Goal: Book appointment/travel/reservation: Book appointment/travel/reservation

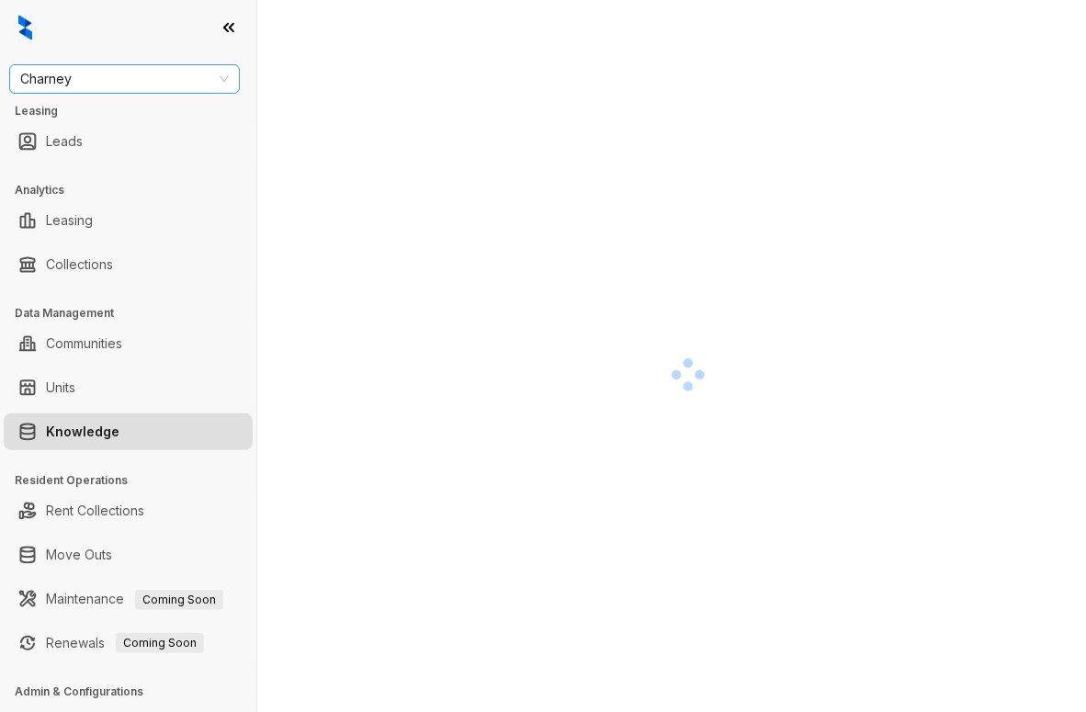
click at [83, 87] on span "Charney" at bounding box center [124, 79] width 208 height 28
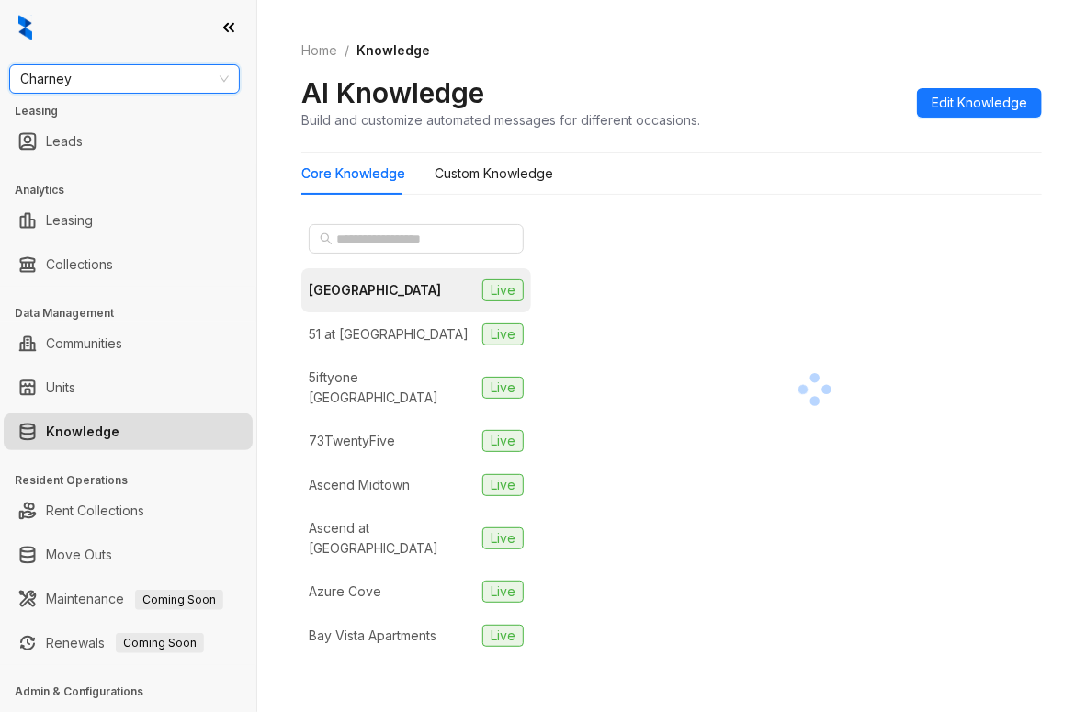
click at [120, 79] on span "Charney" at bounding box center [124, 79] width 208 height 28
type input "***"
click at [121, 109] on div "Magnolia Capital" at bounding box center [124, 116] width 201 height 20
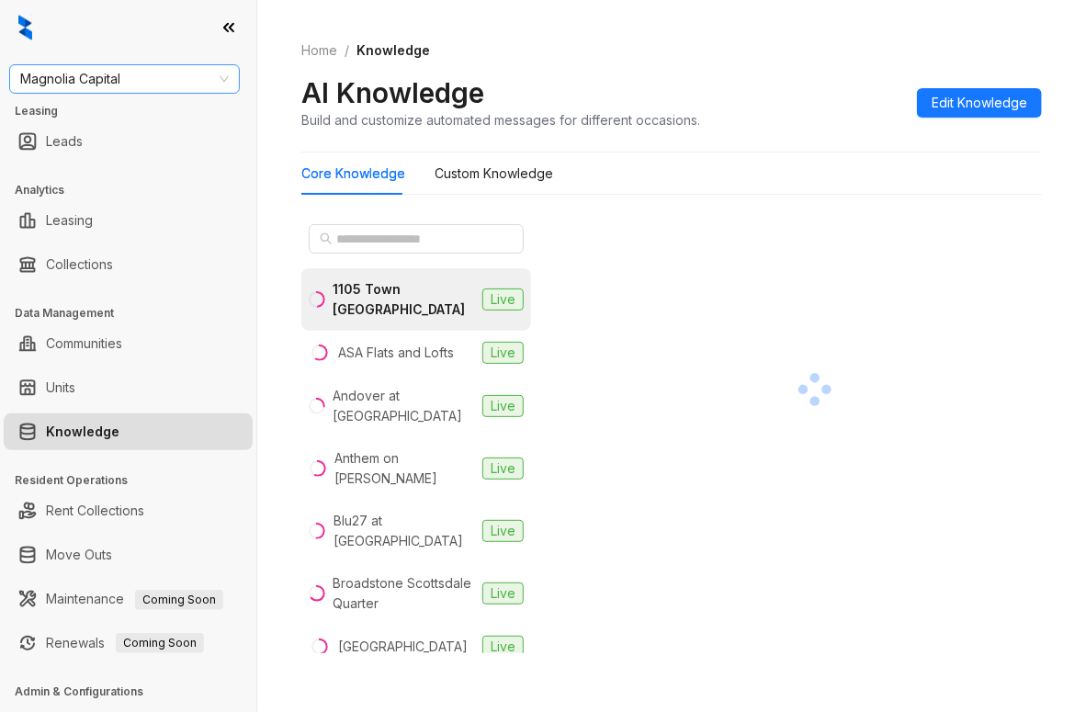
click at [126, 78] on span "Magnolia Capital" at bounding box center [124, 79] width 208 height 28
type input "******"
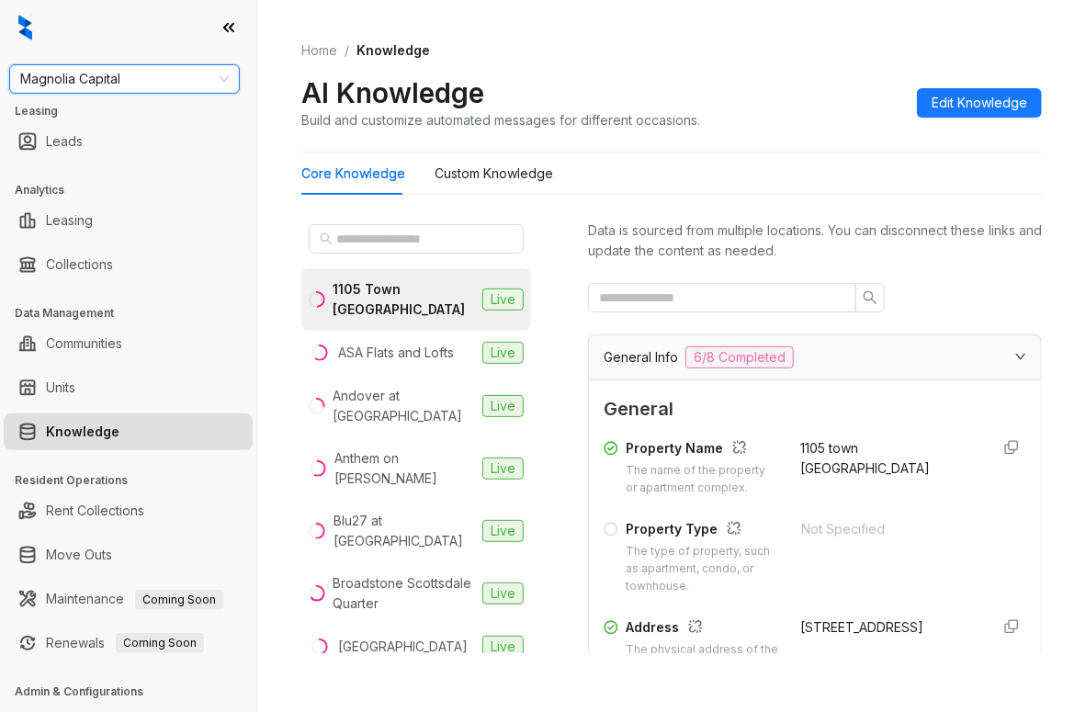
click at [140, 74] on span "Magnolia Capital" at bounding box center [124, 79] width 208 height 28
type input "******"
click at [136, 118] on div "United Apartment Group" at bounding box center [124, 116] width 201 height 20
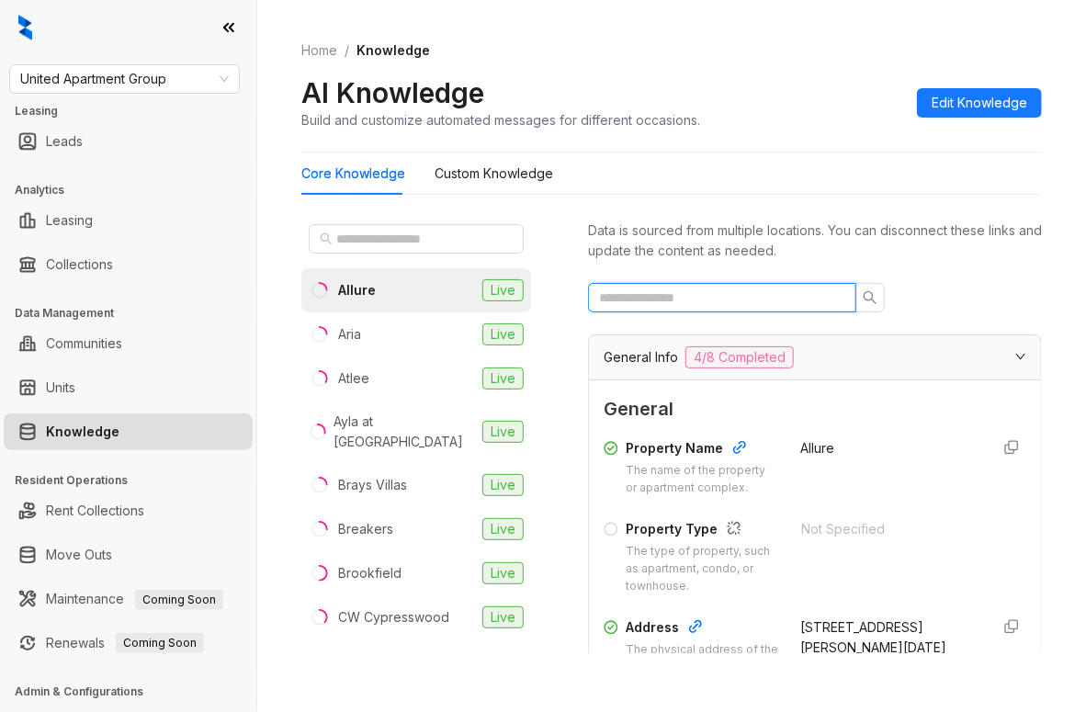
click at [674, 299] on input "text" at bounding box center [714, 297] width 231 height 20
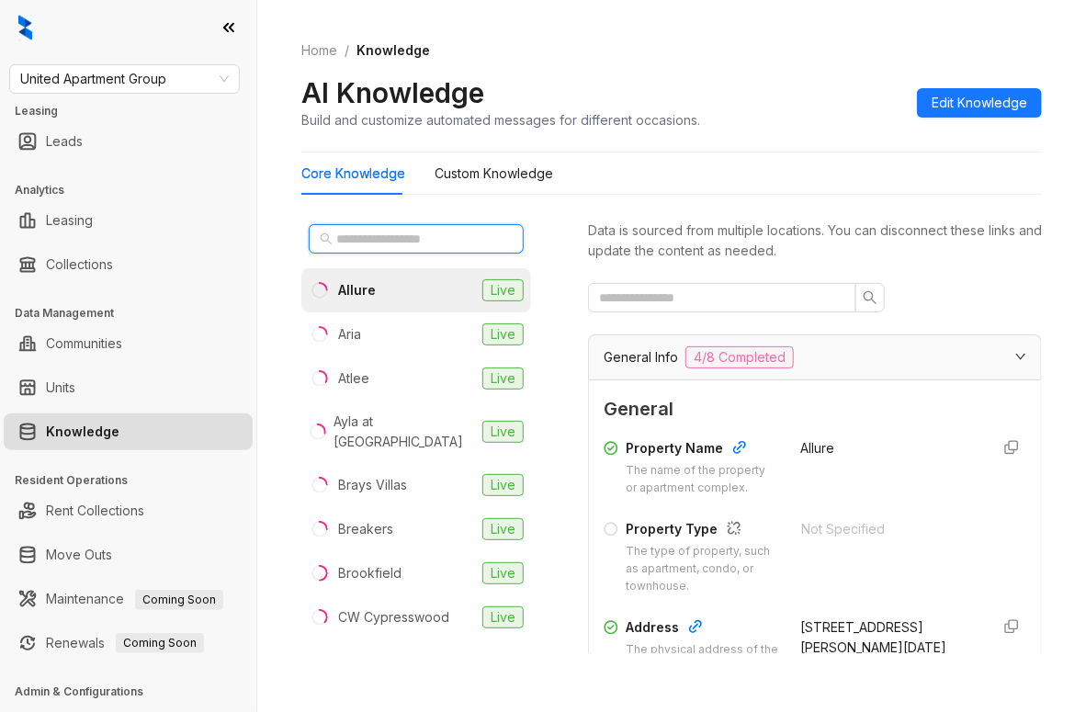
click at [410, 240] on input "text" at bounding box center [417, 239] width 162 height 20
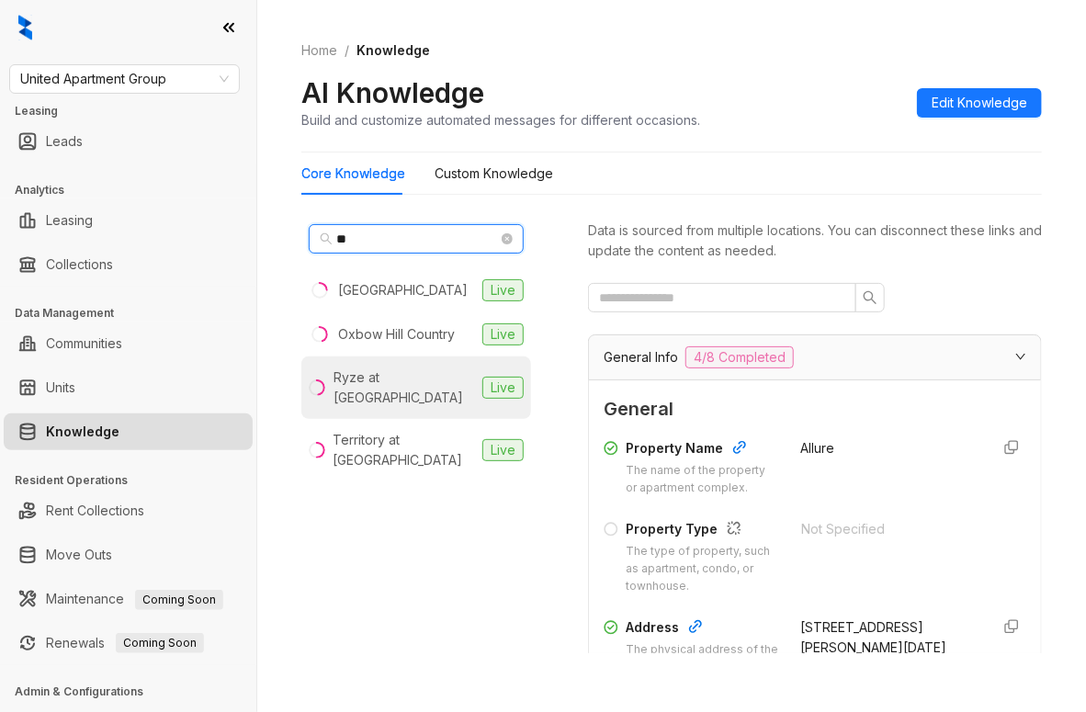
type input "**"
click at [400, 379] on div "Ryze at Sunfield" at bounding box center [403, 387] width 141 height 40
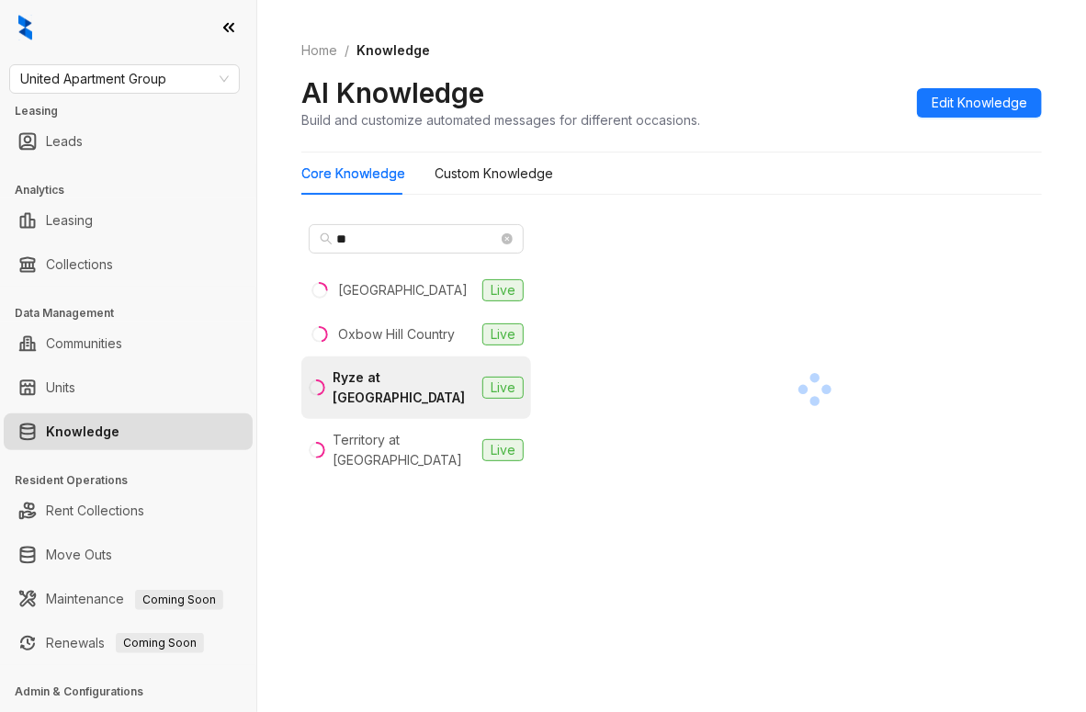
click at [59, 25] on div at bounding box center [128, 27] width 256 height 55
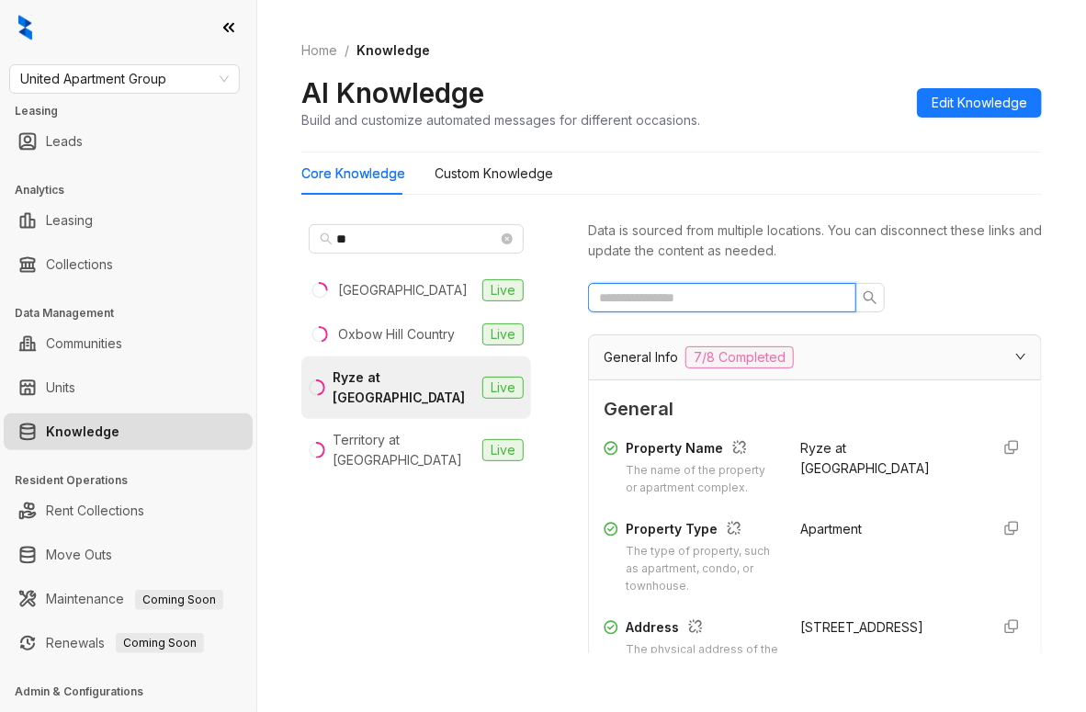
click at [693, 306] on input "text" at bounding box center [714, 297] width 231 height 20
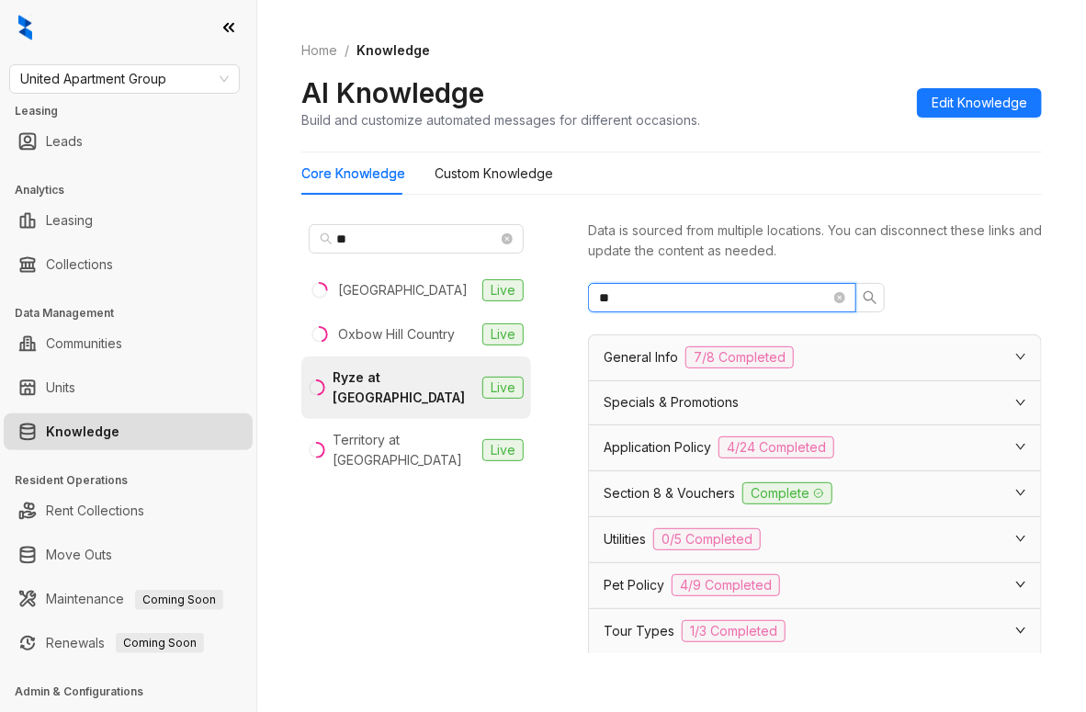
type input "*"
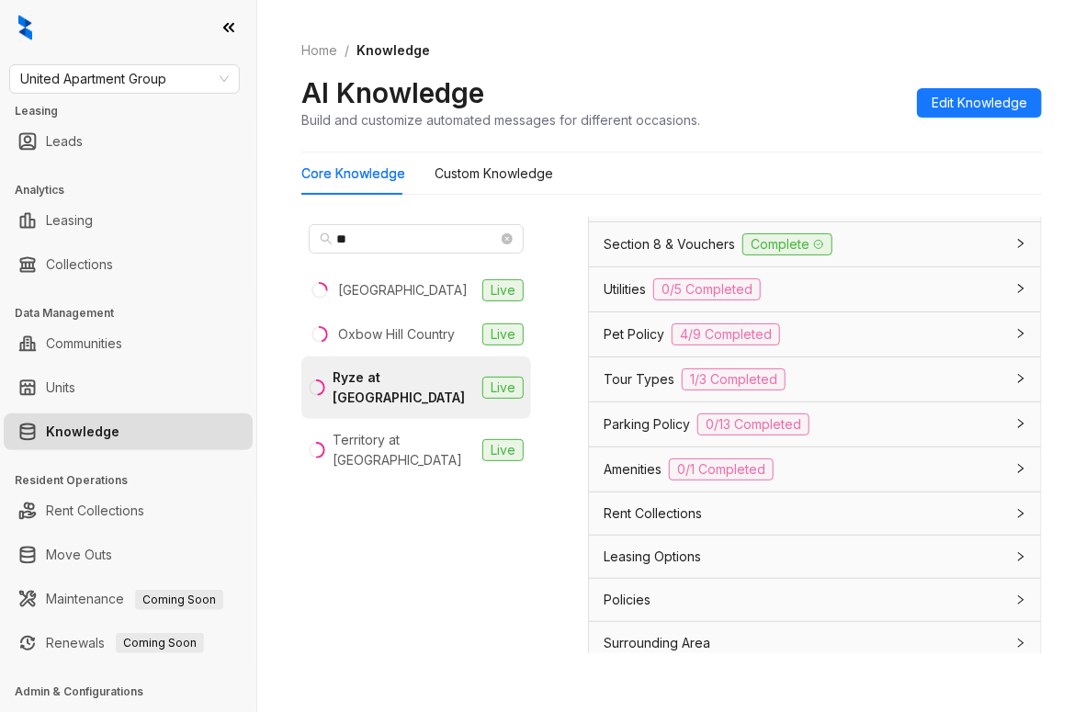
scroll to position [631, 0]
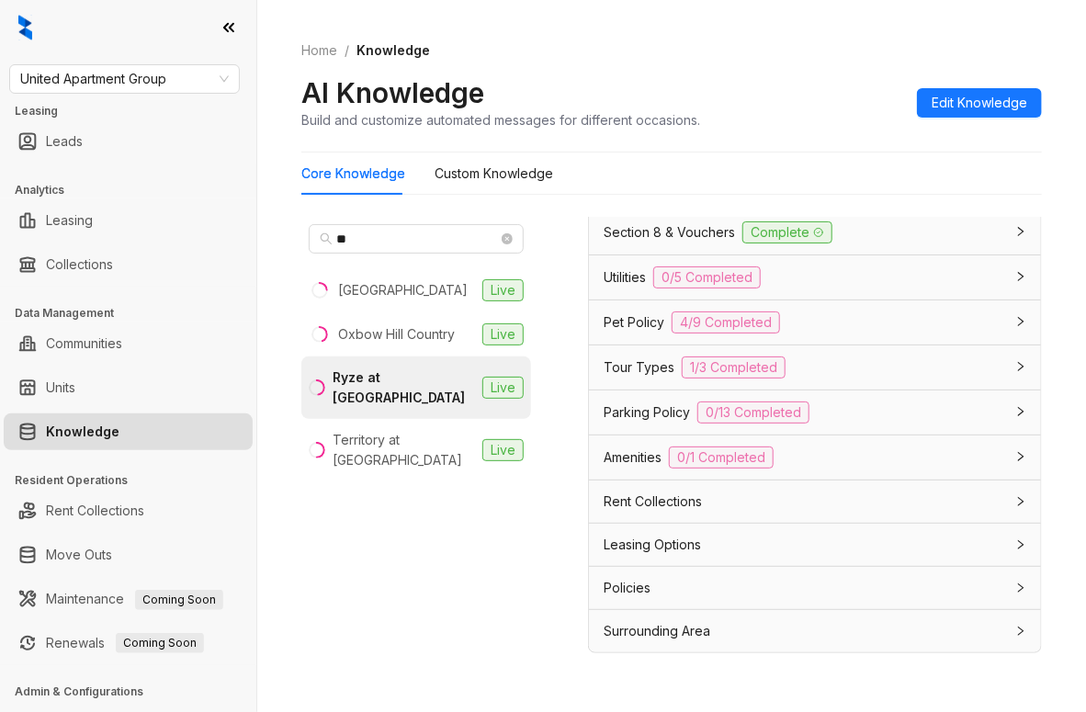
type input "*****"
click at [654, 537] on span "Leasing Options" at bounding box center [651, 545] width 97 height 20
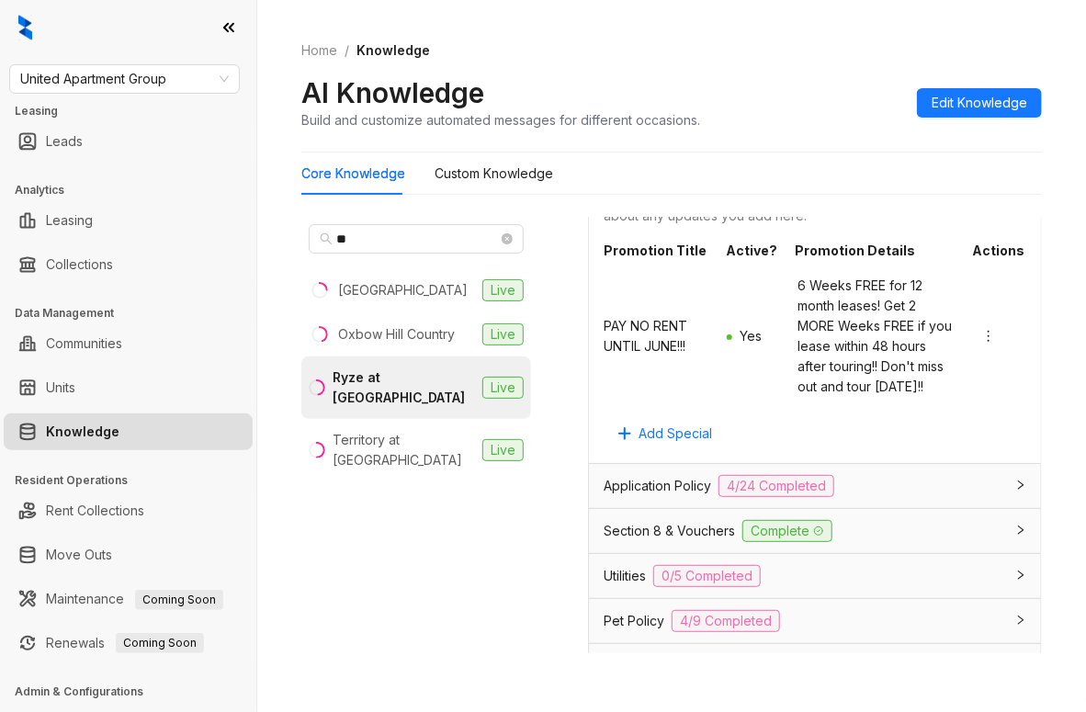
scroll to position [294, 0]
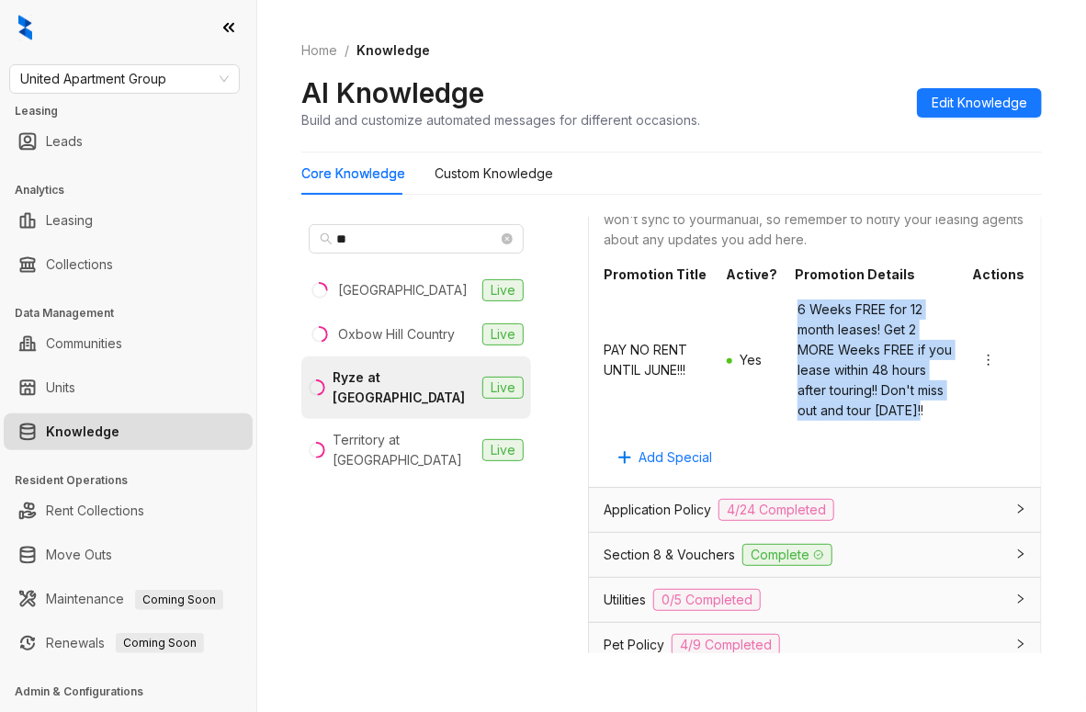
drag, startPoint x: 783, startPoint y: 307, endPoint x: 865, endPoint y: 431, distance: 149.0
click at [865, 421] on span "6 Weeks FREE for 12 month leases! Get 2 MORE Weeks FREE if you lease within 48 …" at bounding box center [875, 359] width 157 height 121
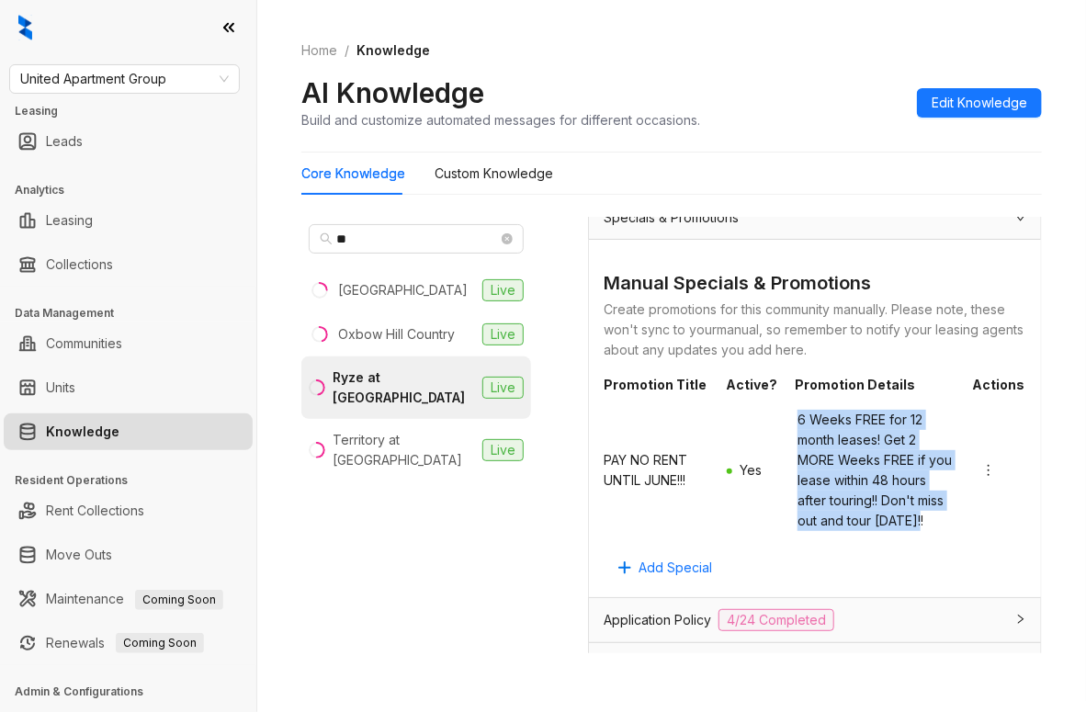
scroll to position [18, 0]
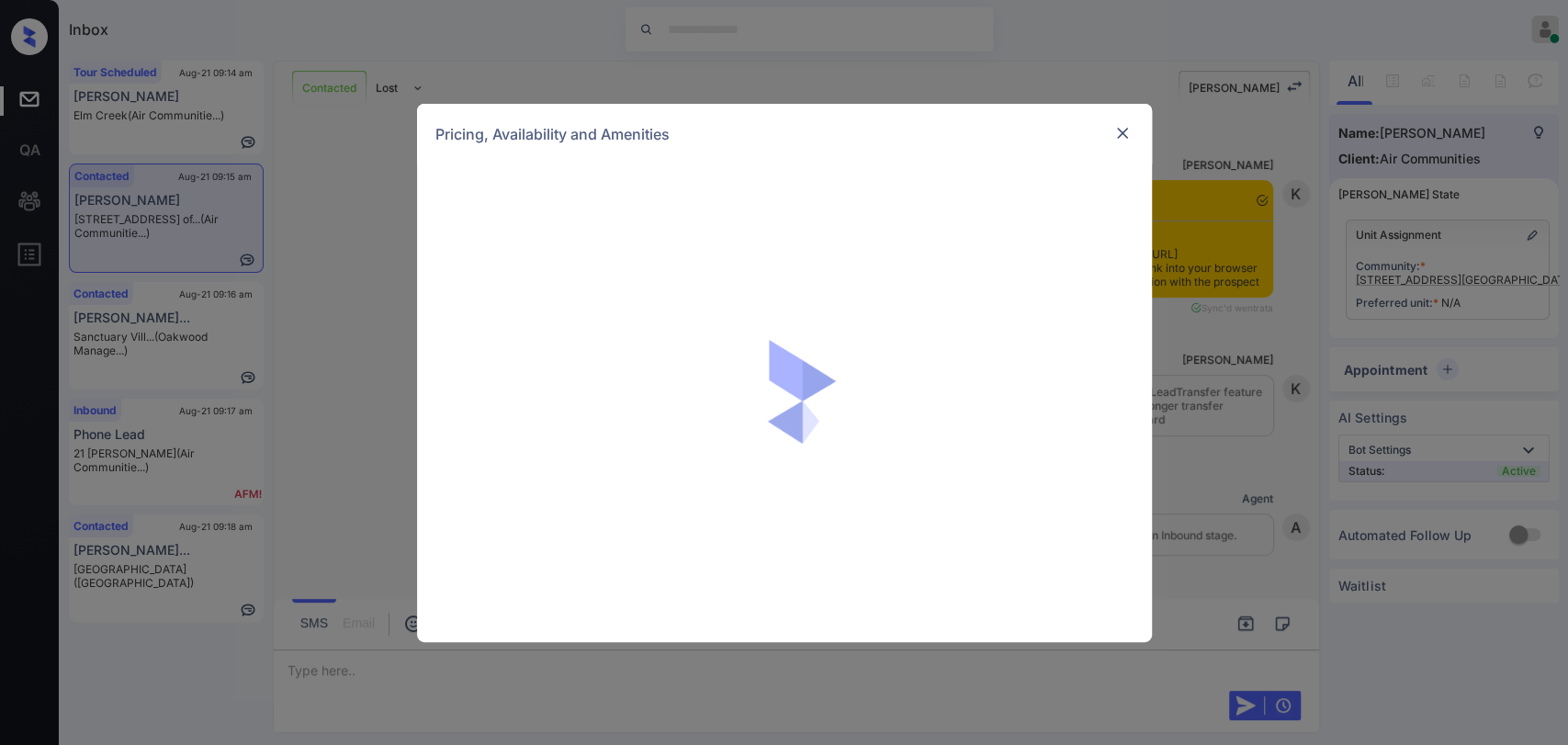
scroll to position [1191, 0]
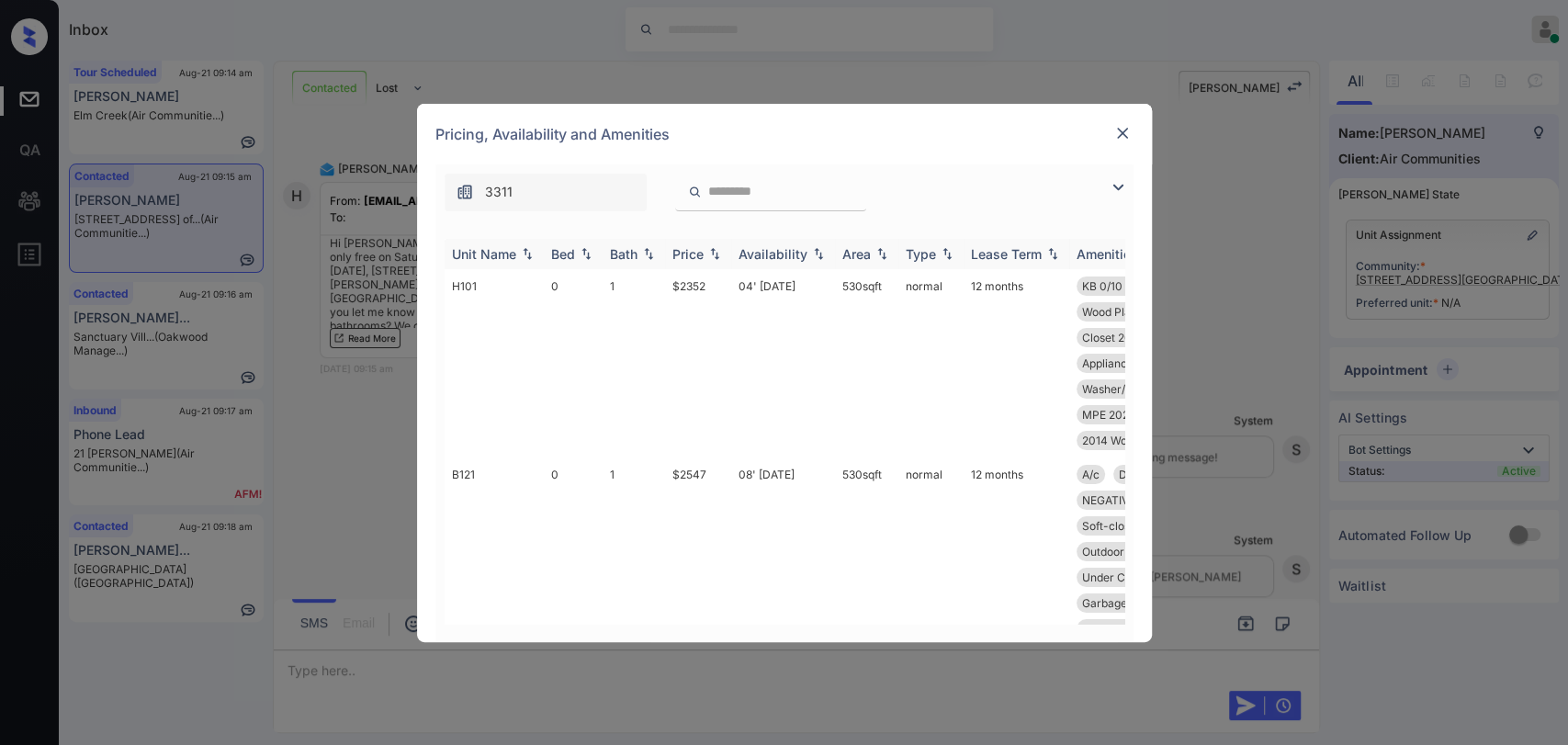
click at [559, 253] on div "Bed" at bounding box center [563, 254] width 24 height 16
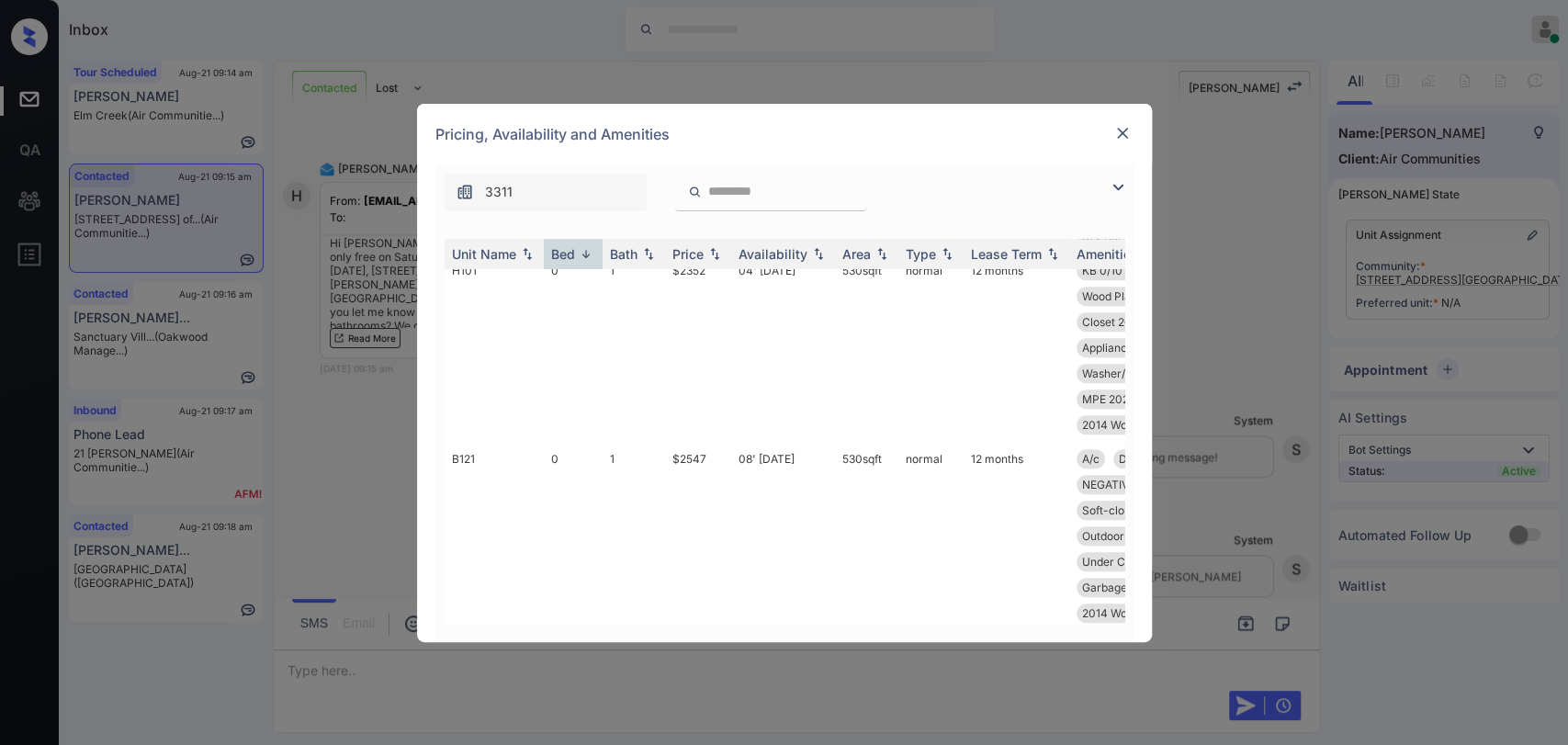
scroll to position [10223, 0]
drag, startPoint x: 691, startPoint y: 321, endPoint x: 705, endPoint y: 323, distance: 14.8
click at [705, 323] on td "$3341" at bounding box center [698, 358] width 66 height 317
copy td "$3341"
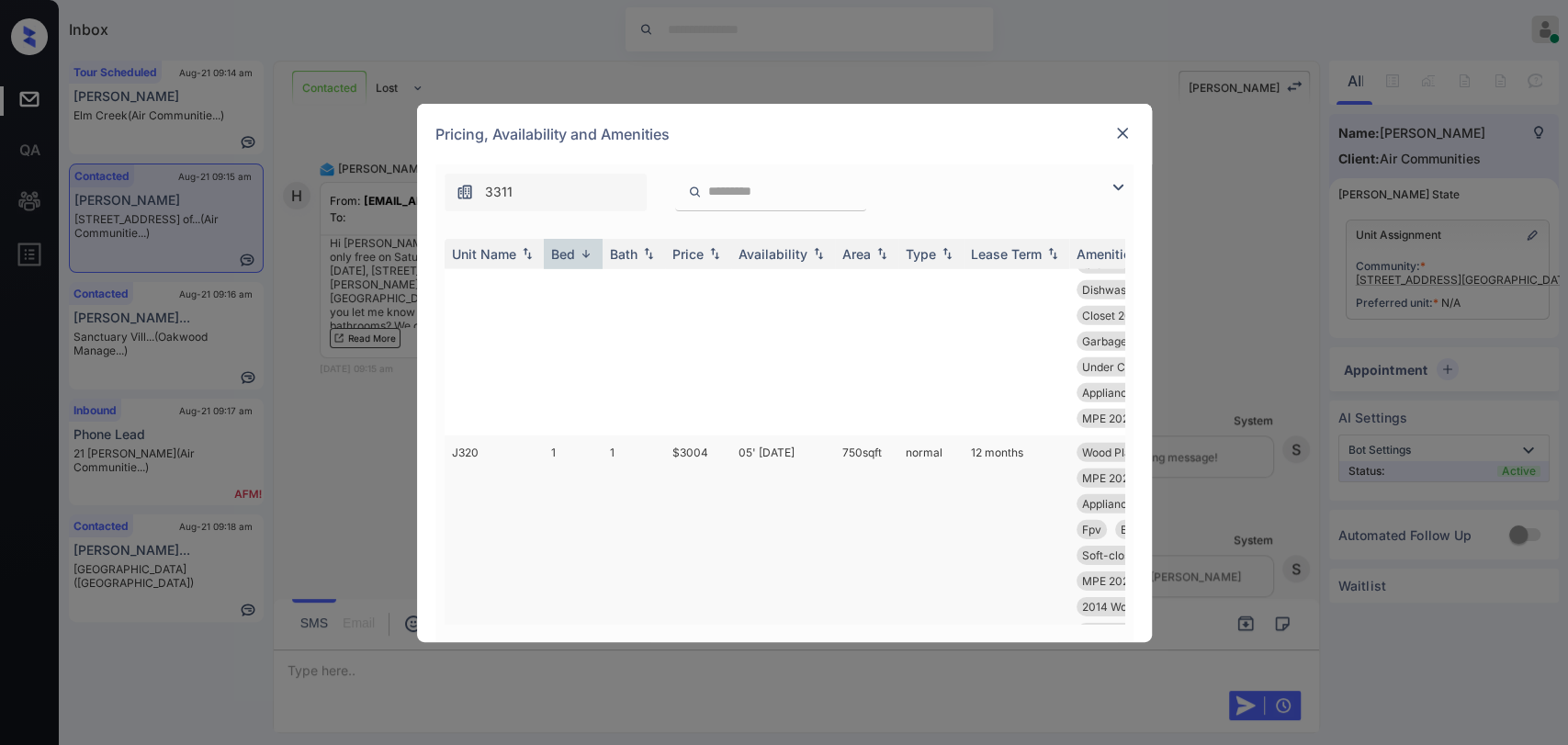
scroll to position [8386, 0]
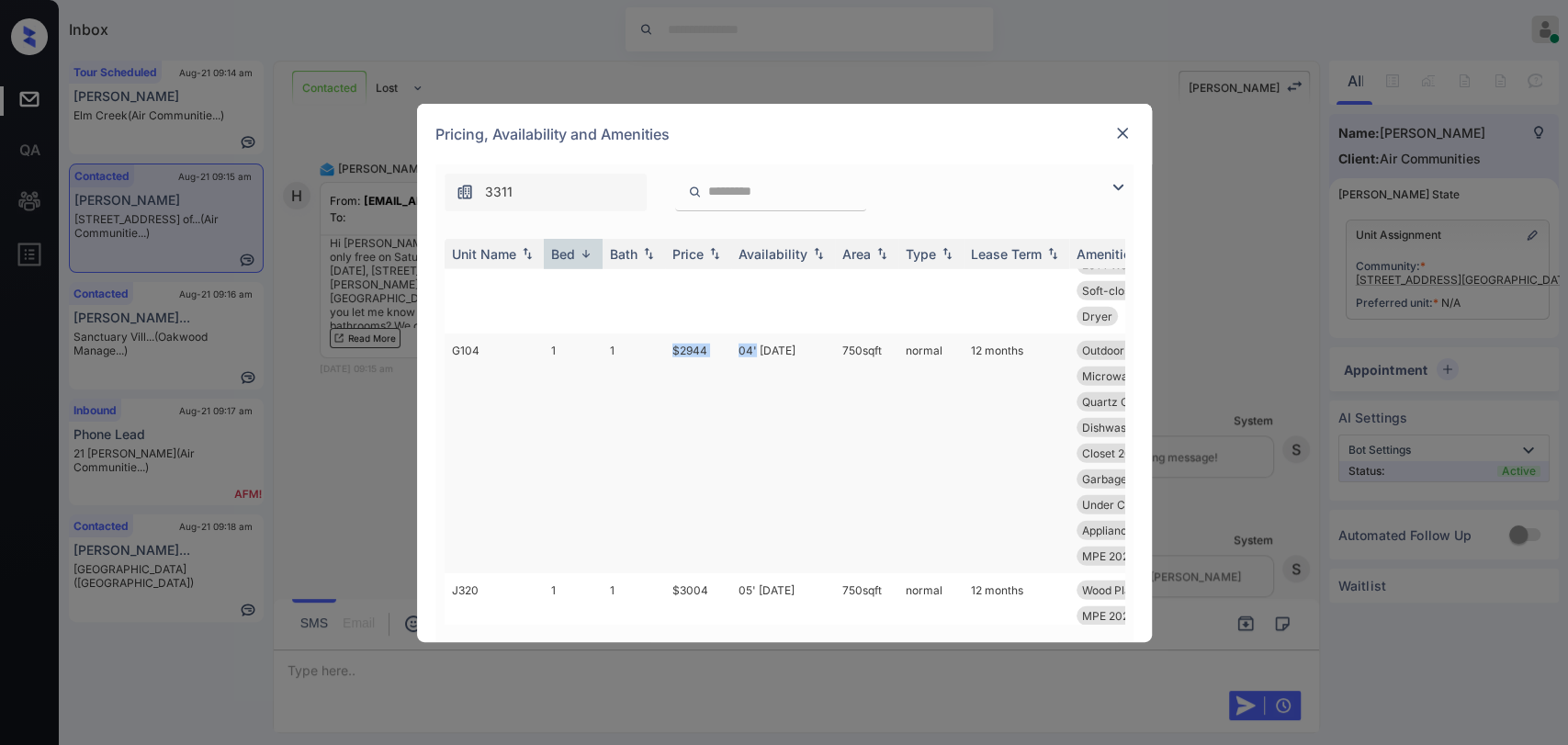
drag, startPoint x: 672, startPoint y: 447, endPoint x: 755, endPoint y: 450, distance: 82.7
click at [755, 450] on tr "G104 1 1 $2944 04' Aug 25 750 sqft normal 12 months Outdoor Living ... Lighting…" at bounding box center [925, 453] width 960 height 240
copy tr "$2944 04'"
click at [657, 446] on td "1" at bounding box center [634, 453] width 62 height 240
drag, startPoint x: 669, startPoint y: 448, endPoint x: 716, endPoint y: 448, distance: 47.8
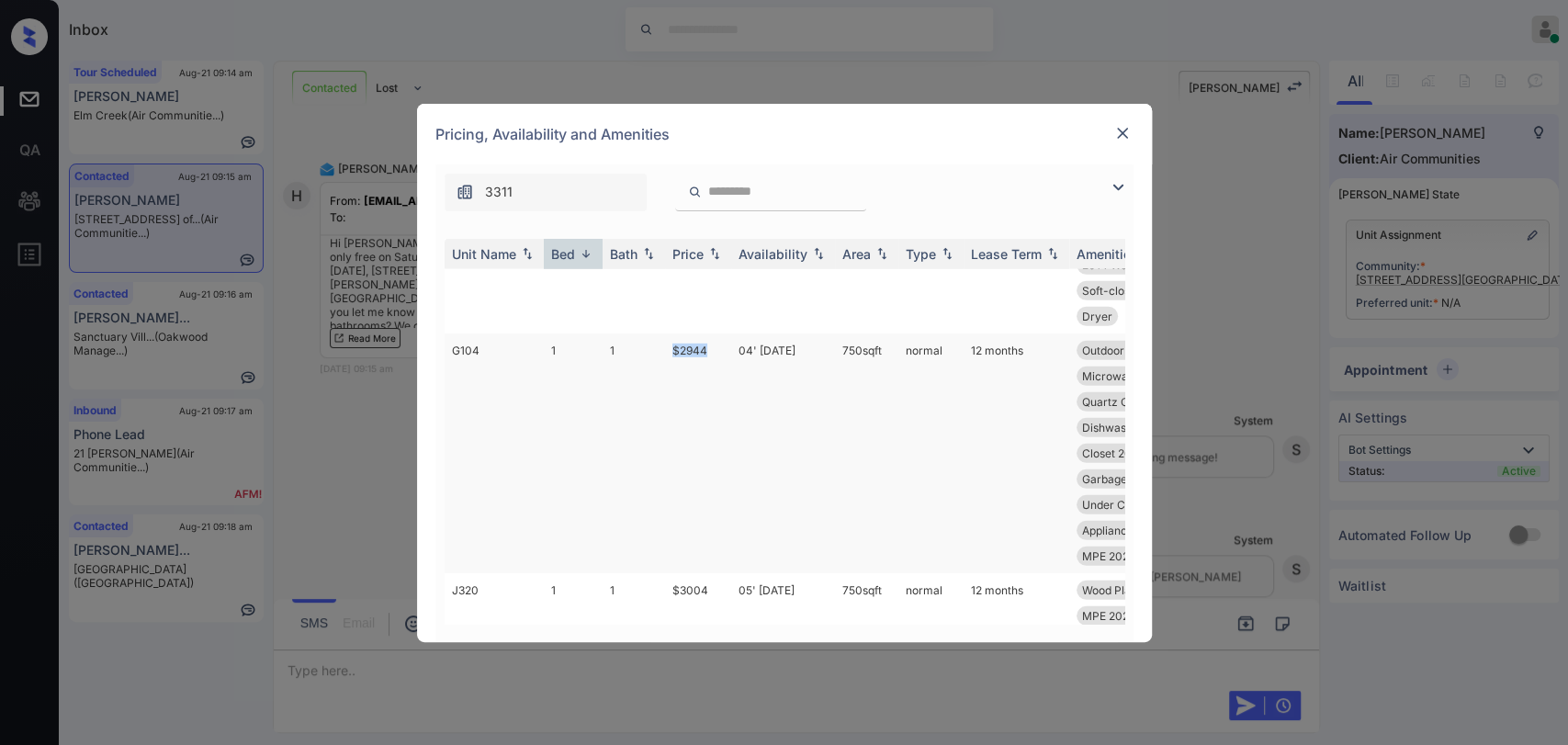
click at [716, 448] on td "$2944" at bounding box center [698, 453] width 66 height 240
copy td "$2944"
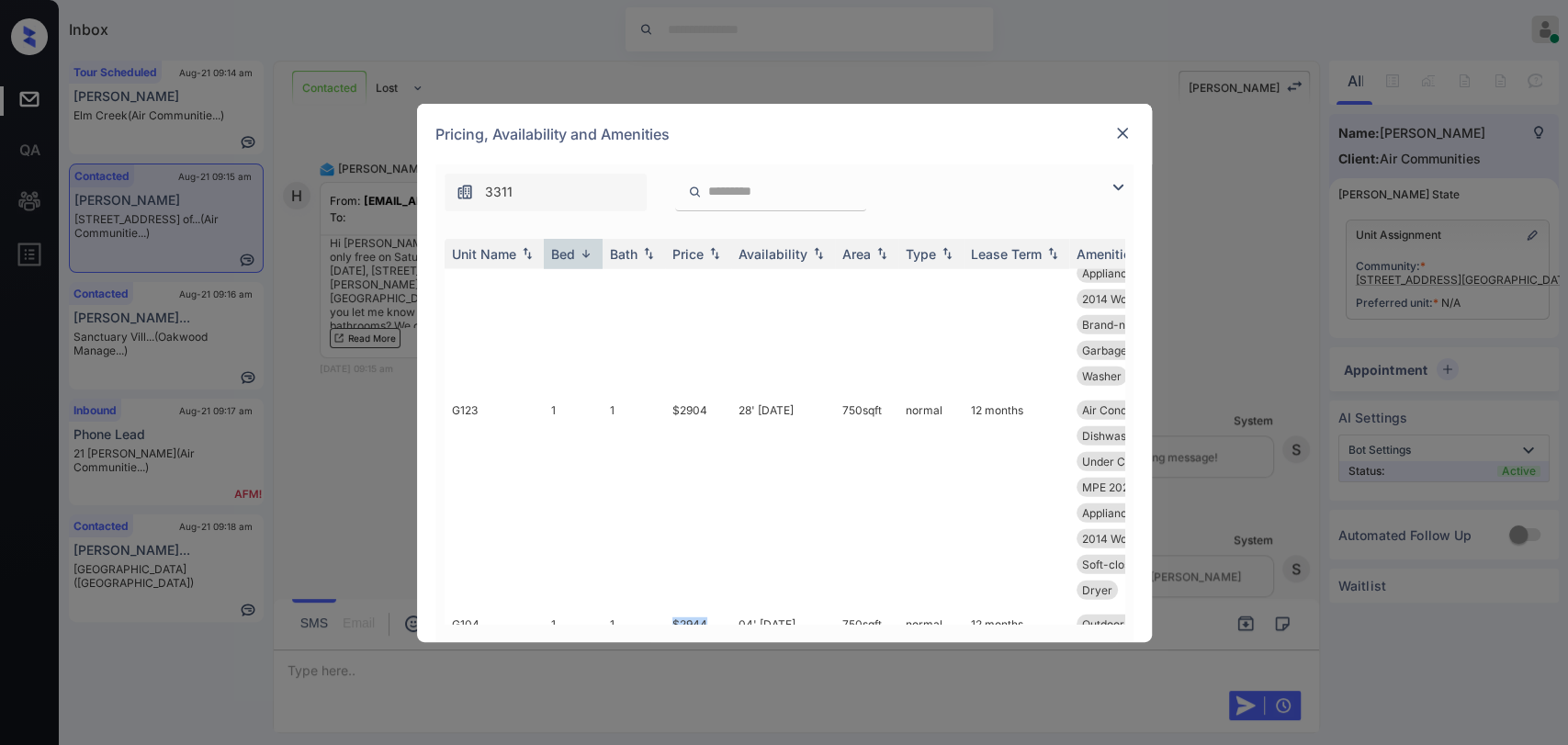
scroll to position [8080, 0]
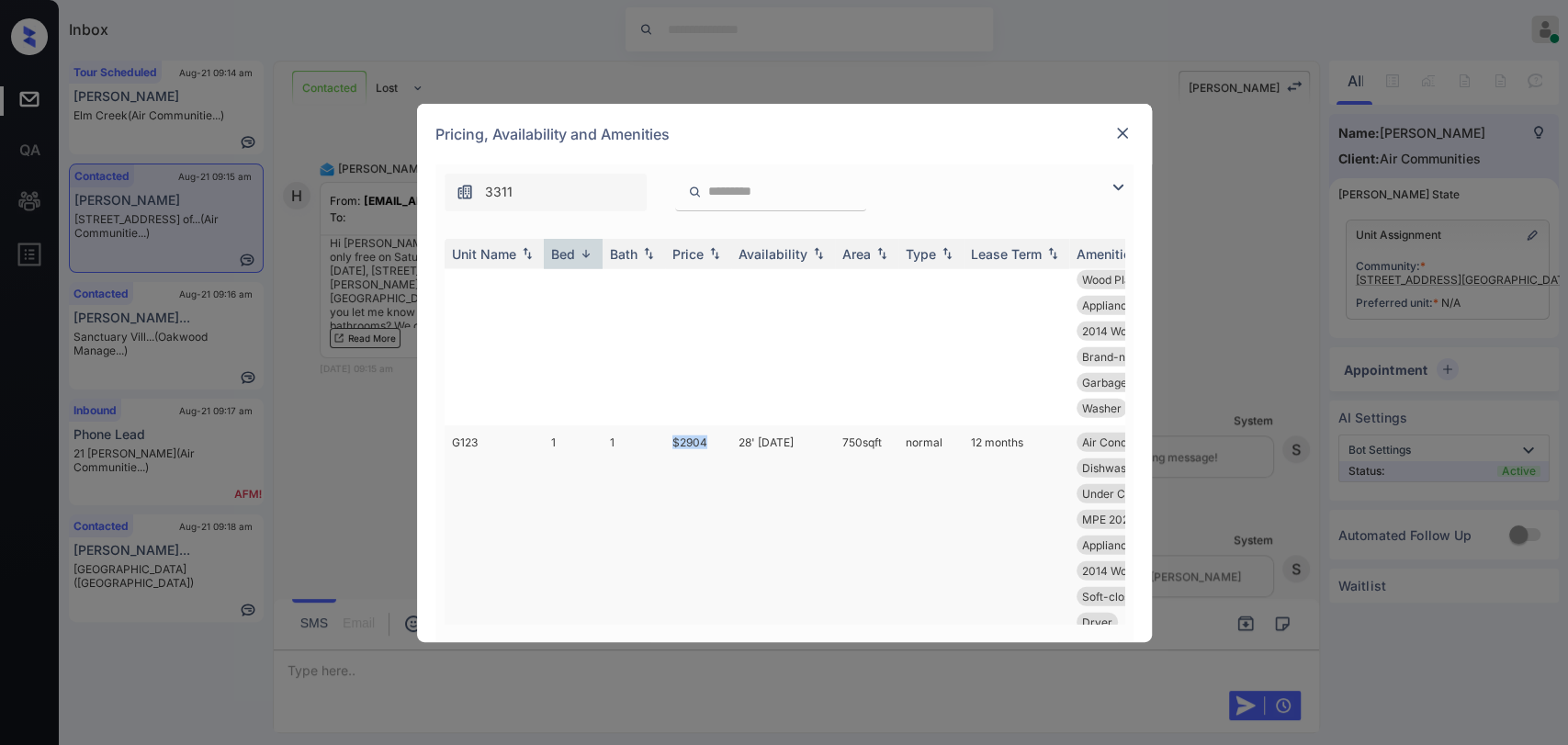
drag, startPoint x: 675, startPoint y: 540, endPoint x: 711, endPoint y: 543, distance: 35.9
click at [711, 543] on td "$2904" at bounding box center [698, 532] width 66 height 214
copy td "$2904"
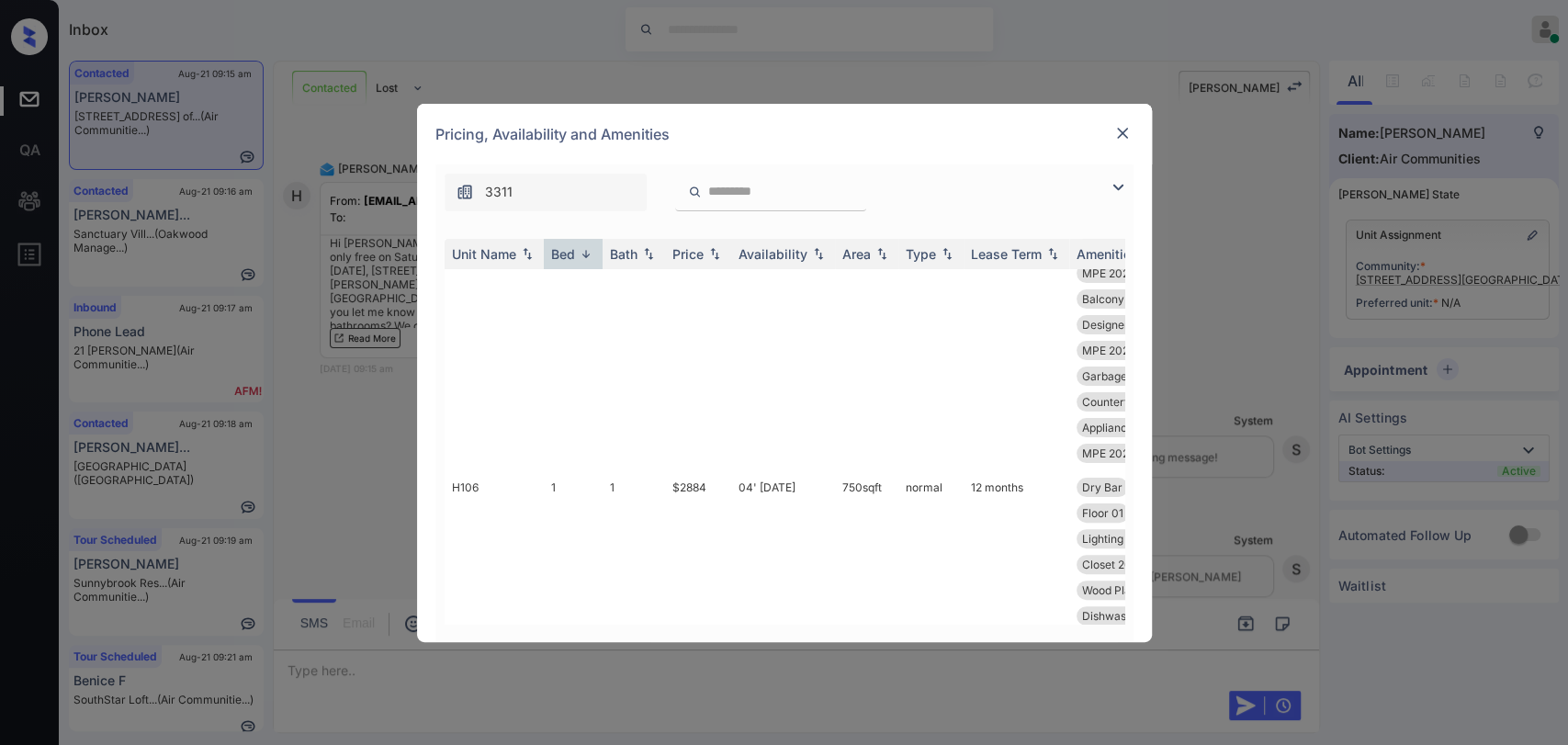
scroll to position [9305, 0]
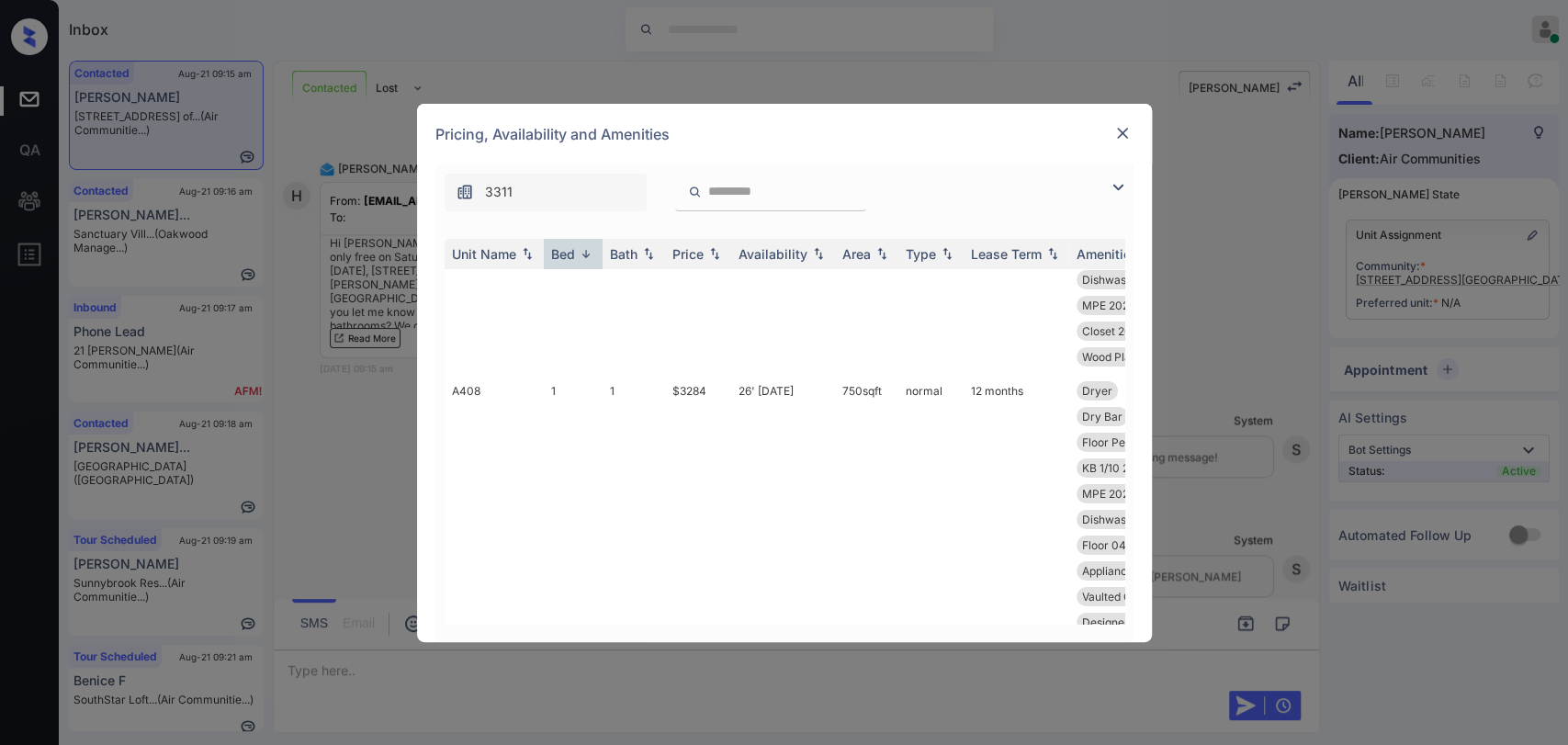
click at [426, 693] on div "**********" at bounding box center [784, 372] width 1568 height 745
click at [432, 670] on div "**********" at bounding box center [784, 372] width 1568 height 745
click at [1116, 134] on img at bounding box center [1122, 133] width 18 height 18
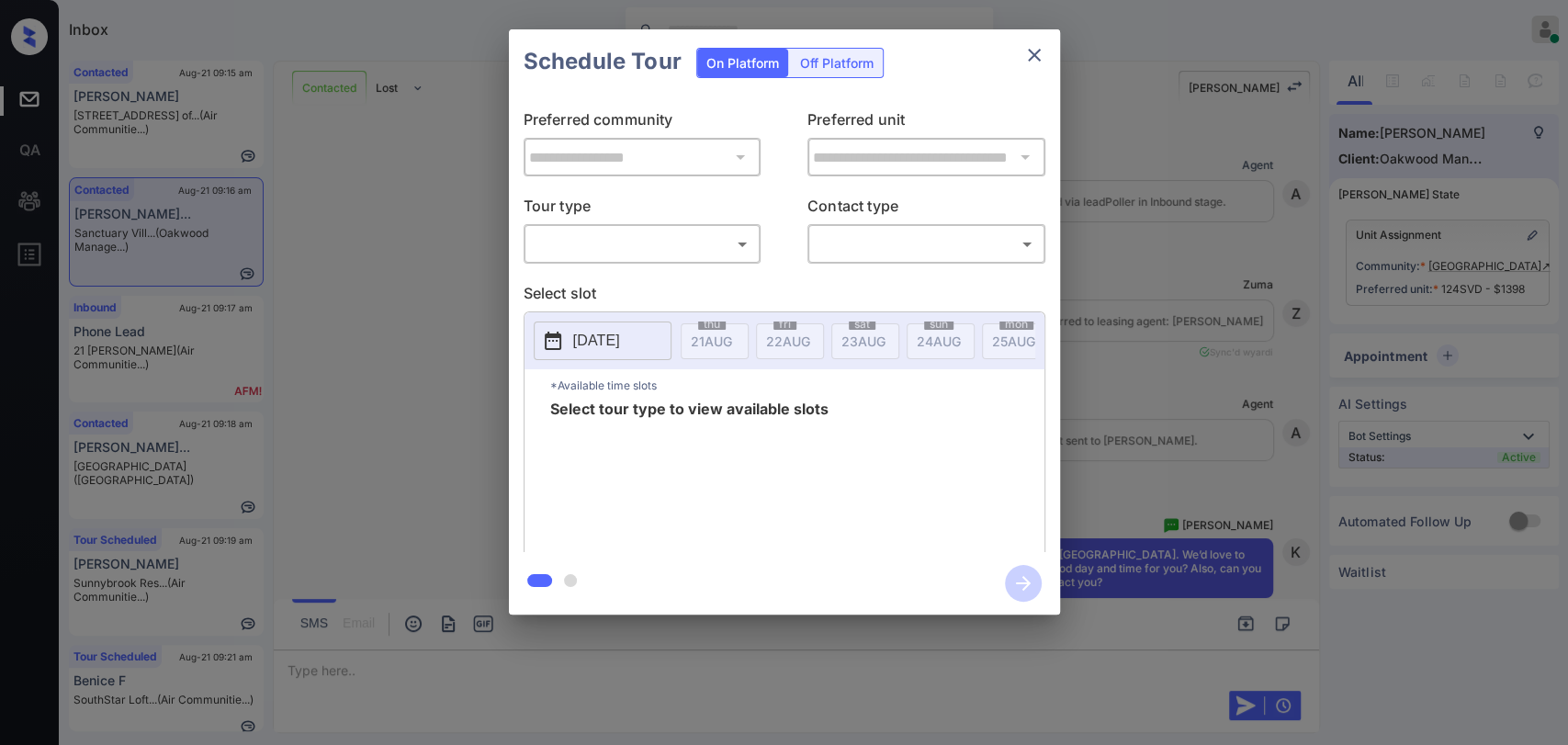
scroll to position [4914, 0]
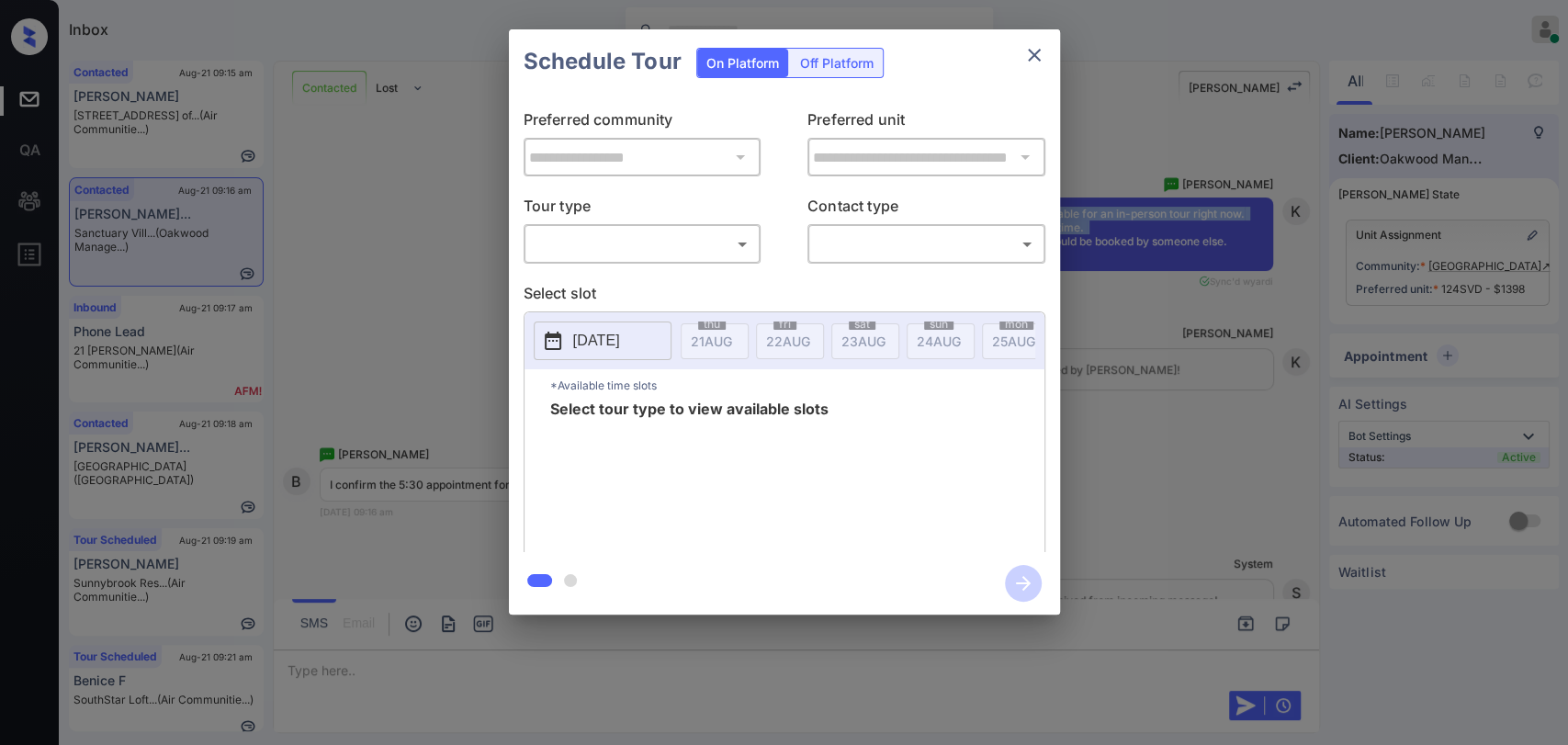
click at [620, 256] on body "Inbox [PERSON_NAME] [PERSON_NAME] Online Set yourself offline Set yourself on b…" at bounding box center [784, 372] width 1568 height 745
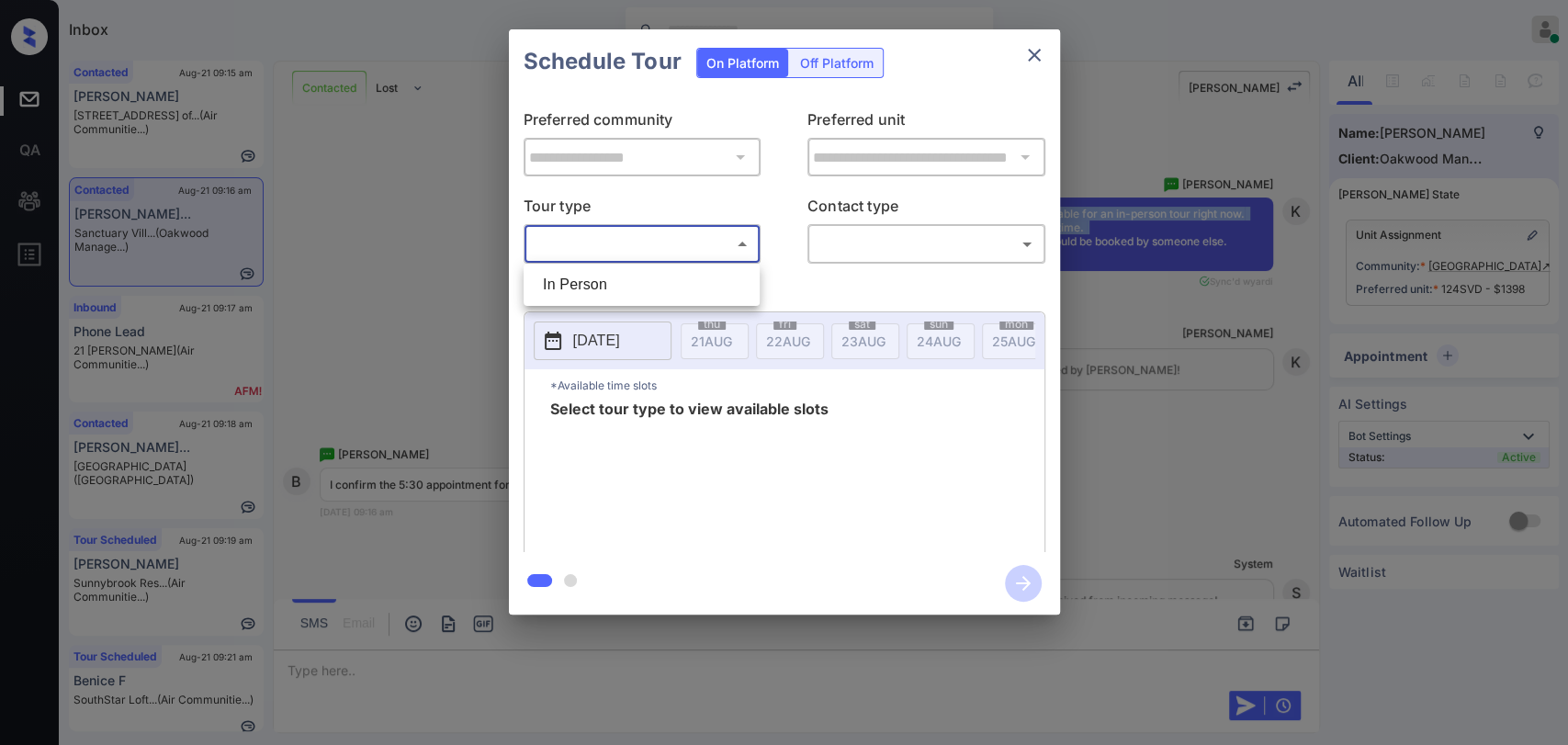
click at [592, 289] on li "In Person" at bounding box center [641, 284] width 227 height 33
type input "********"
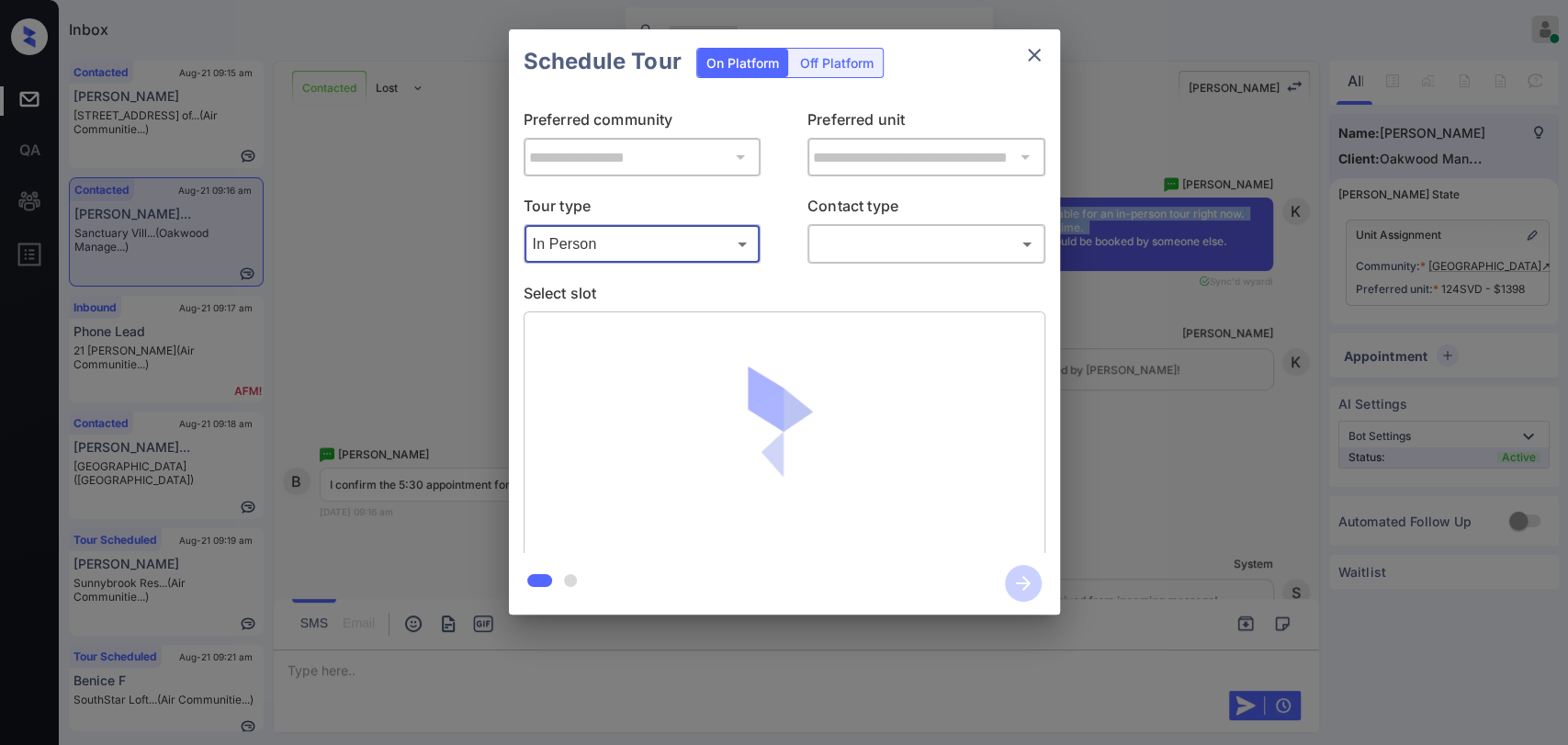
click at [429, 230] on div "**********" at bounding box center [784, 322] width 1568 height 644
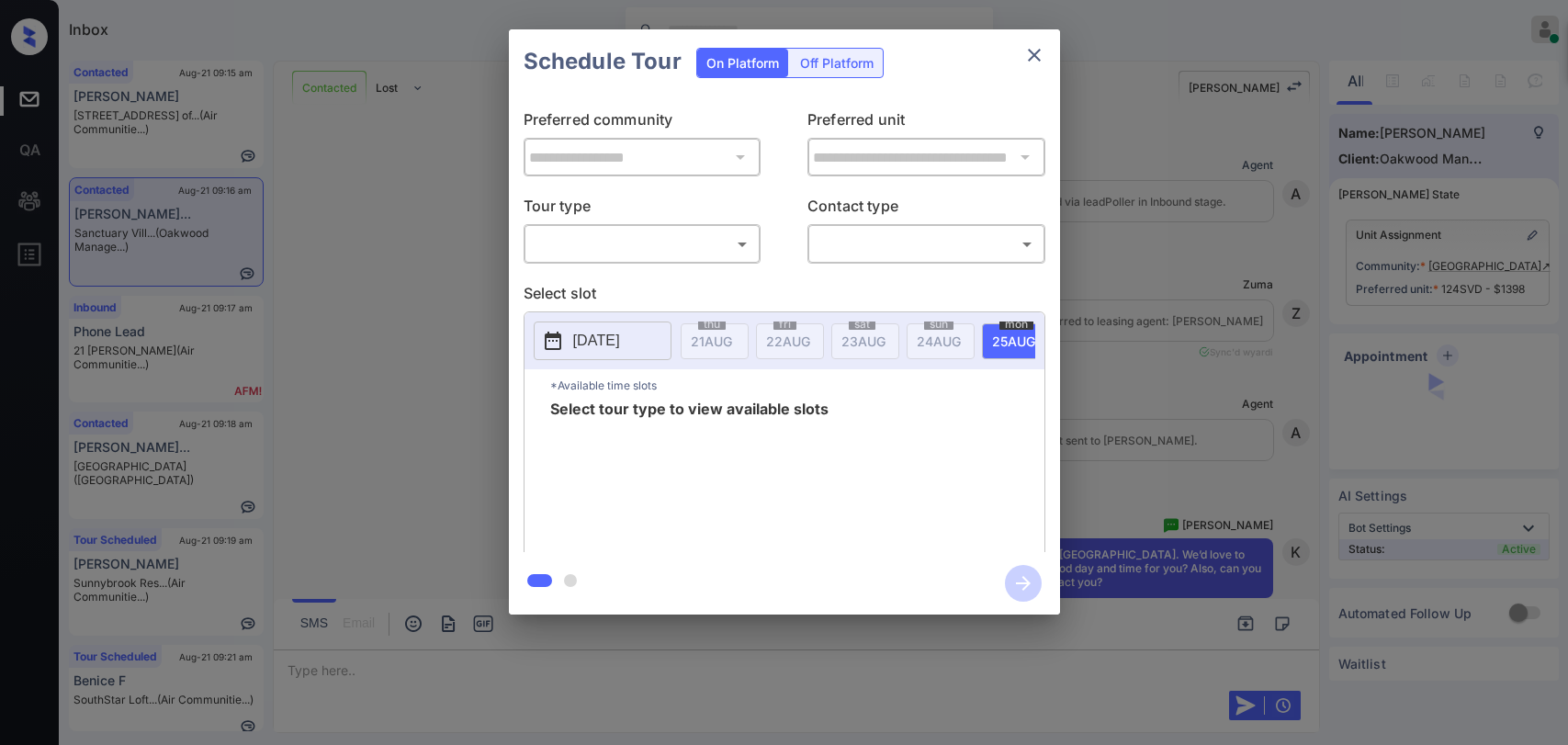
click at [654, 262] on div "​ ​" at bounding box center [643, 243] width 238 height 39
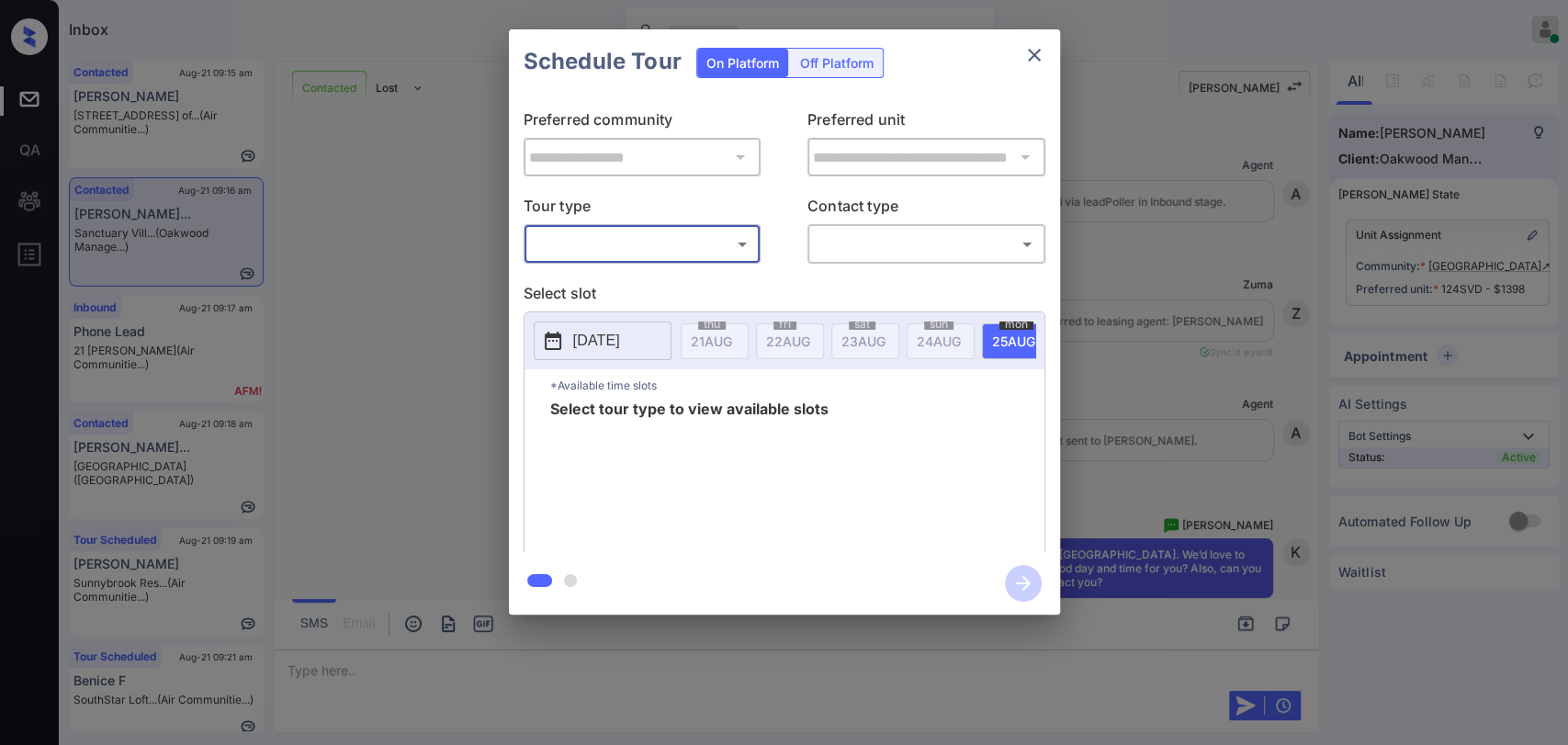
scroll to position [4914, 0]
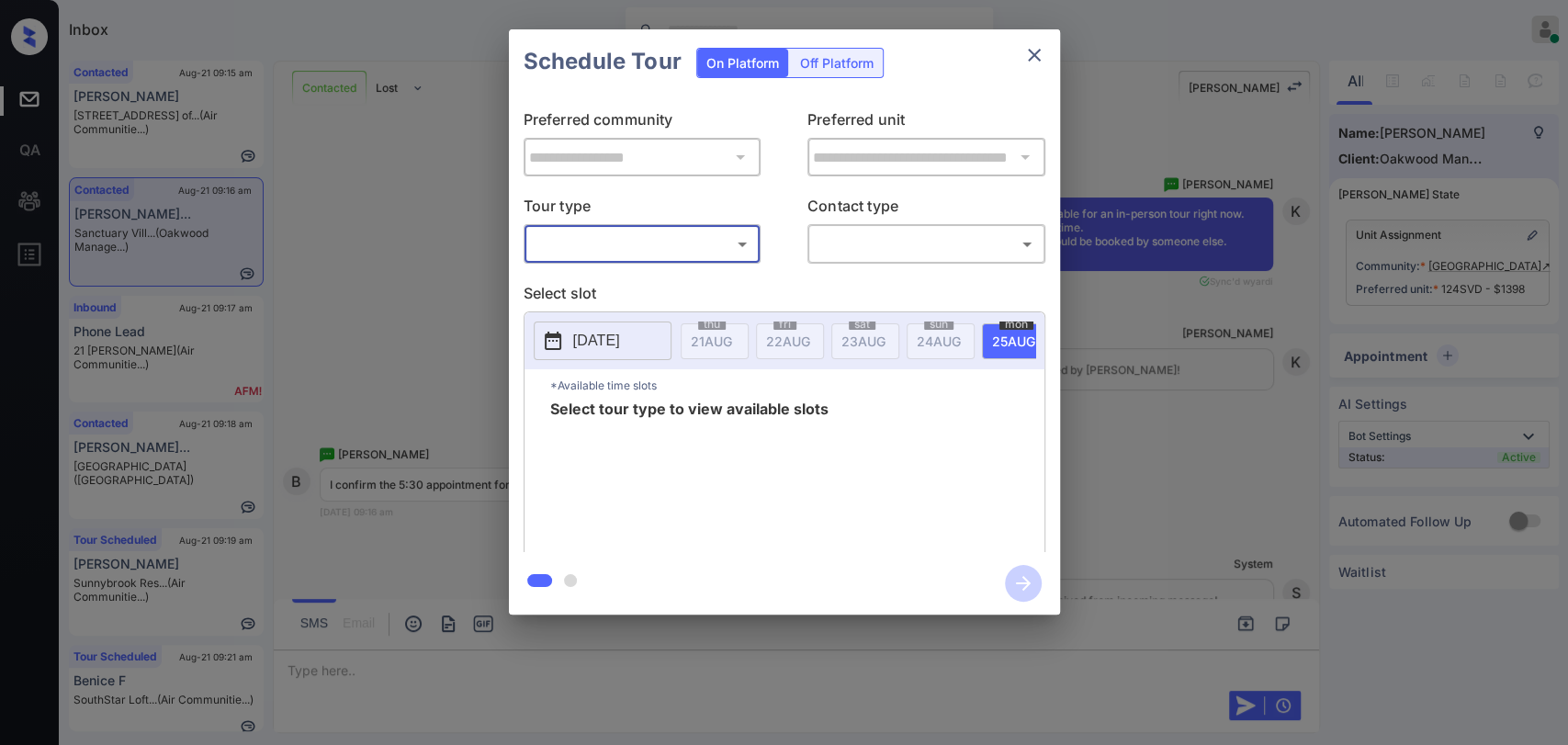
click at [628, 254] on body "Inbox Danielle Dela Cruz Online Set yourself offline Set yourself on break Prof…" at bounding box center [784, 372] width 1568 height 745
click at [603, 293] on li "In Person" at bounding box center [641, 284] width 227 height 33
type input "********"
click at [911, 241] on div at bounding box center [784, 372] width 1568 height 745
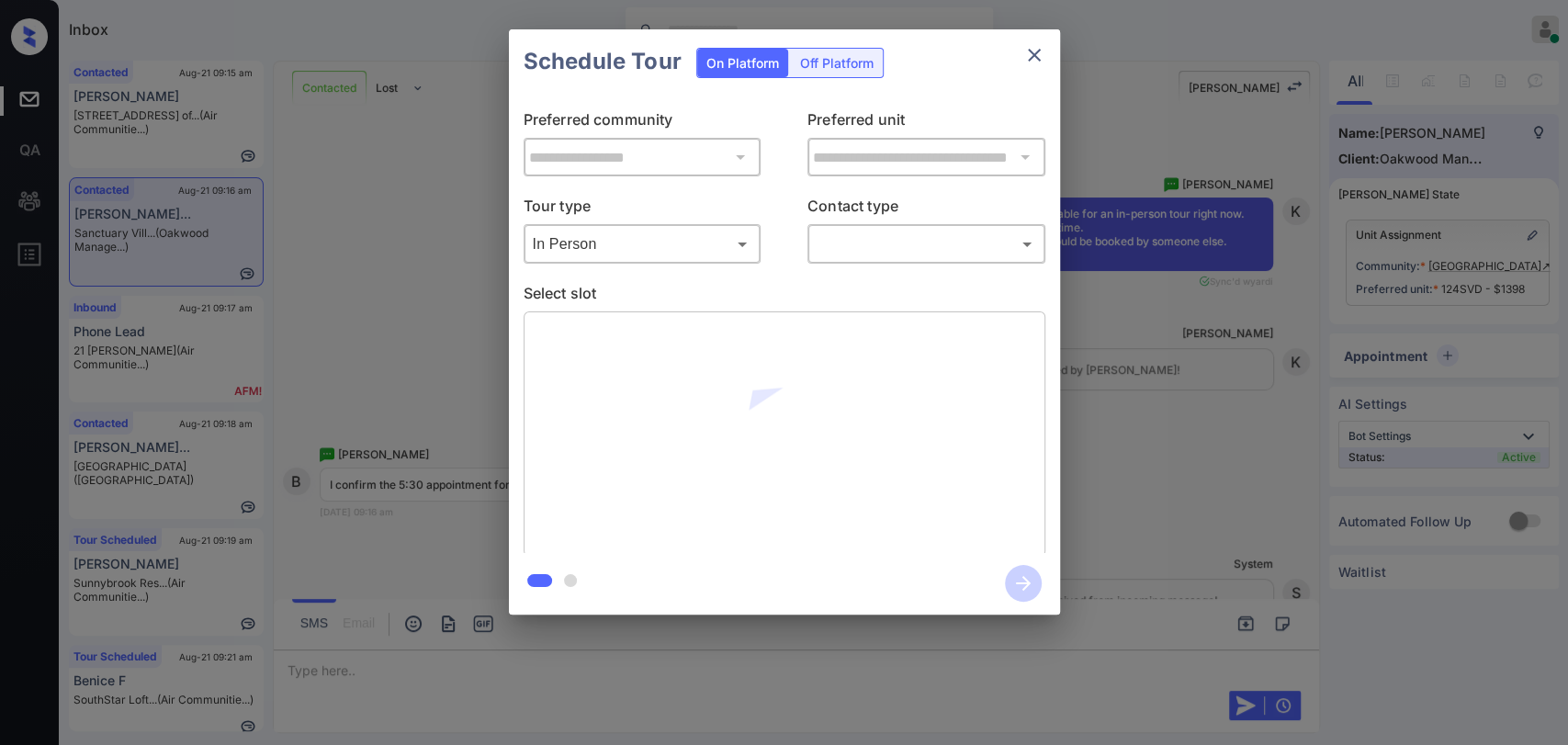
click at [864, 249] on body "Inbox Danielle Dela Cruz Online Set yourself offline Set yourself on break Prof…" at bounding box center [784, 372] width 1568 height 745
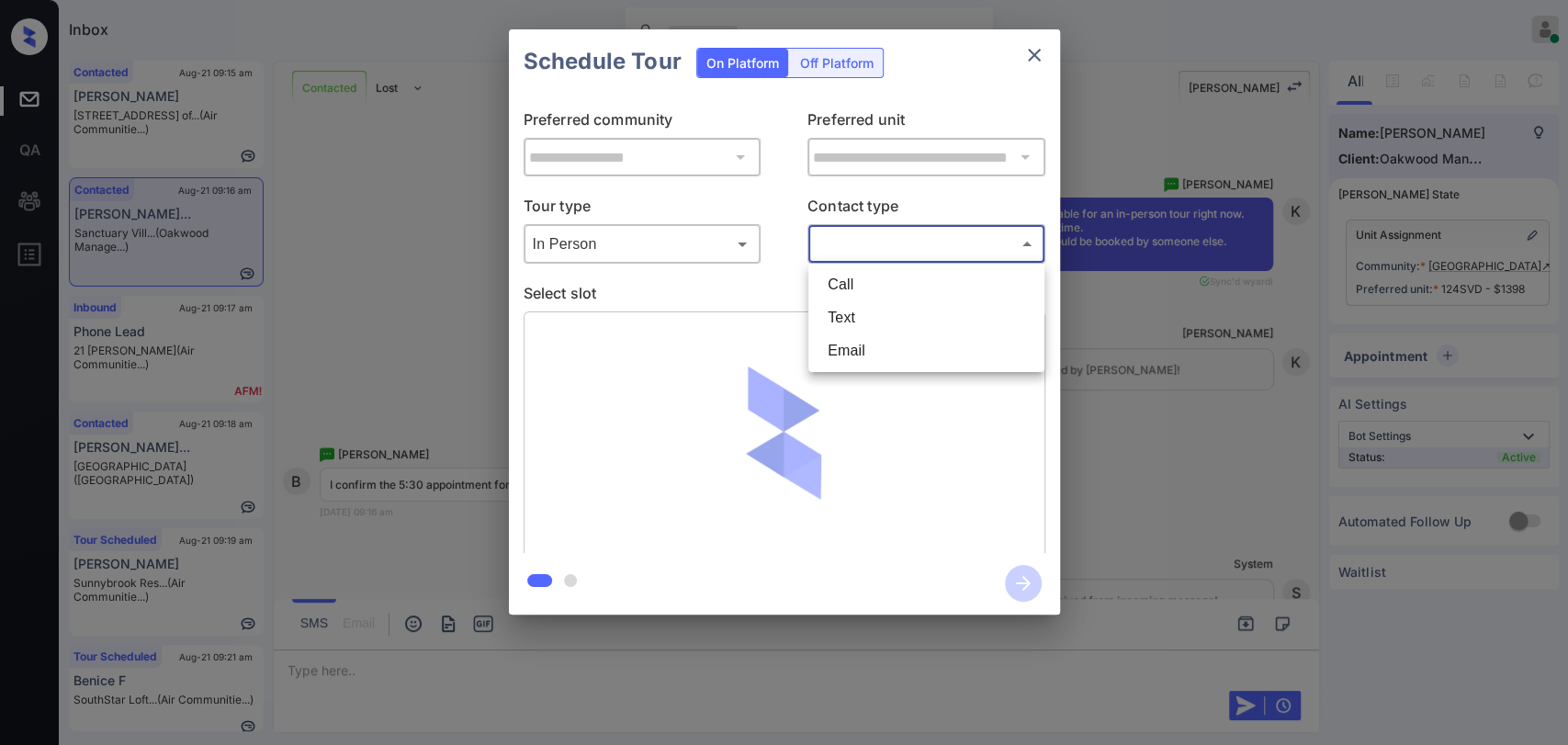
click at [845, 312] on li "Text" at bounding box center [926, 317] width 227 height 33
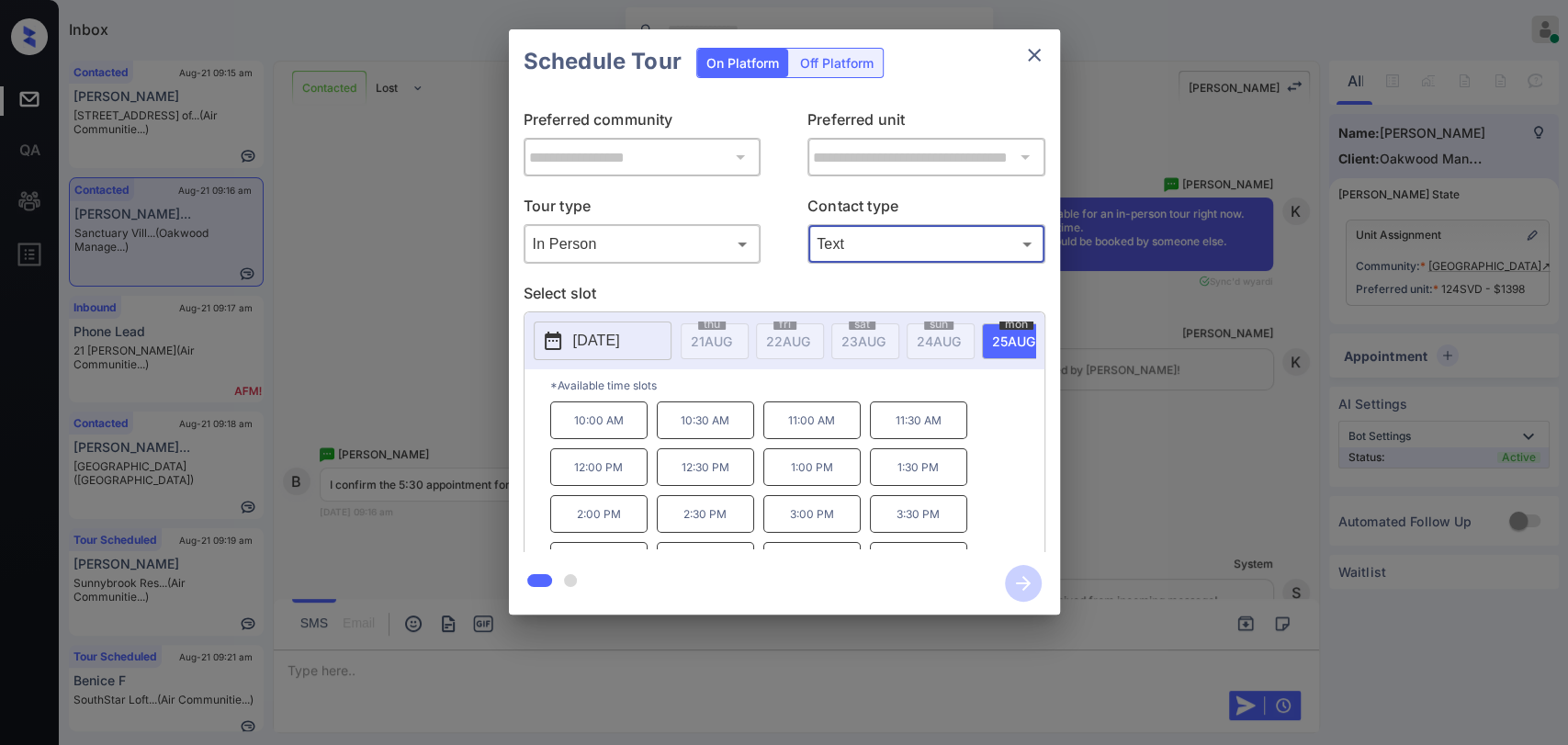
type input "****"
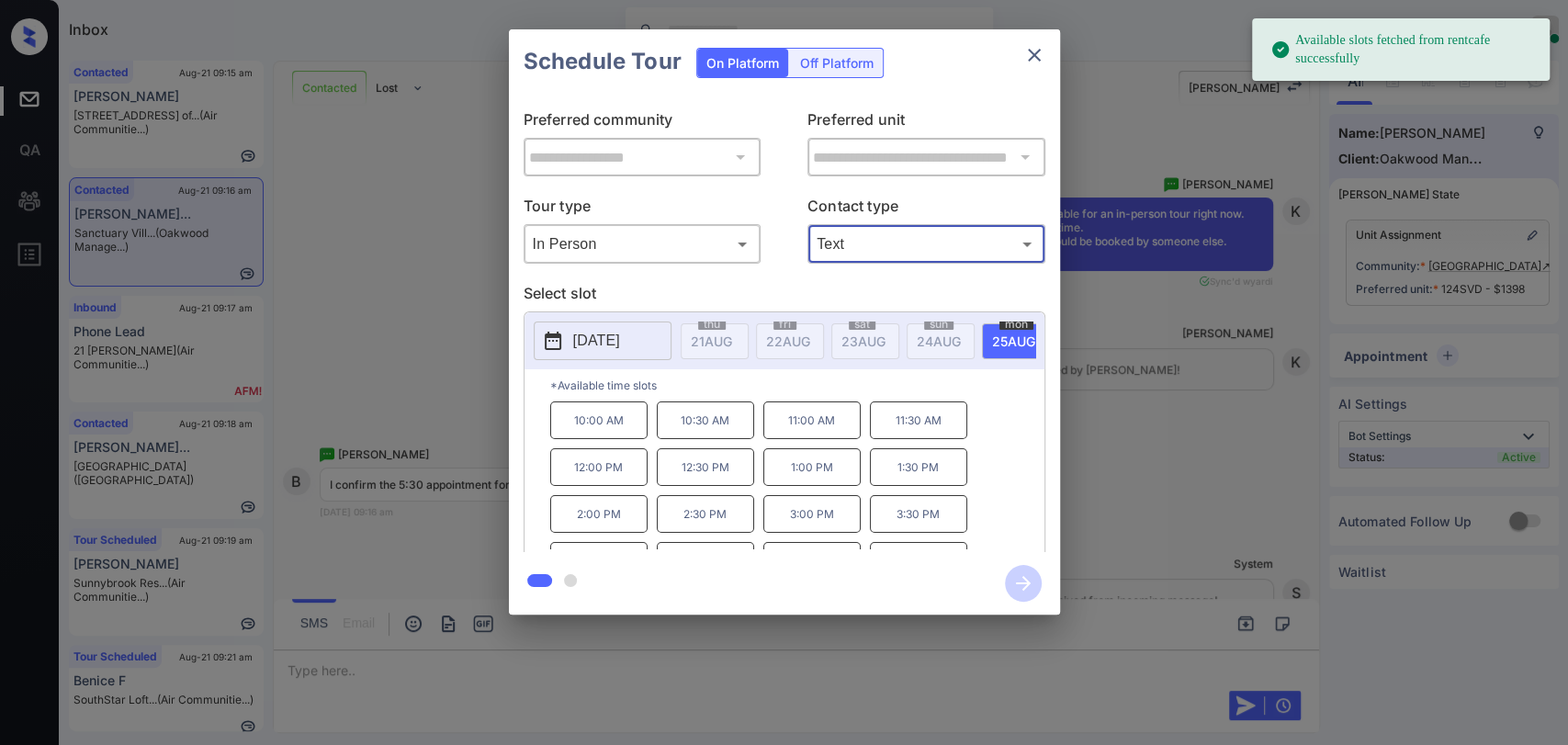
click at [604, 346] on p "[DATE]" at bounding box center [596, 341] width 47 height 22
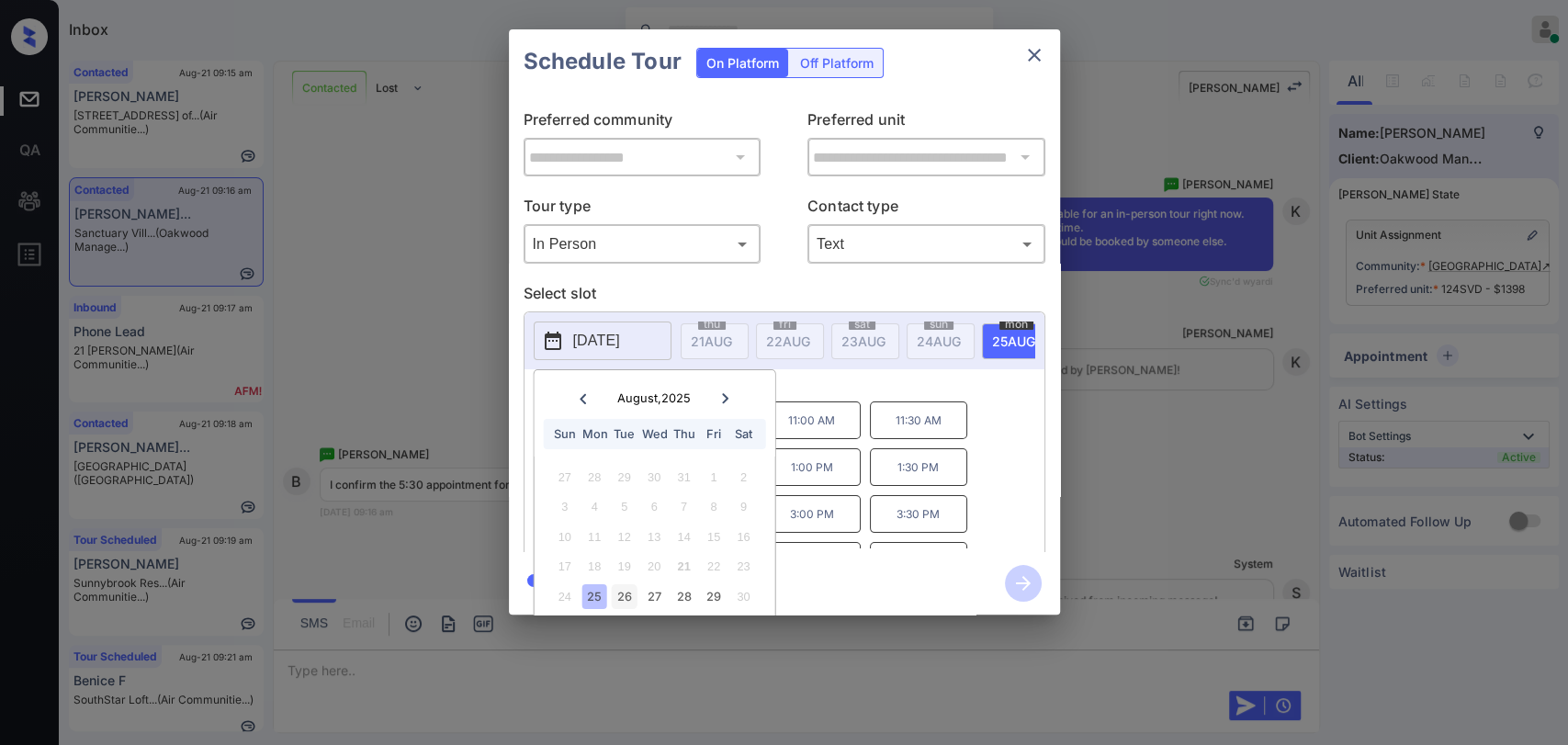
click at [627, 595] on div "26" at bounding box center [624, 596] width 25 height 25
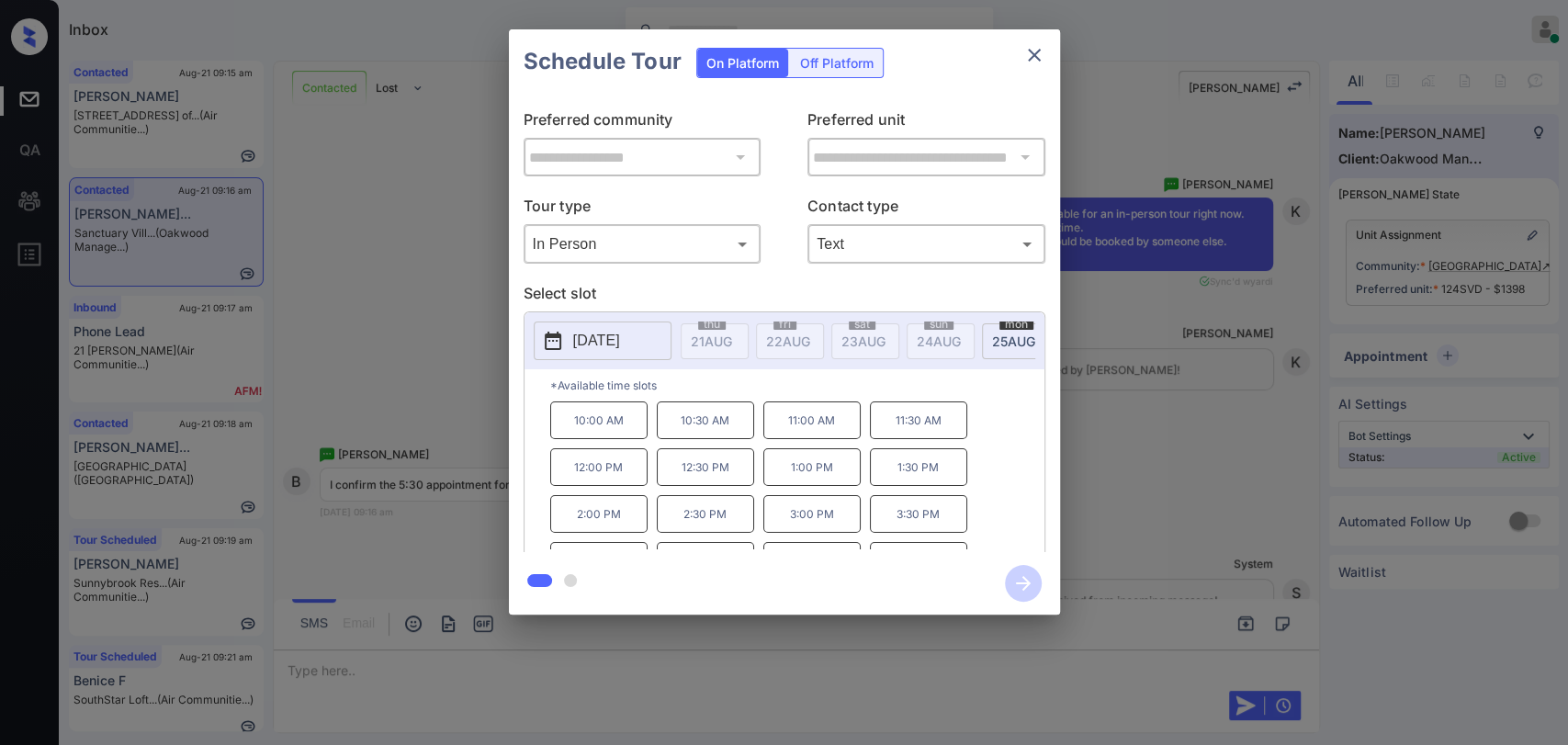
click at [912, 389] on p "*Available time slots" at bounding box center [797, 385] width 494 height 32
click at [918, 535] on p "5:30 PM" at bounding box center [918, 531] width 97 height 38
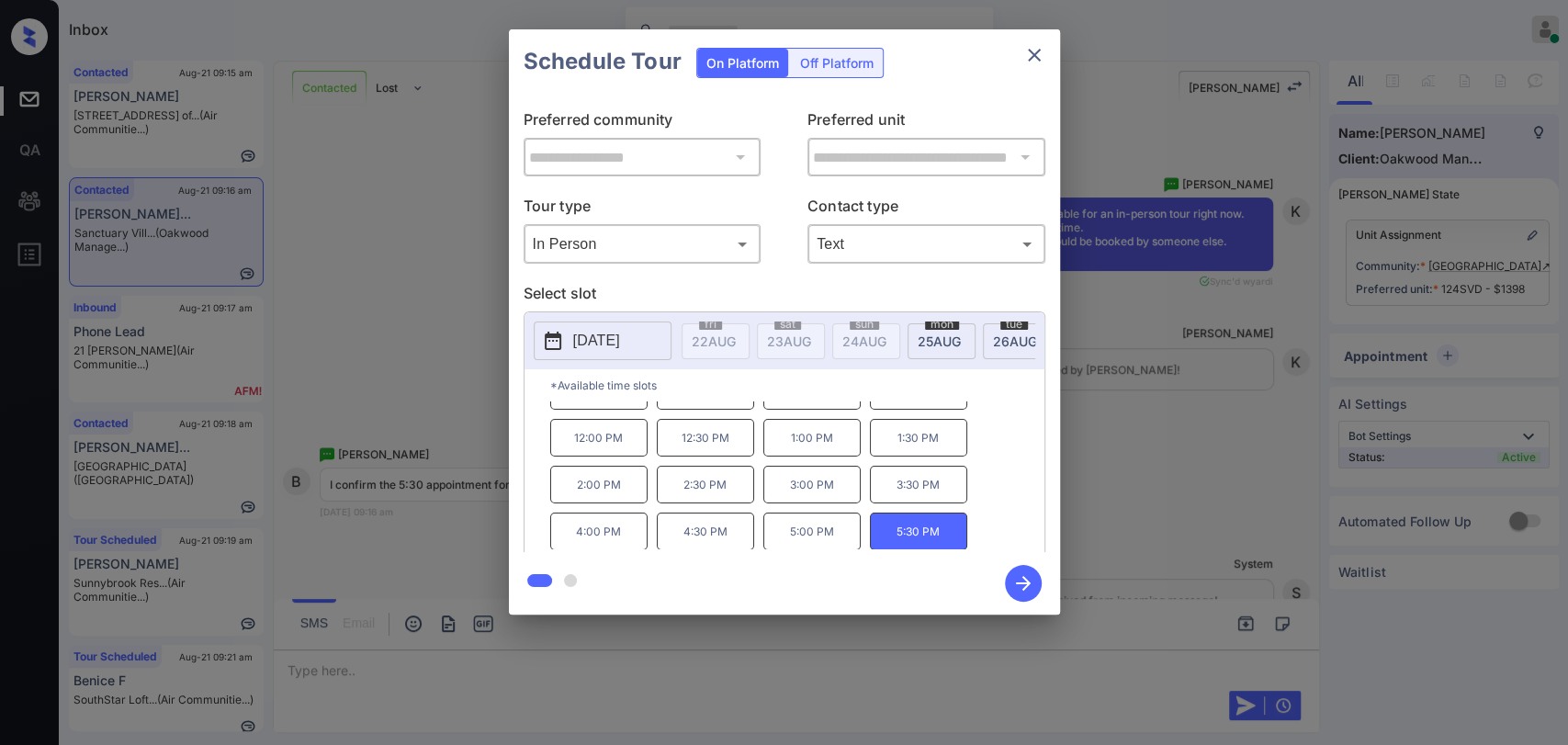
scroll to position [0, 81]
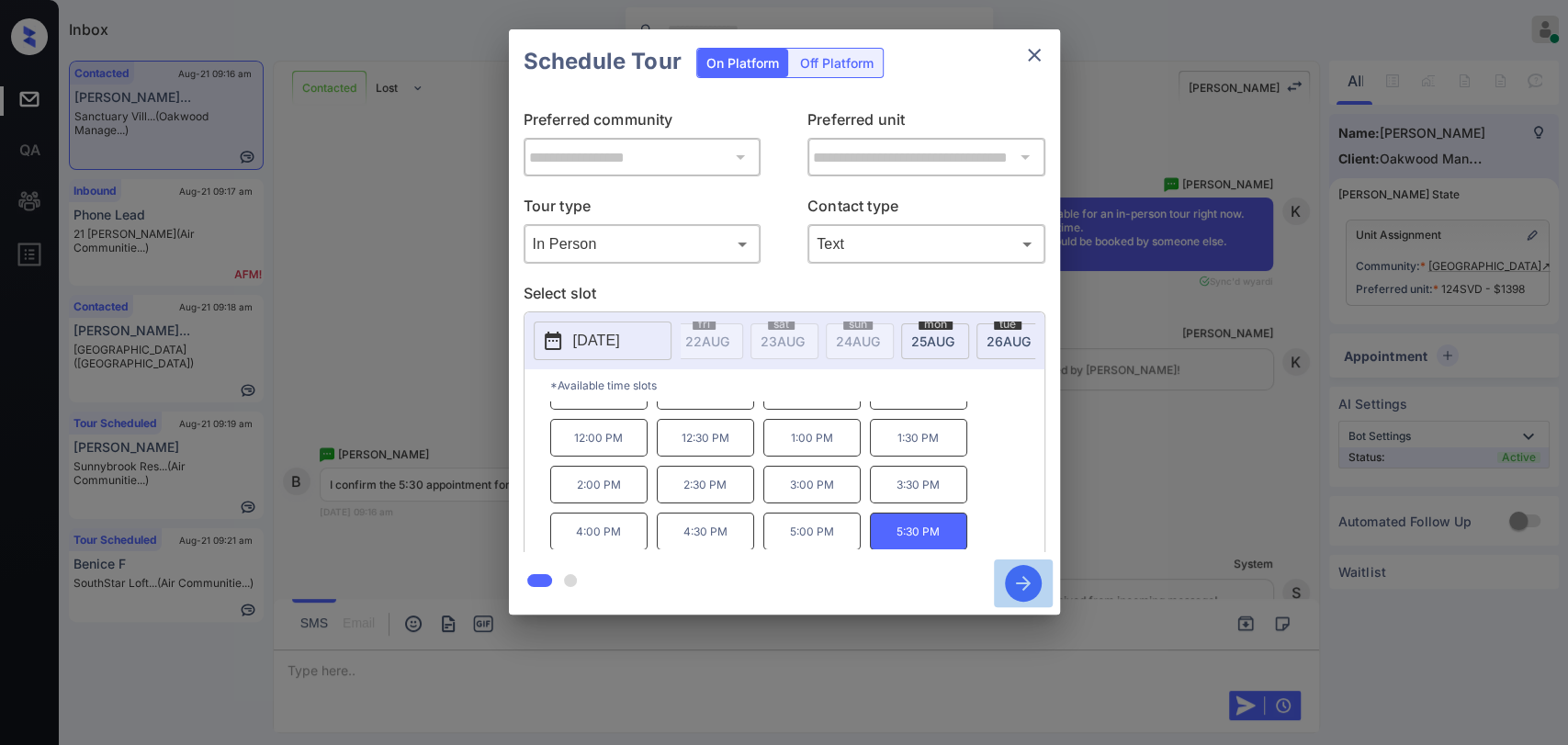
click at [1019, 587] on icon "button" at bounding box center [1023, 583] width 37 height 37
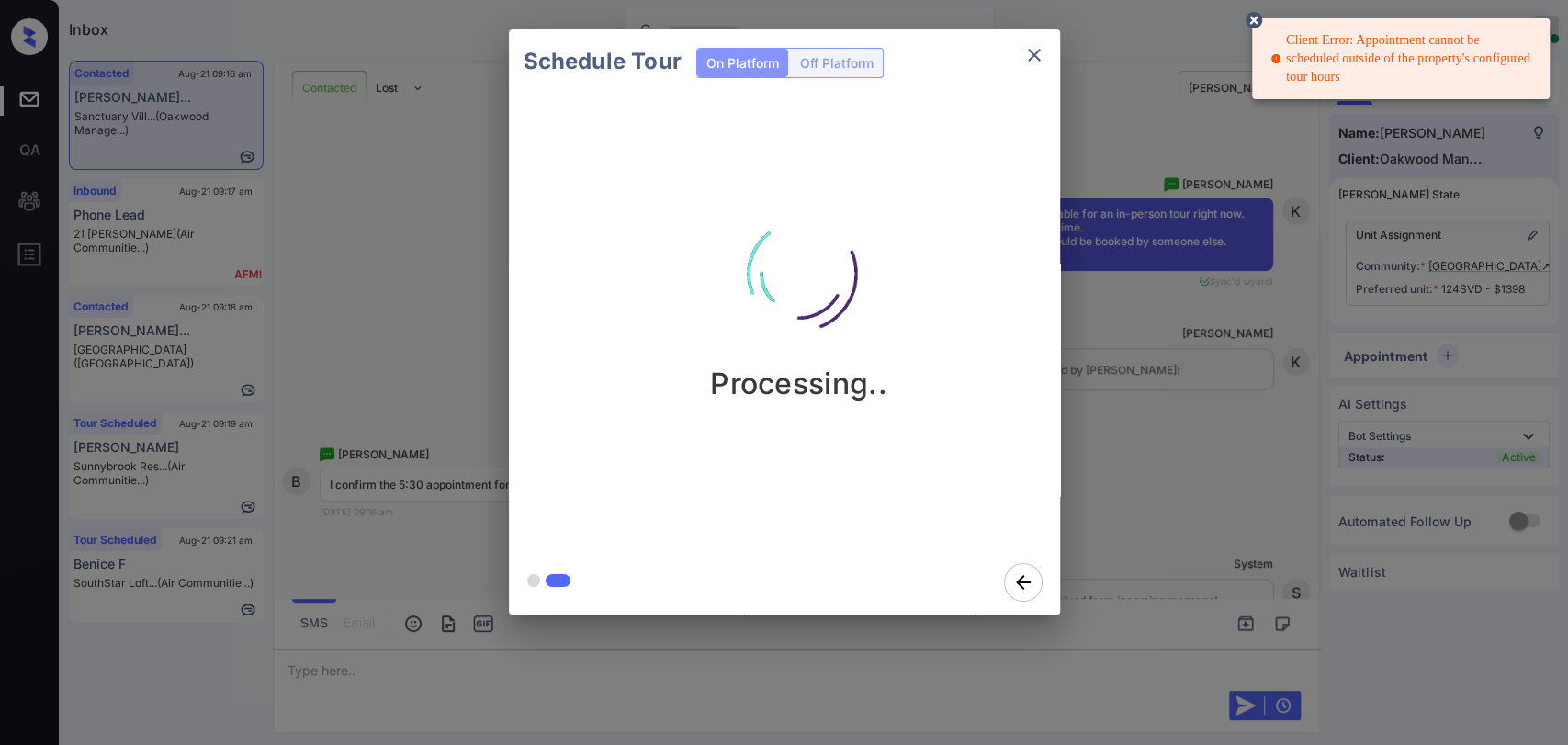
click at [1033, 52] on icon "close" at bounding box center [1034, 55] width 22 height 22
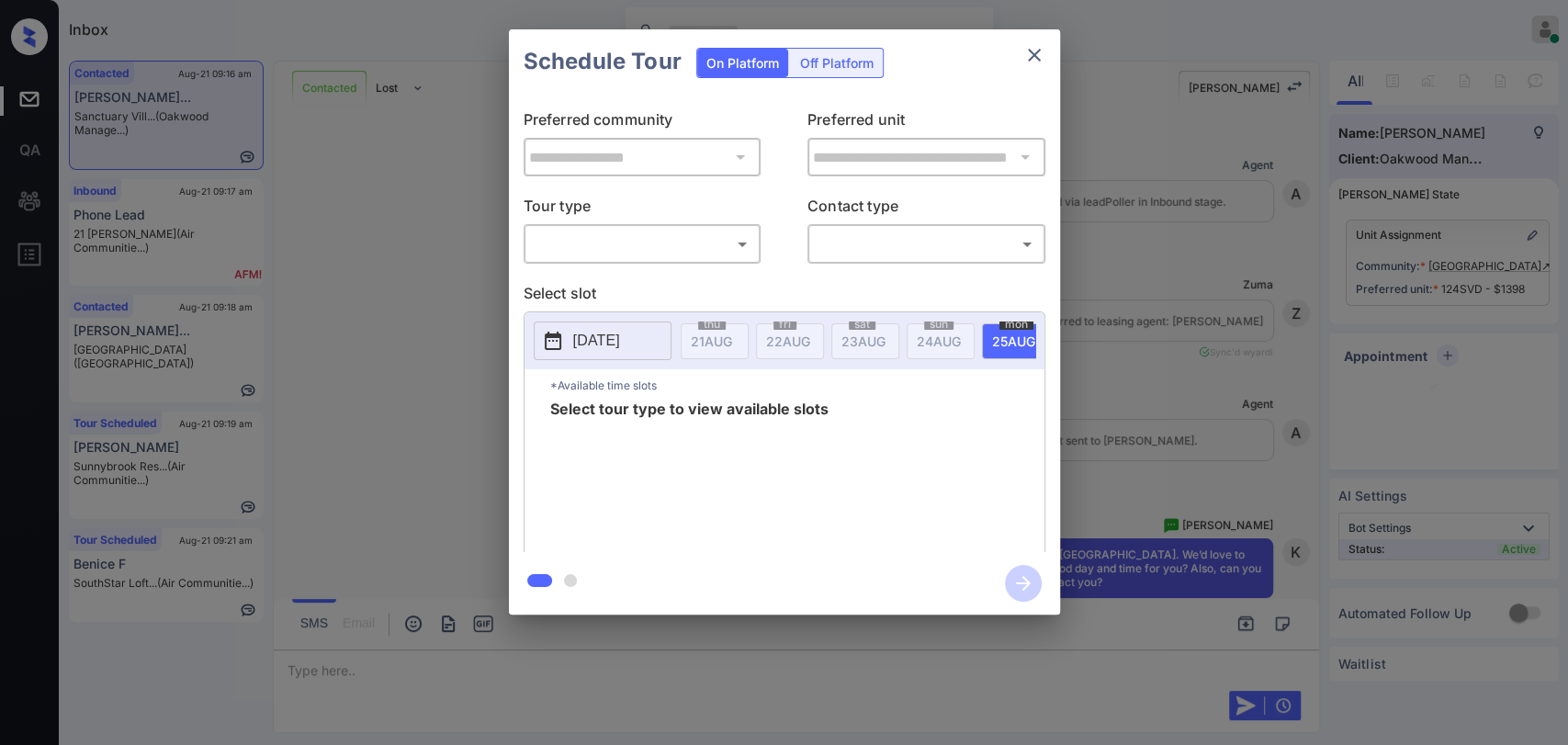
scroll to position [5118, 0]
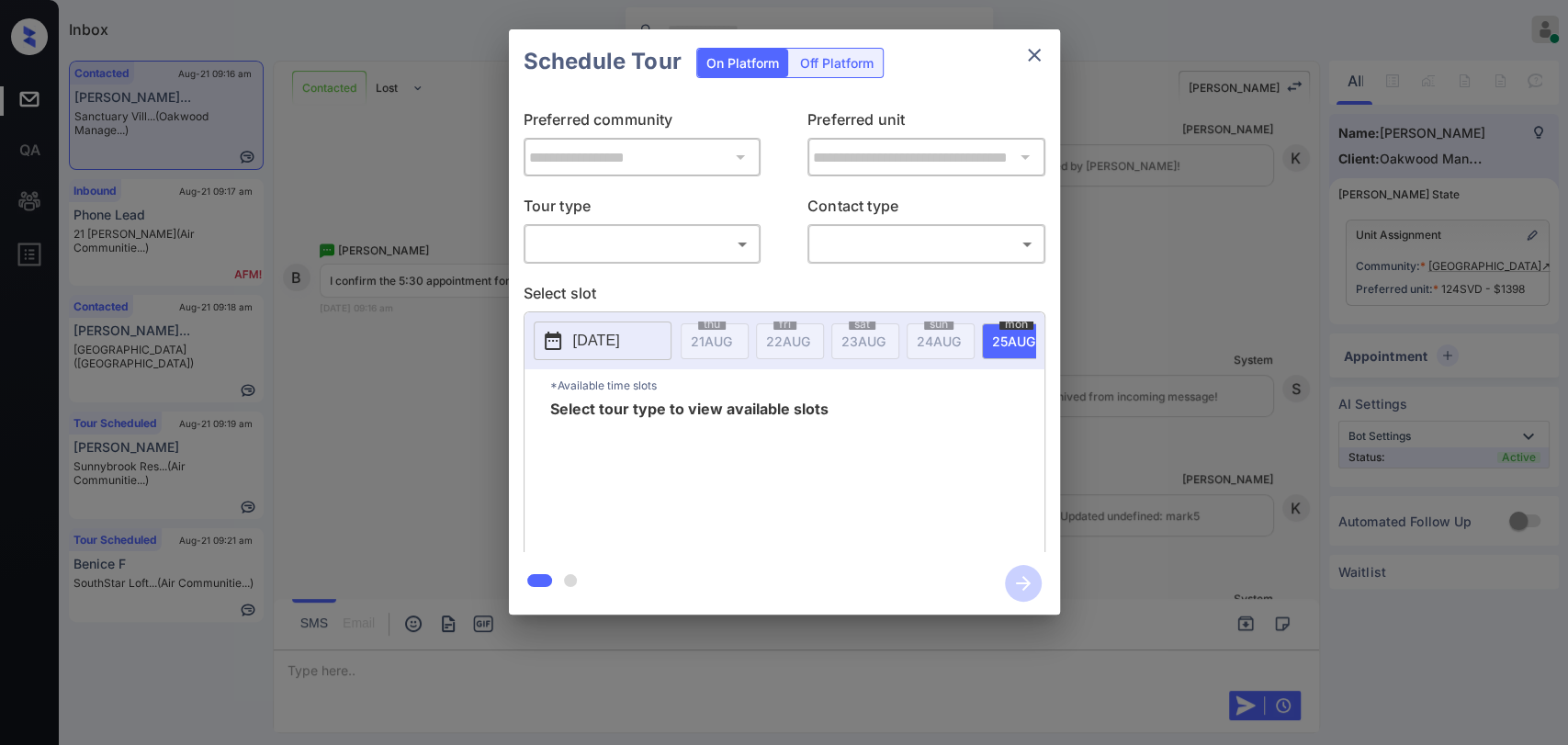
click at [632, 225] on div "​ ​" at bounding box center [643, 243] width 238 height 39
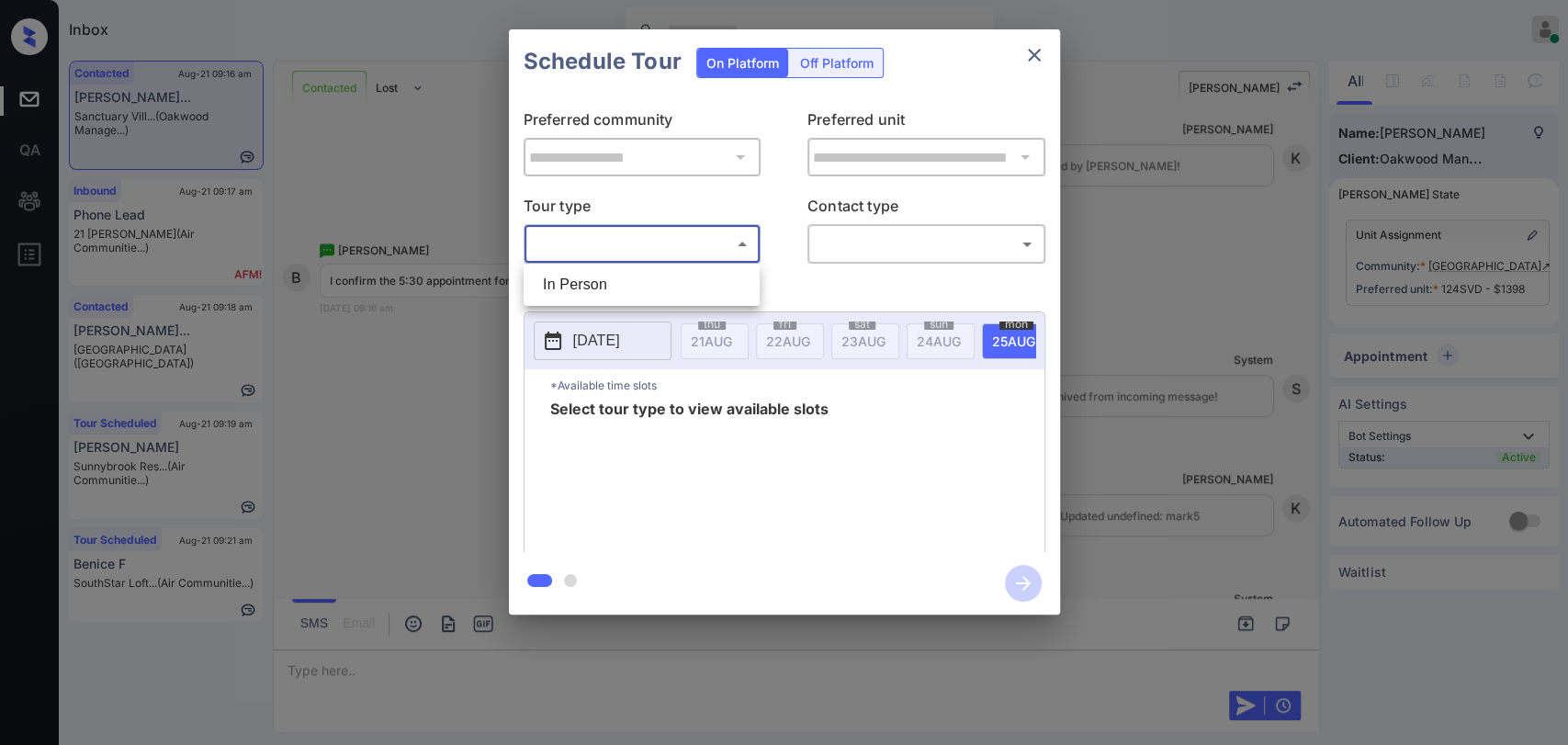
click at [630, 233] on body "Inbox [PERSON_NAME] [PERSON_NAME] Online Set yourself offline Set yourself on b…" at bounding box center [784, 372] width 1568 height 745
click at [603, 283] on li "In Person" at bounding box center [641, 284] width 227 height 33
type input "********"
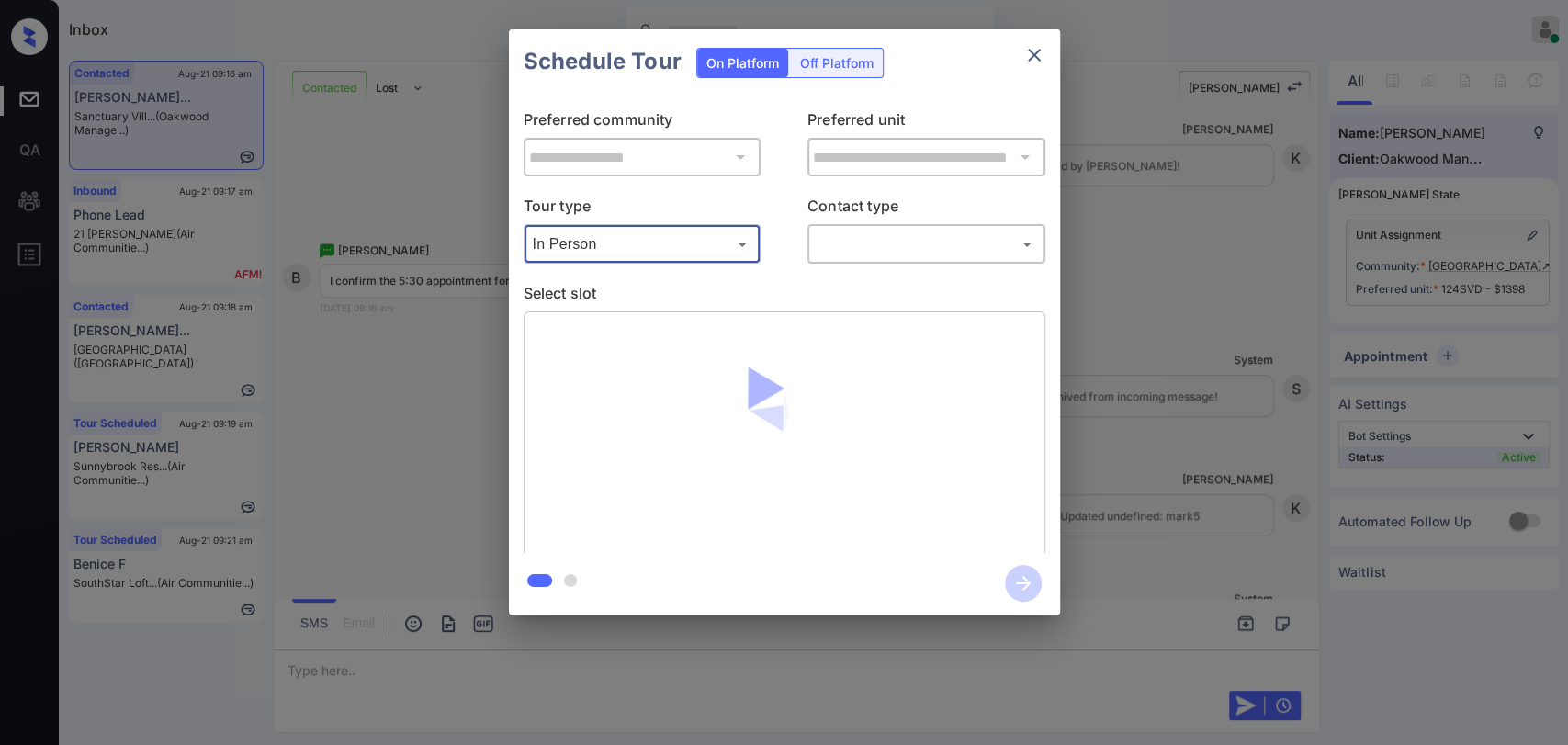
click at [924, 237] on body "Inbox [PERSON_NAME] [PERSON_NAME] Online Set yourself offline Set yourself on b…" at bounding box center [784, 372] width 1568 height 745
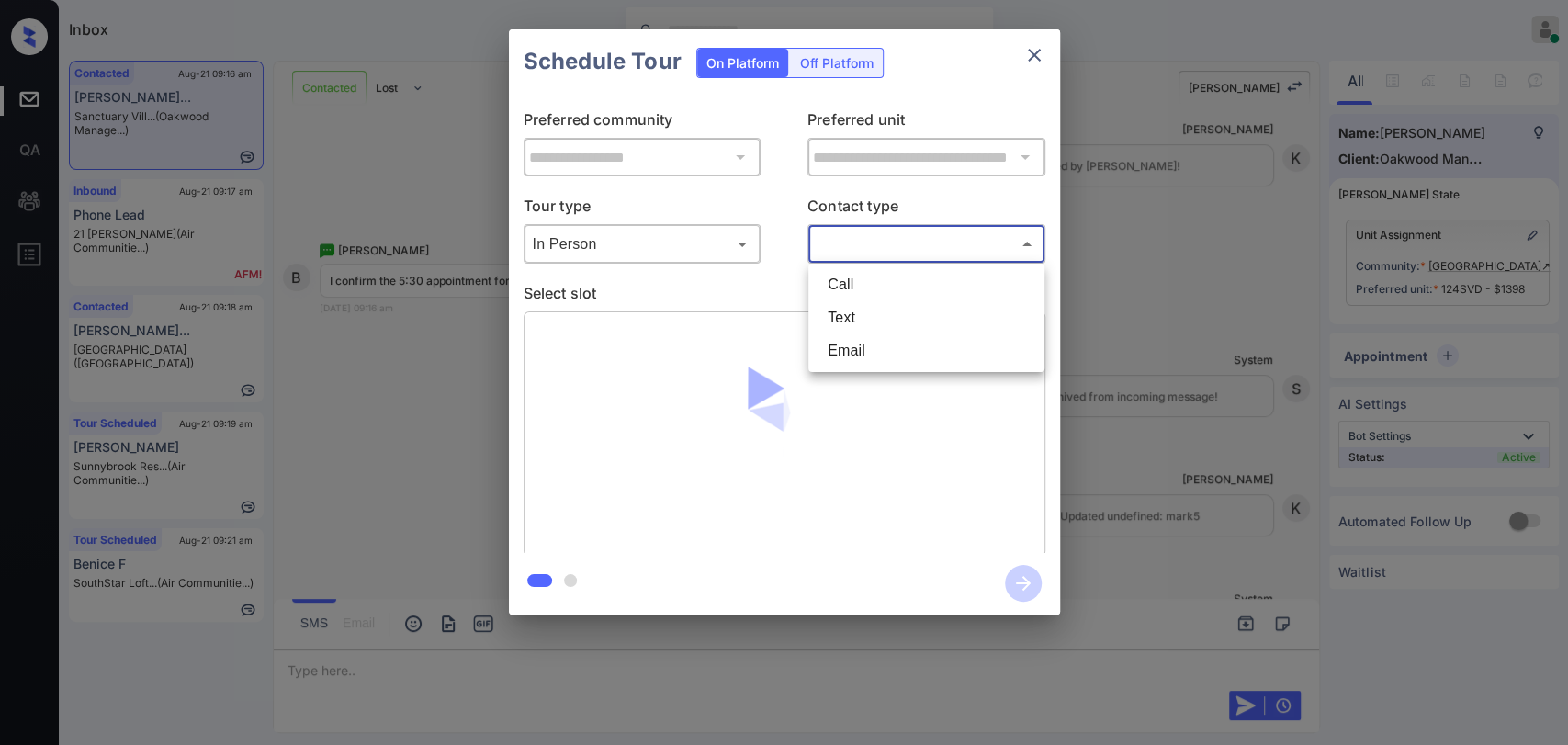
click at [865, 307] on li "Text" at bounding box center [926, 317] width 227 height 33
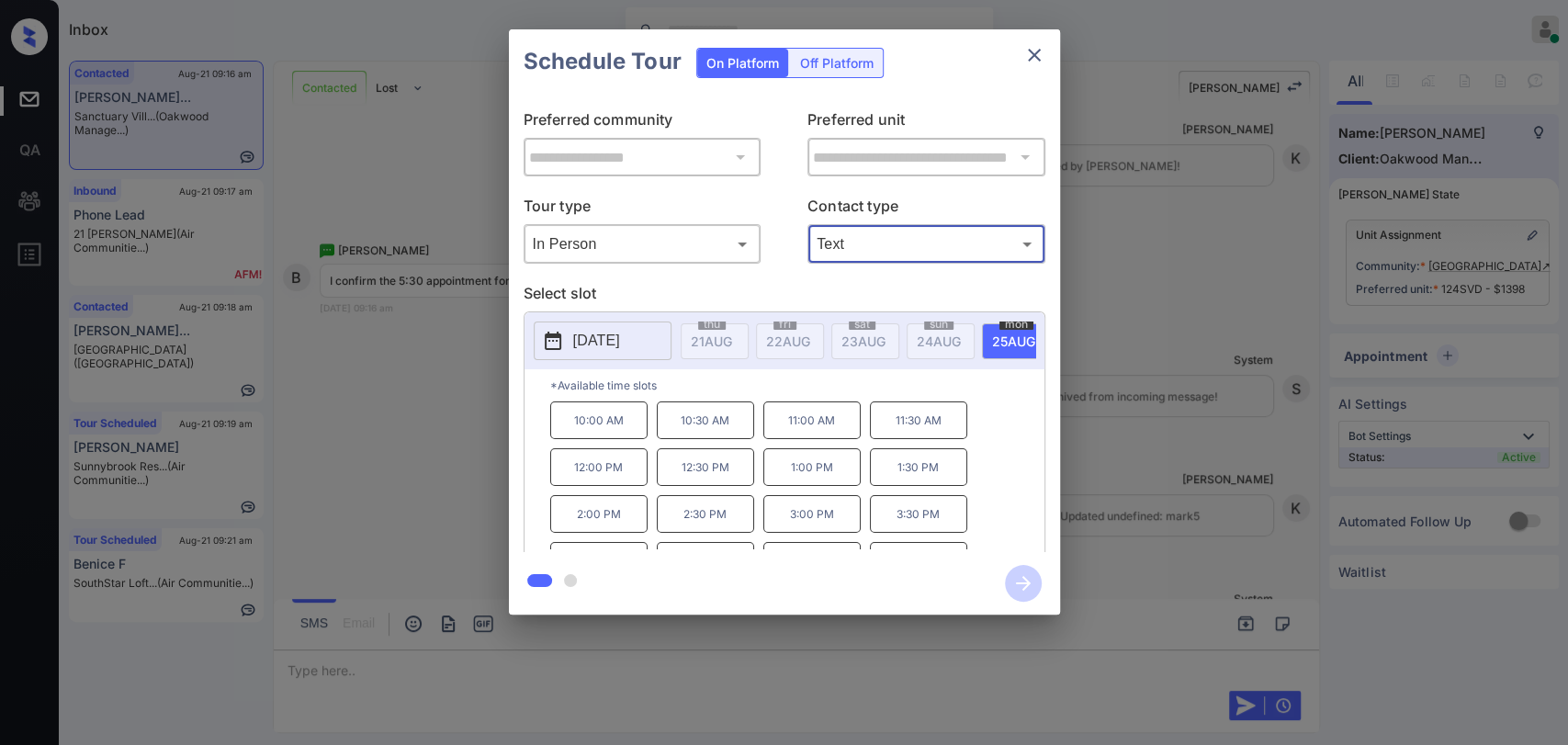
type input "****"
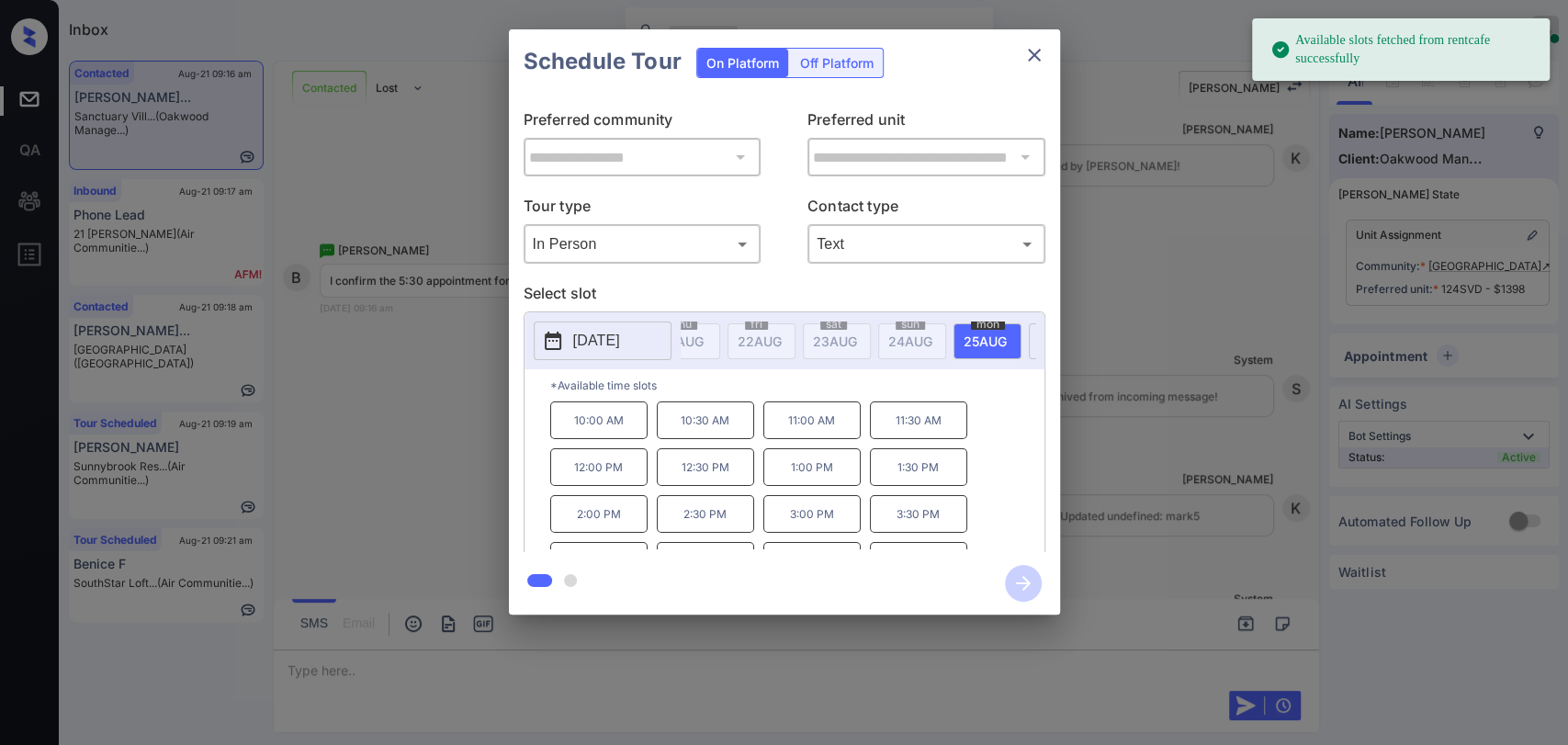
scroll to position [0, 40]
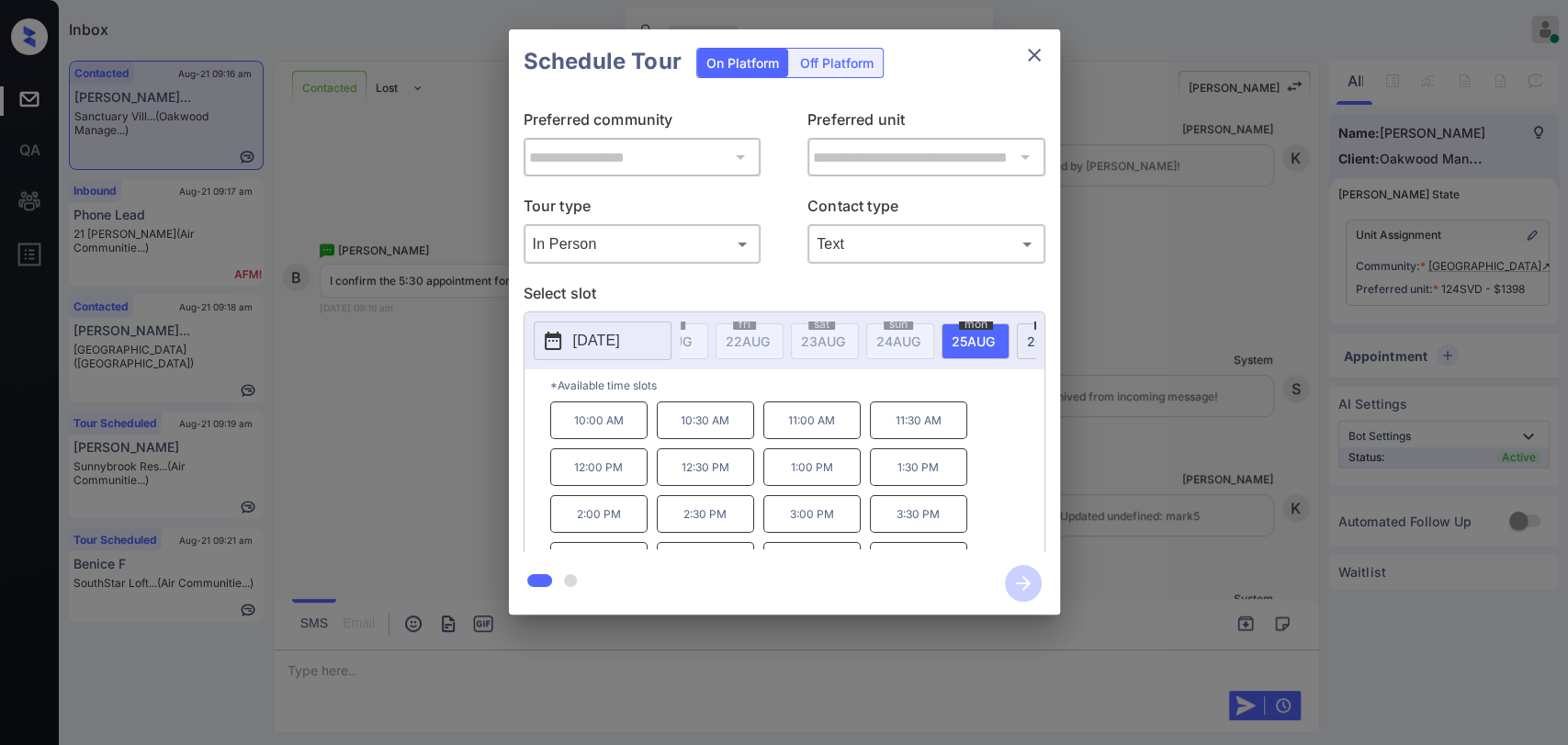
click at [1002, 369] on div "[DATE] 21 AUG [DATE] [DATE] [DATE] [DATE] [DATE] [DATE] [DATE] [DATE] [DATE] [D…" at bounding box center [784, 340] width 520 height 57
click at [1004, 369] on div "[DATE] 21 AUG [DATE] [DATE] [DATE] [DATE] [DATE] [DATE] [DATE] [DATE] [DATE] [D…" at bounding box center [784, 340] width 520 height 57
click at [940, 336] on div "[DATE]" at bounding box center [969, 341] width 68 height 36
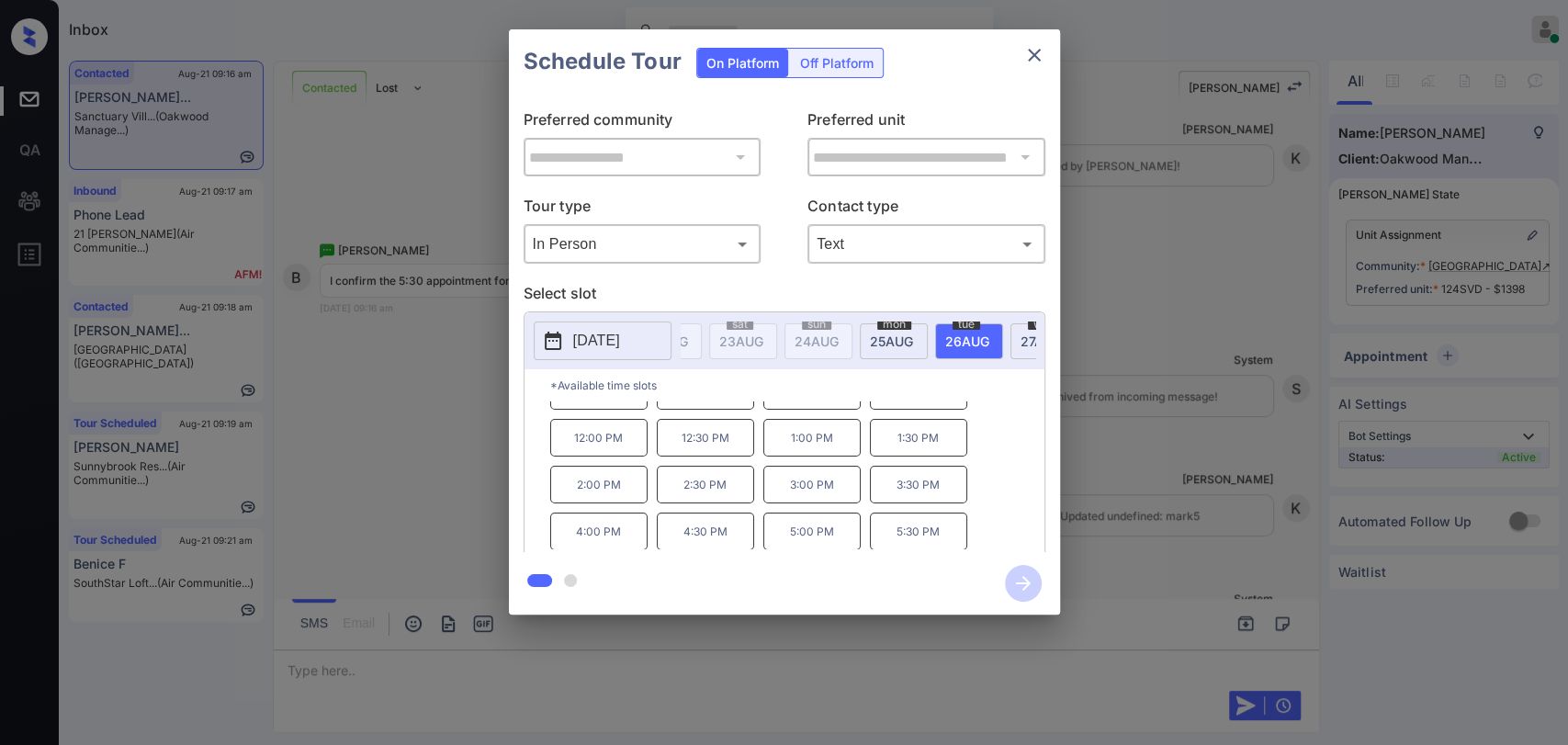
click at [915, 541] on p "5:30 PM" at bounding box center [918, 531] width 97 height 38
click at [1027, 585] on icon "button" at bounding box center [1023, 583] width 15 height 15
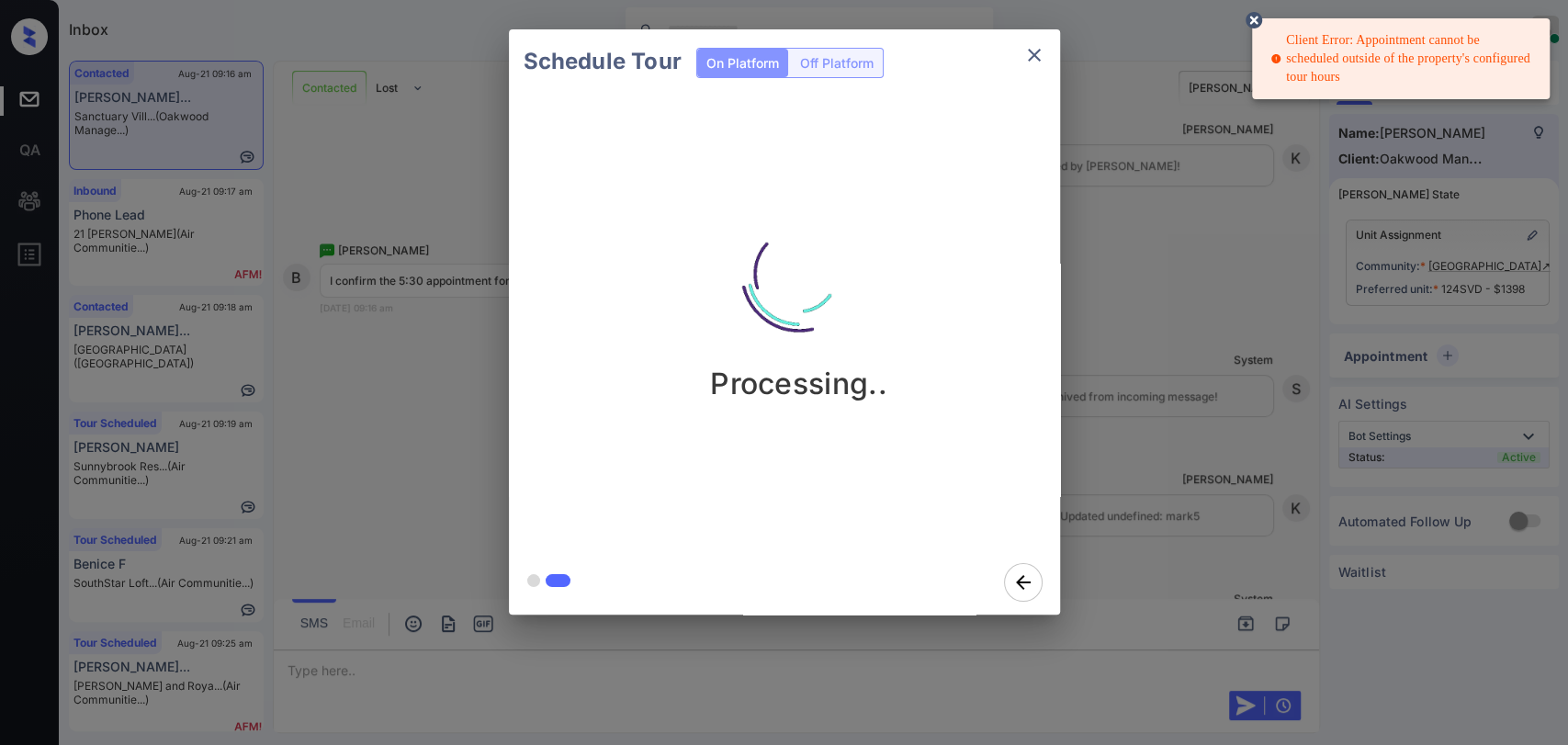
click at [386, 200] on div "Schedule Tour On Platform Off Platform Processing.." at bounding box center [784, 322] width 1568 height 644
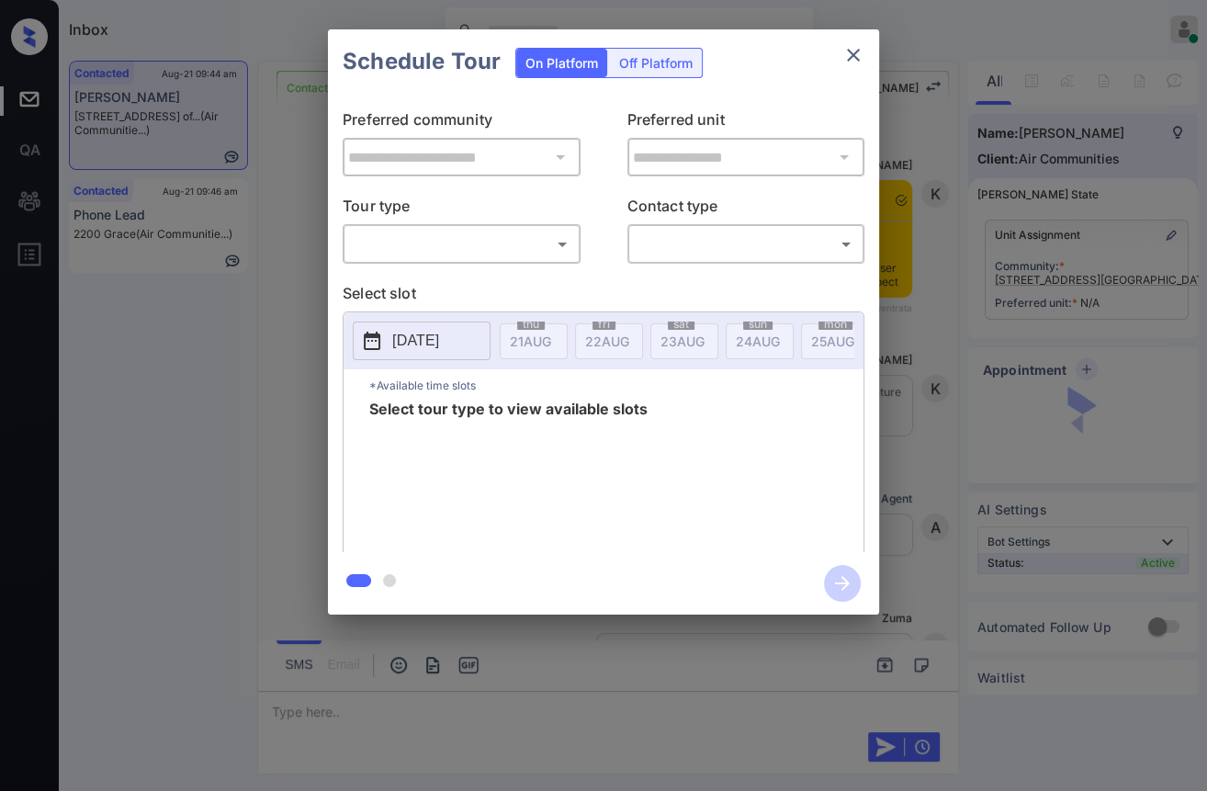
scroll to position [2985, 0]
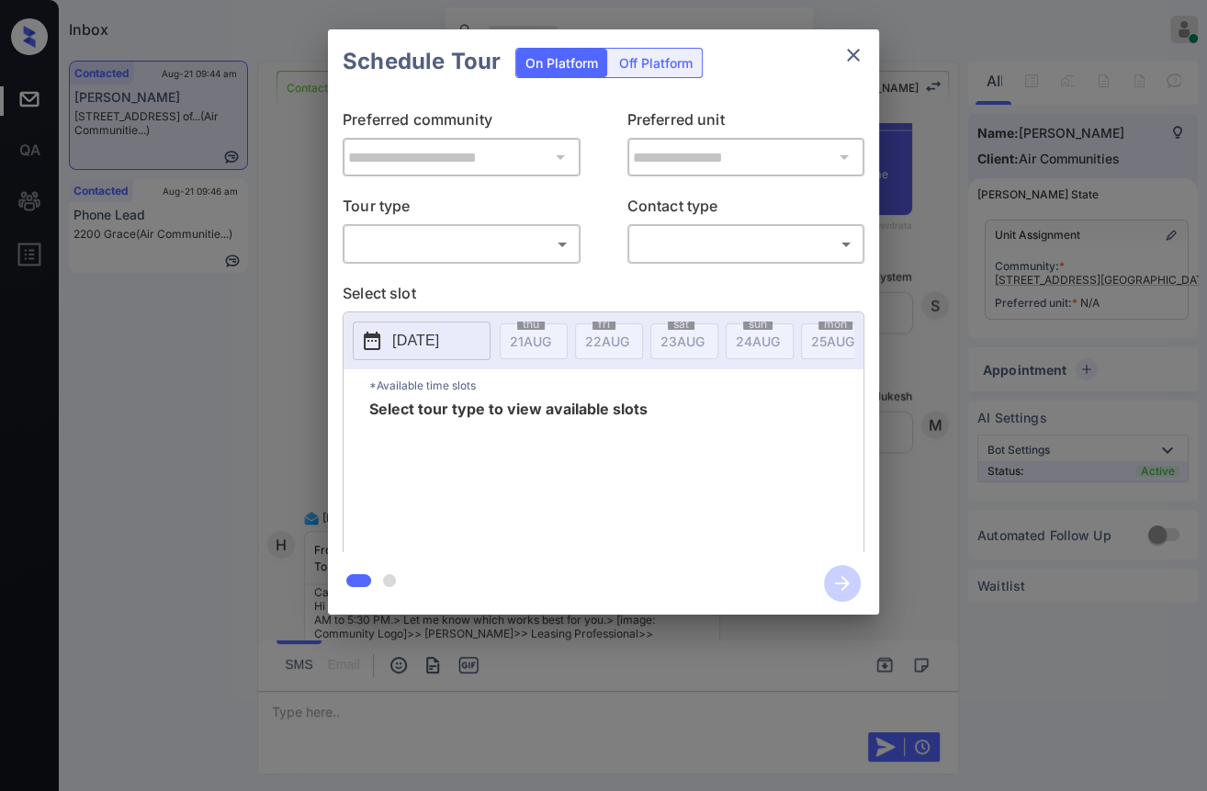
click at [397, 249] on body "Inbox [PERSON_NAME] [PERSON_NAME] Online Set yourself offline Set yourself on b…" at bounding box center [603, 395] width 1207 height 791
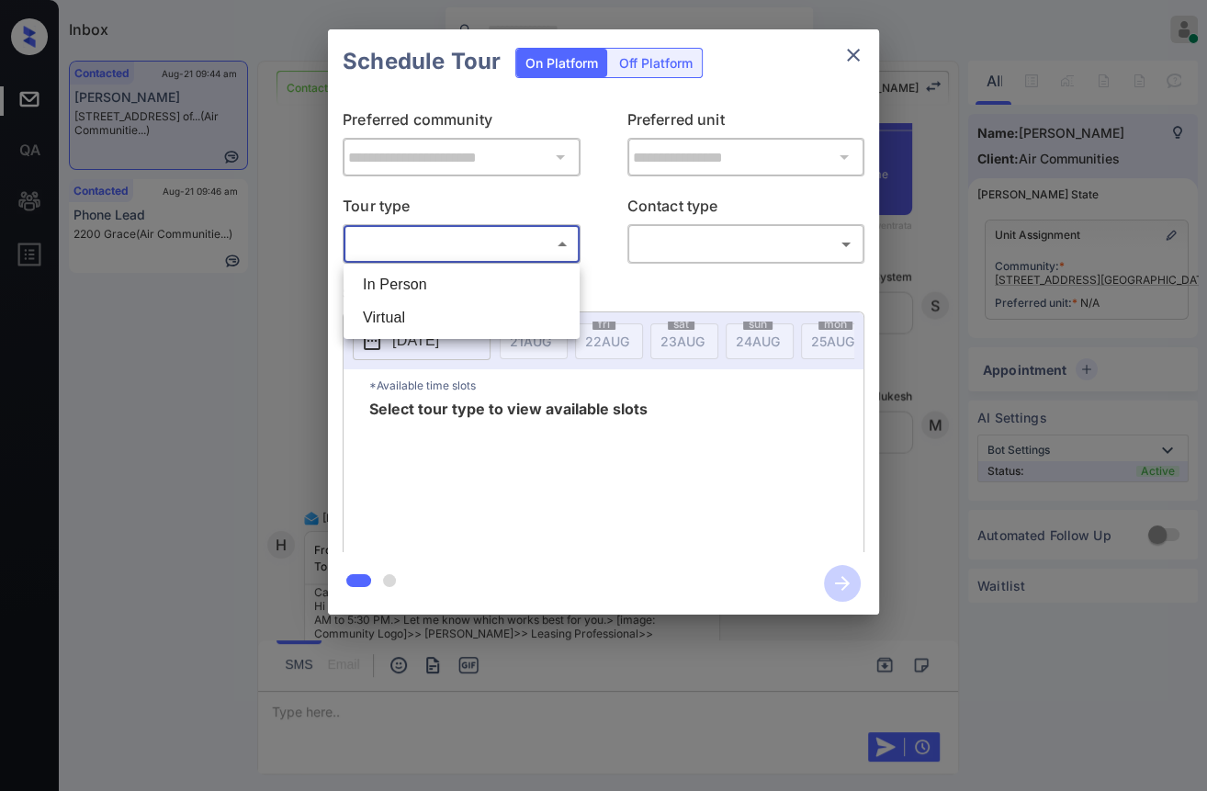
click at [843, 59] on div at bounding box center [603, 395] width 1207 height 791
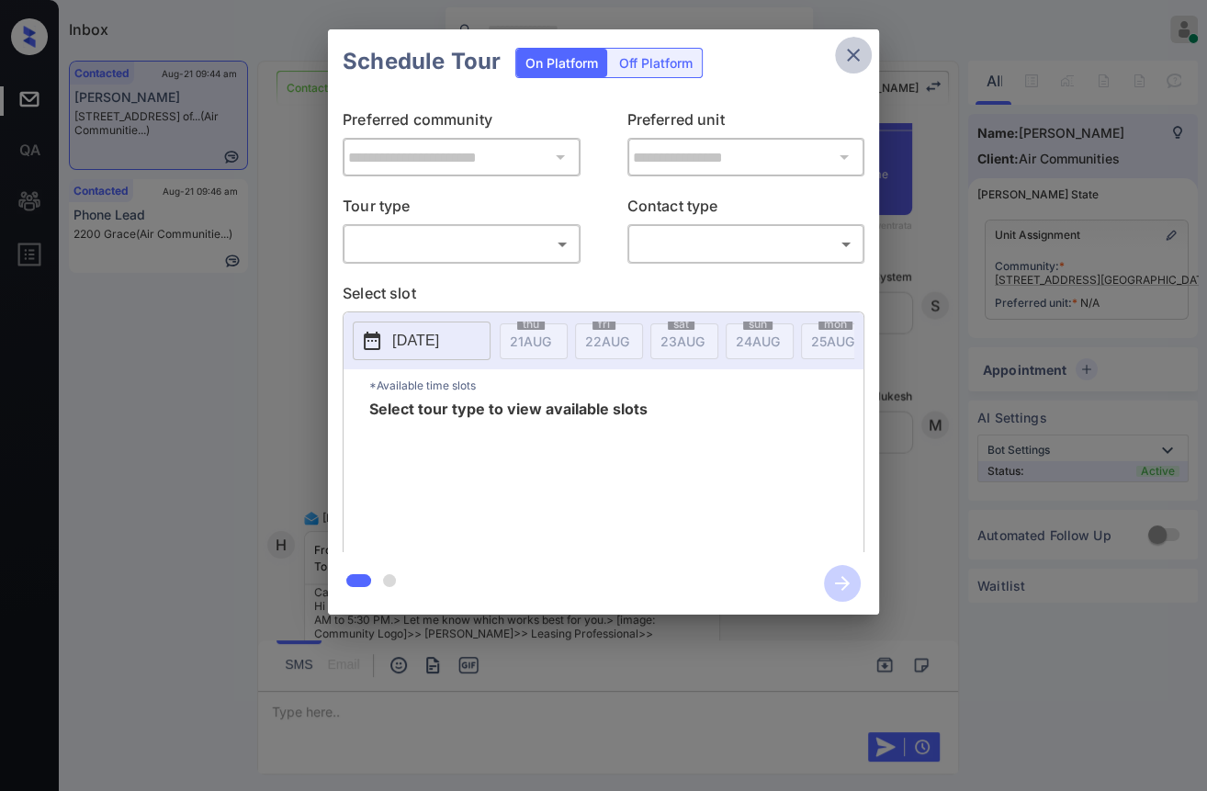
click at [853, 51] on icon "close" at bounding box center [853, 55] width 22 height 22
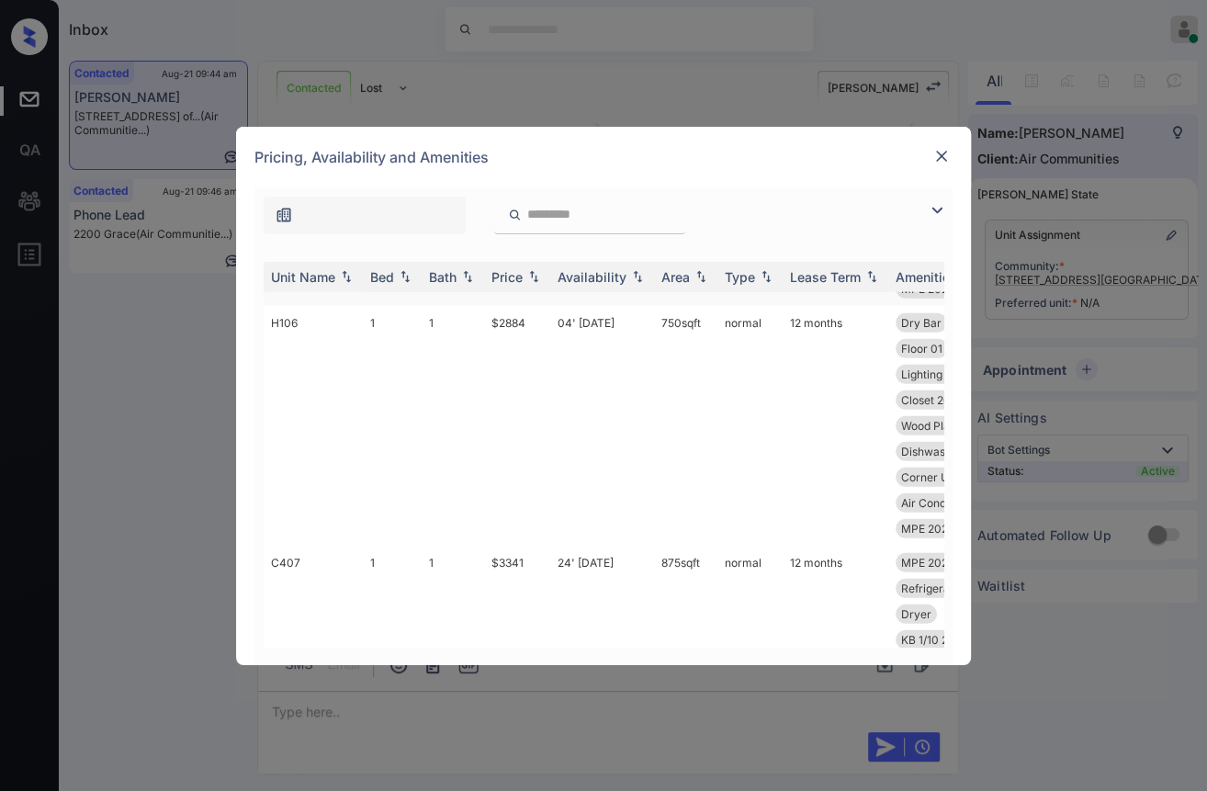
scroll to position [4285, 0]
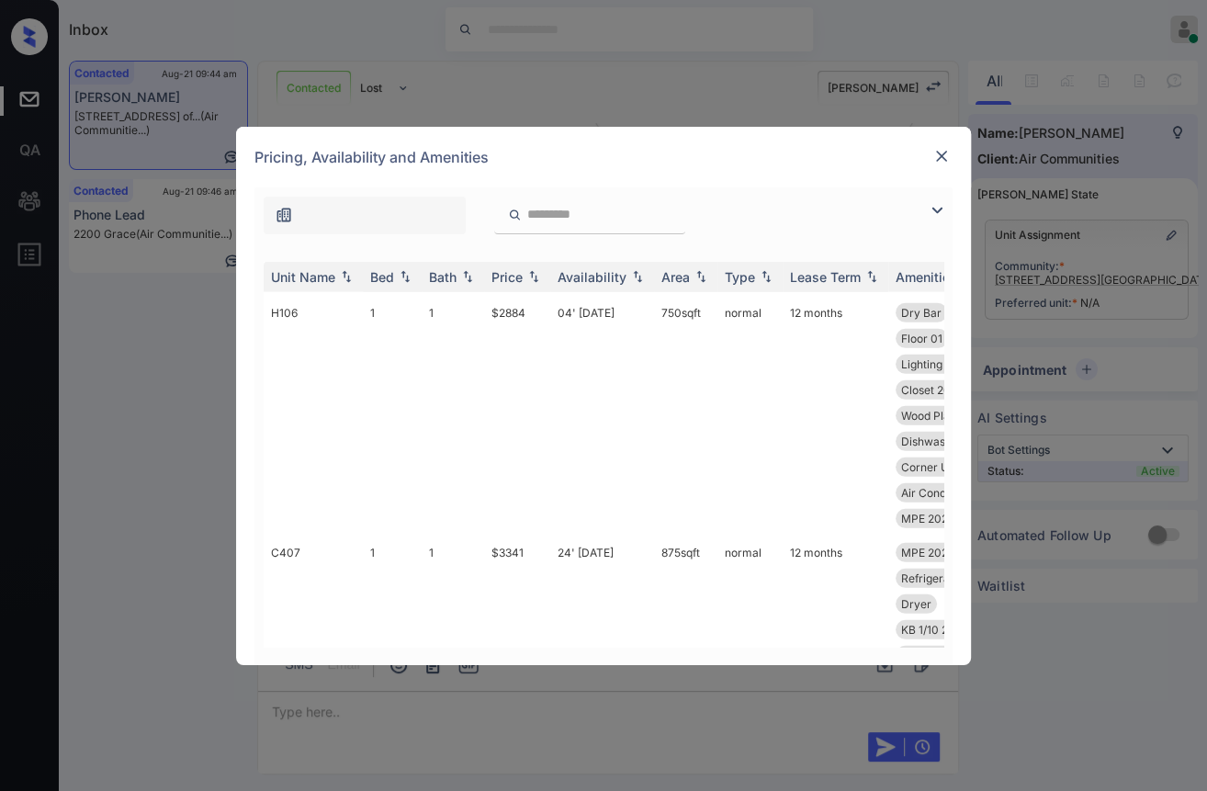
click at [932, 162] on img at bounding box center [941, 156] width 18 height 18
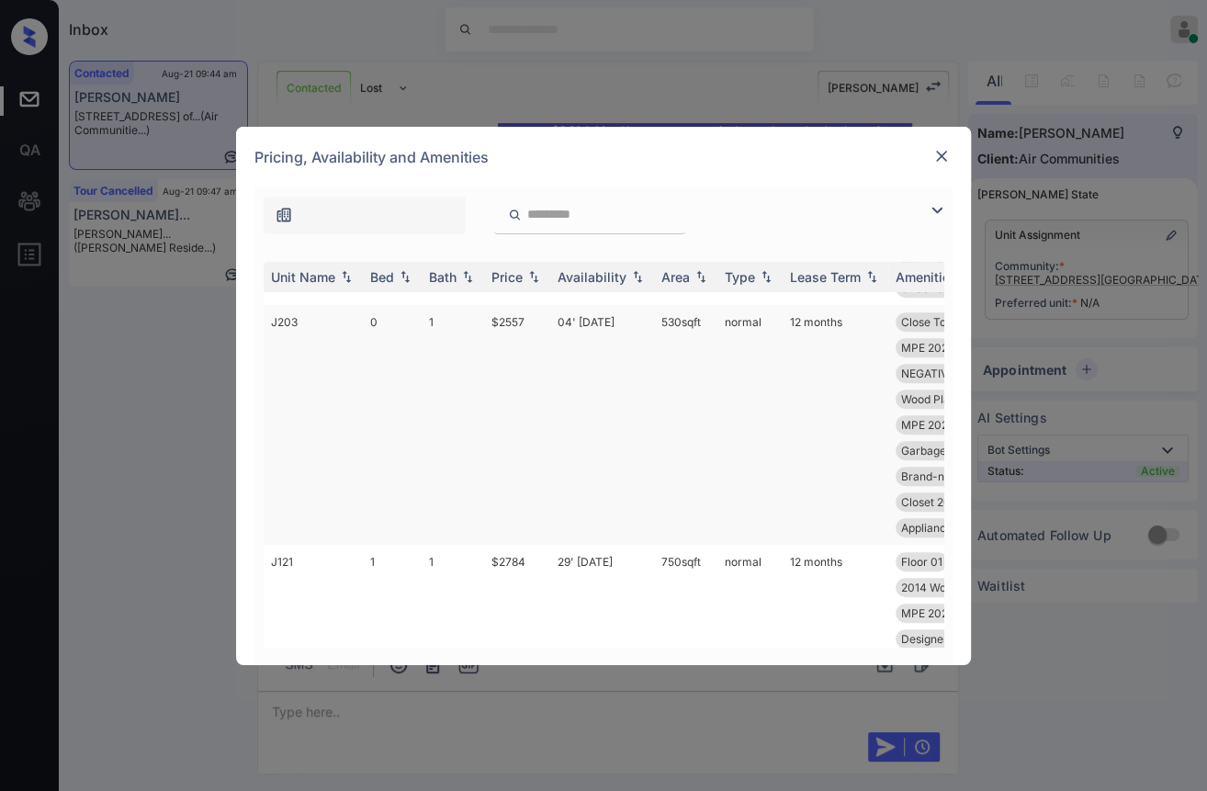
scroll to position [836, 0]
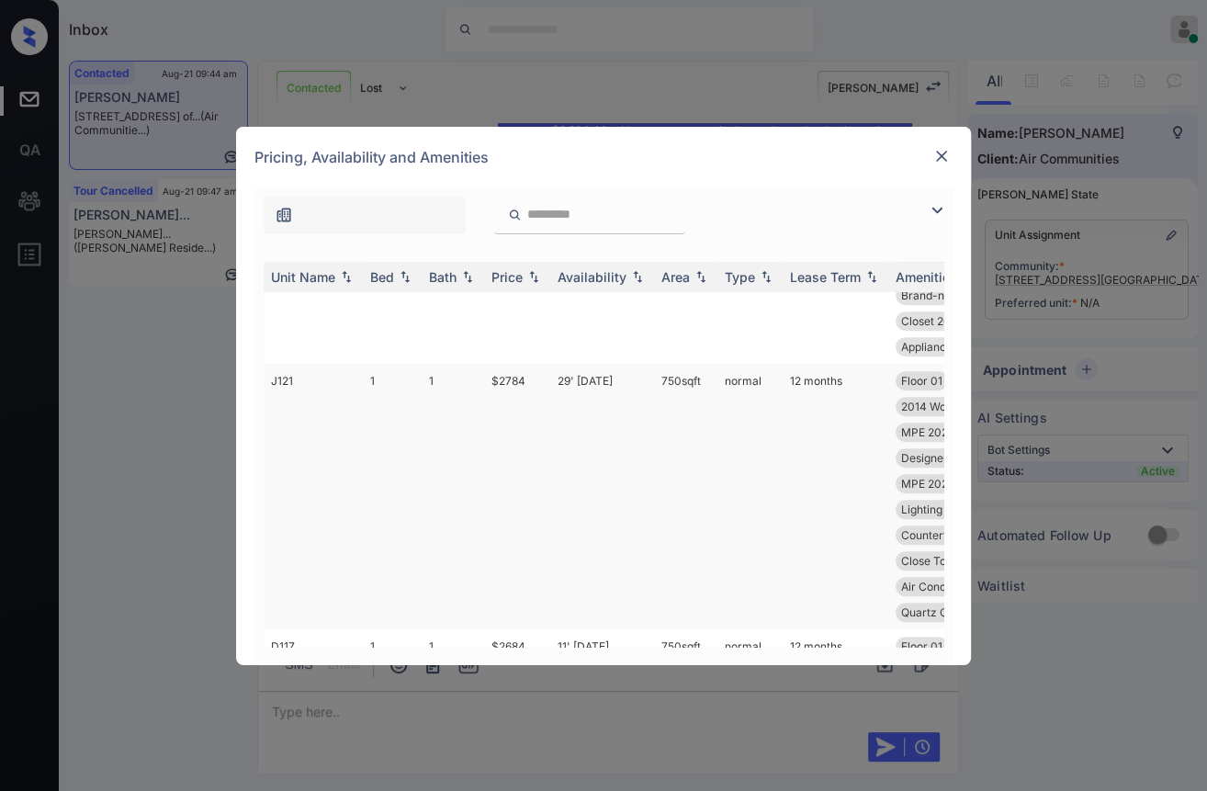
click at [522, 383] on td "$2784" at bounding box center [517, 496] width 66 height 265
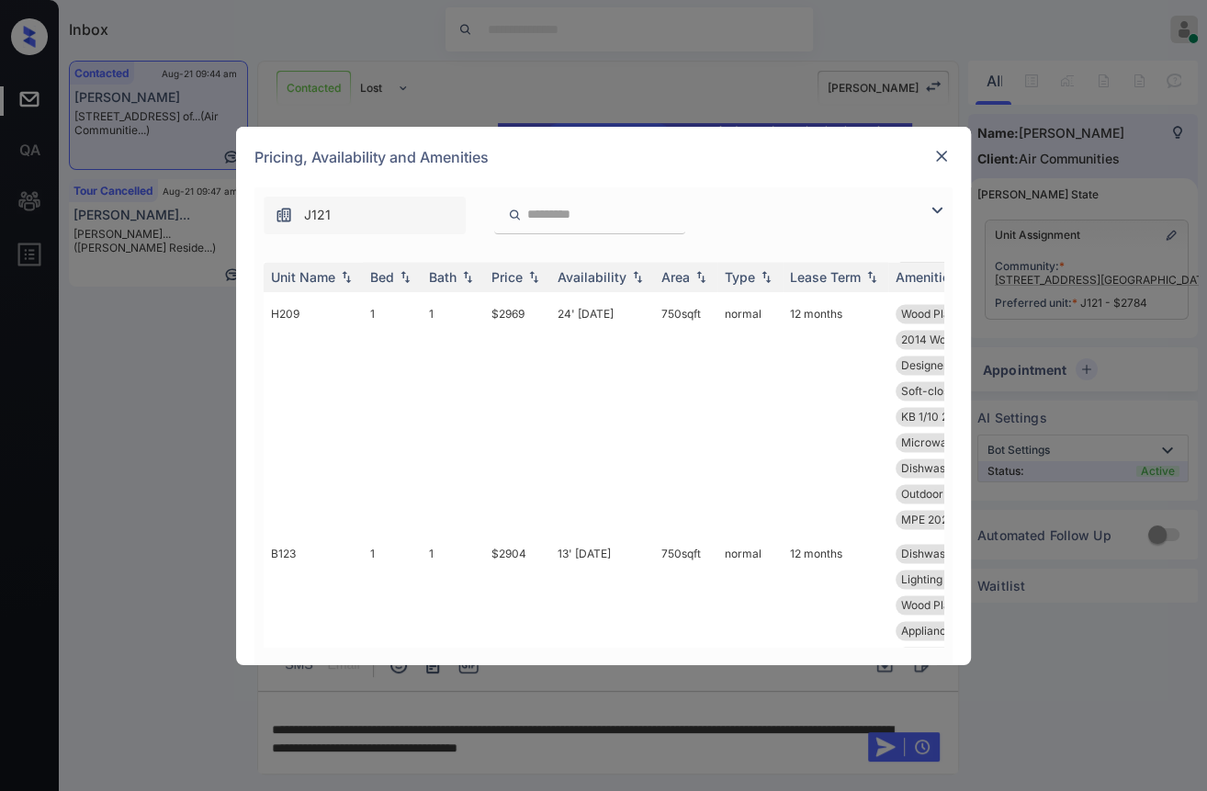
scroll to position [2162, 0]
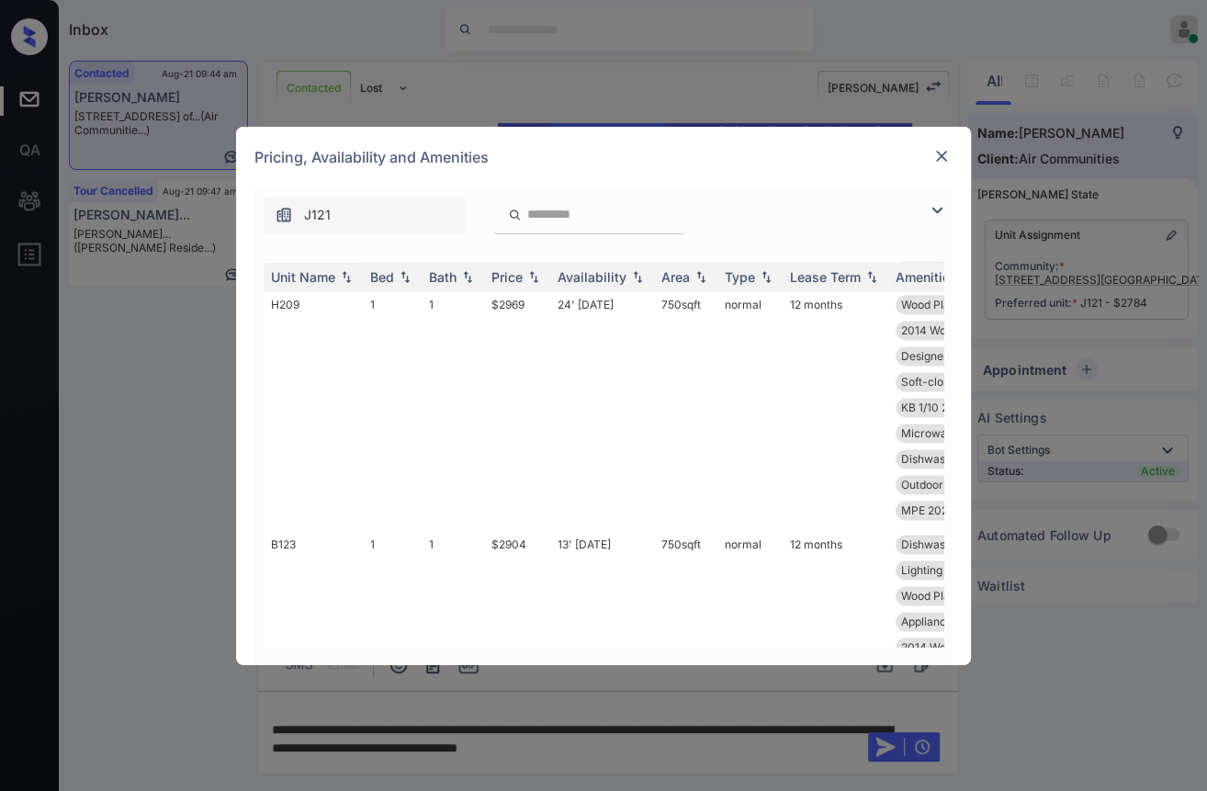
click at [943, 156] on img at bounding box center [941, 156] width 18 height 18
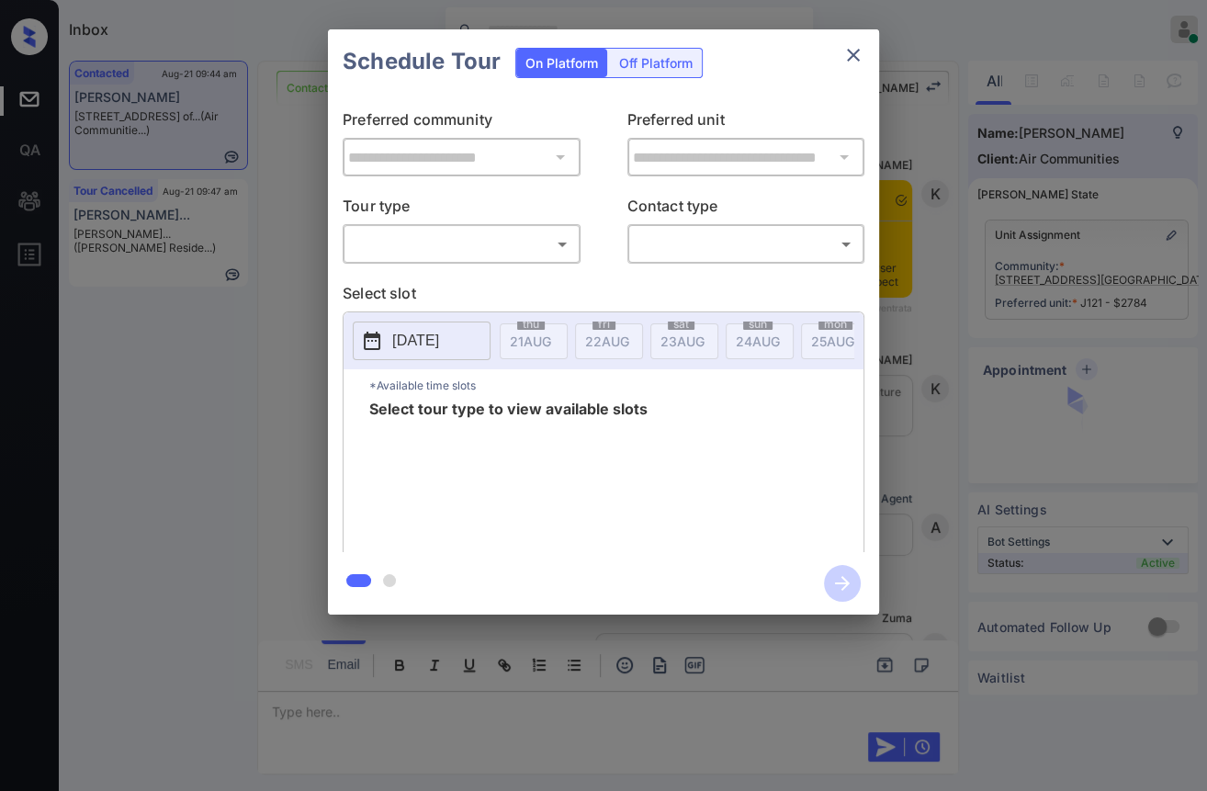
scroll to position [3309, 0]
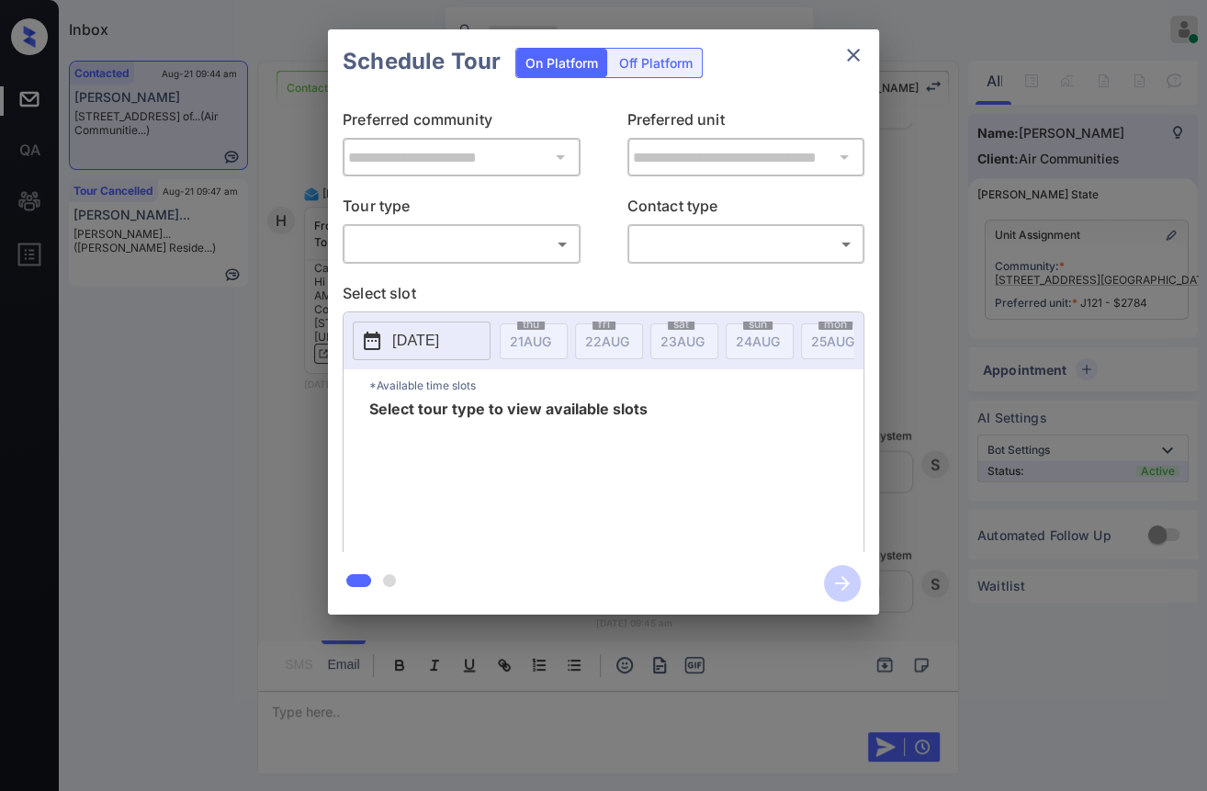
click at [417, 251] on body "Inbox Danielle Dela Cruz Online Set yourself offline Set yourself on break Prof…" at bounding box center [603, 395] width 1207 height 791
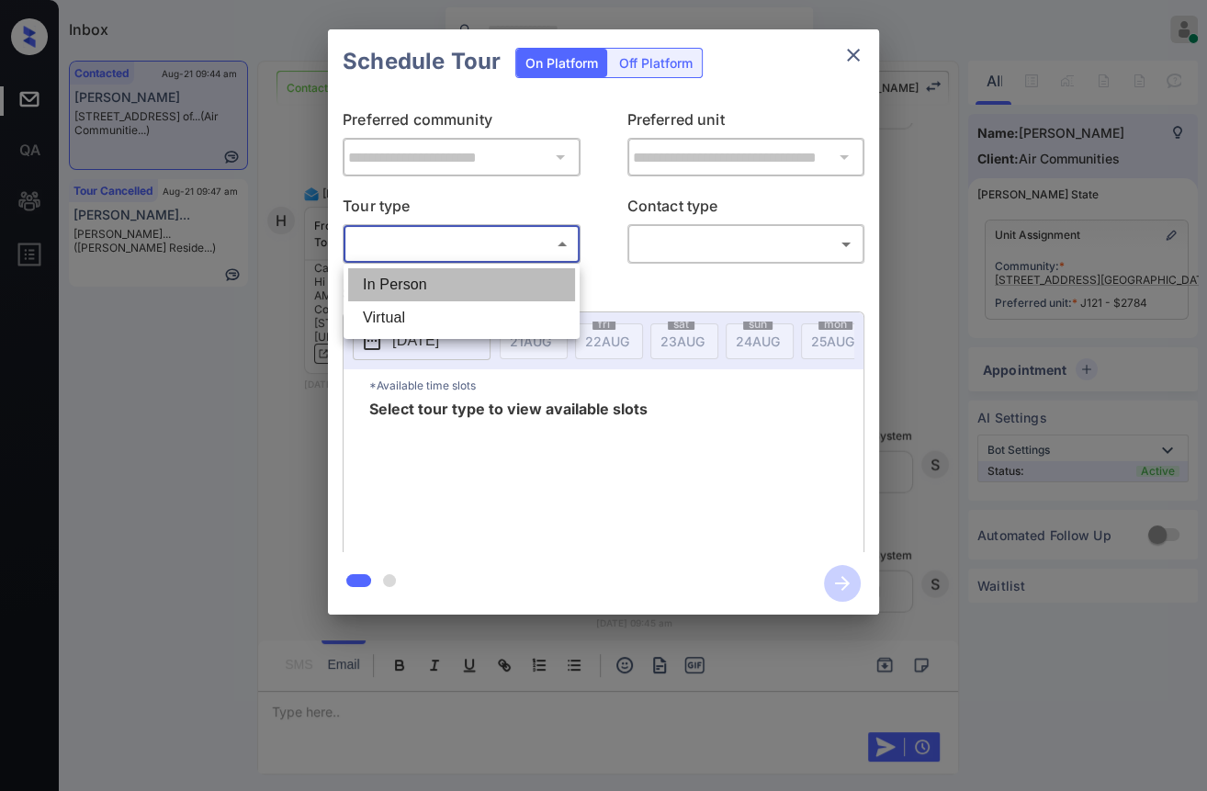
click at [424, 287] on li "In Person" at bounding box center [461, 284] width 227 height 33
type input "********"
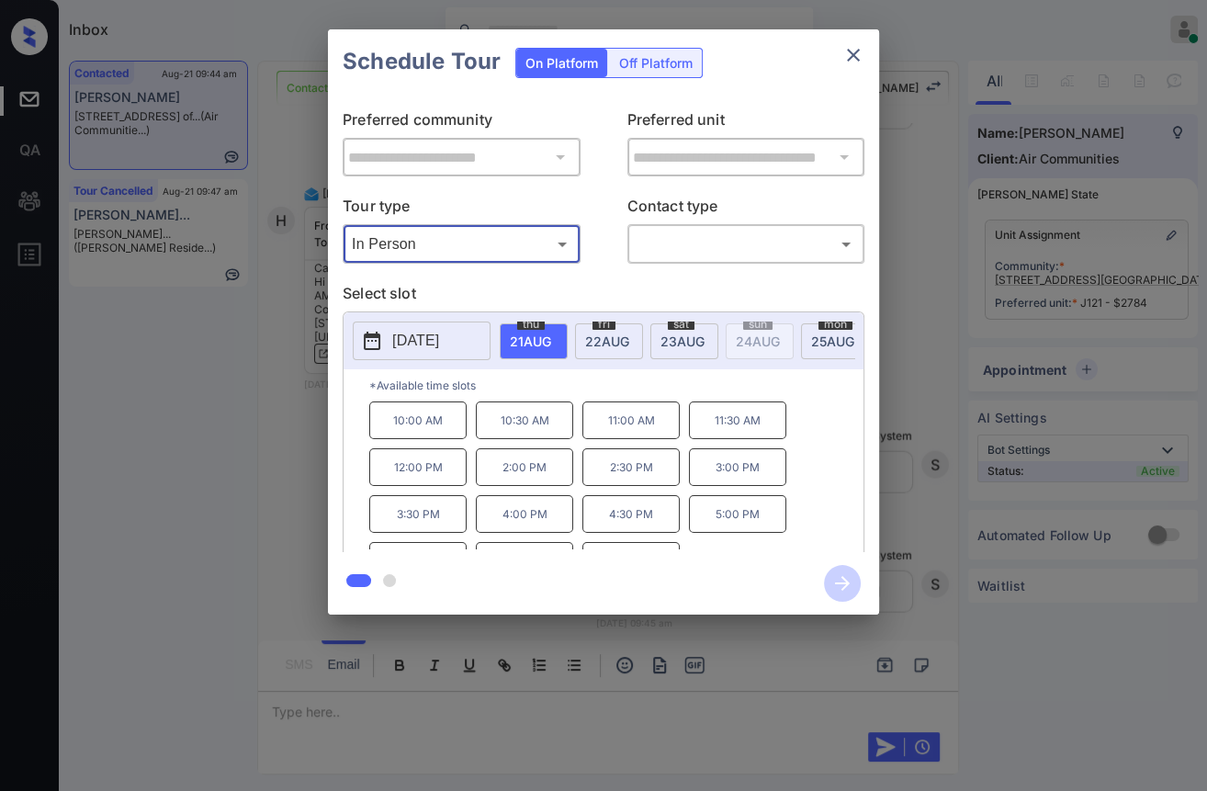
click at [709, 250] on body "Inbox Danielle Dela Cruz Online Set yourself offline Set yourself on break Prof…" at bounding box center [603, 395] width 1207 height 791
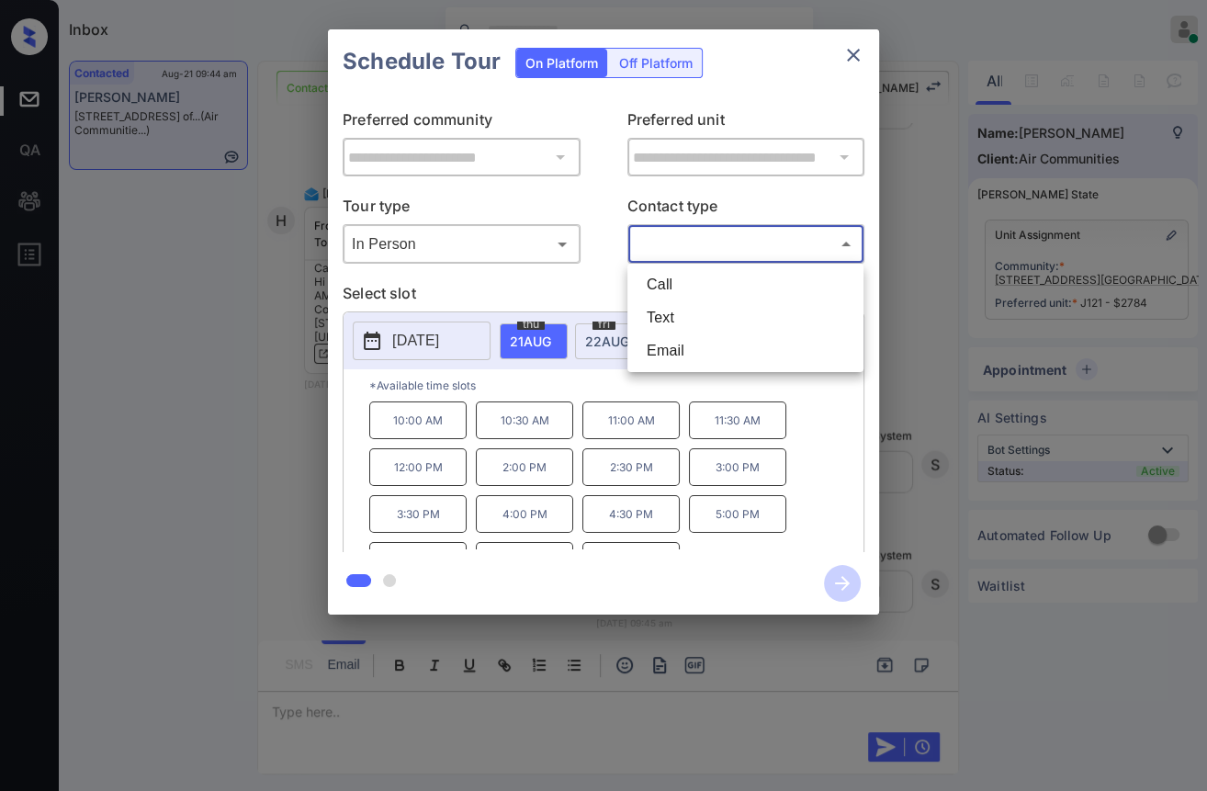
click at [657, 319] on li "Text" at bounding box center [745, 317] width 227 height 33
type input "****"
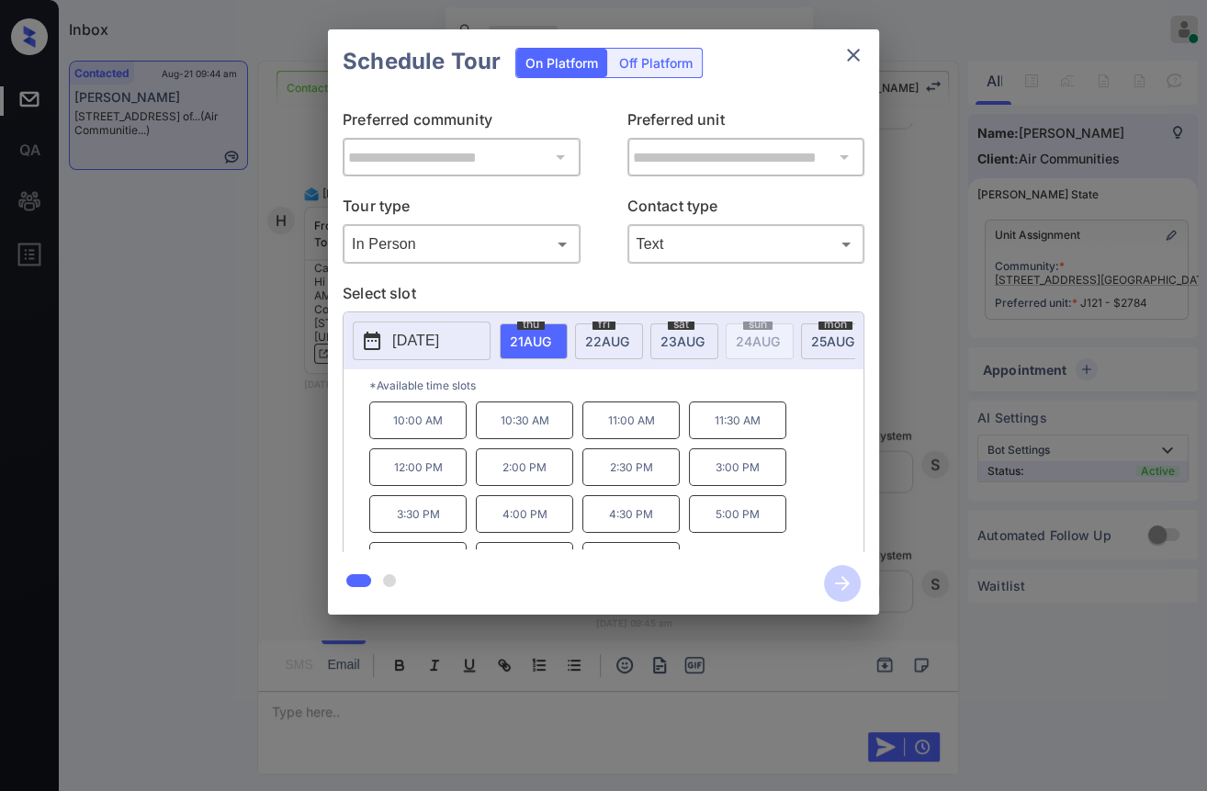
click at [551, 337] on span "23 AUG" at bounding box center [530, 341] width 41 height 16
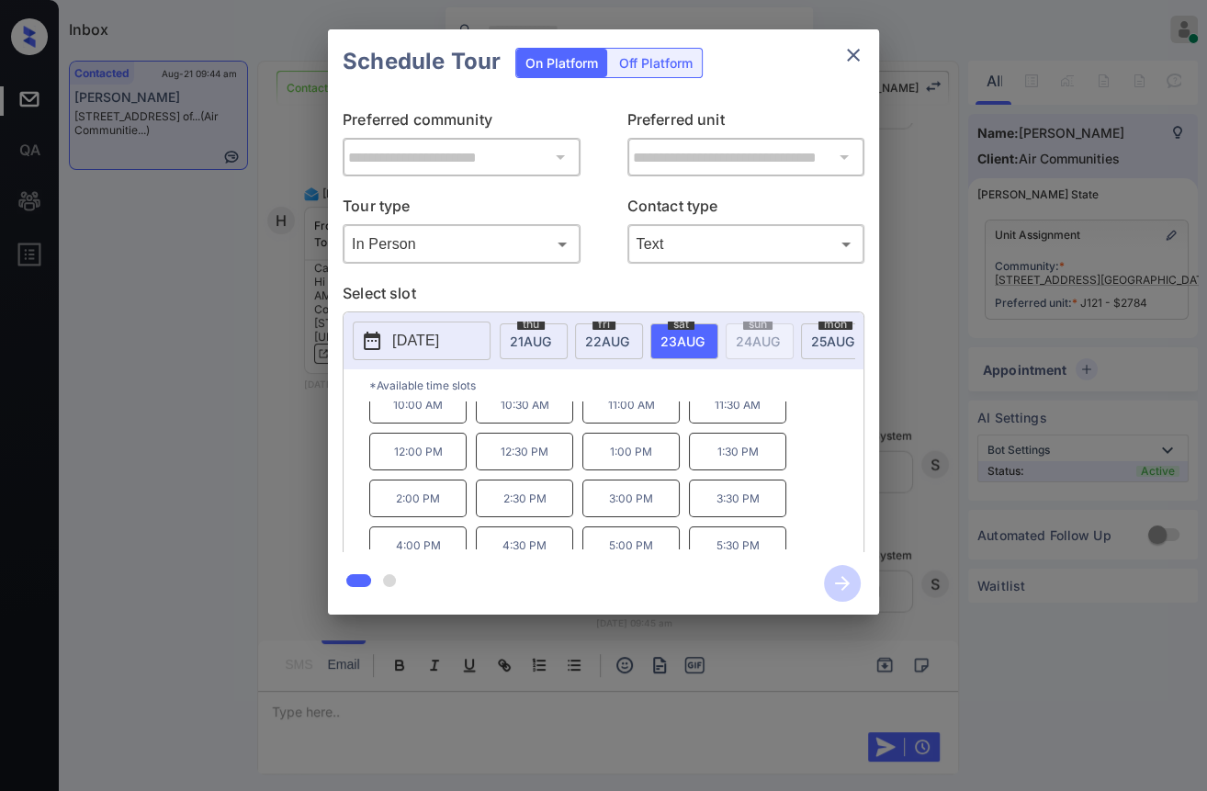
scroll to position [29, 0]
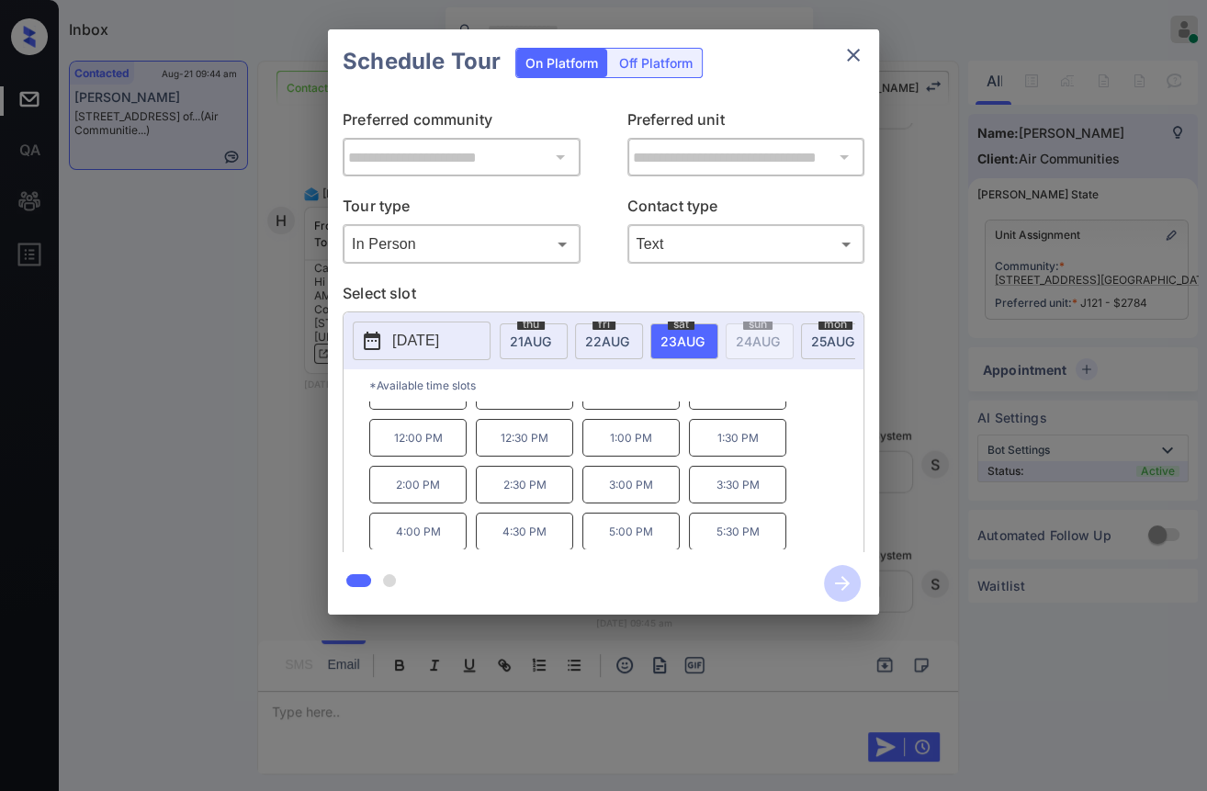
click at [418, 503] on p "2:00 PM" at bounding box center [417, 485] width 97 height 38
click at [297, 413] on div "**********" at bounding box center [603, 322] width 1207 height 644
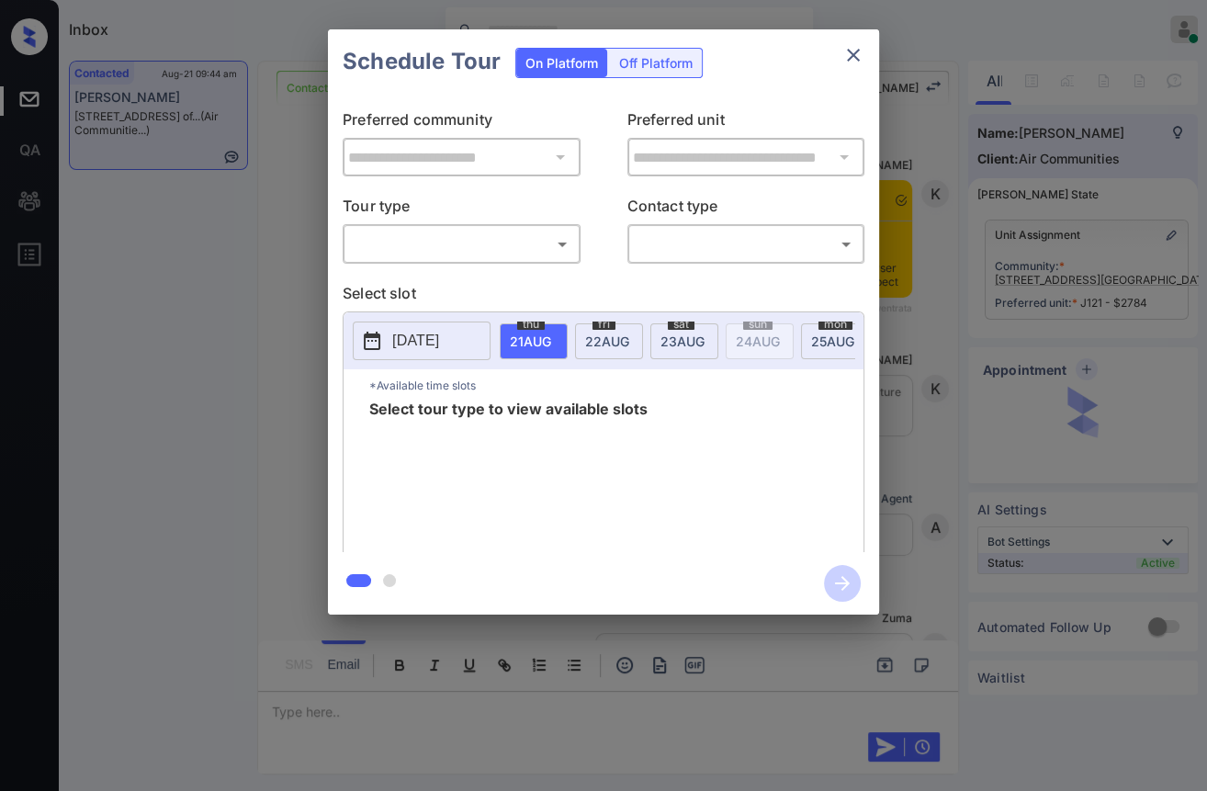
scroll to position [3003, 0]
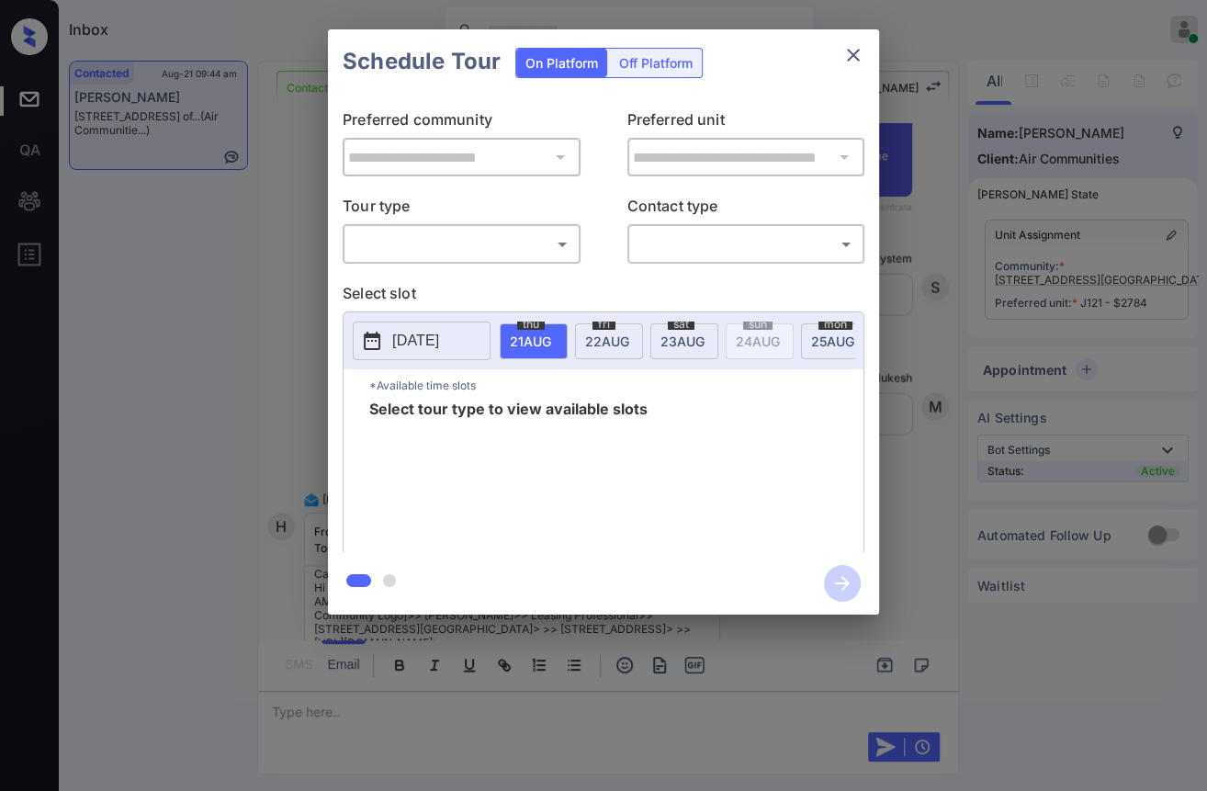
click at [446, 252] on body "Inbox Danielle Dela Cruz Online Set yourself offline Set yourself on break Prof…" at bounding box center [603, 395] width 1207 height 791
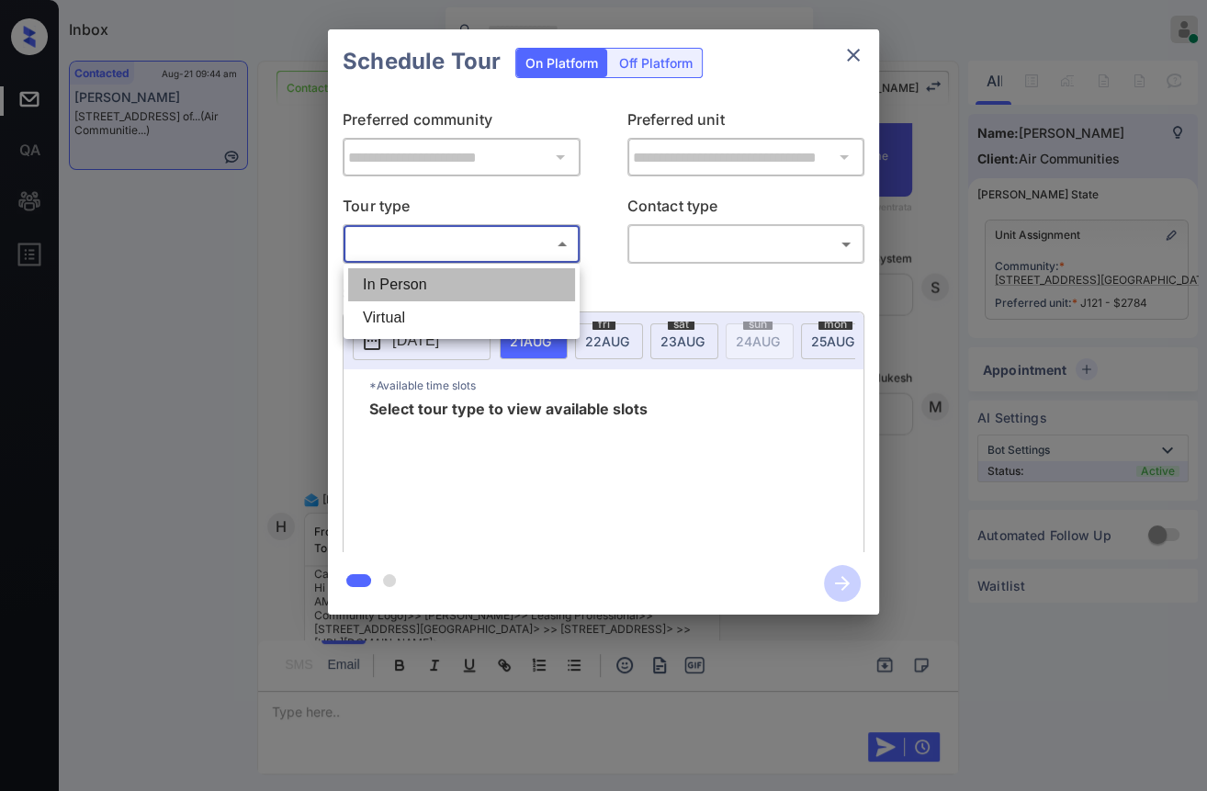
drag, startPoint x: 389, startPoint y: 283, endPoint x: 738, endPoint y: 238, distance: 351.0
click at [390, 281] on li "In Person" at bounding box center [461, 284] width 227 height 33
type input "********"
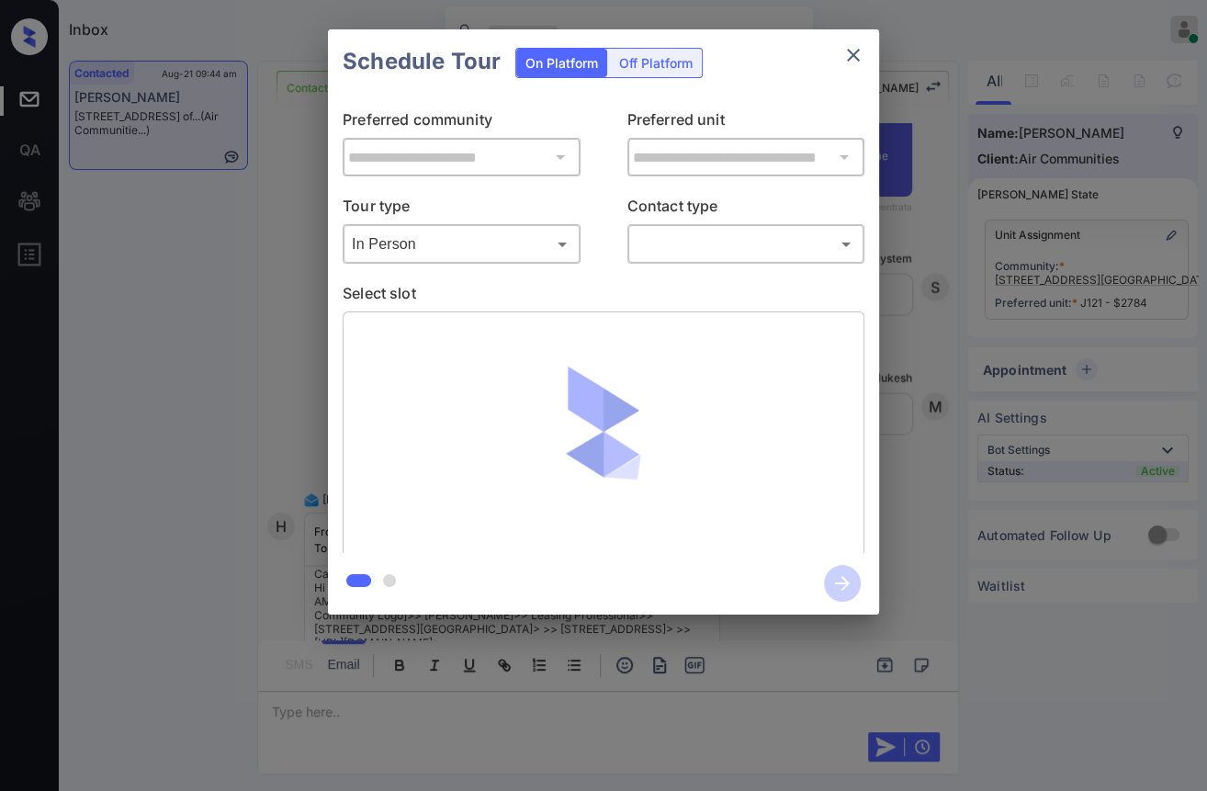
click at [735, 238] on div at bounding box center [603, 395] width 1207 height 791
click at [699, 252] on body "Inbox Danielle Dela Cruz Online Set yourself offline Set yourself on break Prof…" at bounding box center [603, 395] width 1207 height 791
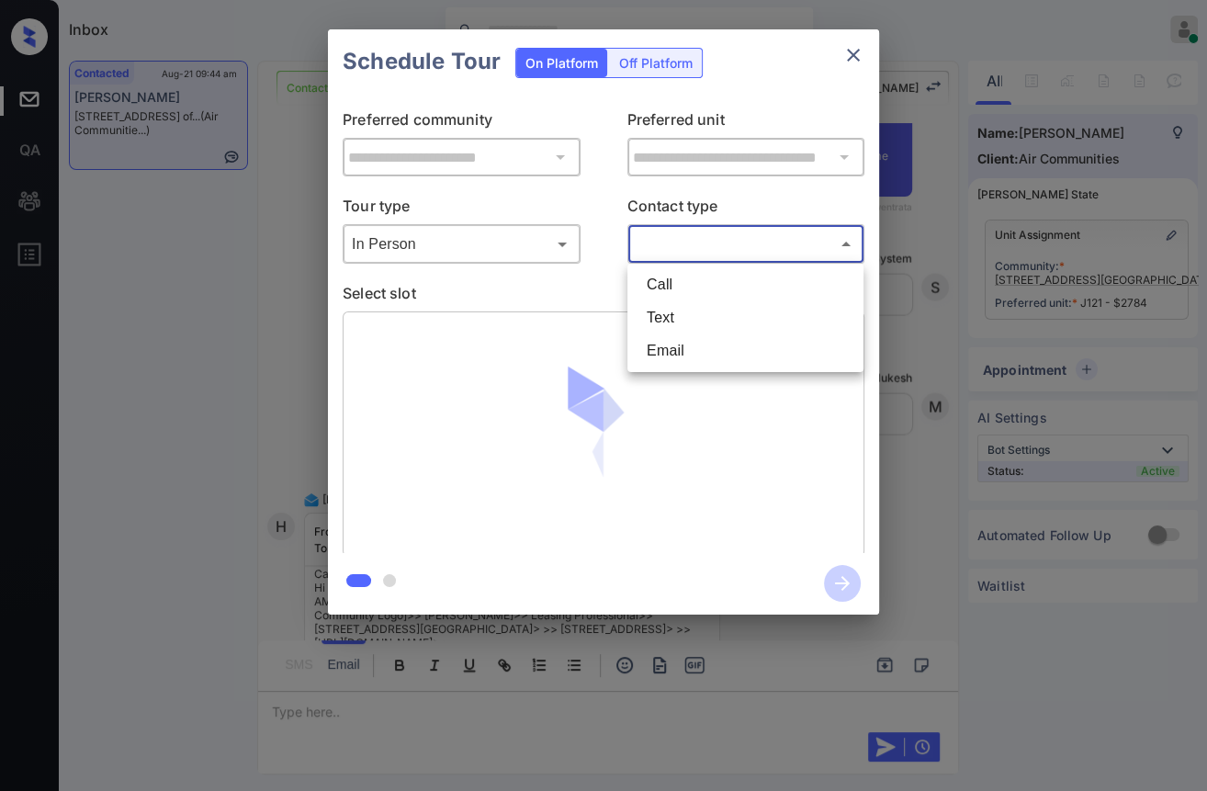
click at [662, 310] on li "Text" at bounding box center [745, 317] width 227 height 33
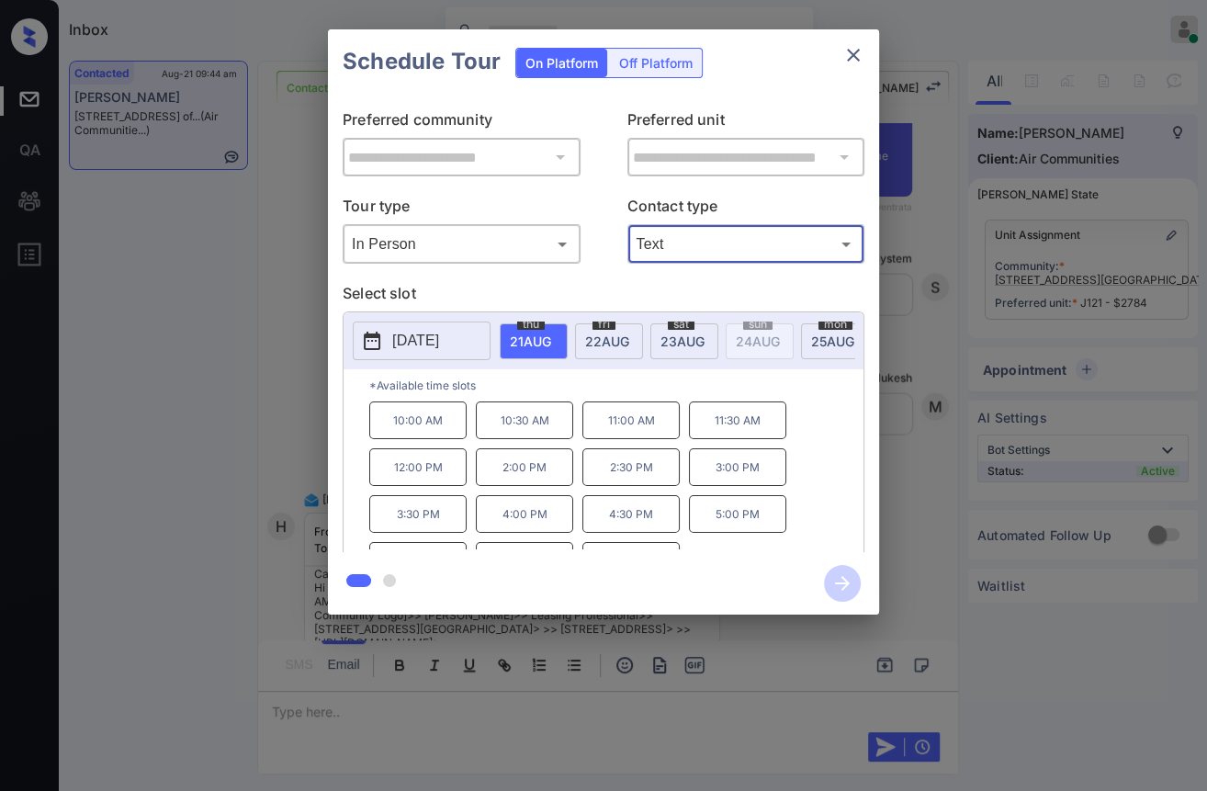
type input "****"
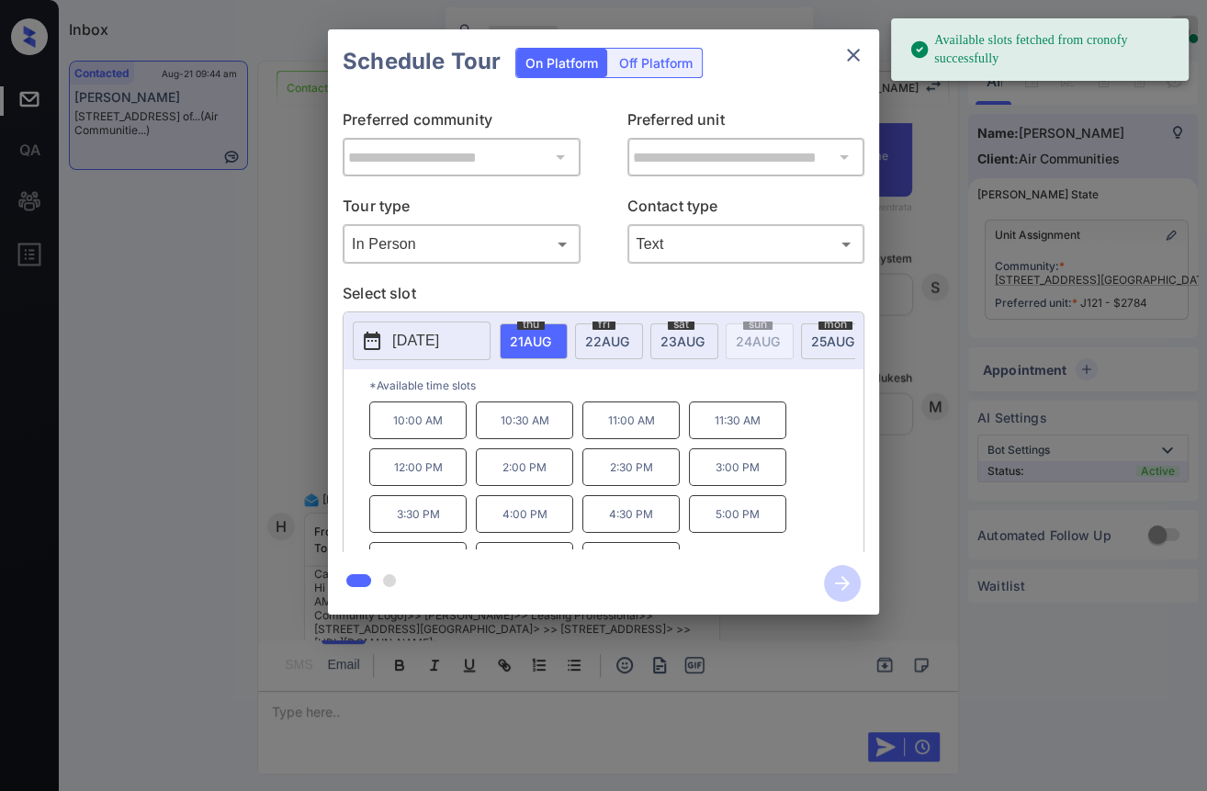
click at [551, 340] on span "23 AUG" at bounding box center [530, 341] width 41 height 16
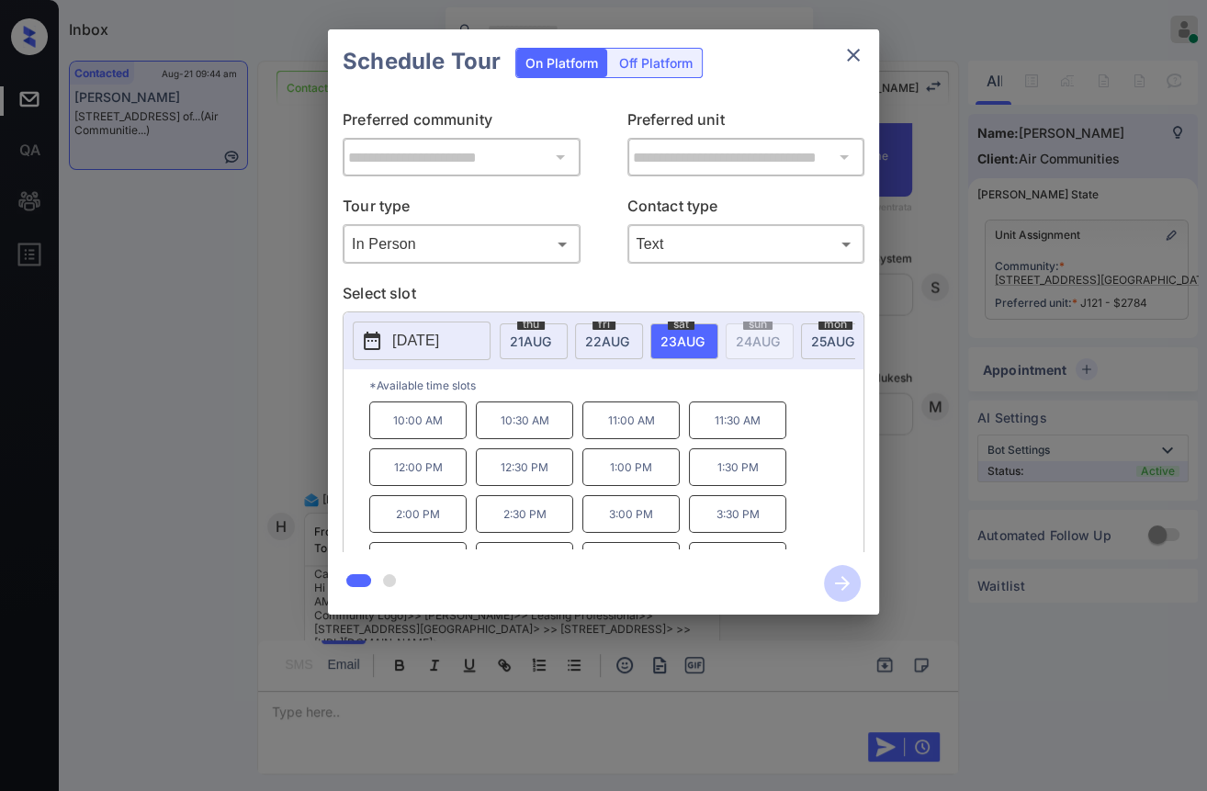
click at [427, 525] on p "2:00 PM" at bounding box center [417, 514] width 97 height 38
click at [841, 581] on icon "button" at bounding box center [842, 583] width 37 height 37
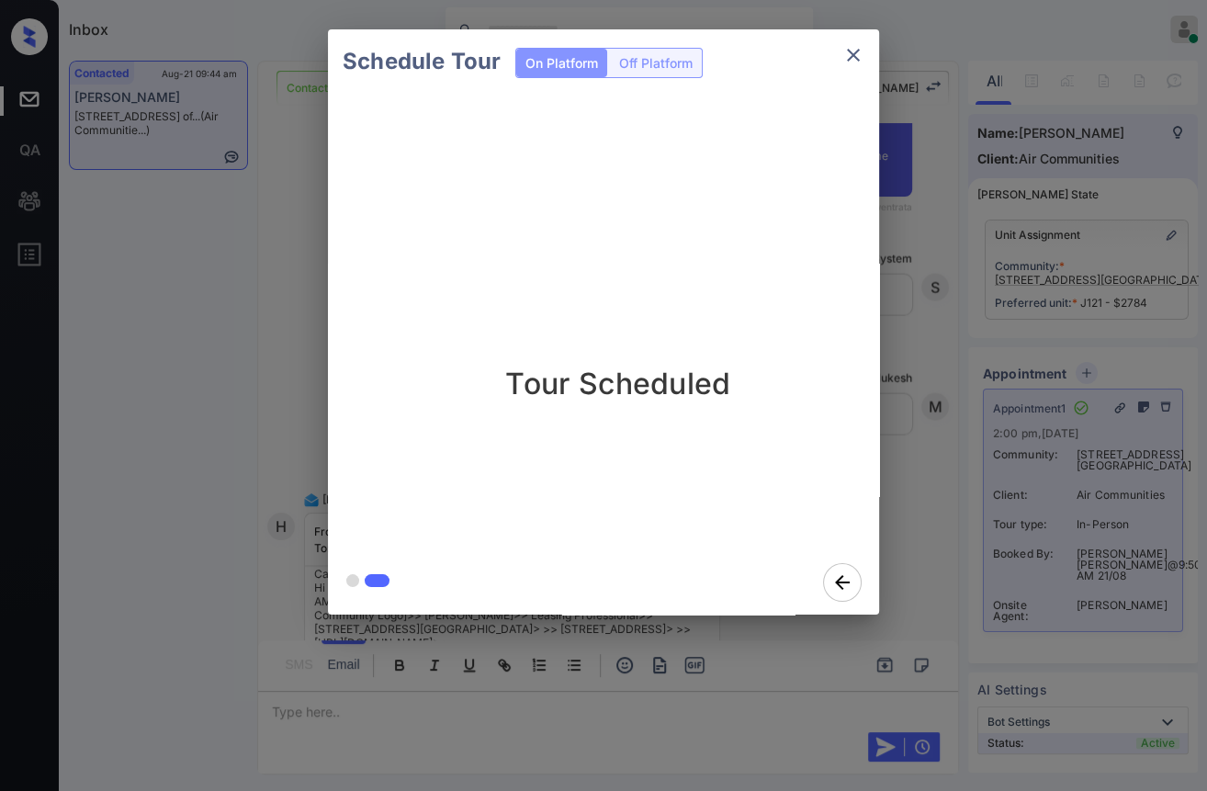
click at [920, 354] on div "Schedule Tour On Platform Off Platform Tour Scheduled" at bounding box center [603, 322] width 1207 height 644
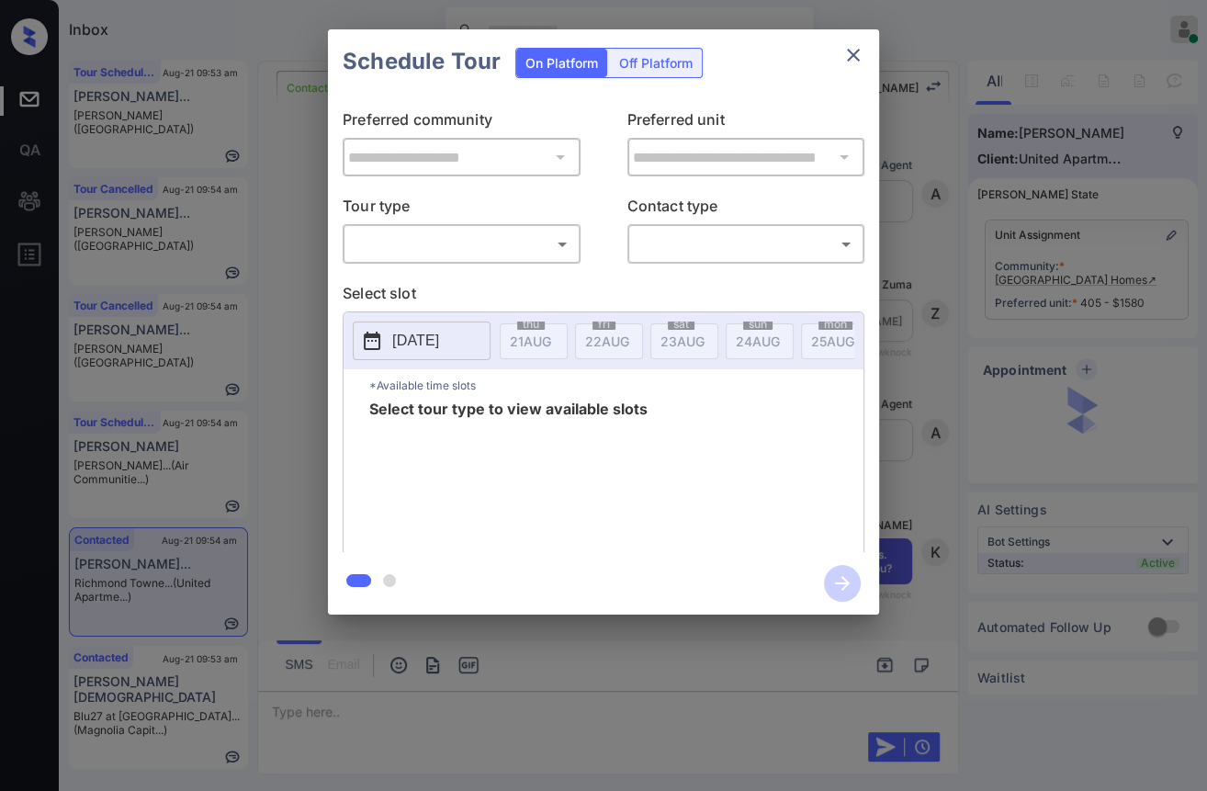
scroll to position [1278, 0]
click at [486, 249] on body "Inbox [PERSON_NAME] [PERSON_NAME] Online Set yourself offline Set yourself on b…" at bounding box center [603, 395] width 1207 height 791
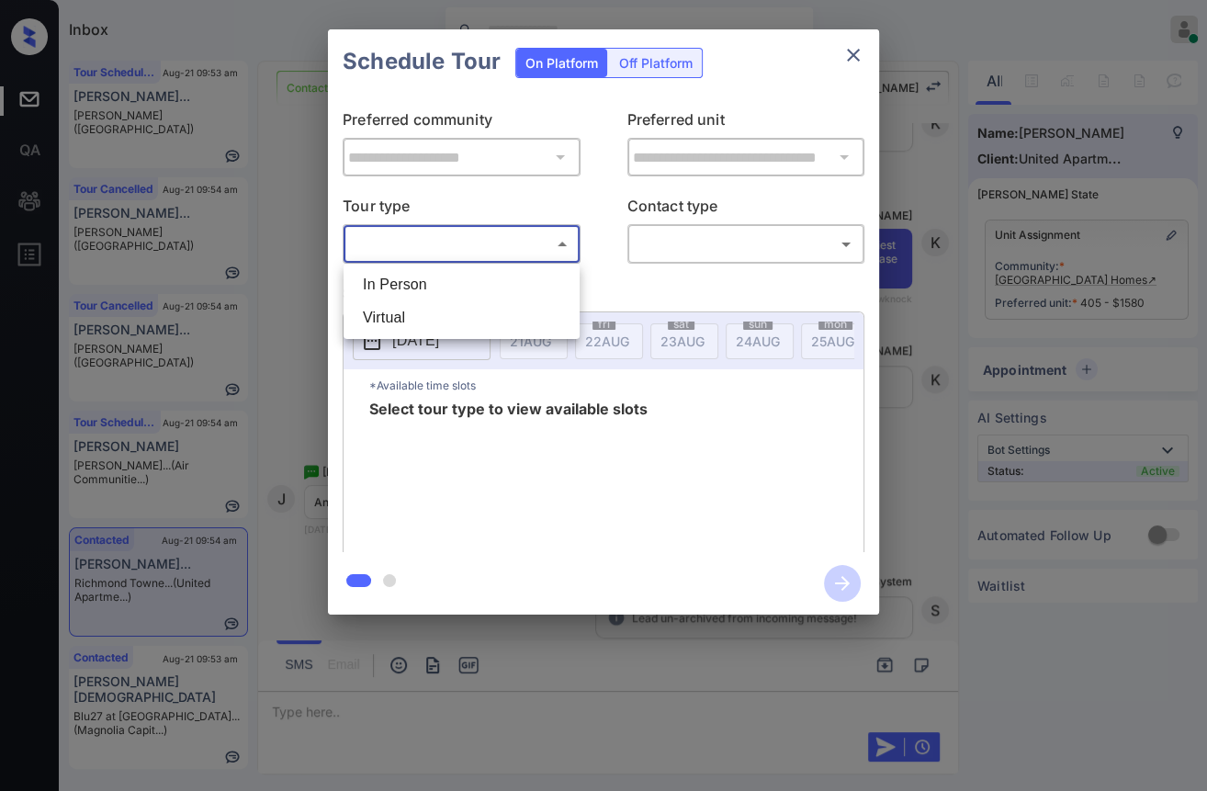
click at [847, 50] on div at bounding box center [603, 395] width 1207 height 791
click at [851, 52] on icon "close" at bounding box center [853, 55] width 13 height 13
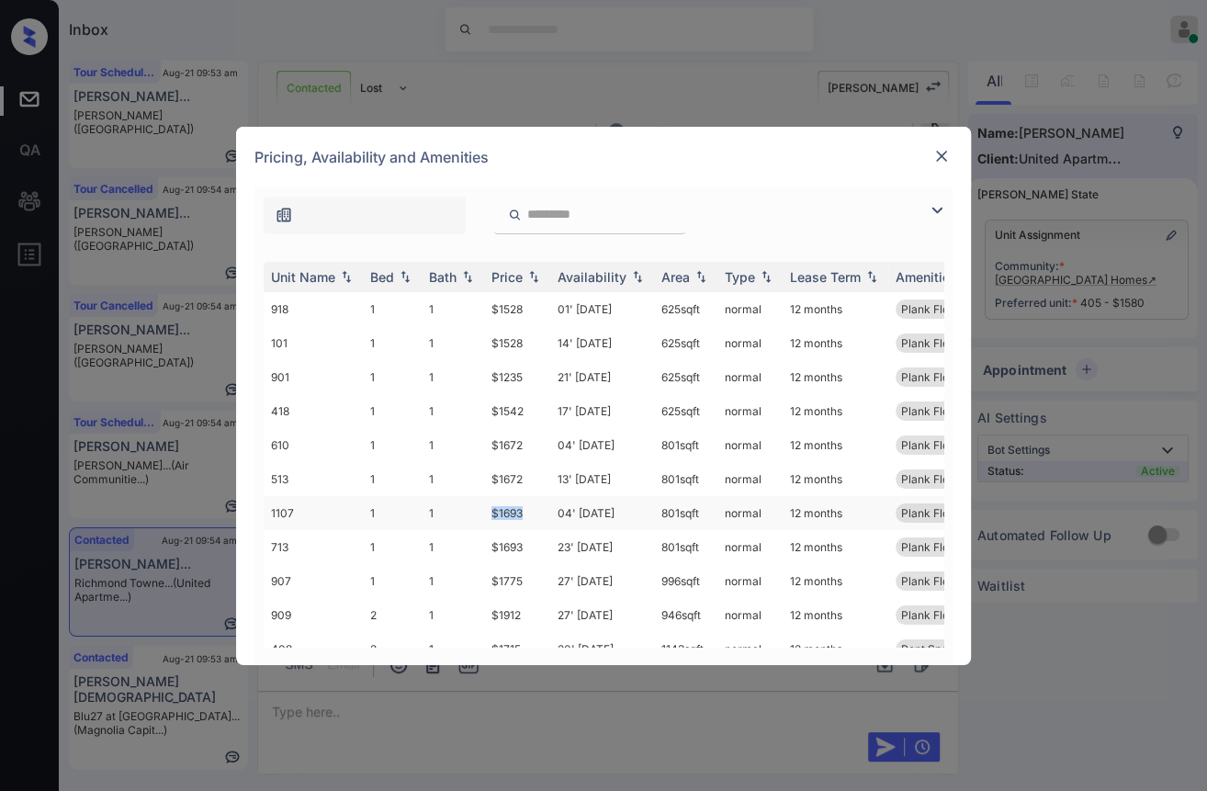
drag, startPoint x: 488, startPoint y: 512, endPoint x: 530, endPoint y: 506, distance: 42.6
click at [530, 506] on td "$1693" at bounding box center [517, 513] width 66 height 34
drag, startPoint x: 490, startPoint y: 472, endPoint x: 536, endPoint y: 472, distance: 45.9
click at [536, 472] on td "$1672" at bounding box center [517, 479] width 66 height 34
drag, startPoint x: 484, startPoint y: 413, endPoint x: 537, endPoint y: 407, distance: 53.7
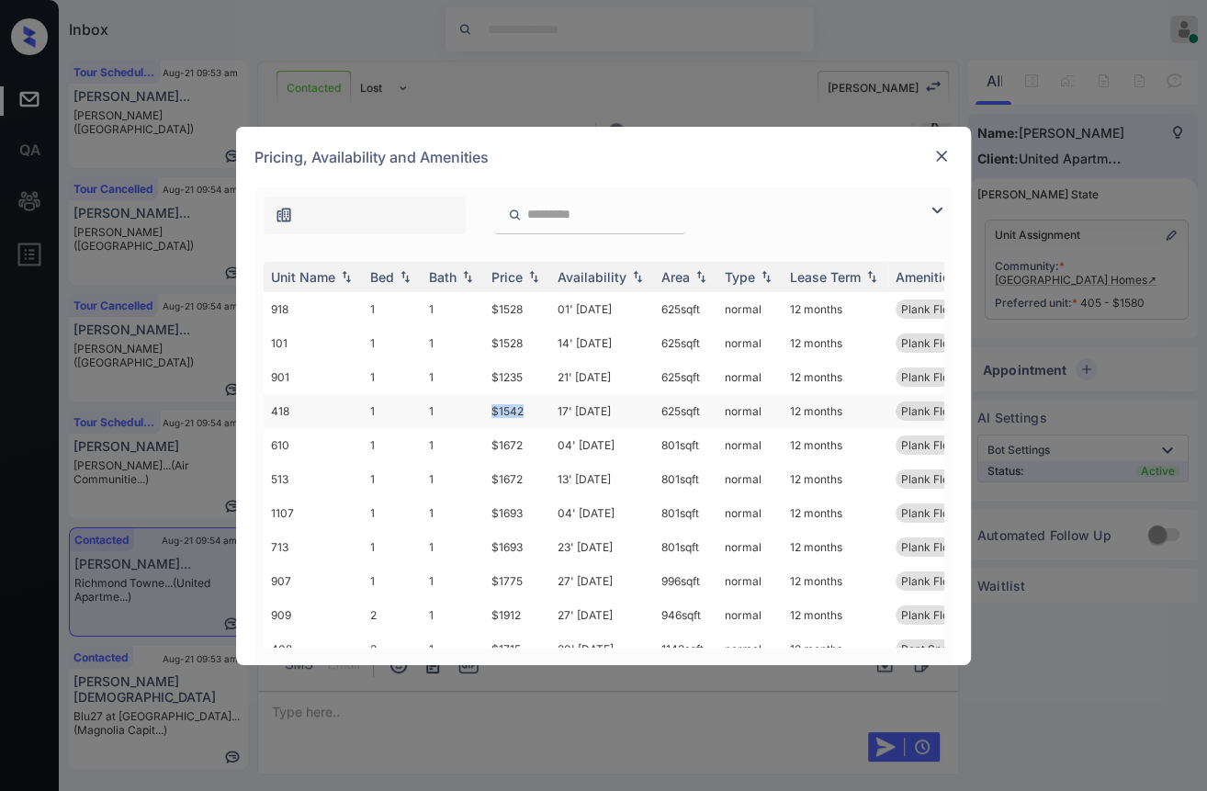
click at [537, 407] on tr "418 1 1 $1542 17' [DATE] 625 sqft normal 12 months Plank Flooring" at bounding box center [744, 411] width 960 height 34
drag, startPoint x: 486, startPoint y: 346, endPoint x: 529, endPoint y: 345, distance: 43.2
click at [529, 345] on td "$1528" at bounding box center [517, 343] width 66 height 34
copy td "$1528"
drag, startPoint x: 485, startPoint y: 377, endPoint x: 529, endPoint y: 376, distance: 44.1
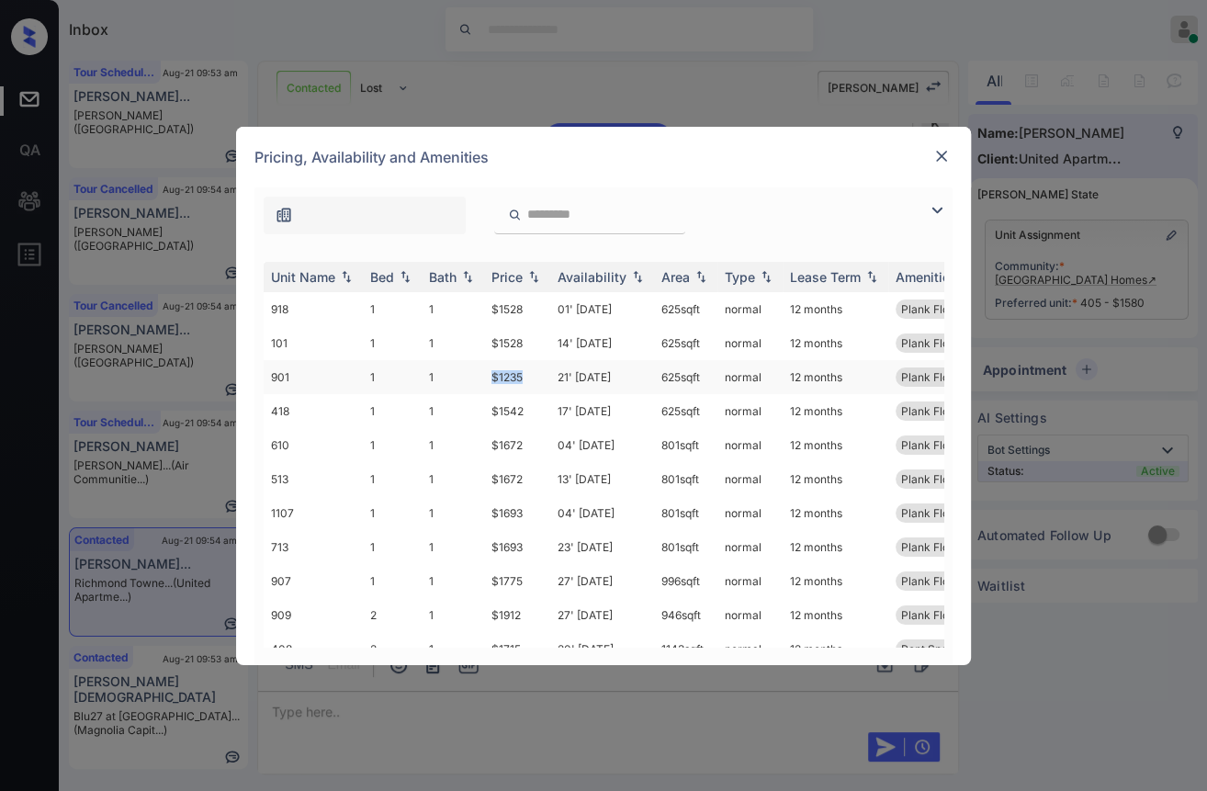
click at [529, 376] on td "$1235" at bounding box center [517, 377] width 66 height 34
copy td "$1235"
click at [940, 160] on img at bounding box center [941, 156] width 18 height 18
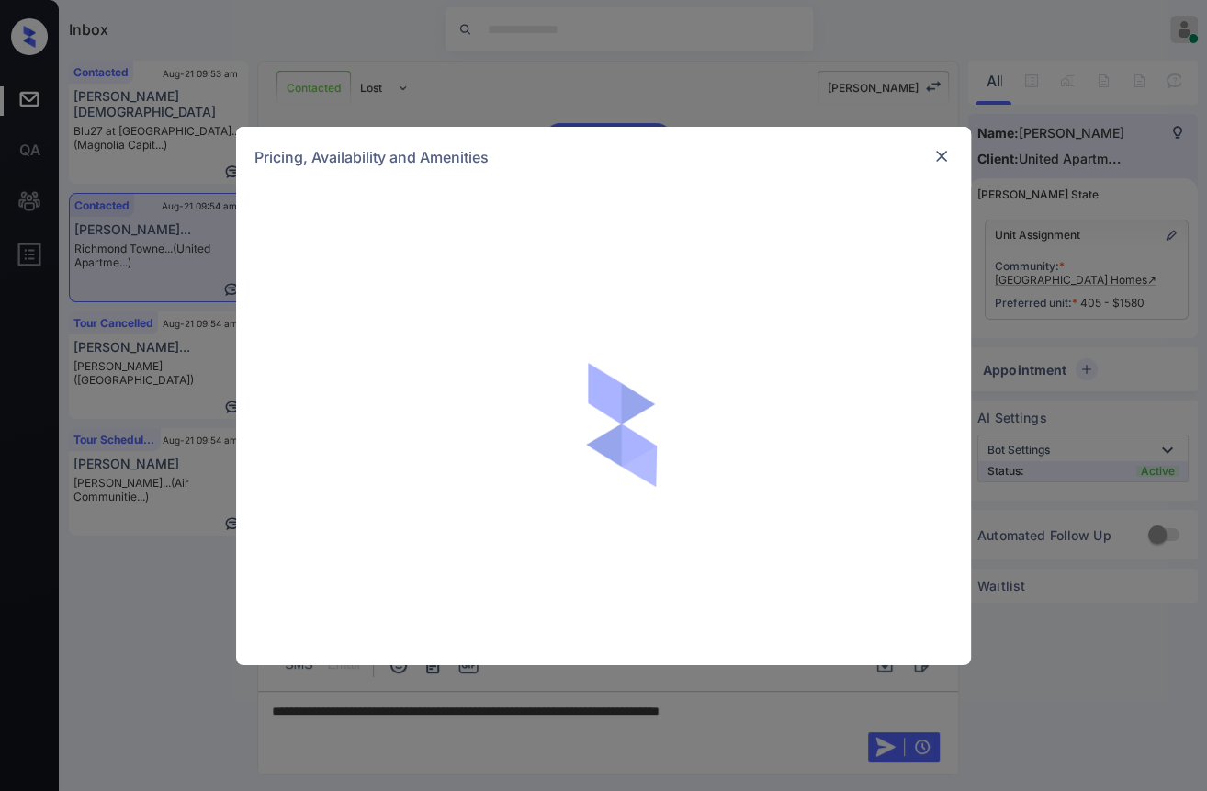
scroll to position [1278, 0]
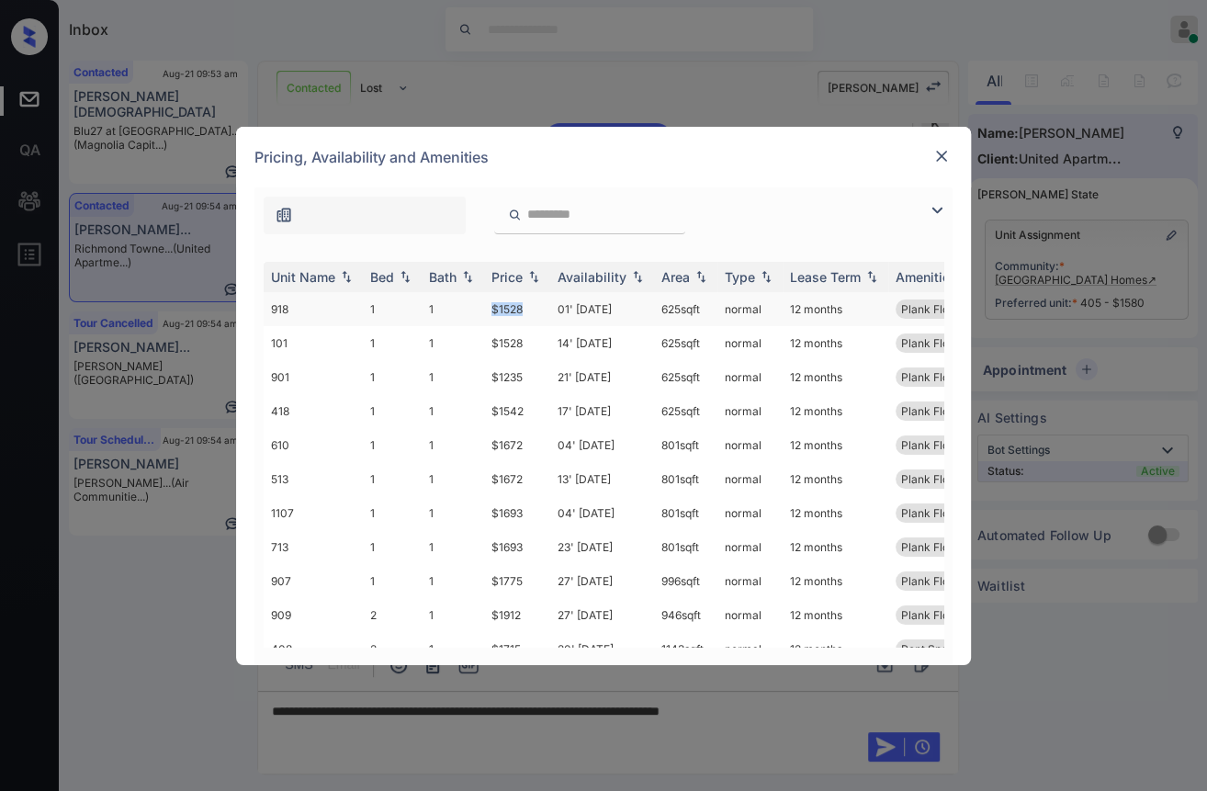
click at [524, 307] on td "$1528" at bounding box center [517, 309] width 66 height 34
copy td "$1528"
click at [936, 155] on img at bounding box center [941, 156] width 18 height 18
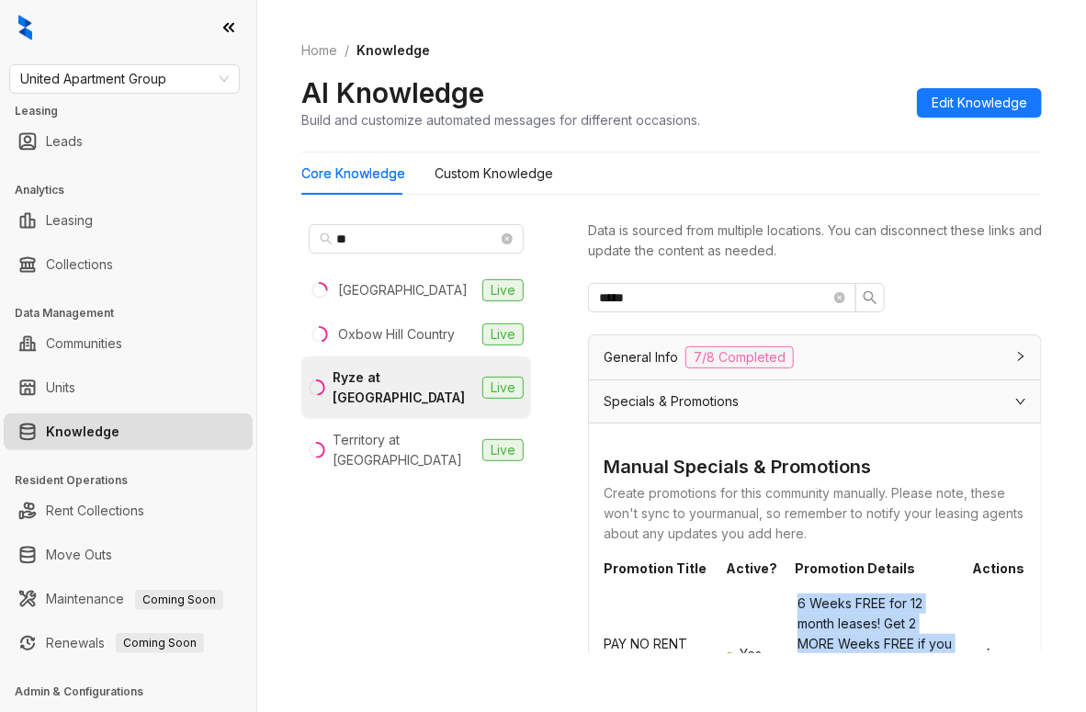
scroll to position [18, 0]
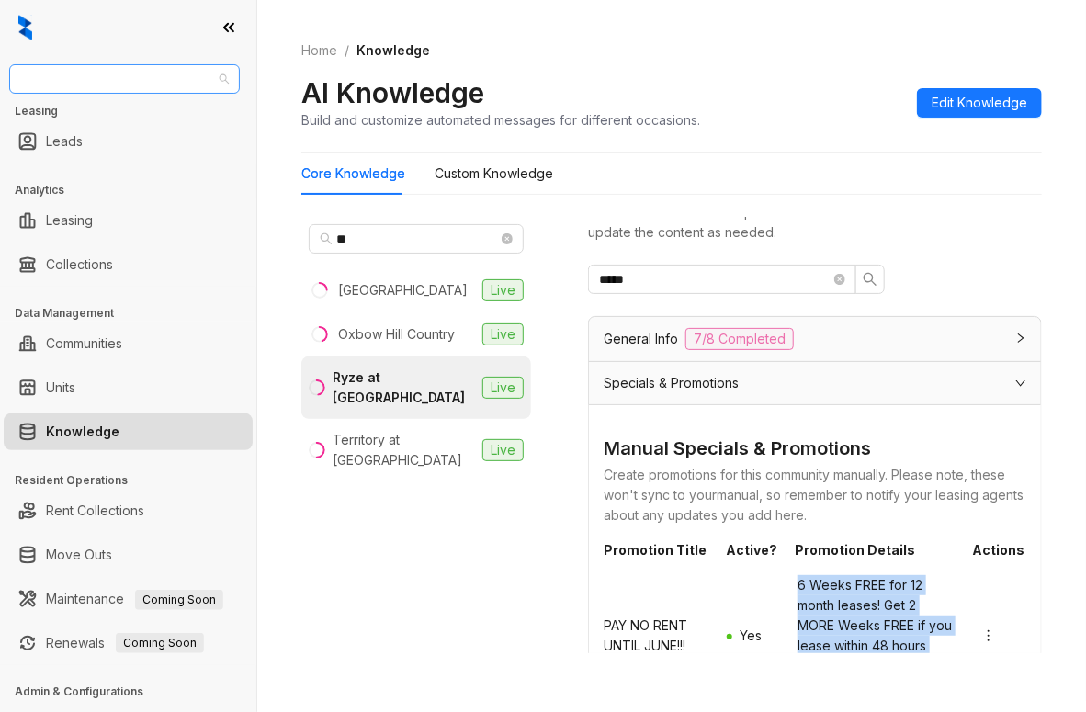
click at [187, 84] on span "United Apartment Group" at bounding box center [124, 79] width 208 height 28
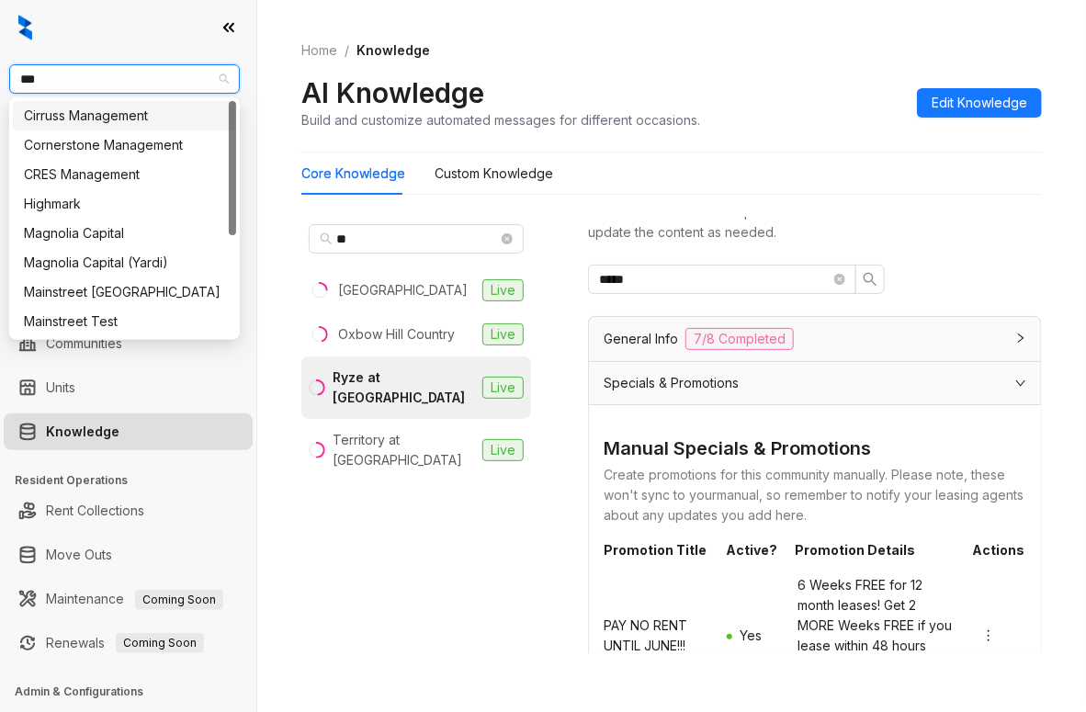
type input "****"
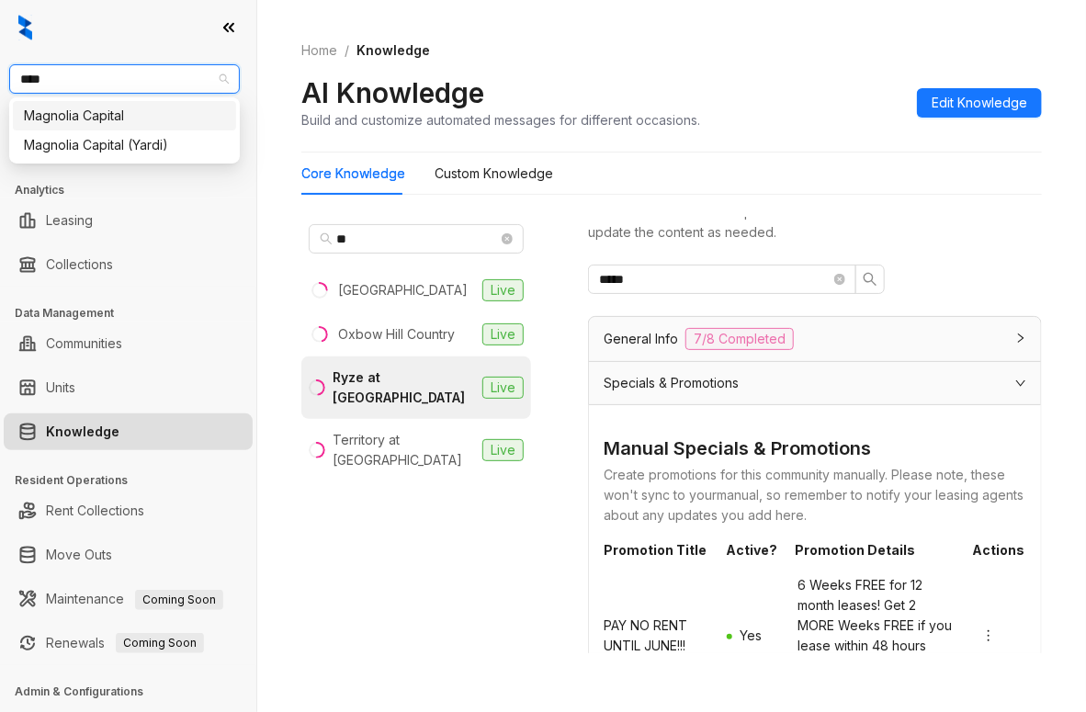
click at [122, 118] on div "Magnolia Capital" at bounding box center [124, 116] width 201 height 20
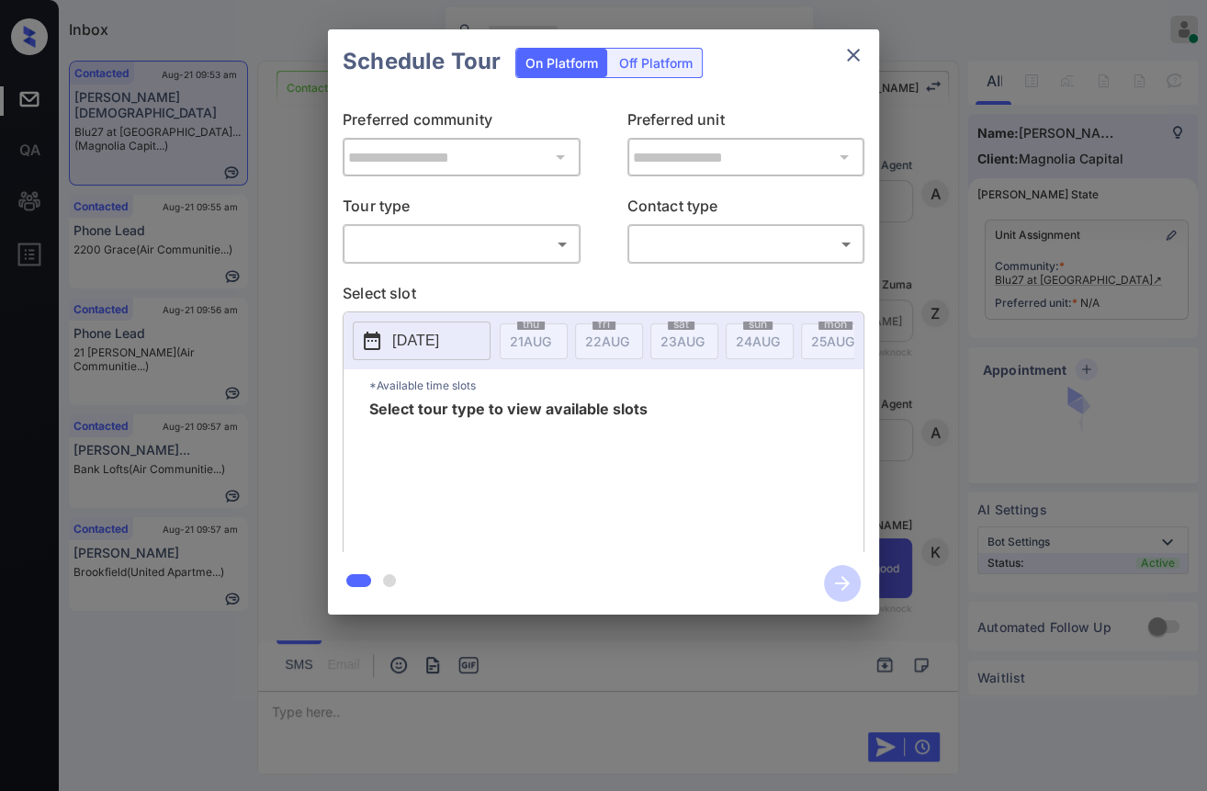
scroll to position [311, 0]
click at [486, 252] on body "Inbox [PERSON_NAME] [PERSON_NAME] Online Set yourself offline Set yourself on b…" at bounding box center [603, 395] width 1207 height 791
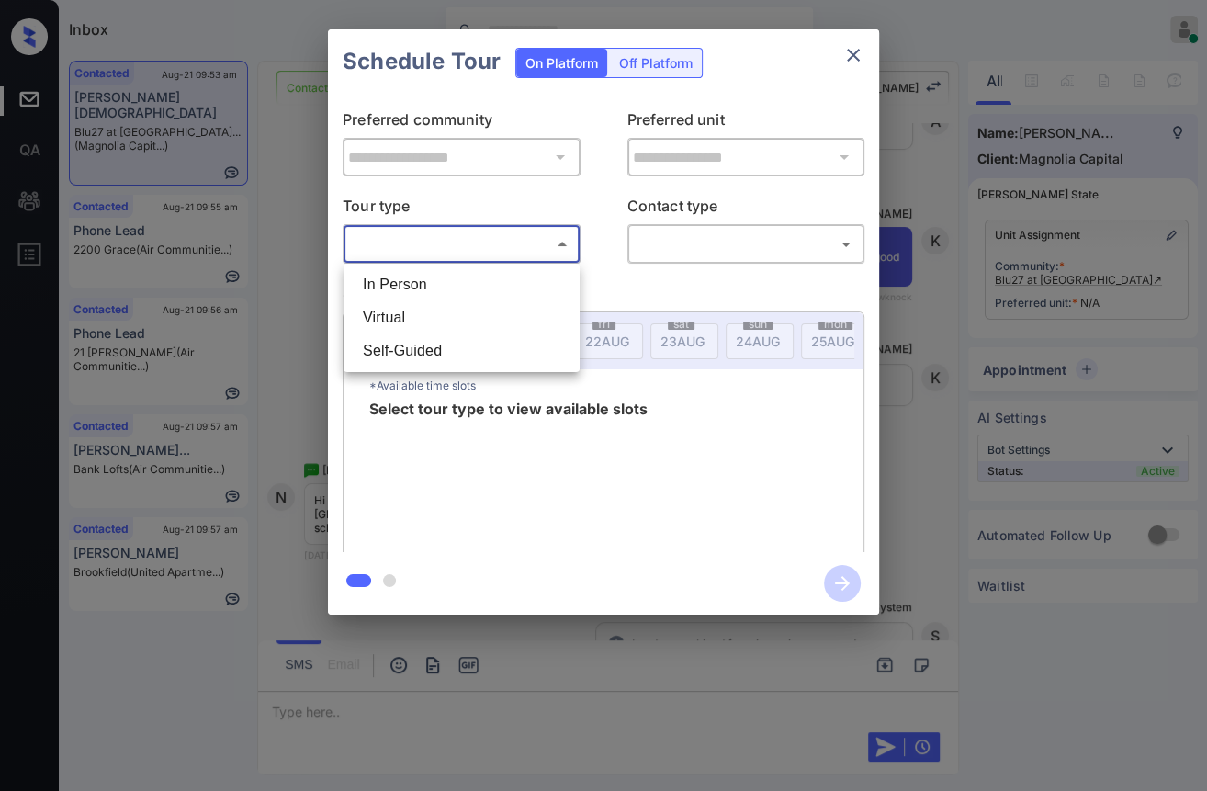
click at [854, 50] on div at bounding box center [603, 395] width 1207 height 791
drag, startPoint x: 468, startPoint y: 252, endPoint x: 457, endPoint y: 253, distance: 11.1
click at [466, 249] on body "Inbox [PERSON_NAME] [PERSON_NAME] Online Set yourself offline Set yourself on b…" at bounding box center [603, 395] width 1207 height 791
click at [387, 312] on li "Virtual" at bounding box center [461, 317] width 227 height 33
type input "*******"
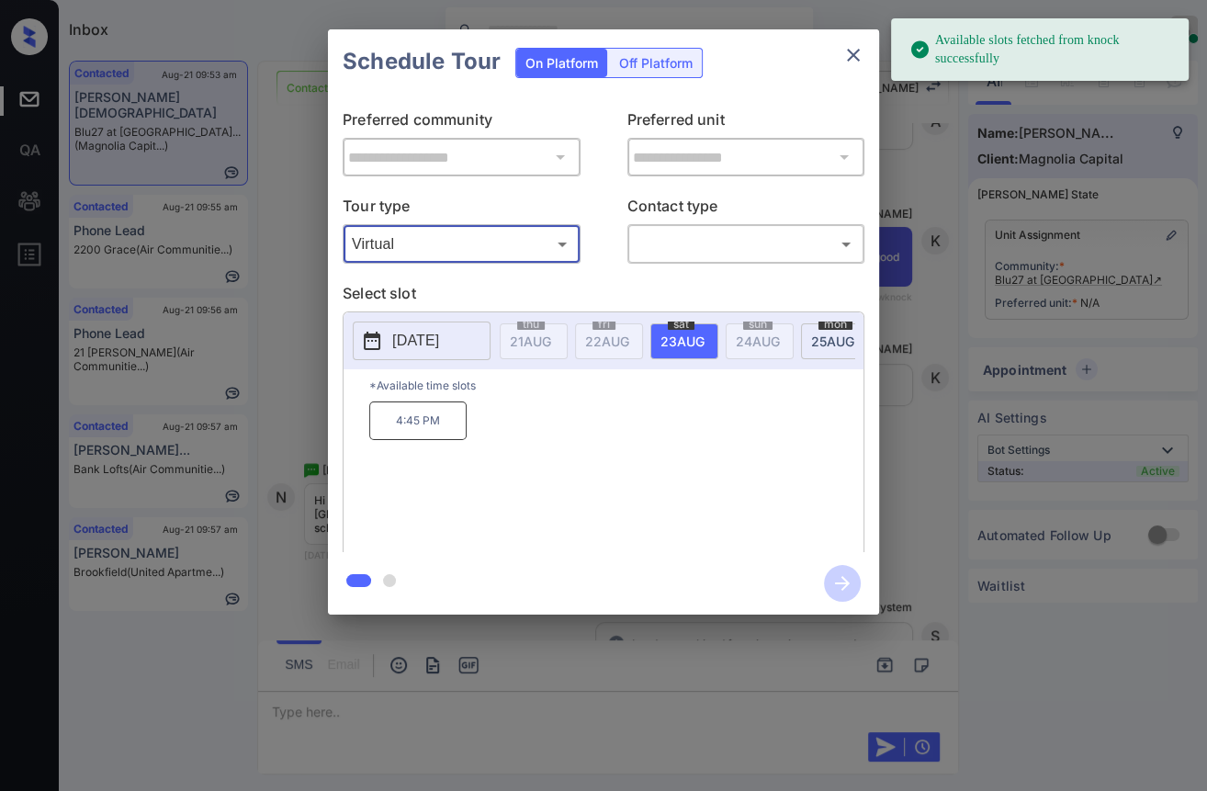
click at [856, 53] on icon "close" at bounding box center [853, 55] width 22 height 22
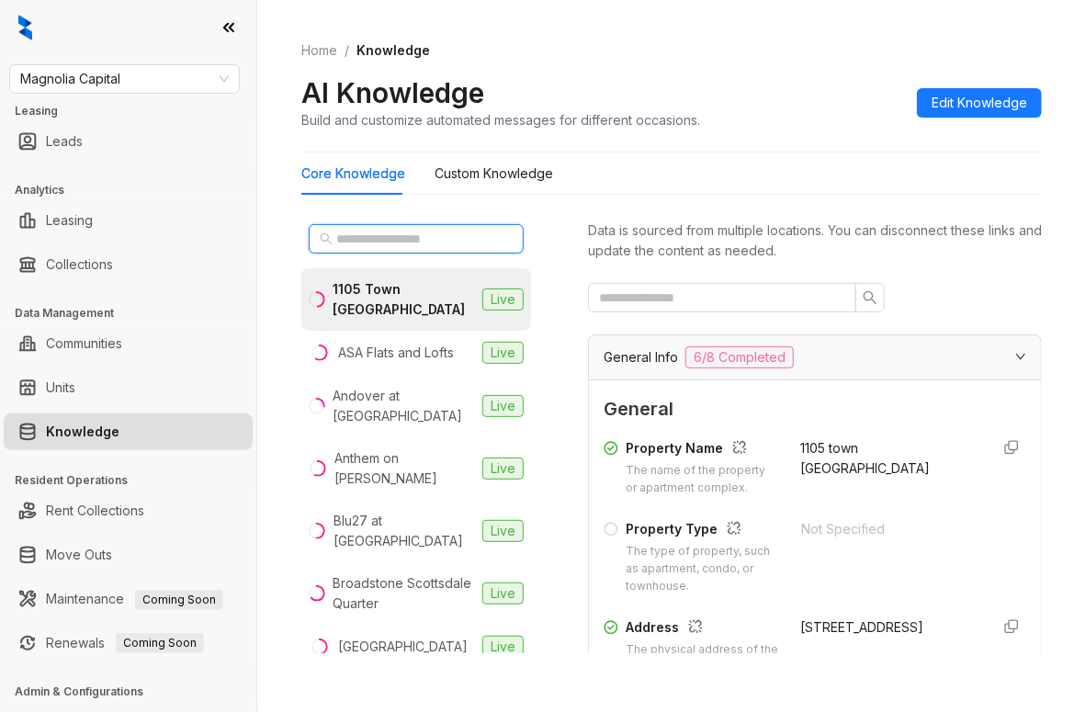
click at [371, 241] on input "text" at bounding box center [417, 239] width 162 height 20
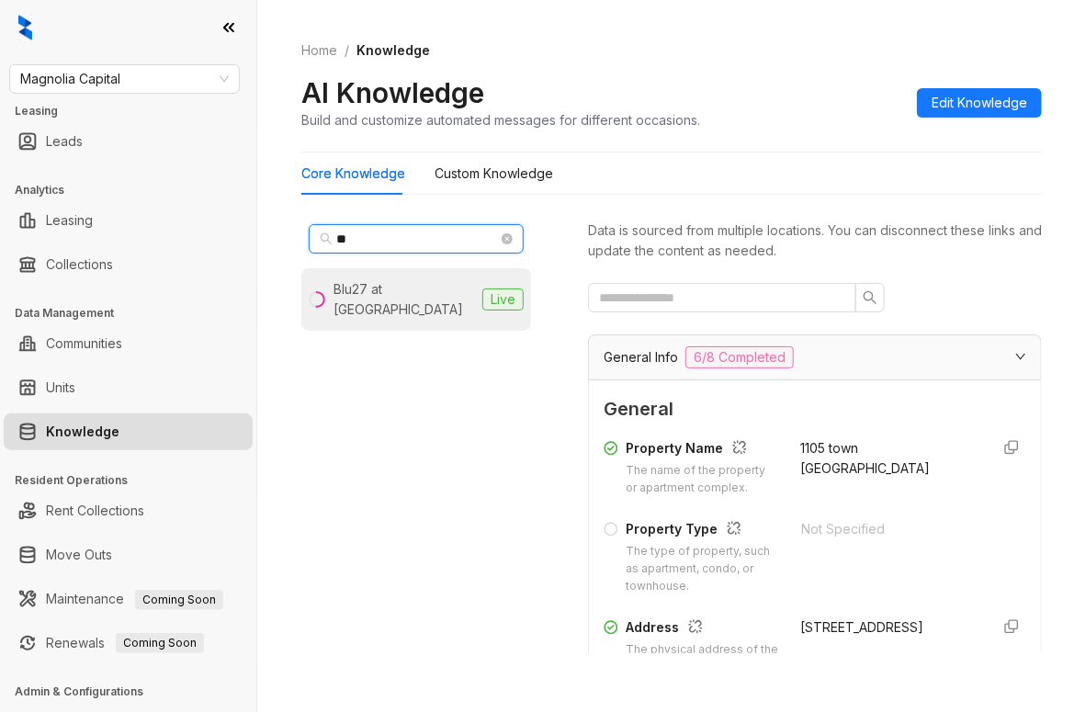
type input "**"
click at [399, 282] on div "Blu27 at [GEOGRAPHIC_DATA]" at bounding box center [403, 299] width 141 height 40
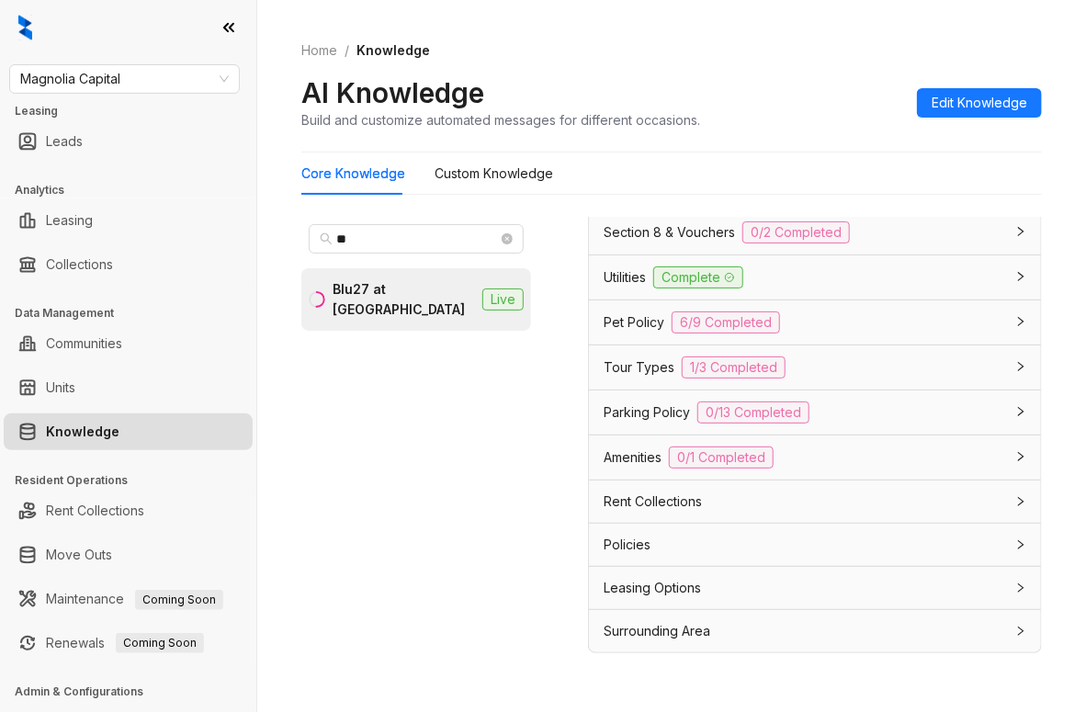
scroll to position [1899, 0]
click at [653, 363] on span "Tour Types" at bounding box center [638, 367] width 71 height 20
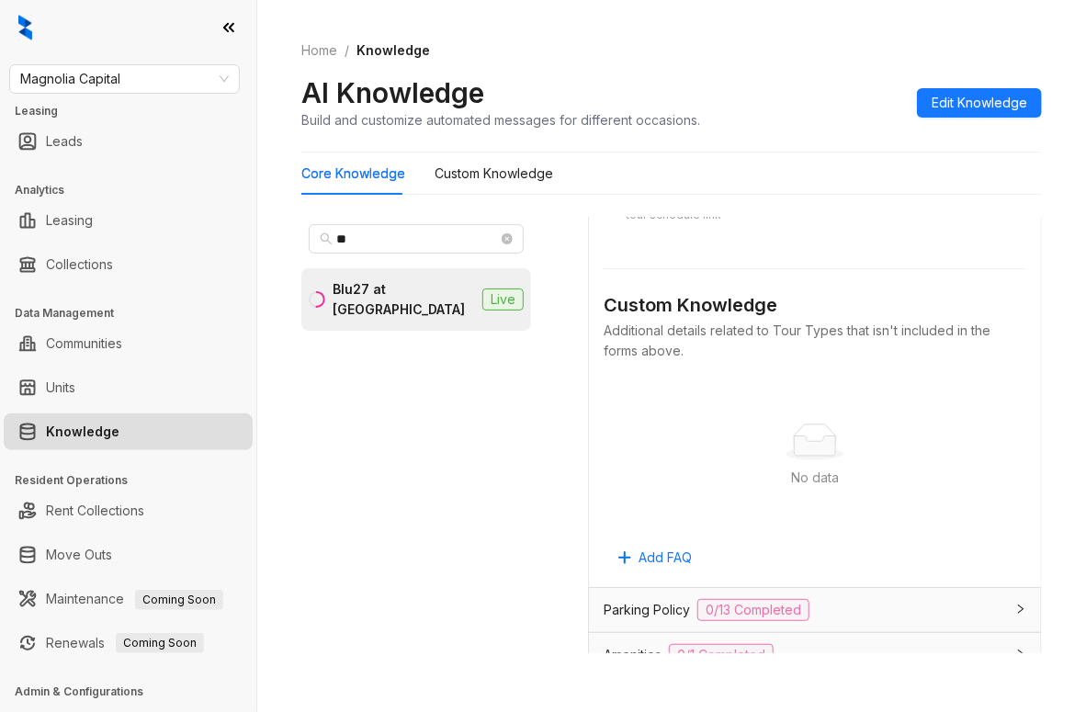
scroll to position [2083, 0]
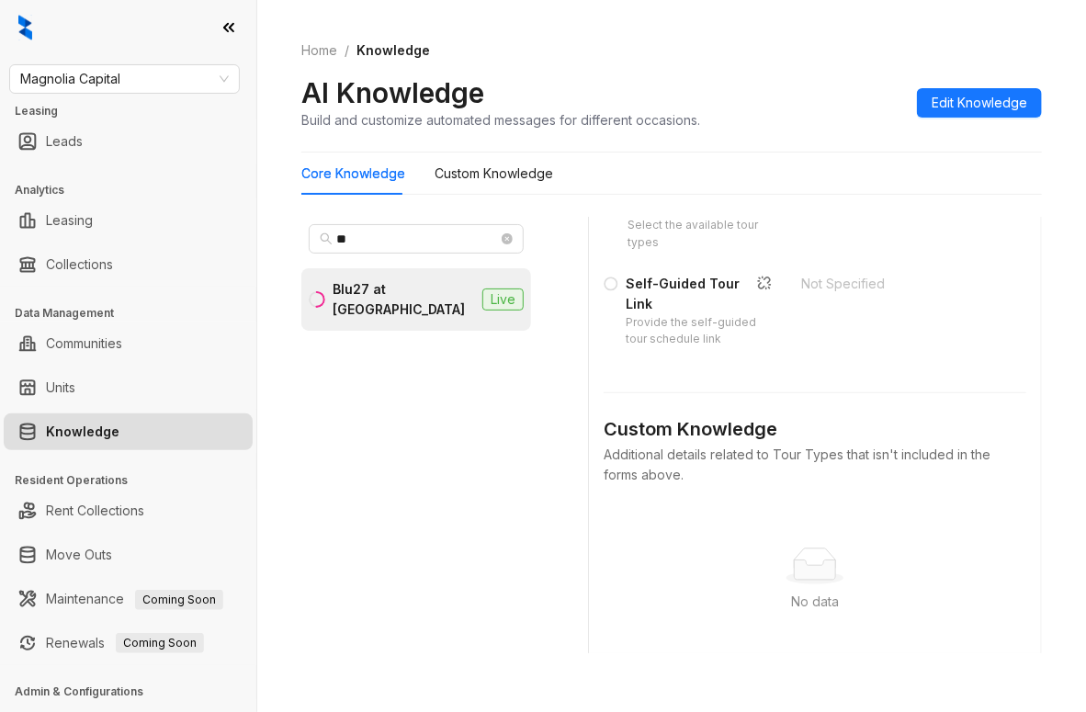
click at [815, 210] on span "In-person" at bounding box center [829, 203] width 59 height 16
click at [813, 210] on span "In-person" at bounding box center [829, 203] width 59 height 16
copy div "In-person"
click at [121, 78] on span "Magnolia Capital" at bounding box center [124, 79] width 208 height 28
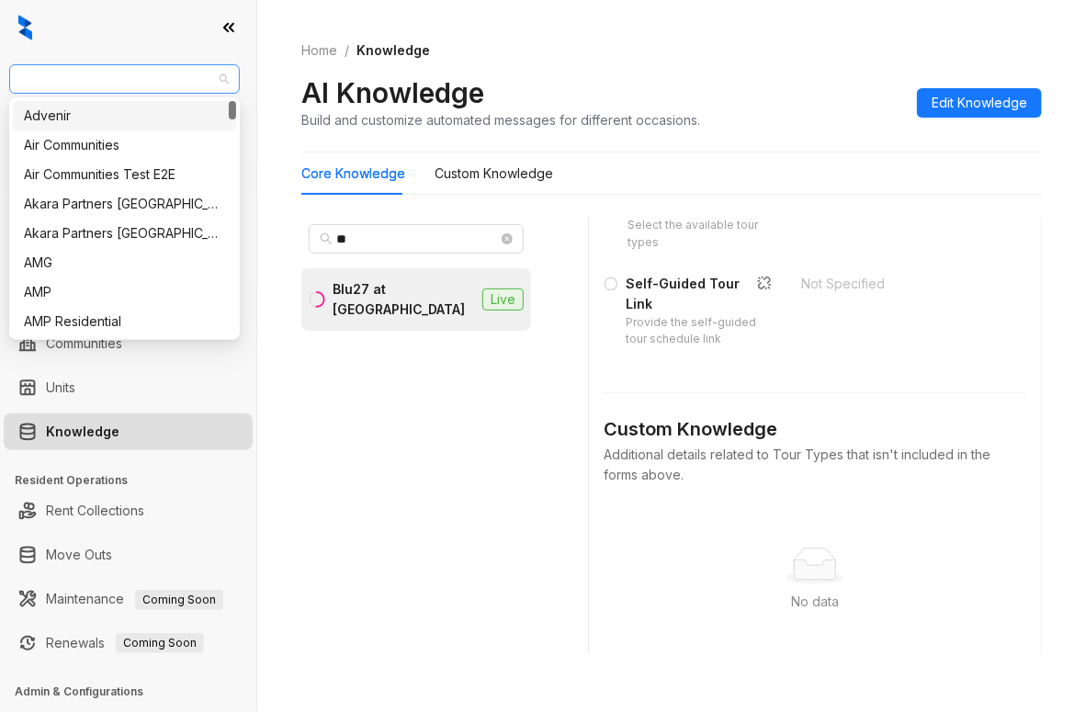
type input "*"
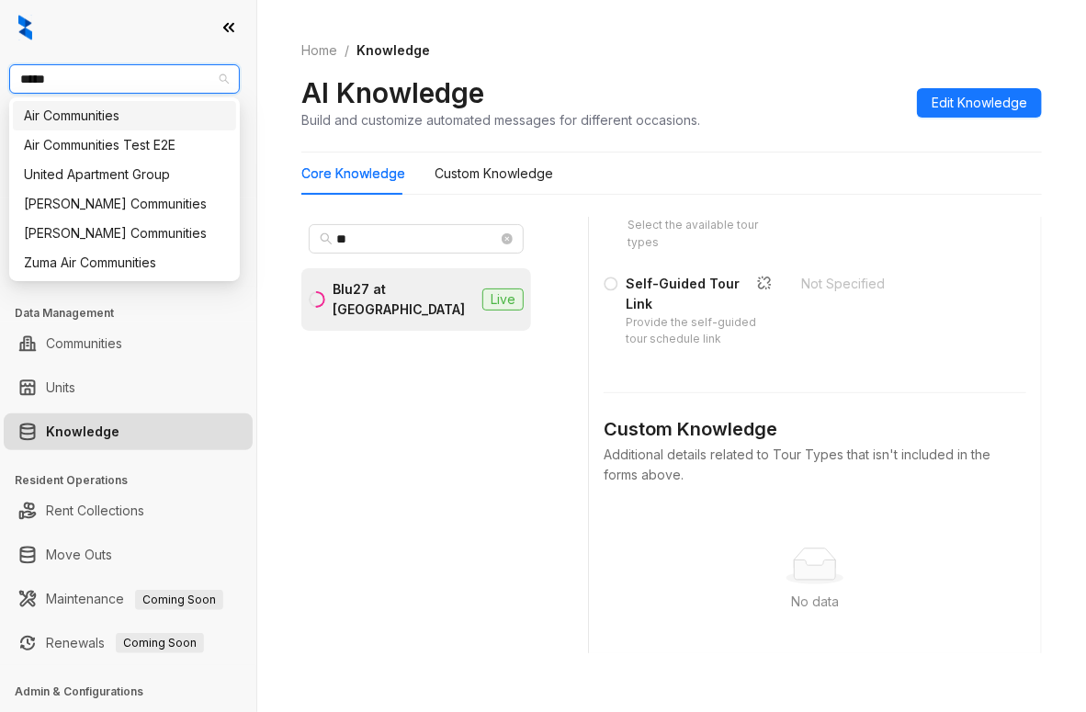
type input "******"
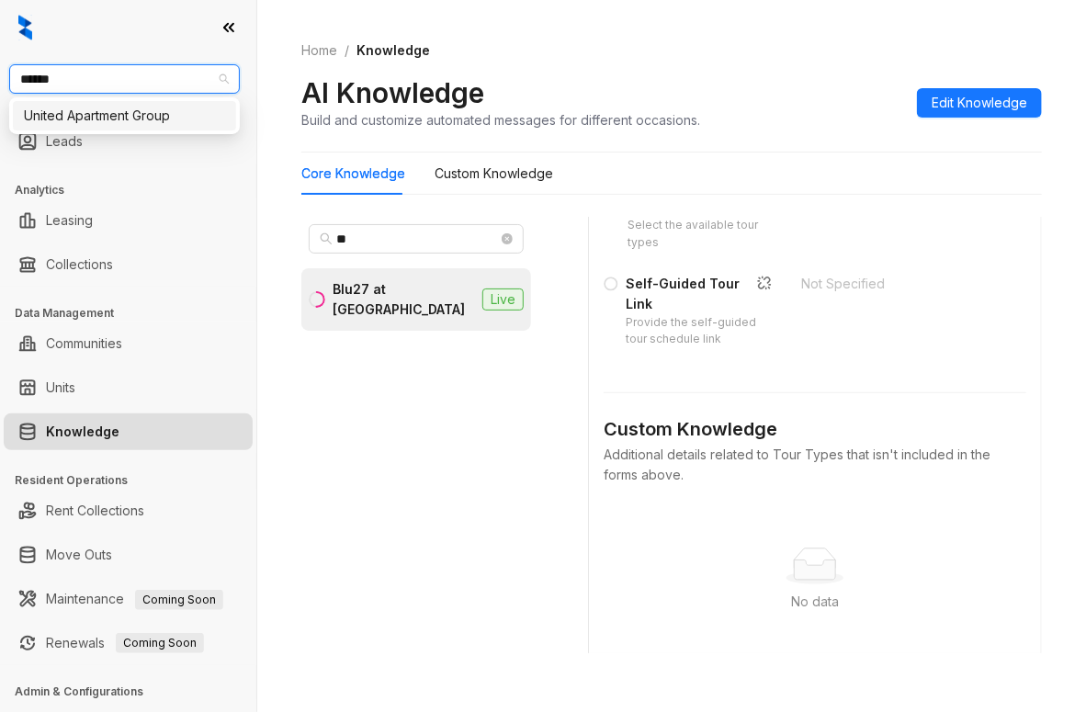
click at [114, 117] on div "United Apartment Group" at bounding box center [124, 116] width 201 height 20
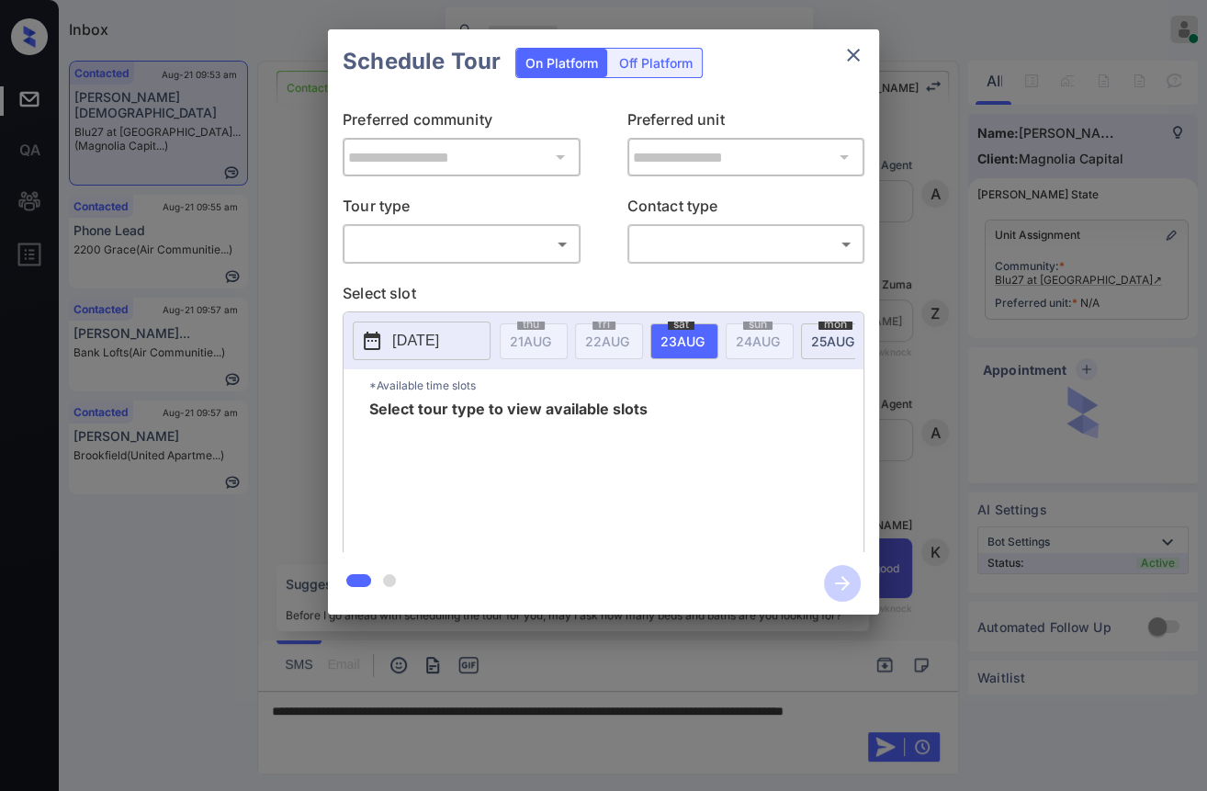
scroll to position [617, 0]
click at [474, 237] on body "Inbox [PERSON_NAME] [PERSON_NAME] Online Set yourself offline Set yourself on b…" at bounding box center [603, 395] width 1207 height 791
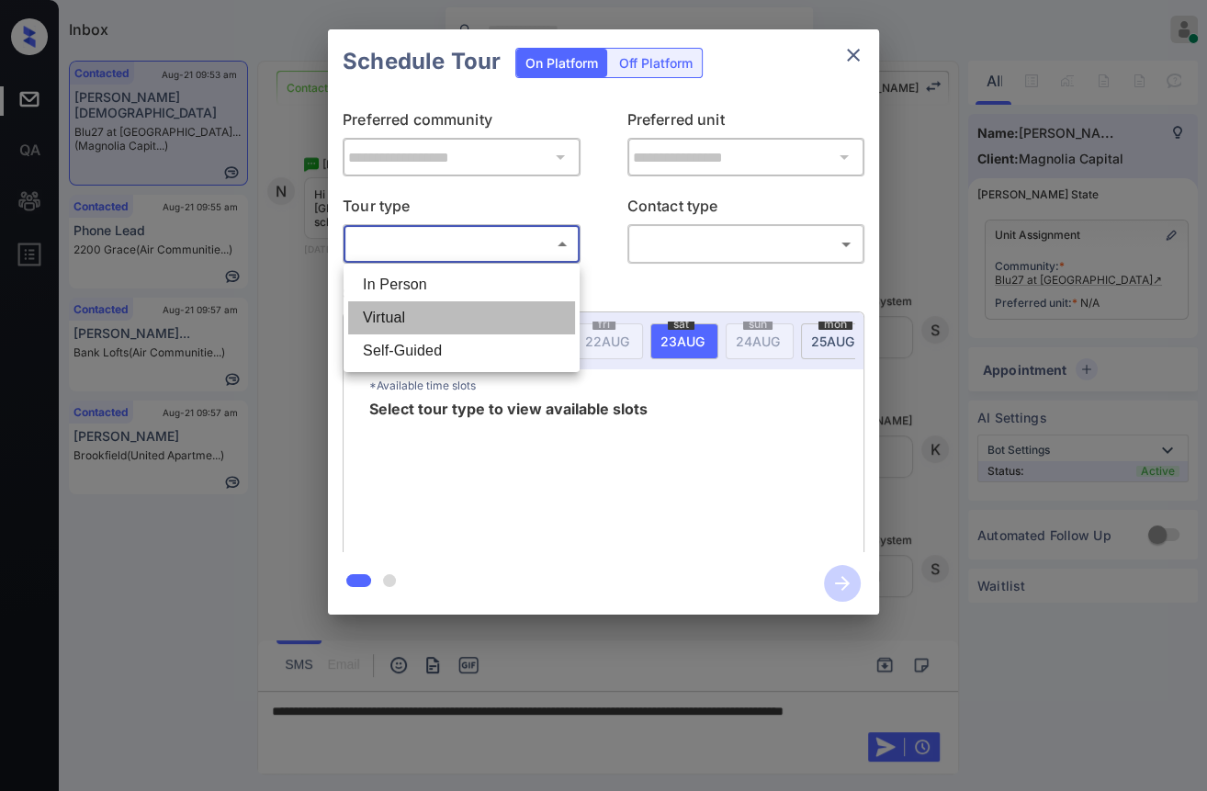
click at [400, 308] on li "Virtual" at bounding box center [461, 317] width 227 height 33
type input "*******"
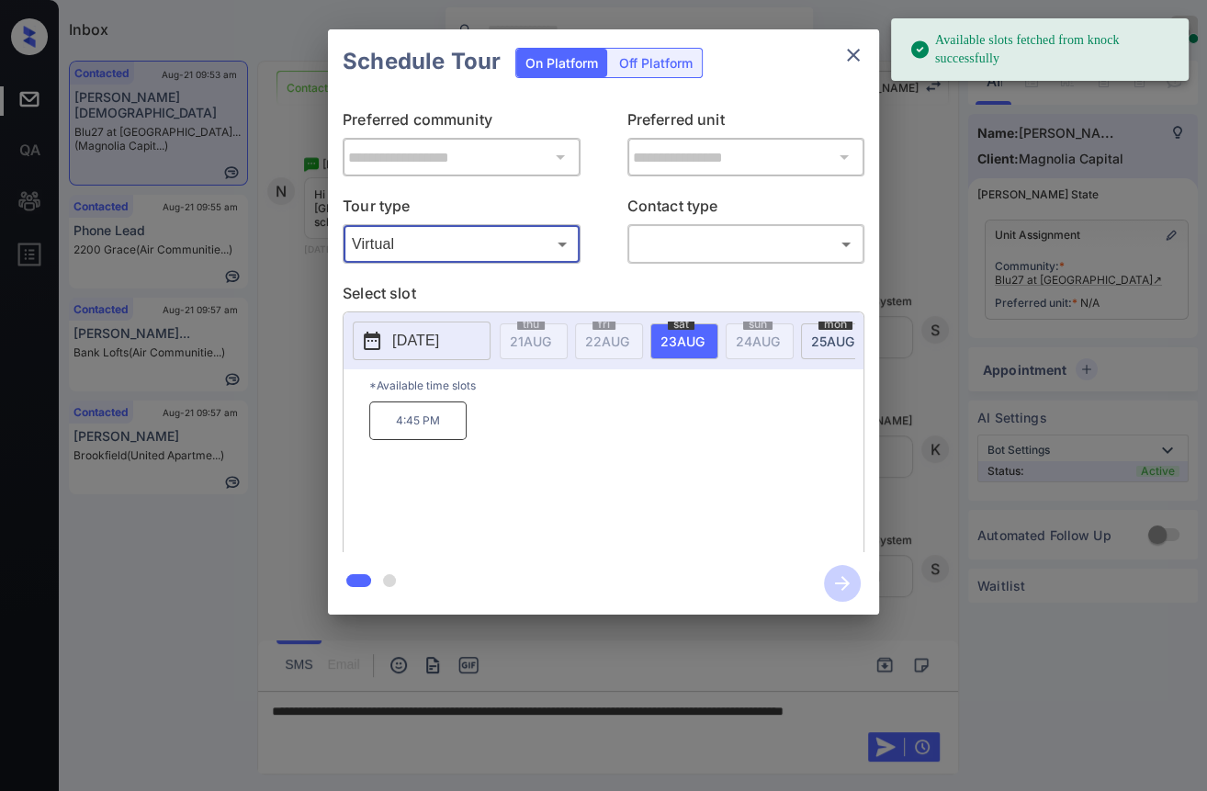
click at [414, 340] on p "[DATE]" at bounding box center [415, 341] width 47 height 22
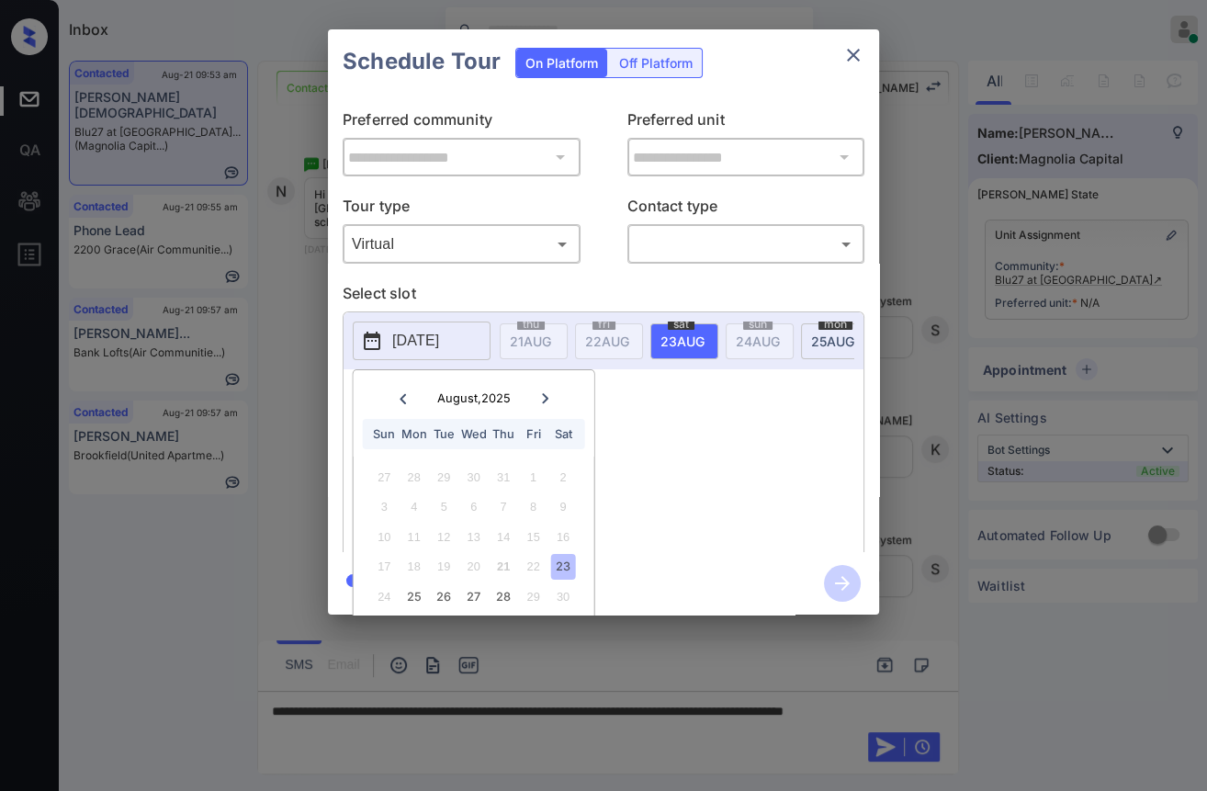
click at [848, 48] on icon "close" at bounding box center [853, 55] width 22 height 22
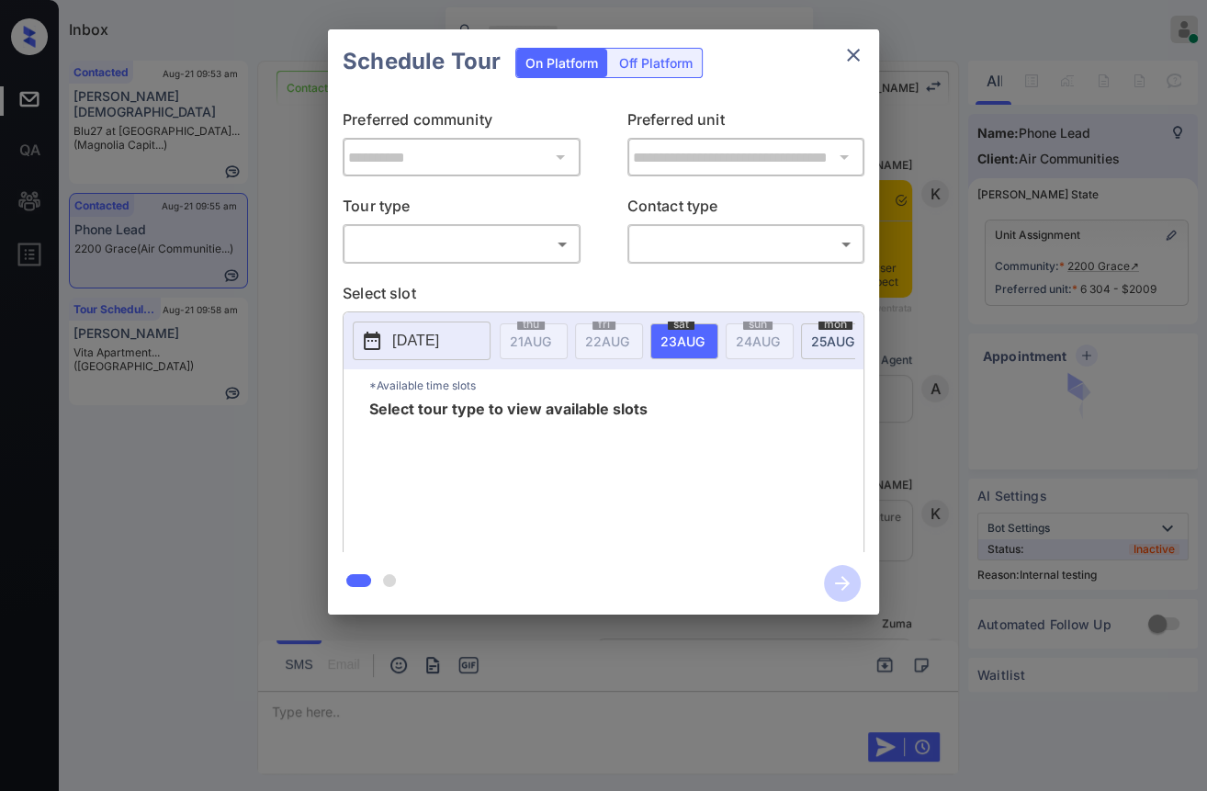
scroll to position [5060, 0]
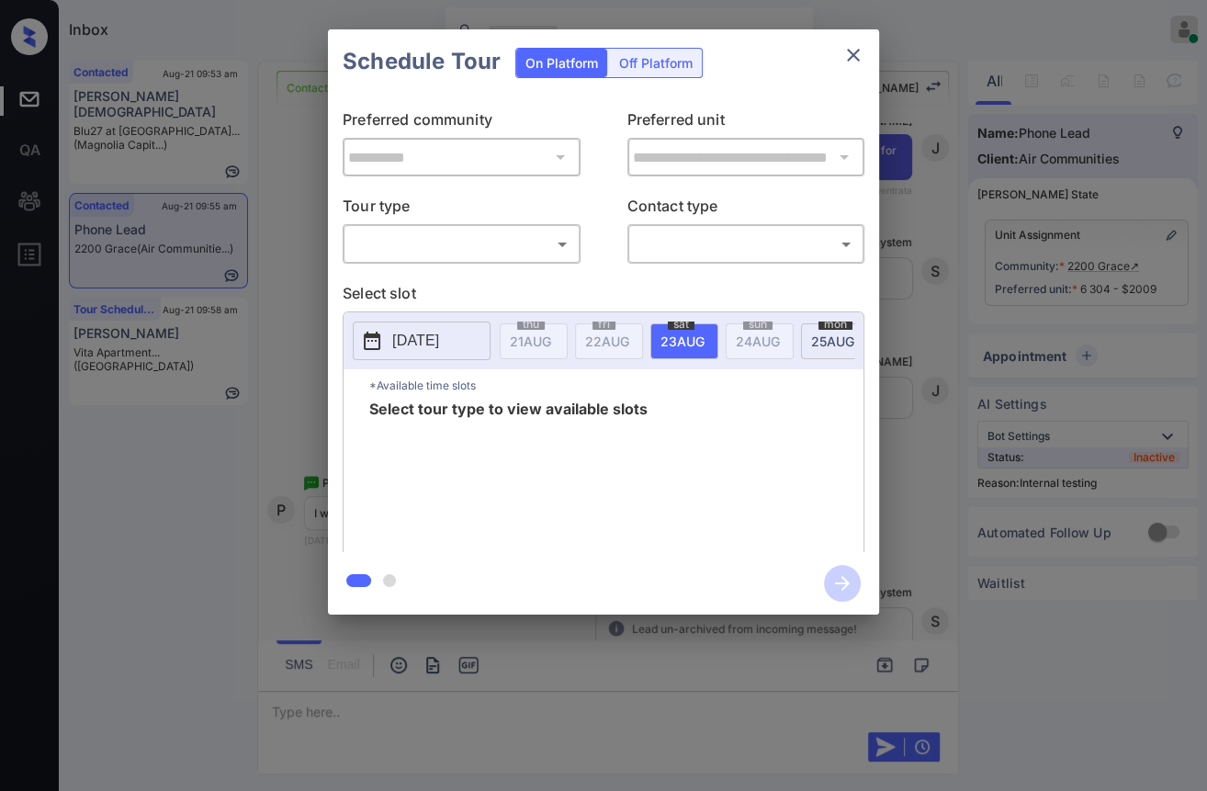
click at [421, 247] on body "Inbox Danielle Dela Cruz Online Set yourself offline Set yourself on break Prof…" at bounding box center [603, 395] width 1207 height 791
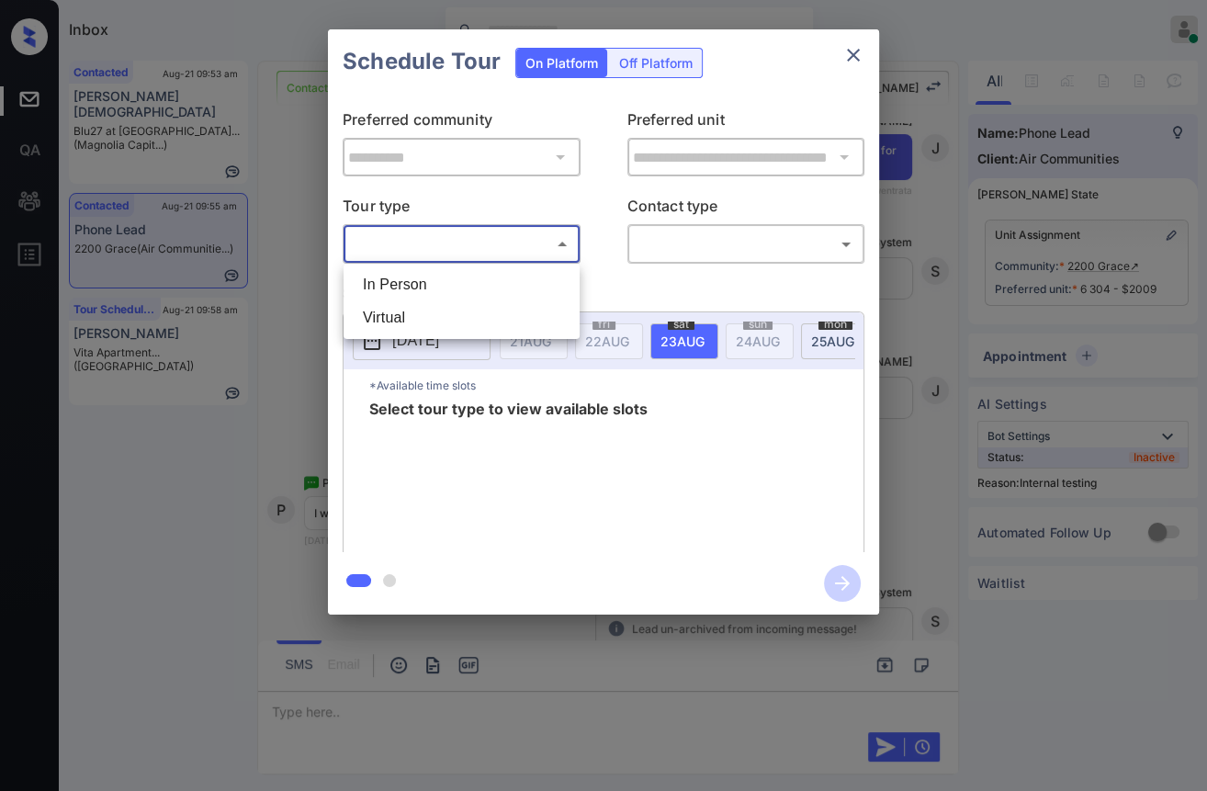
click at [415, 276] on li "In Person" at bounding box center [461, 284] width 227 height 33
type input "********"
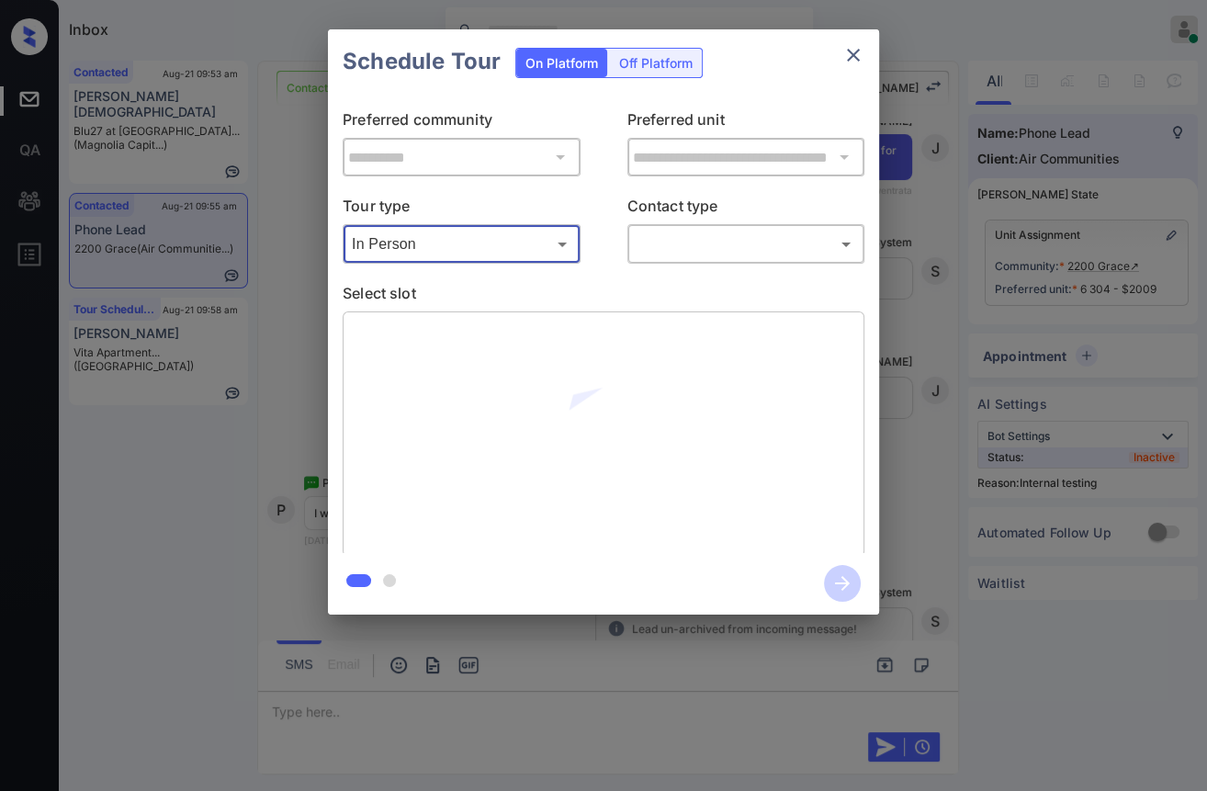
click at [696, 248] on body "Inbox Danielle Dela Cruz Online Set yourself offline Set yourself on break Prof…" at bounding box center [603, 395] width 1207 height 791
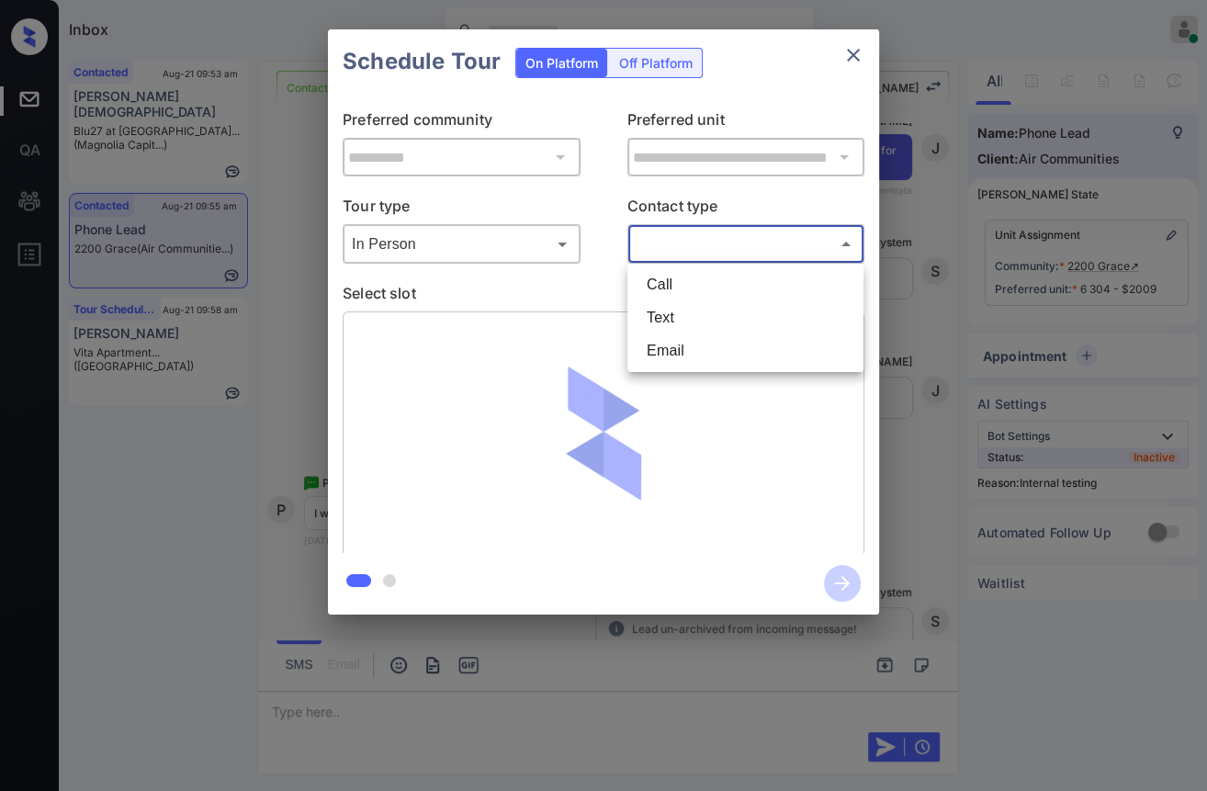
click at [686, 307] on li "Text" at bounding box center [745, 317] width 227 height 33
type input "****"
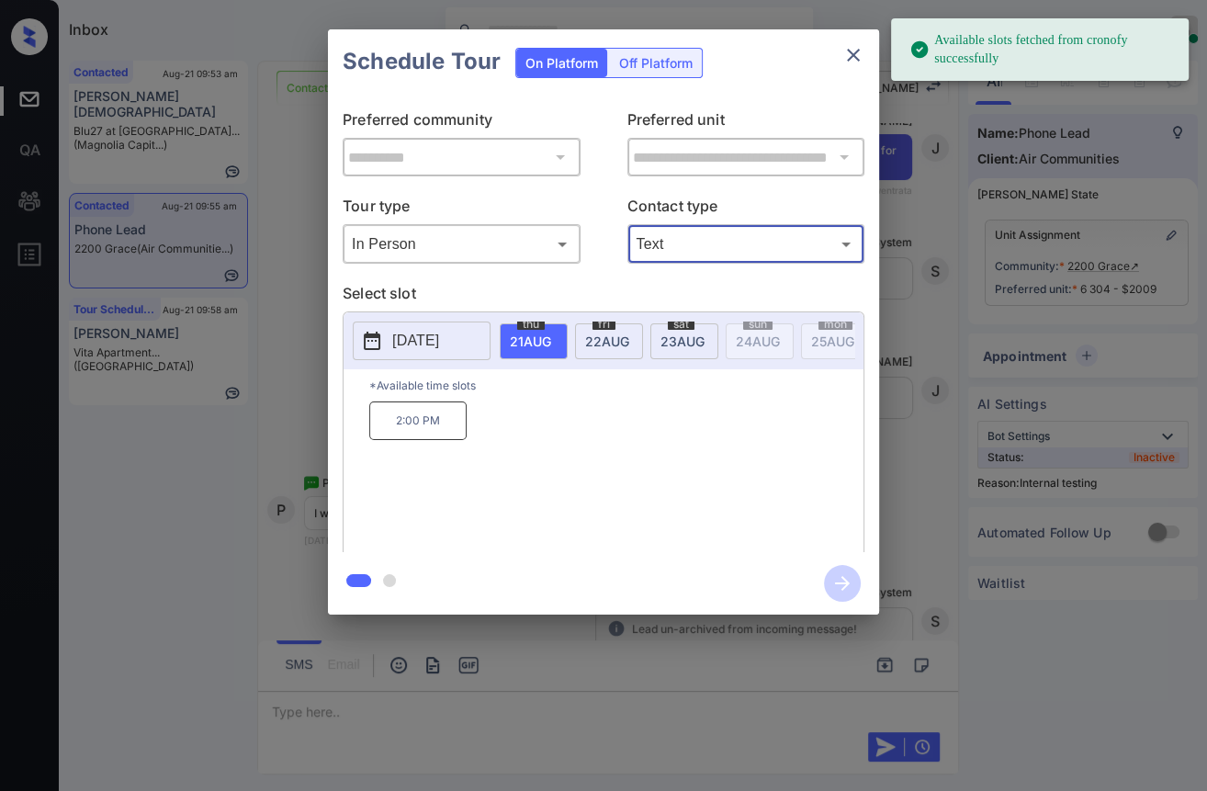
click at [532, 340] on span "21 AUG" at bounding box center [530, 341] width 41 height 16
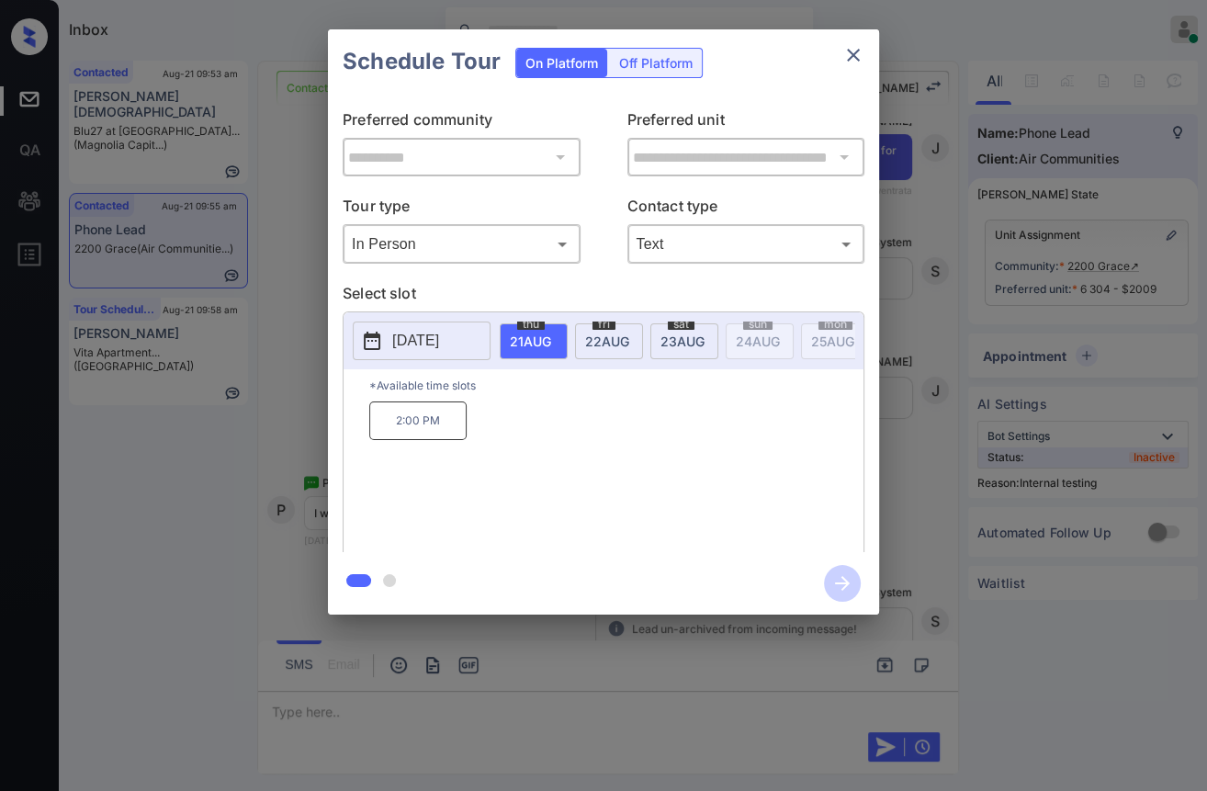
click at [422, 428] on p "2:00 PM" at bounding box center [417, 420] width 97 height 39
click at [839, 580] on icon "button" at bounding box center [842, 583] width 37 height 37
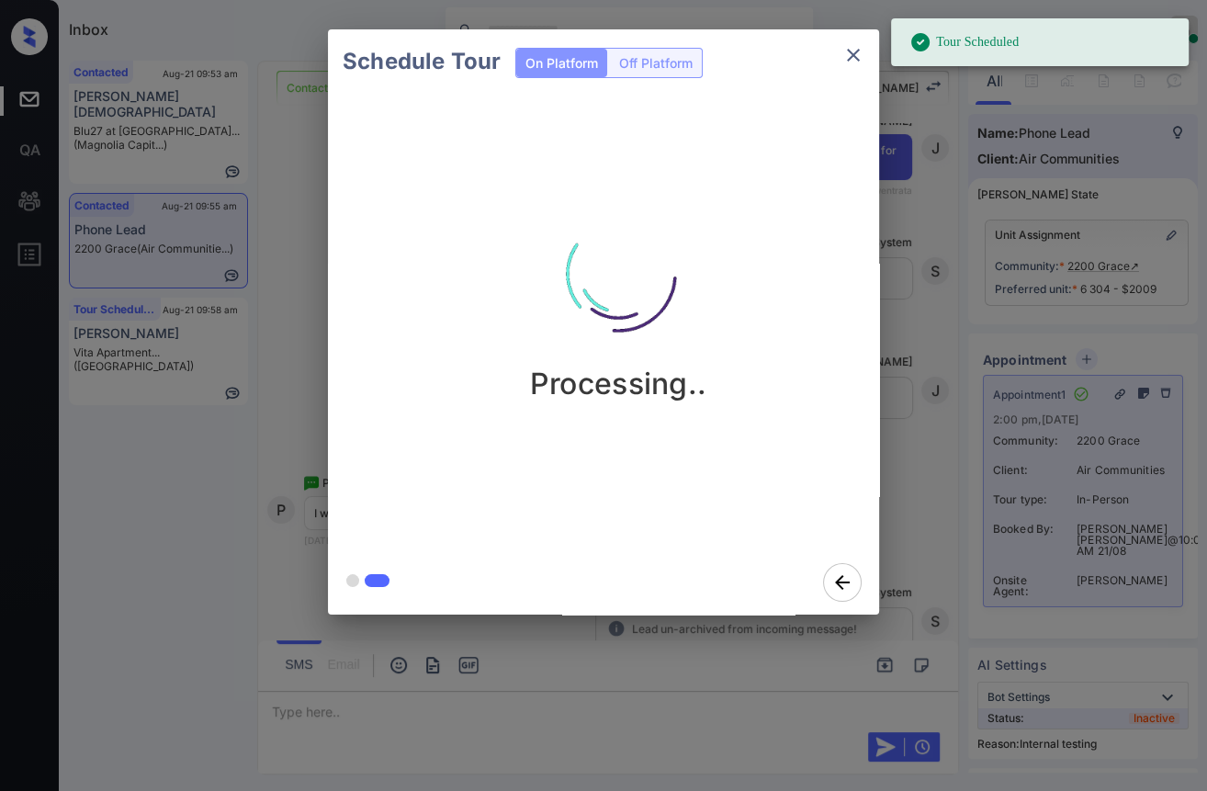
click at [852, 58] on icon "close" at bounding box center [853, 55] width 22 height 22
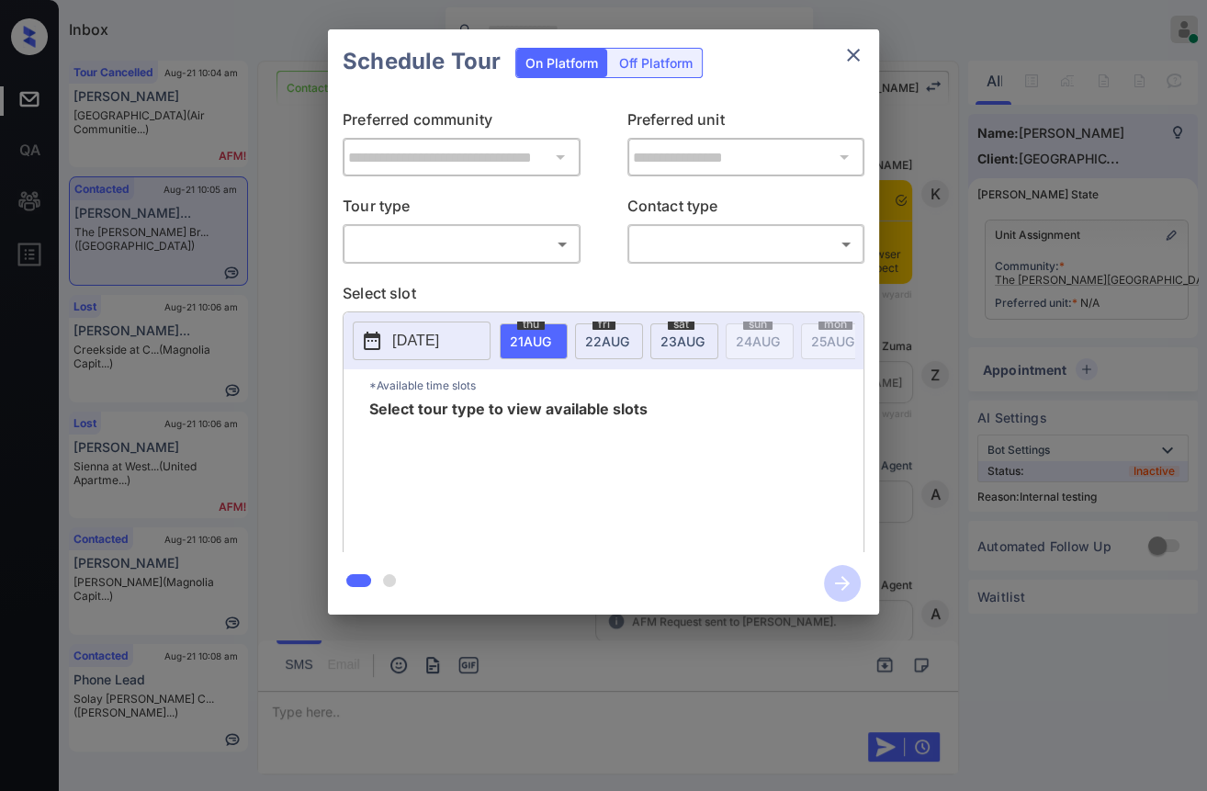
scroll to position [1359, 0]
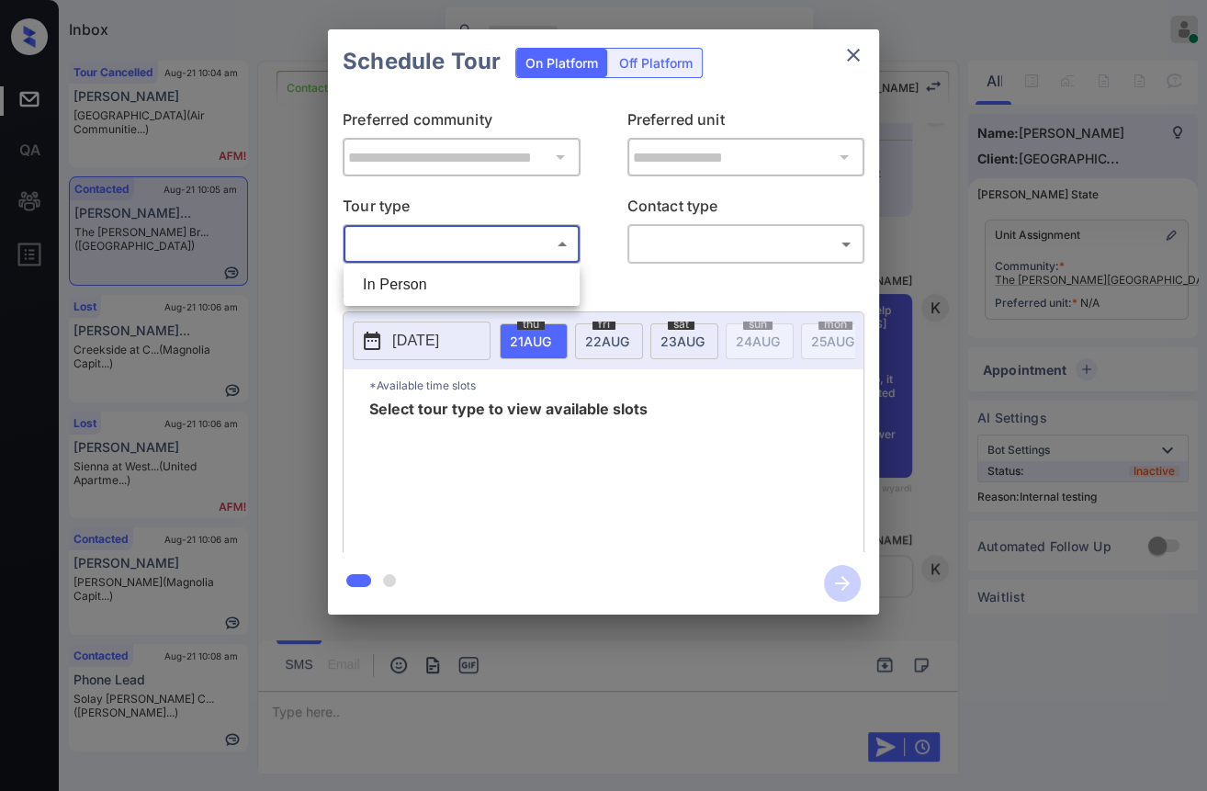
click at [426, 253] on body "Inbox [PERSON_NAME] [PERSON_NAME] Online Set yourself offline Set yourself on b…" at bounding box center [603, 395] width 1207 height 791
click at [400, 290] on li "In Person" at bounding box center [461, 284] width 227 height 33
type input "********"
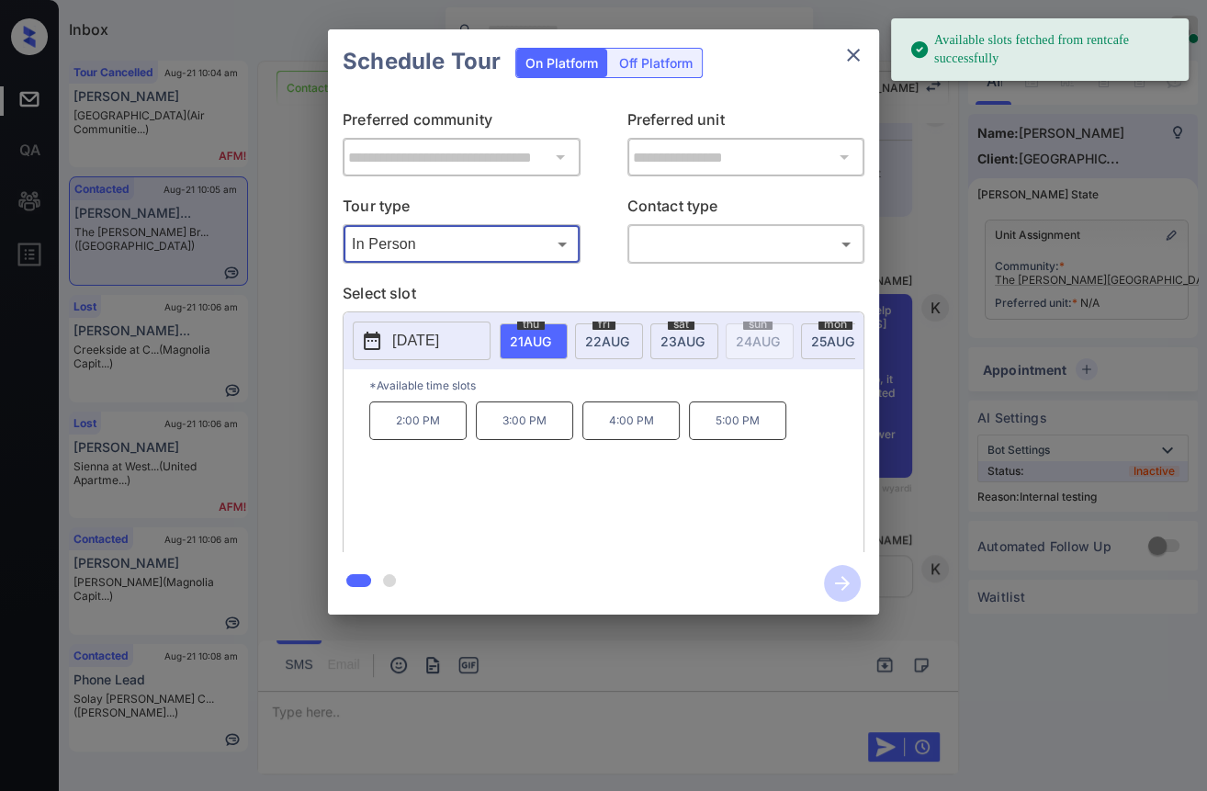
click at [845, 53] on icon "close" at bounding box center [853, 55] width 22 height 22
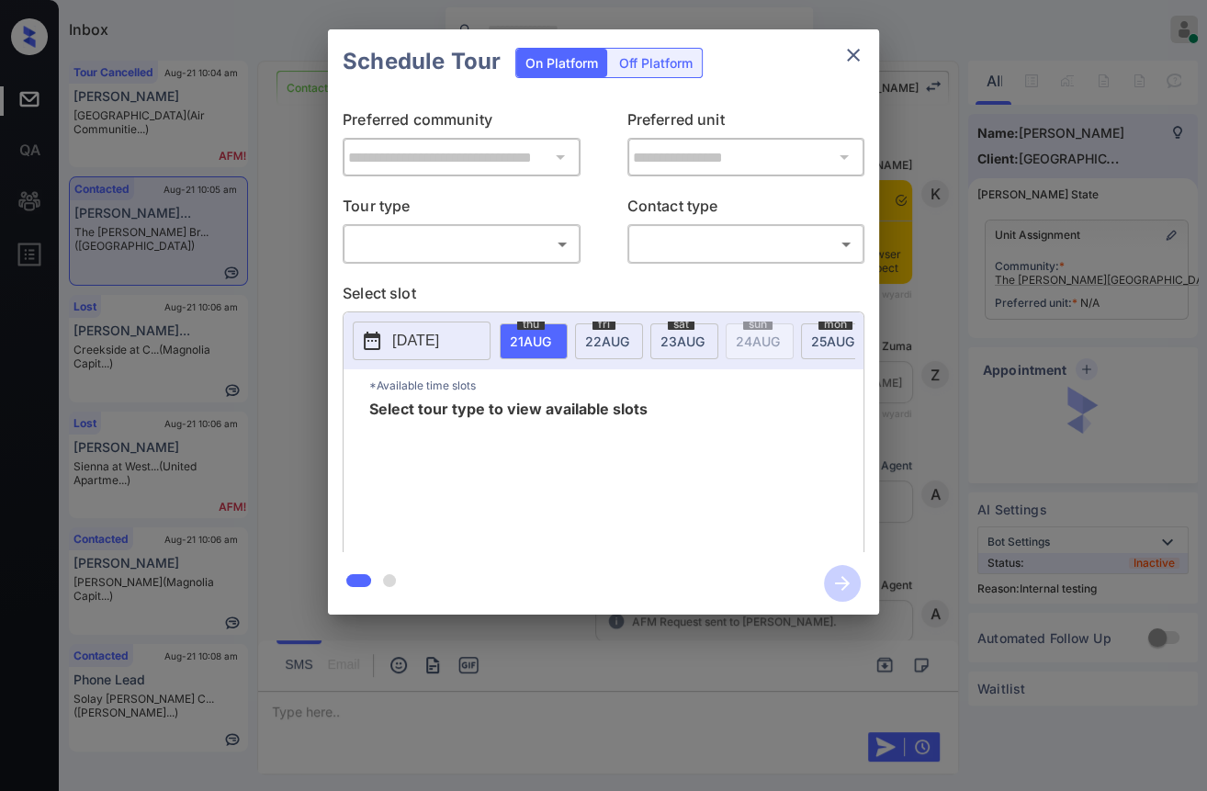
scroll to position [1461, 0]
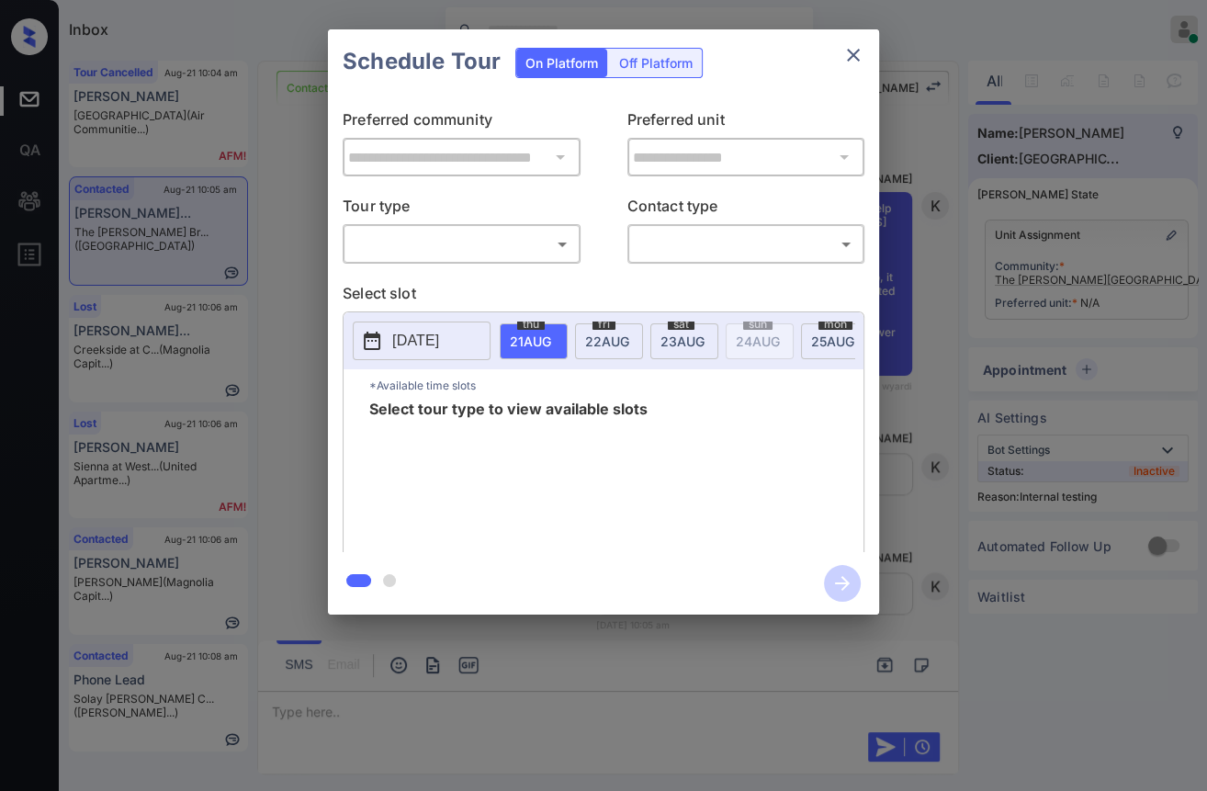
click at [551, 333] on span "22 AUG" at bounding box center [530, 341] width 41 height 16
click at [459, 250] on body "Inbox Danielle Dela Cruz Online Set yourself offline Set yourself on break Prof…" at bounding box center [603, 395] width 1207 height 791
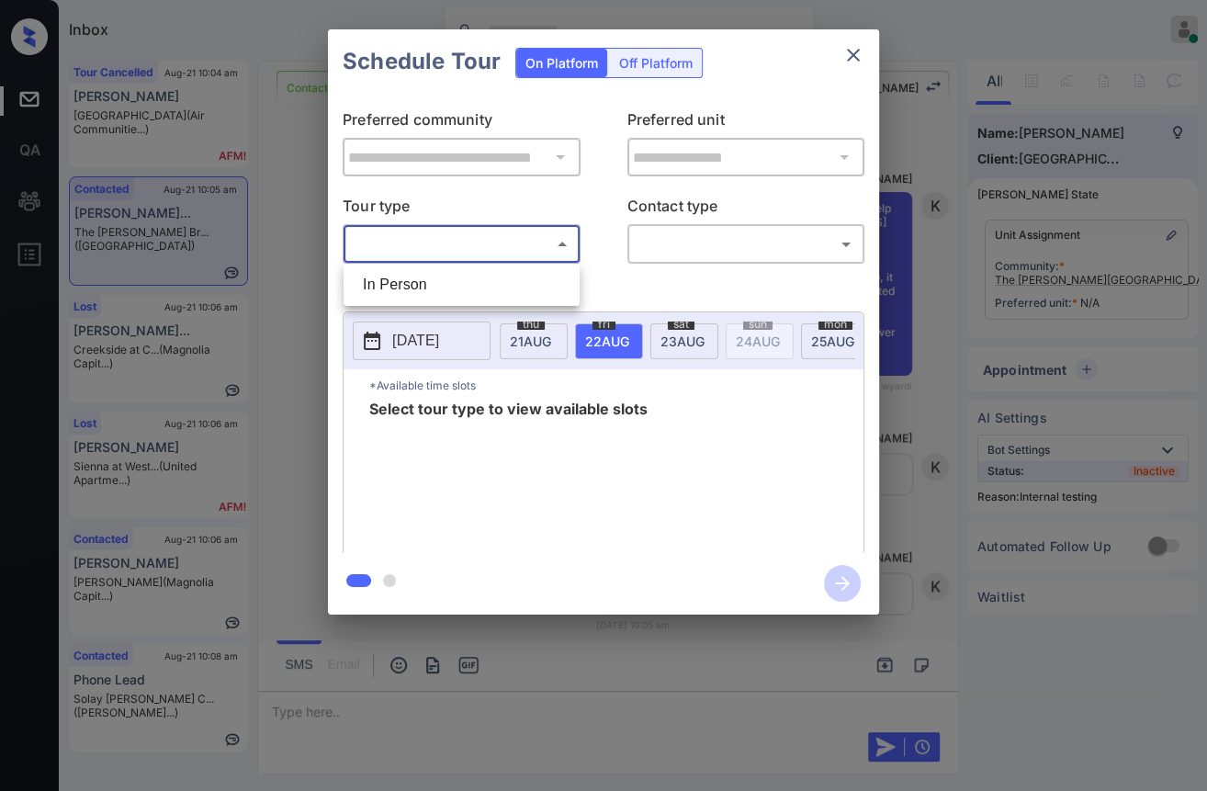
click at [425, 288] on li "In Person" at bounding box center [461, 284] width 227 height 33
type input "********"
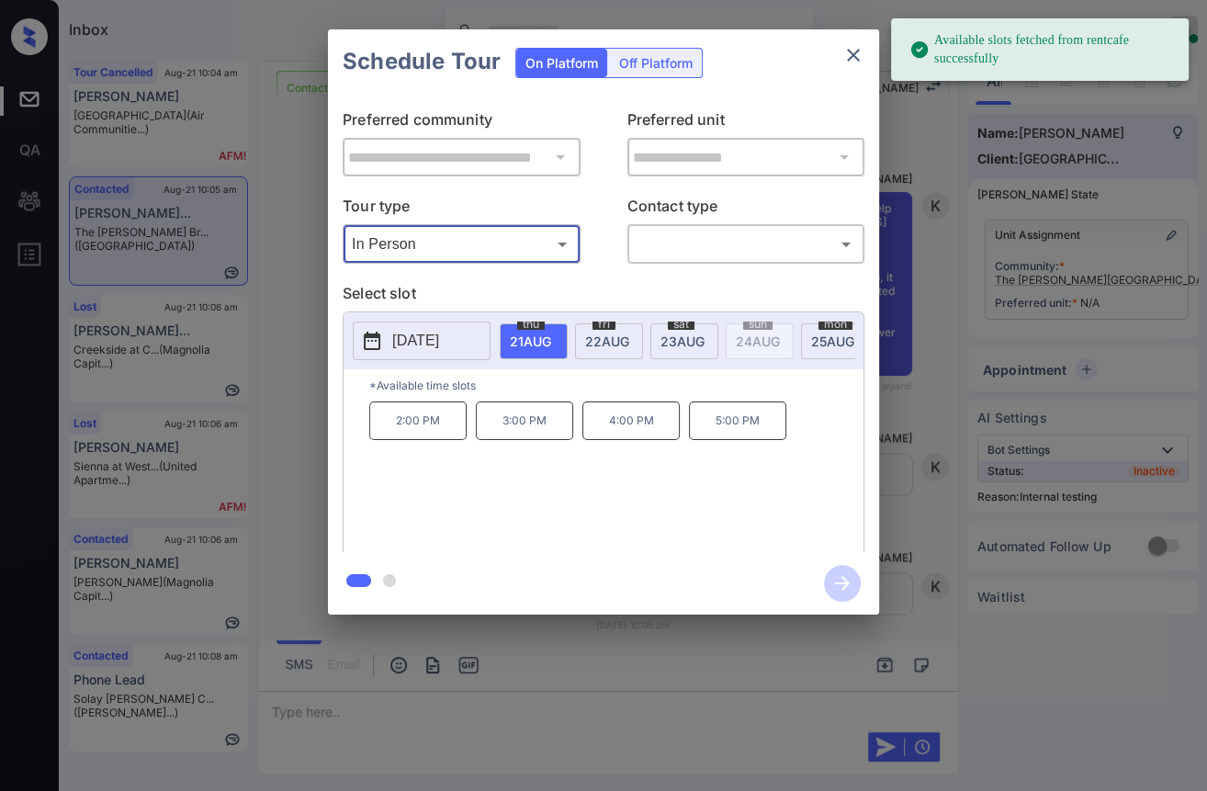
click at [551, 333] on span "22 AUG" at bounding box center [530, 341] width 41 height 16
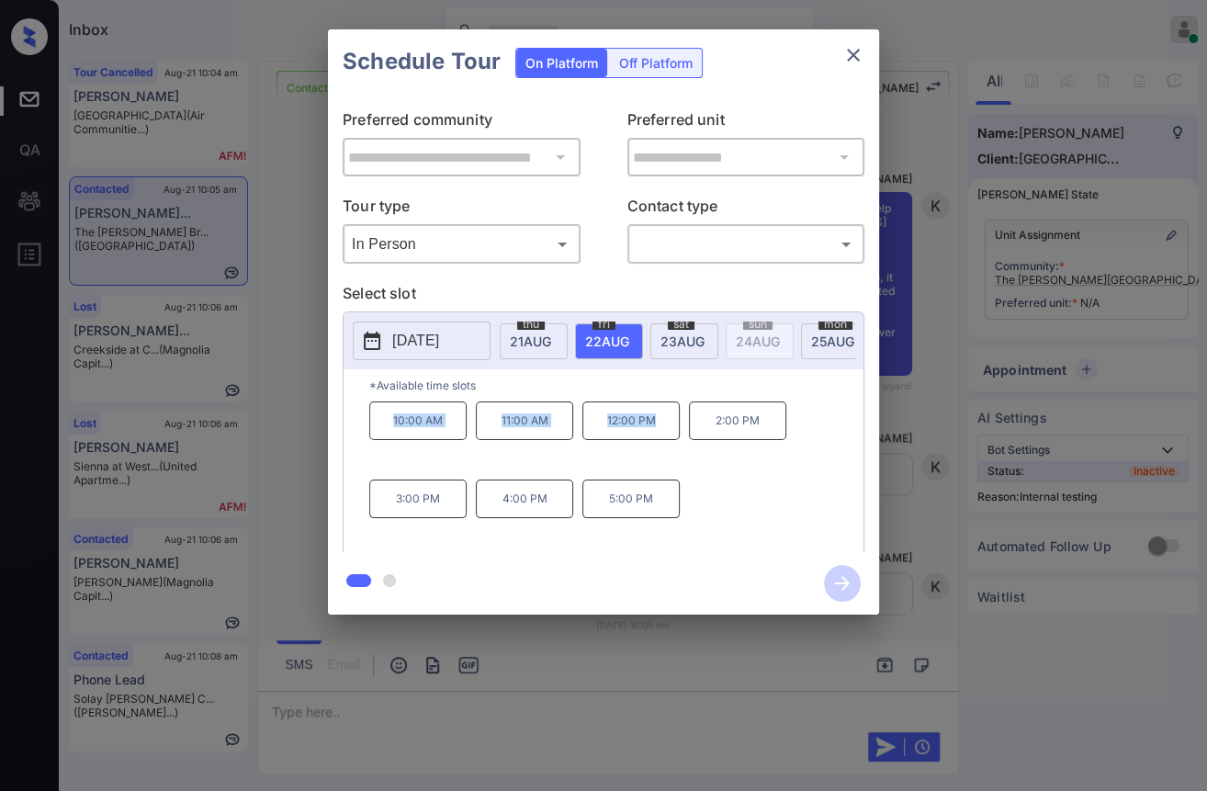
drag, startPoint x: 388, startPoint y: 435, endPoint x: 668, endPoint y: 426, distance: 280.3
click at [668, 426] on div "10:00 AM 11:00 AM 12:00 PM 2:00 PM 3:00 PM 4:00 PM 5:00 PM" at bounding box center [616, 474] width 494 height 147
copy div "10:00 AM 11:00 AM 12:00 PM"
click at [852, 56] on icon "close" at bounding box center [853, 55] width 22 height 22
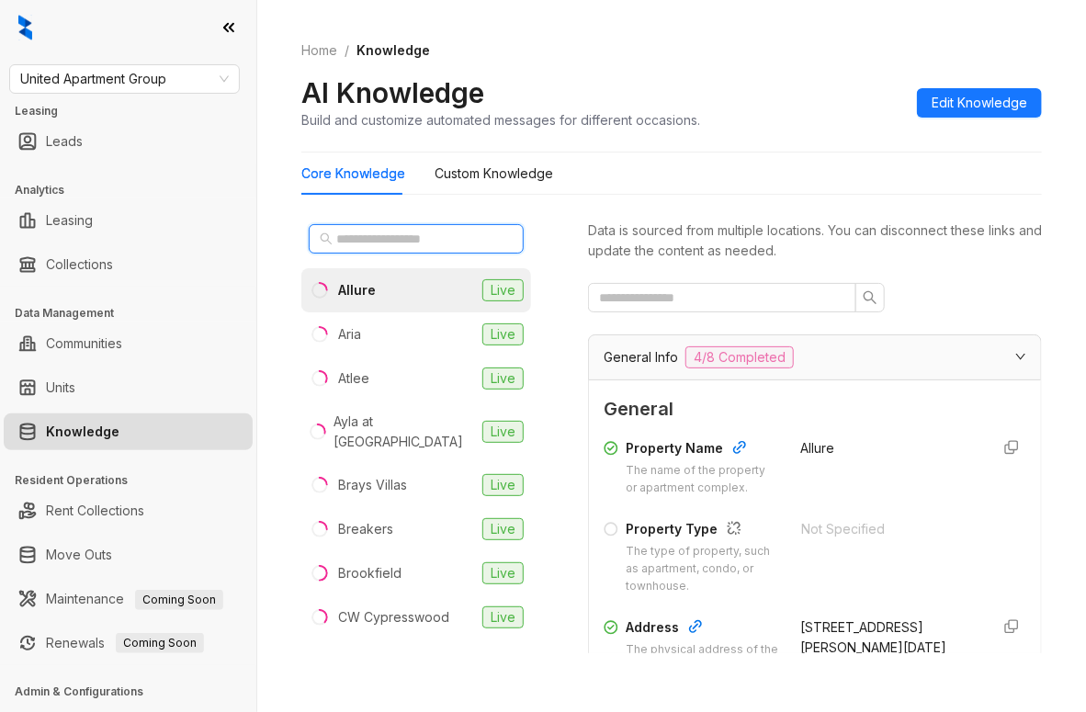
click at [371, 238] on input "text" at bounding box center [417, 239] width 162 height 20
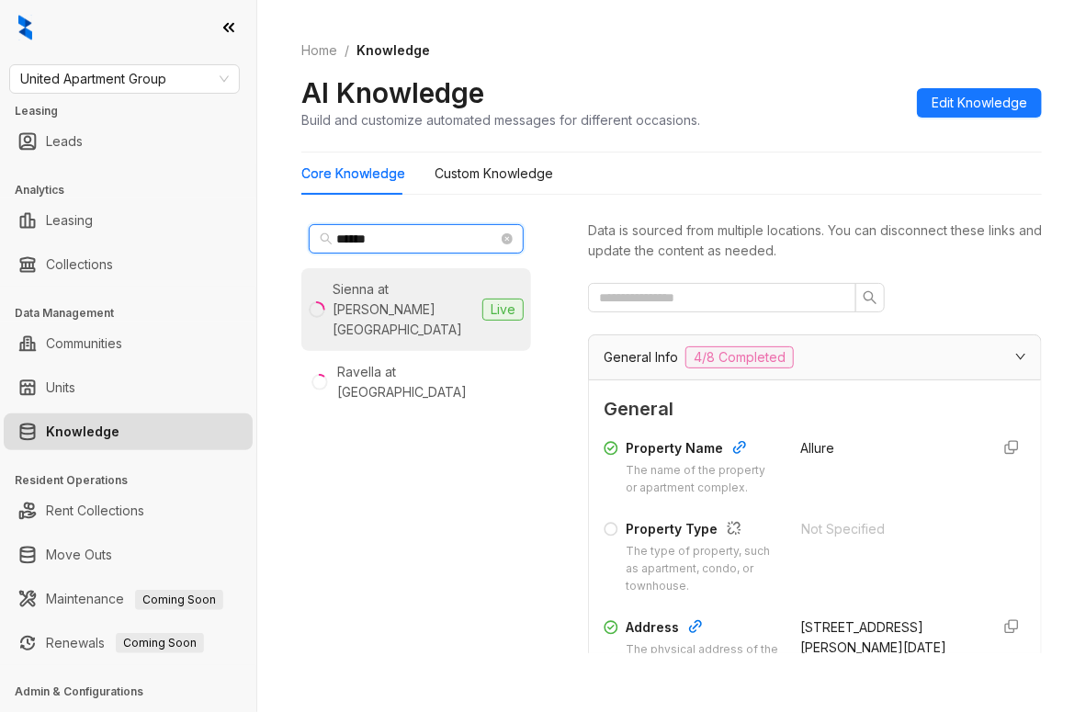
type input "******"
click at [396, 304] on div "Sienna at [PERSON_NAME][GEOGRAPHIC_DATA]" at bounding box center [403, 309] width 142 height 61
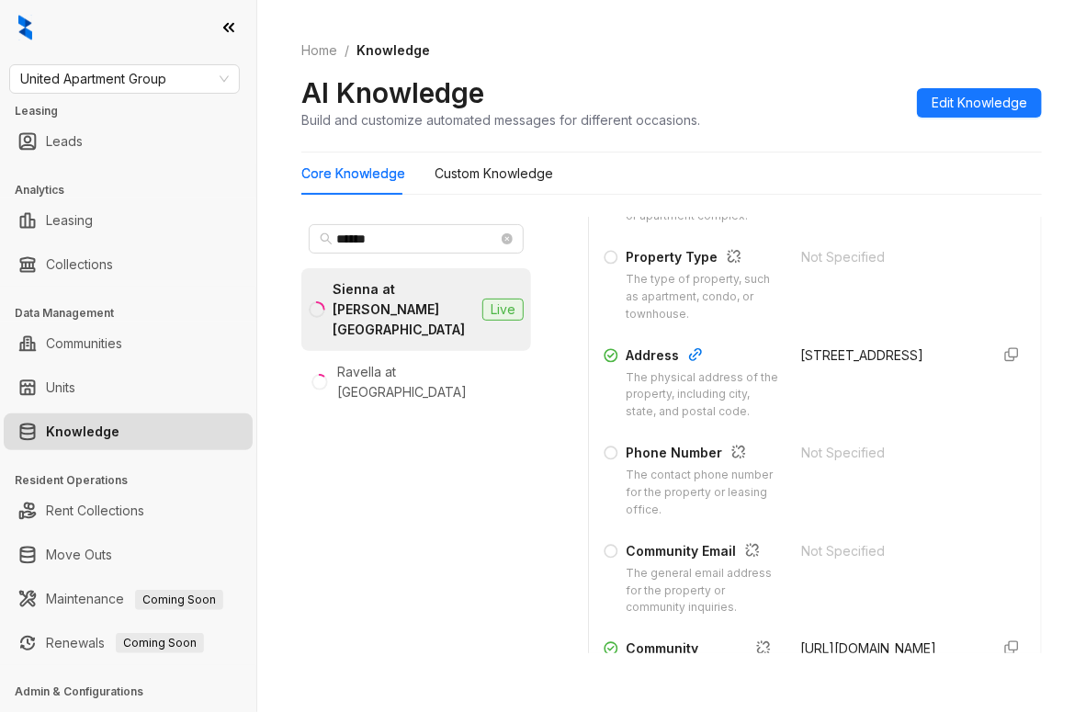
scroll to position [276, 0]
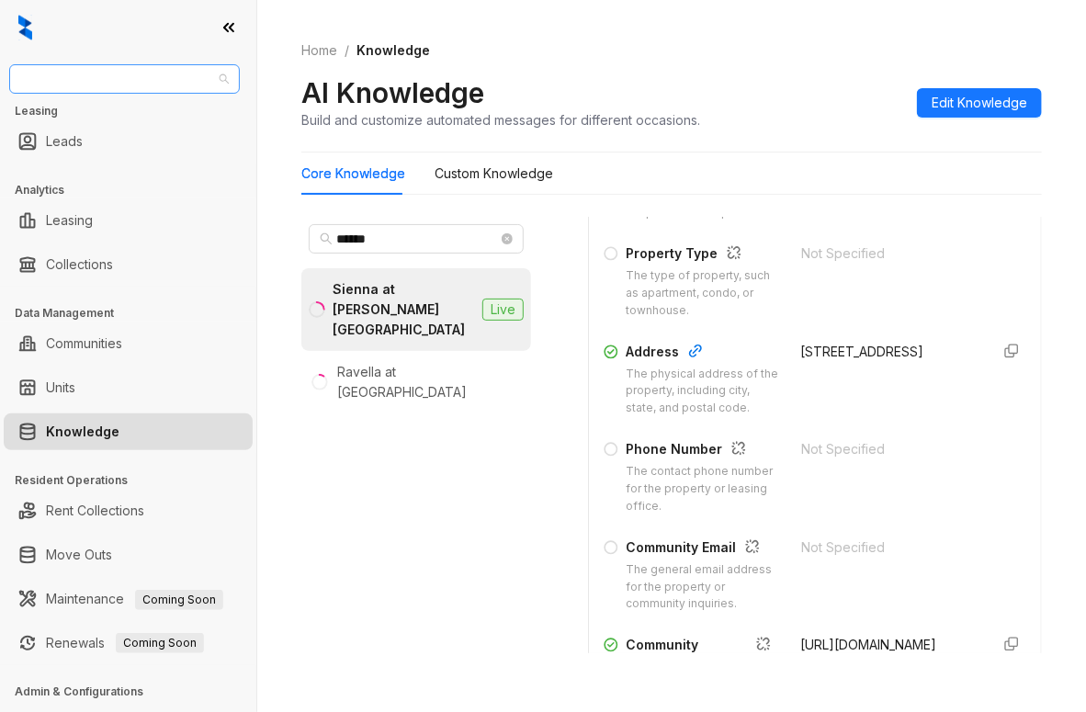
click at [179, 81] on span "United Apartment Group" at bounding box center [124, 79] width 208 height 28
type input "**"
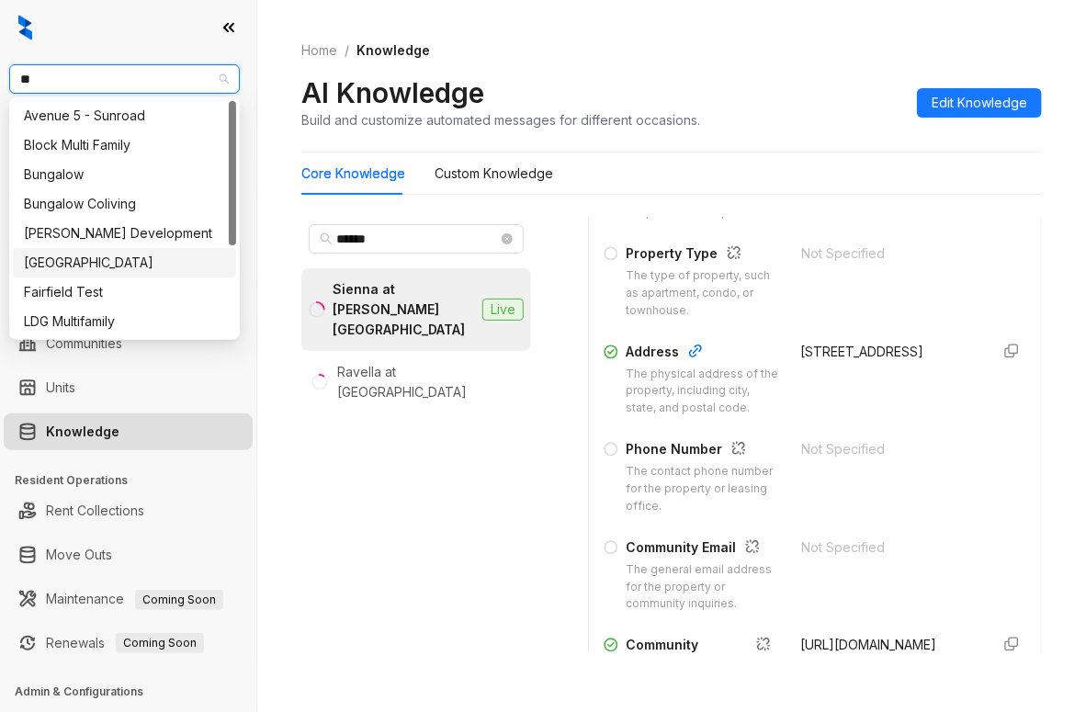
click at [62, 257] on div "[GEOGRAPHIC_DATA]" at bounding box center [124, 263] width 201 height 20
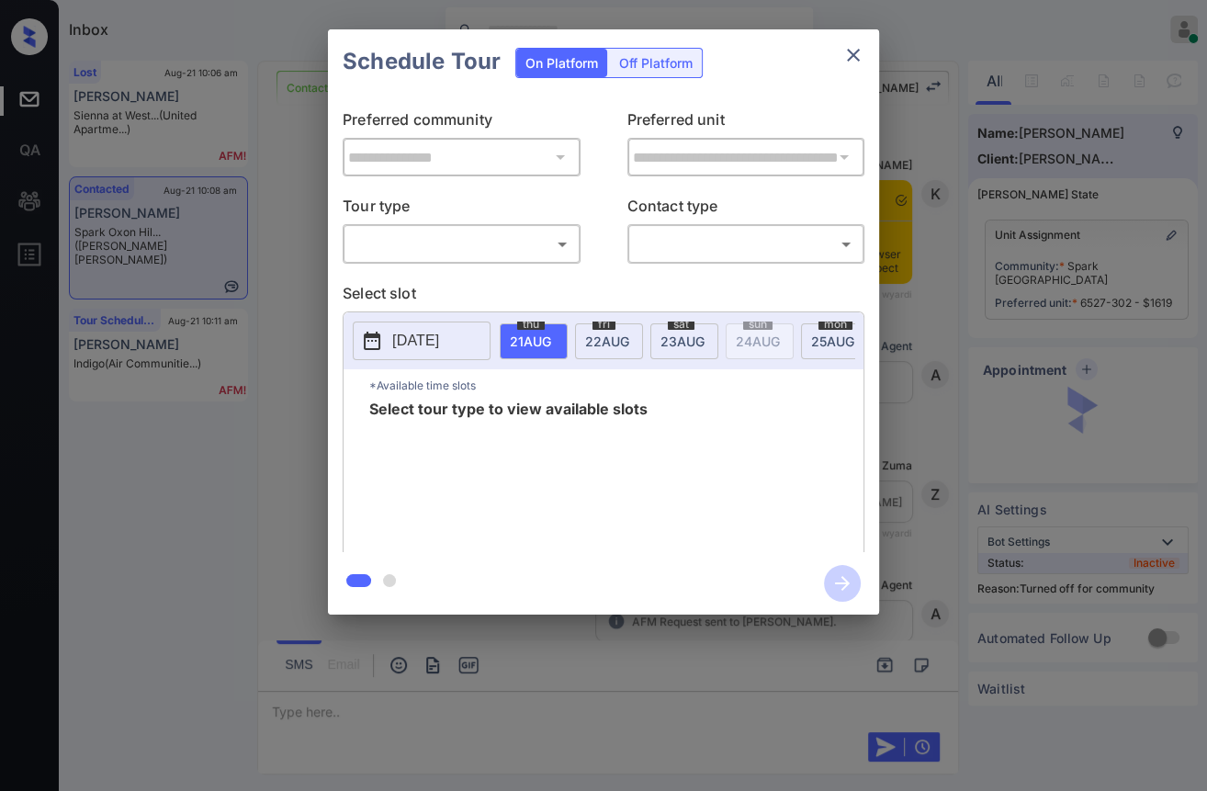
scroll to position [1194, 0]
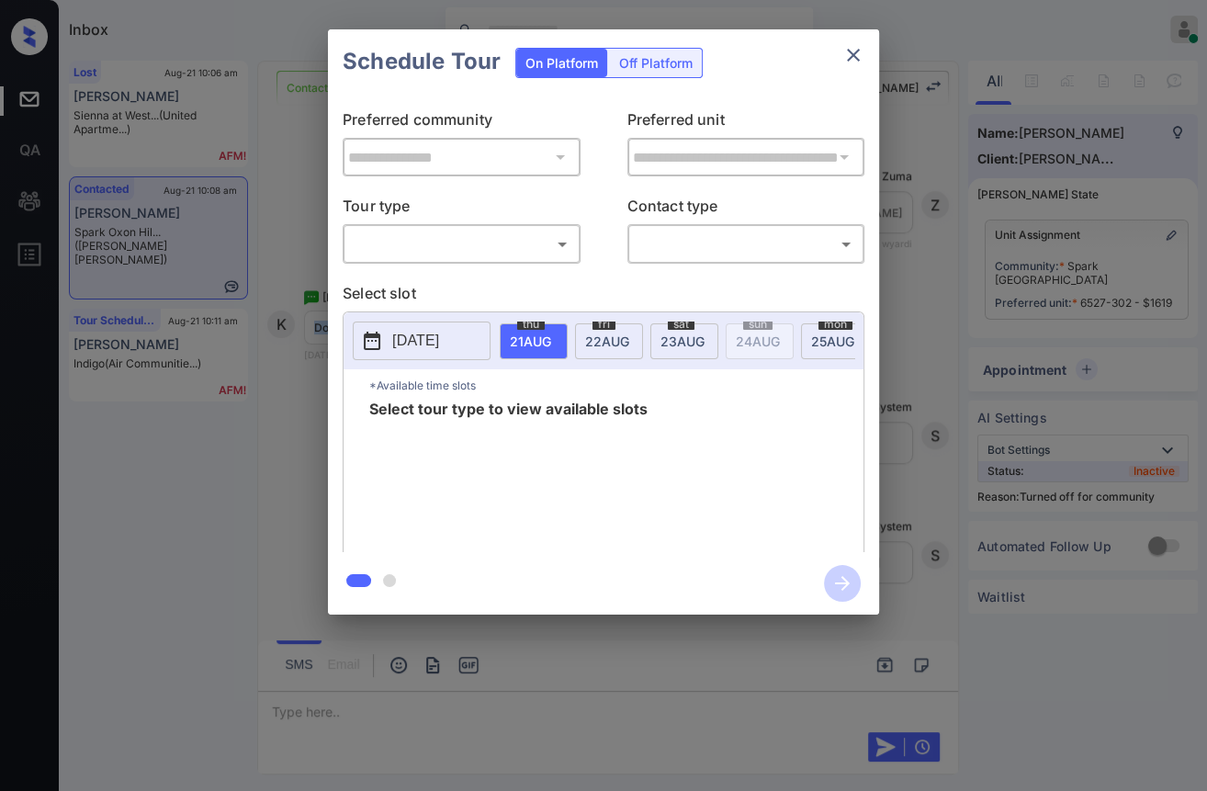
click at [463, 242] on body "Inbox [PERSON_NAME] [PERSON_NAME] Online Set yourself offline Set yourself on b…" at bounding box center [603, 395] width 1207 height 791
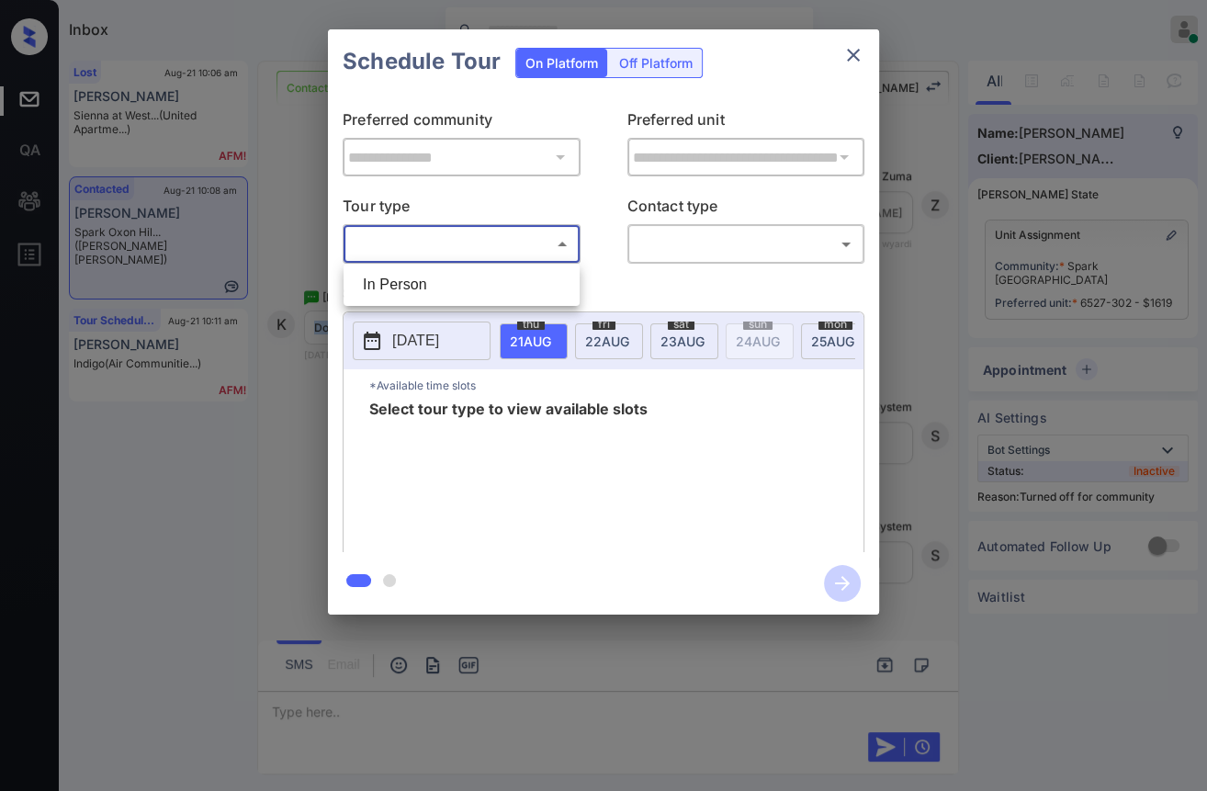
click at [431, 280] on li "In Person" at bounding box center [461, 284] width 227 height 33
type input "********"
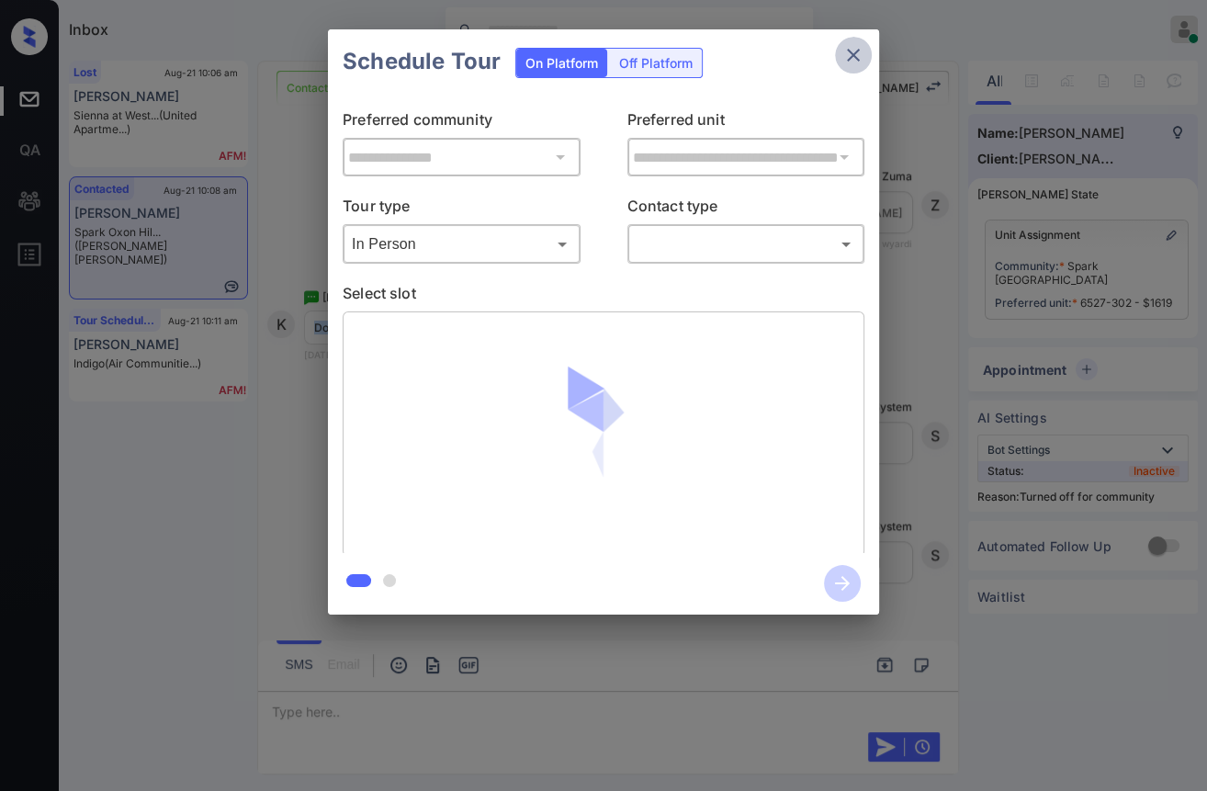
click at [852, 48] on icon "close" at bounding box center [853, 55] width 22 height 22
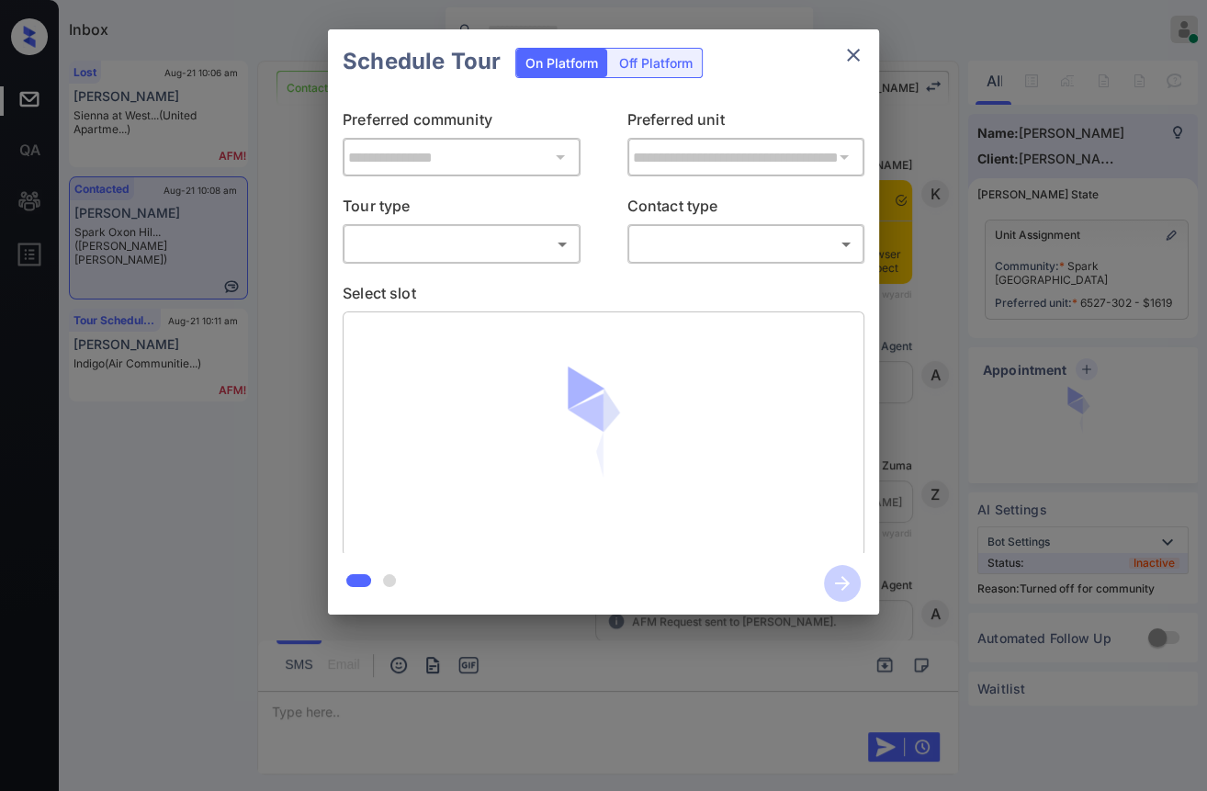
click at [479, 258] on body "Inbox Danielle Dela Cruz Online Set yourself offline Set yourself on break Prof…" at bounding box center [603, 395] width 1207 height 791
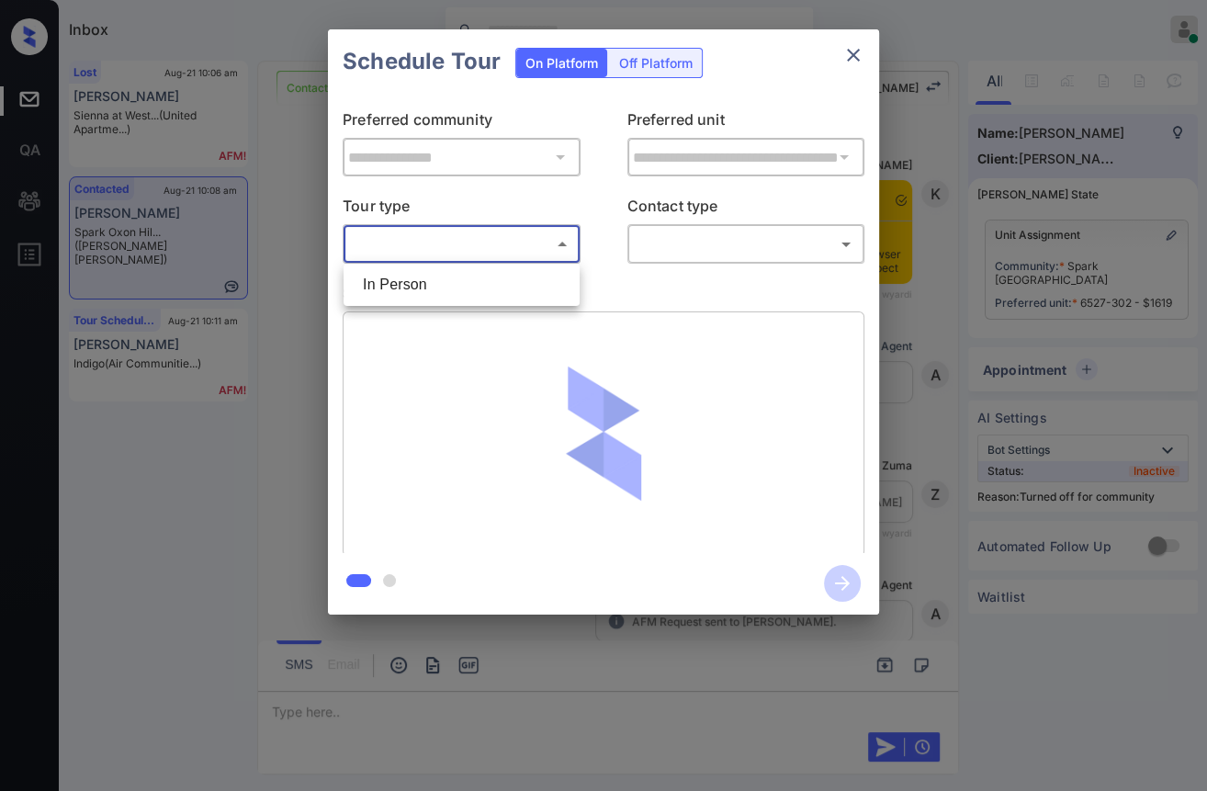
scroll to position [1194, 0]
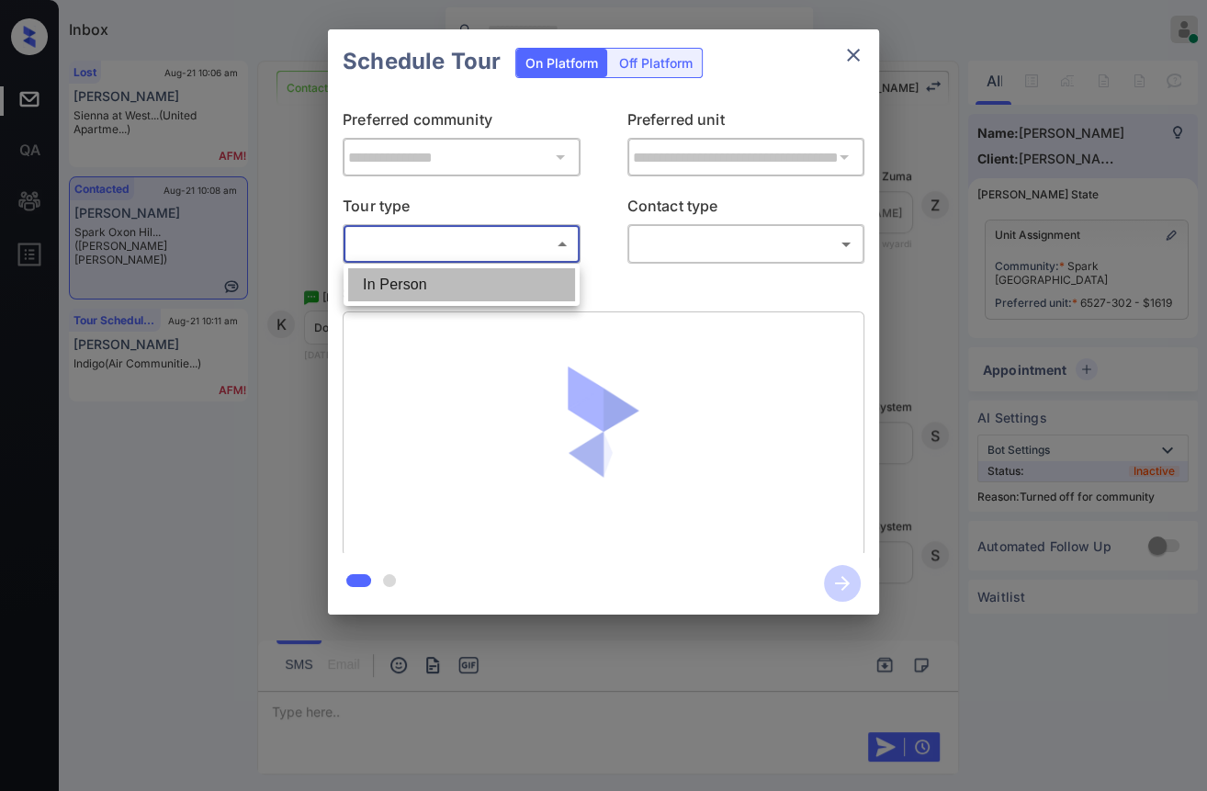
click at [429, 288] on li "In Person" at bounding box center [461, 284] width 227 height 33
type input "********"
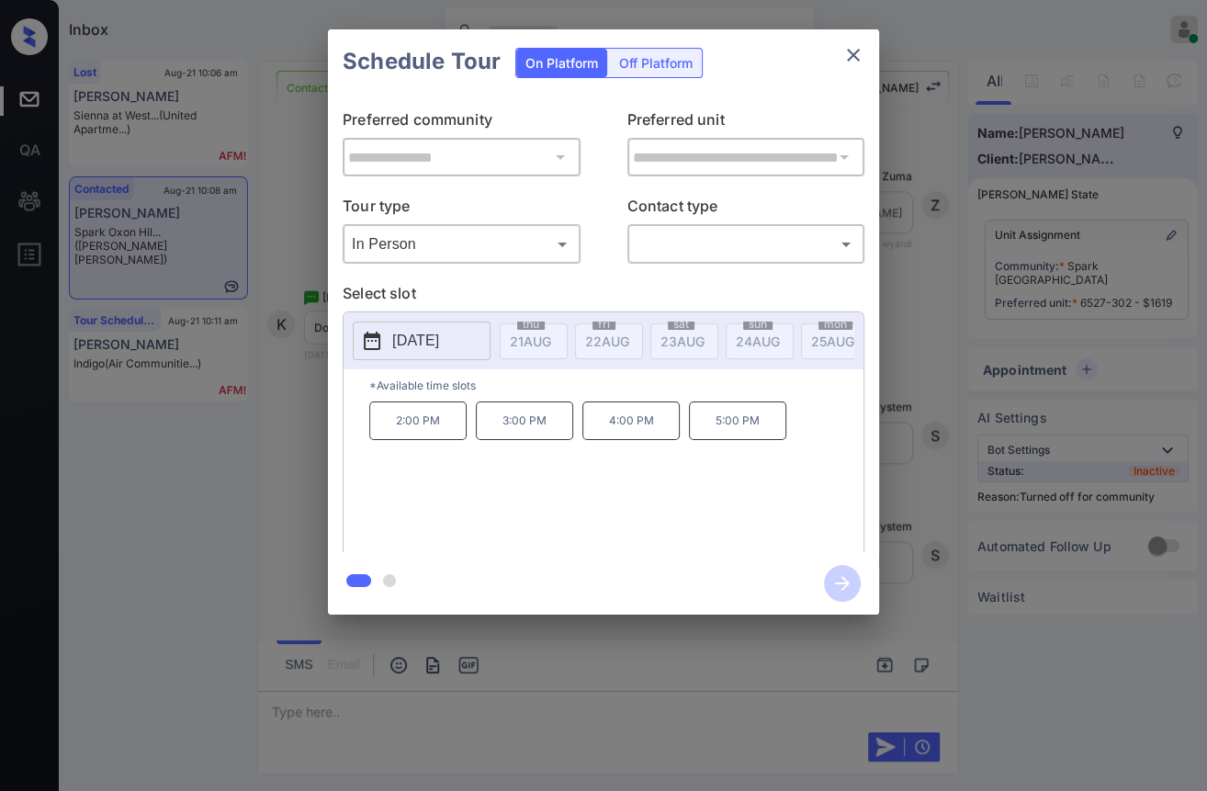
click at [419, 340] on p "2025-08-21" at bounding box center [415, 341] width 47 height 22
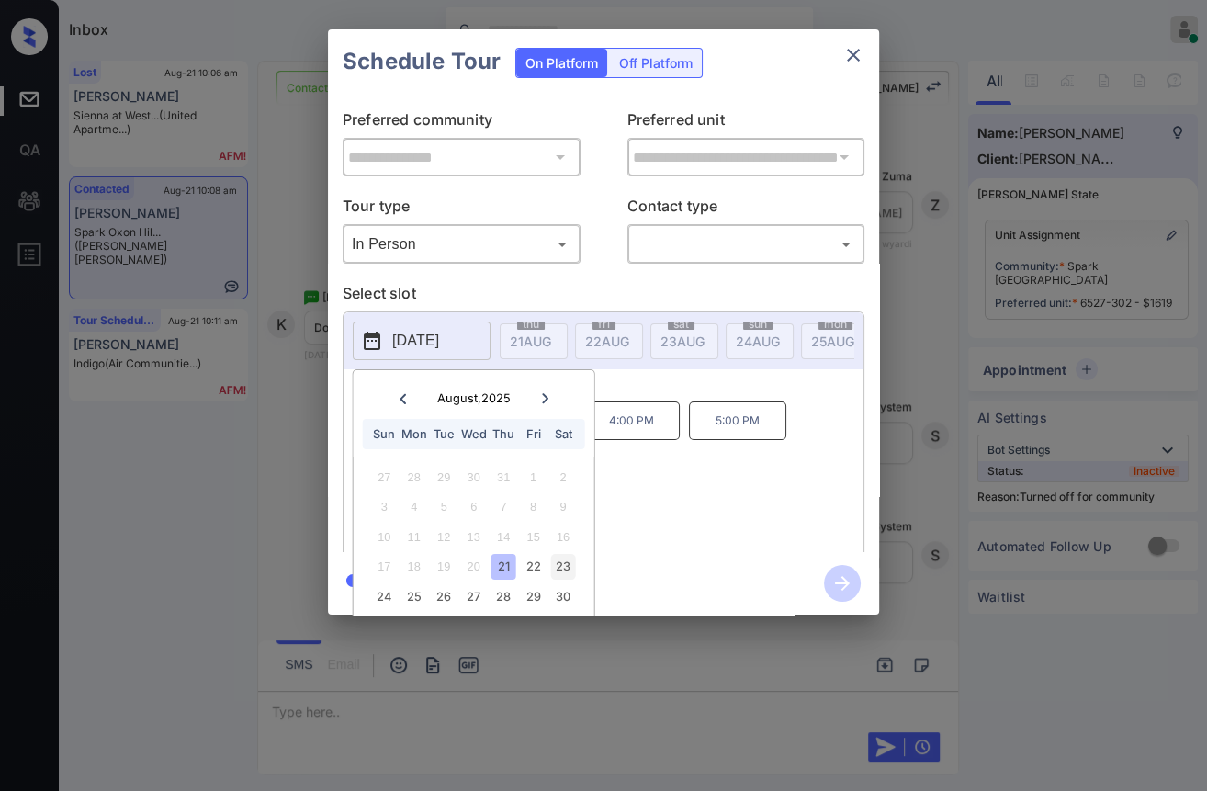
click at [569, 568] on div "23" at bounding box center [562, 566] width 25 height 25
click at [702, 512] on div "2:00 PM 3:00 PM 4:00 PM 5:00 PM" at bounding box center [616, 474] width 494 height 147
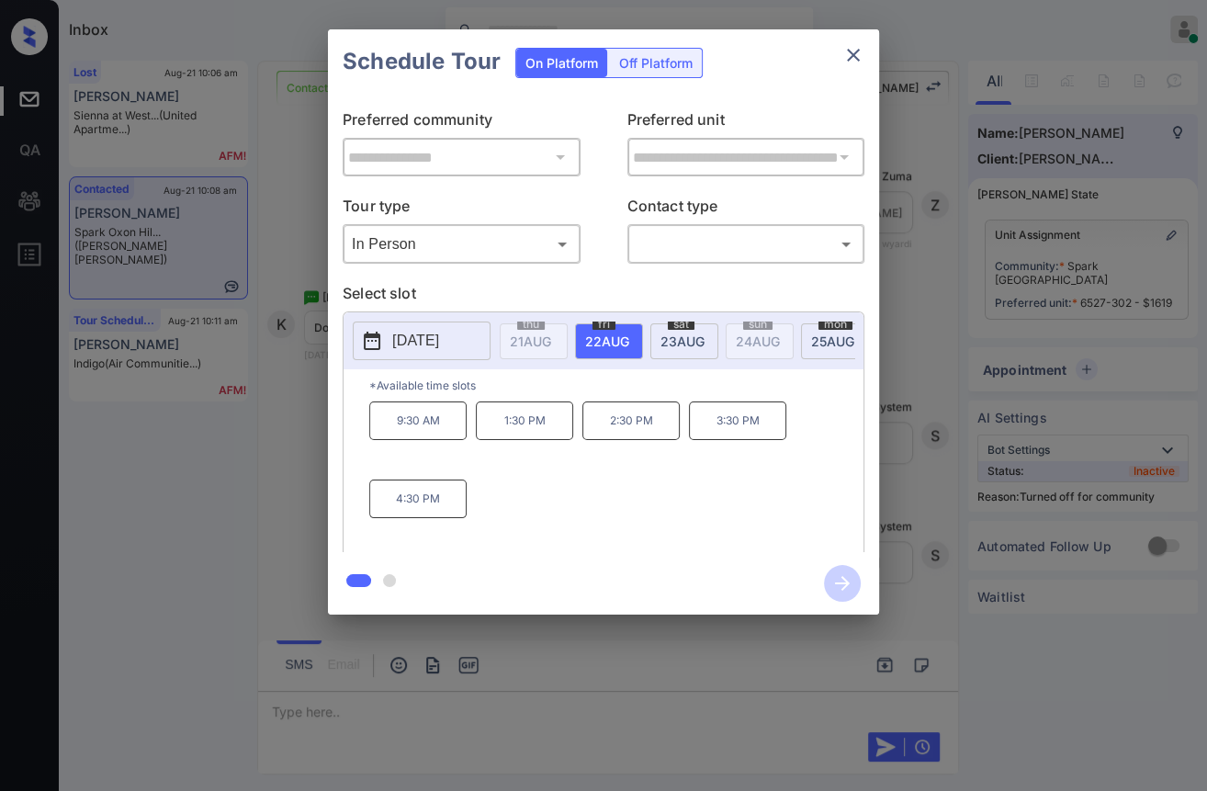
click at [856, 48] on icon "close" at bounding box center [853, 55] width 22 height 22
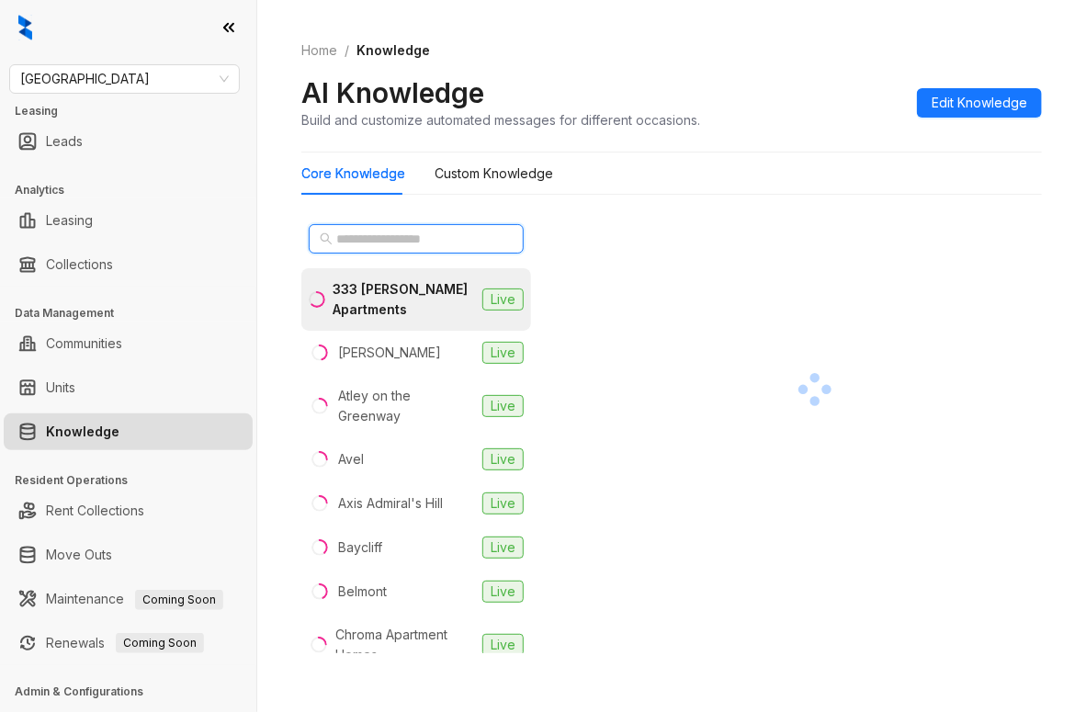
click at [371, 237] on input "text" at bounding box center [417, 239] width 162 height 20
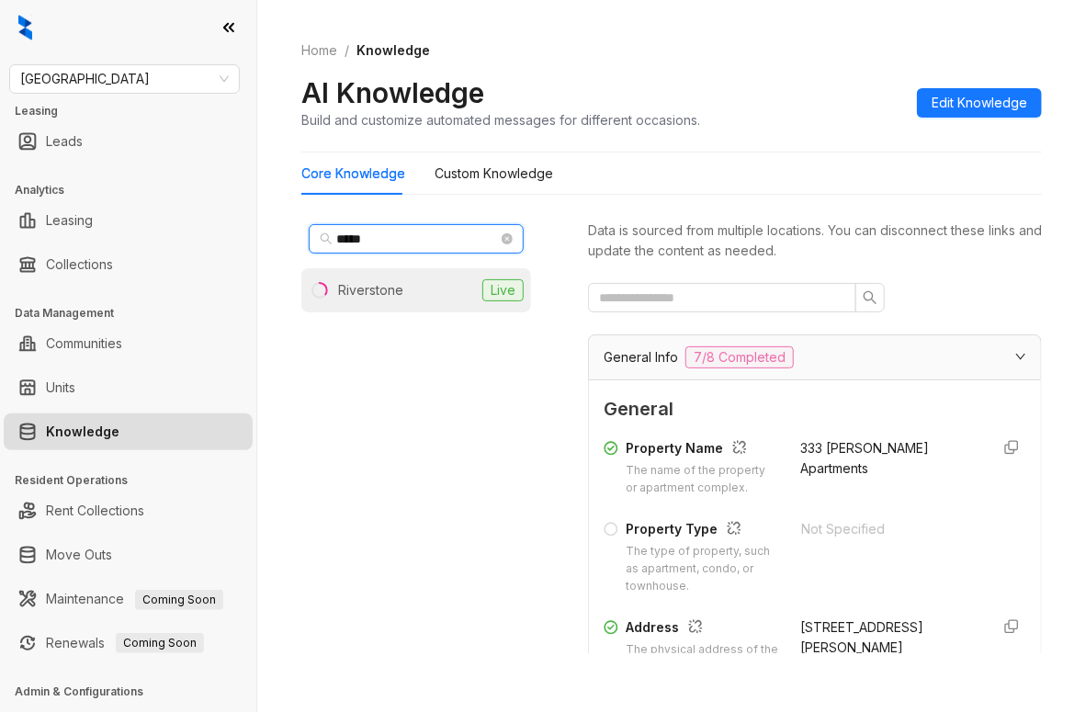
type input "*****"
click at [395, 291] on div "Riverstone" at bounding box center [370, 290] width 65 height 20
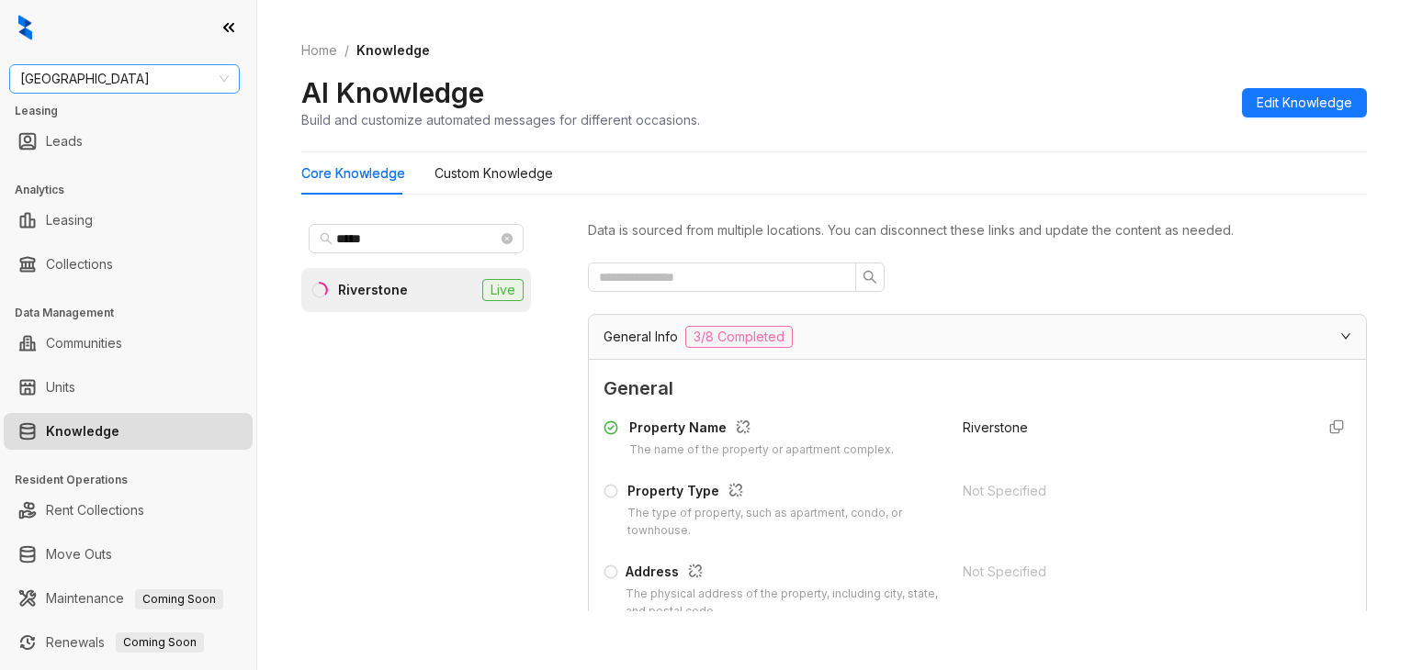
click at [84, 84] on span "[GEOGRAPHIC_DATA]" at bounding box center [124, 79] width 208 height 28
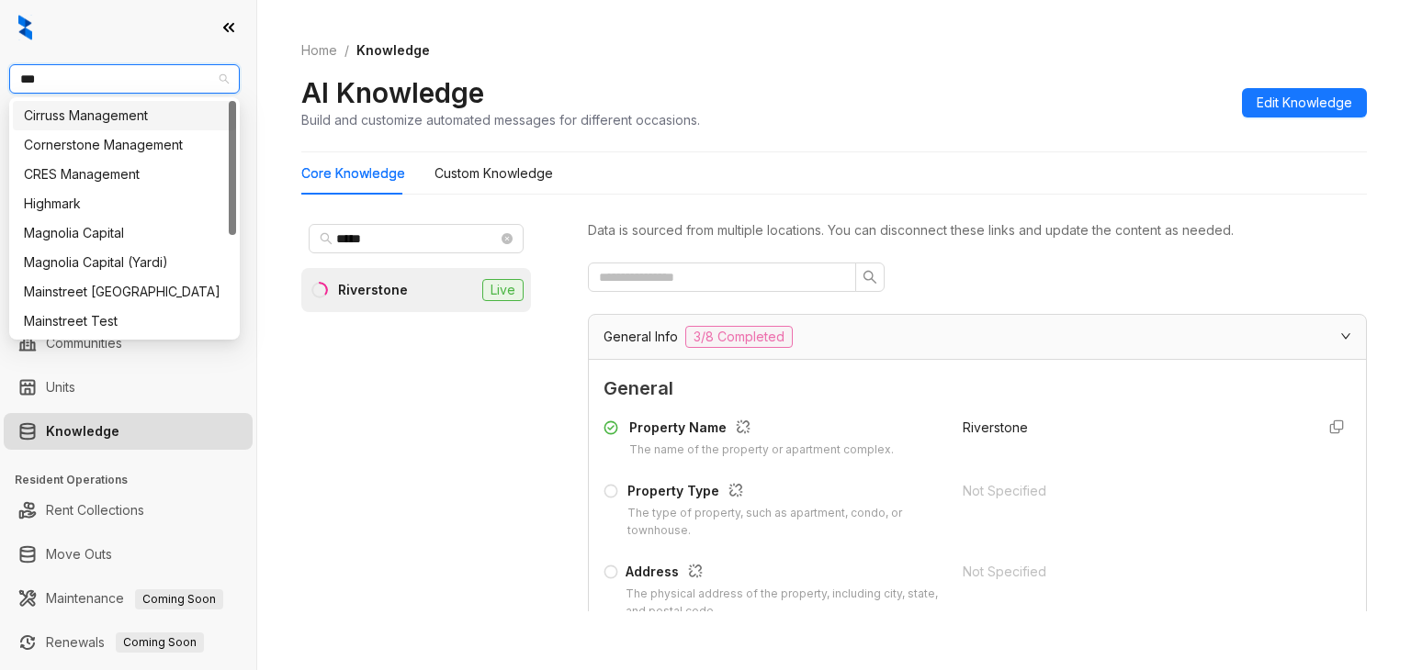
type input "****"
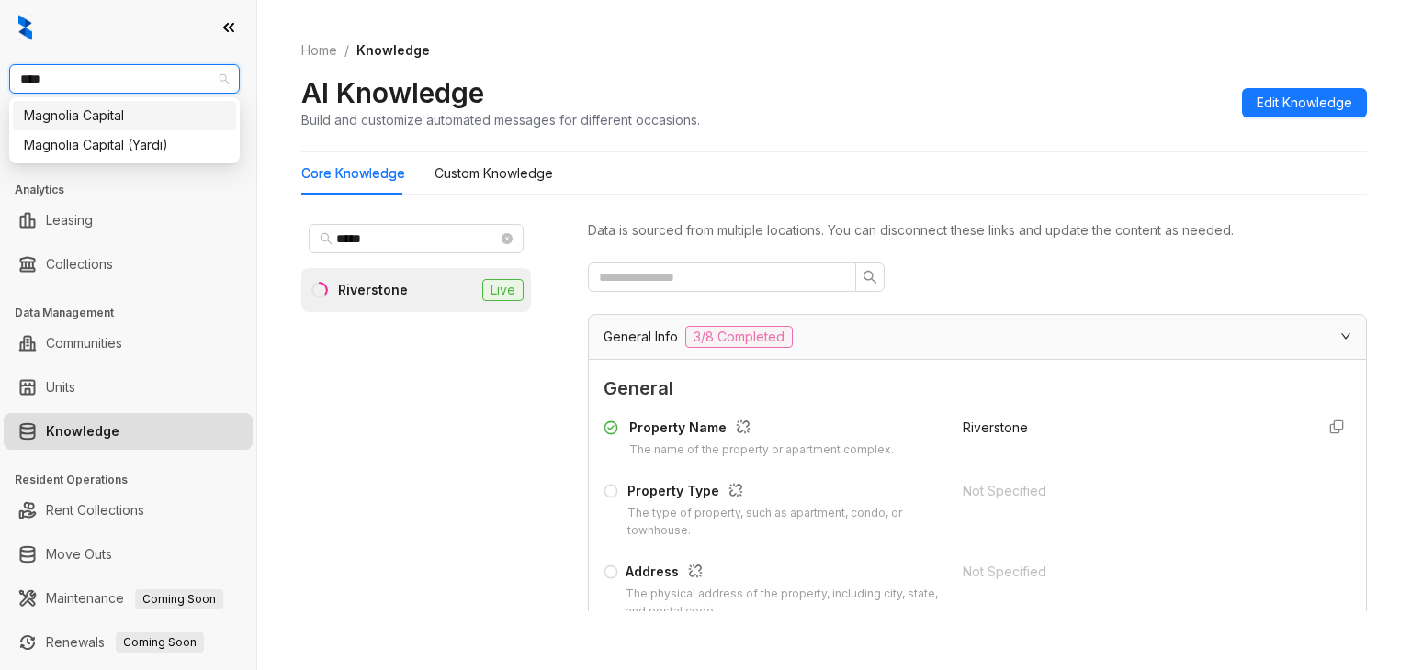
click at [105, 115] on div "Magnolia Capital" at bounding box center [124, 116] width 201 height 20
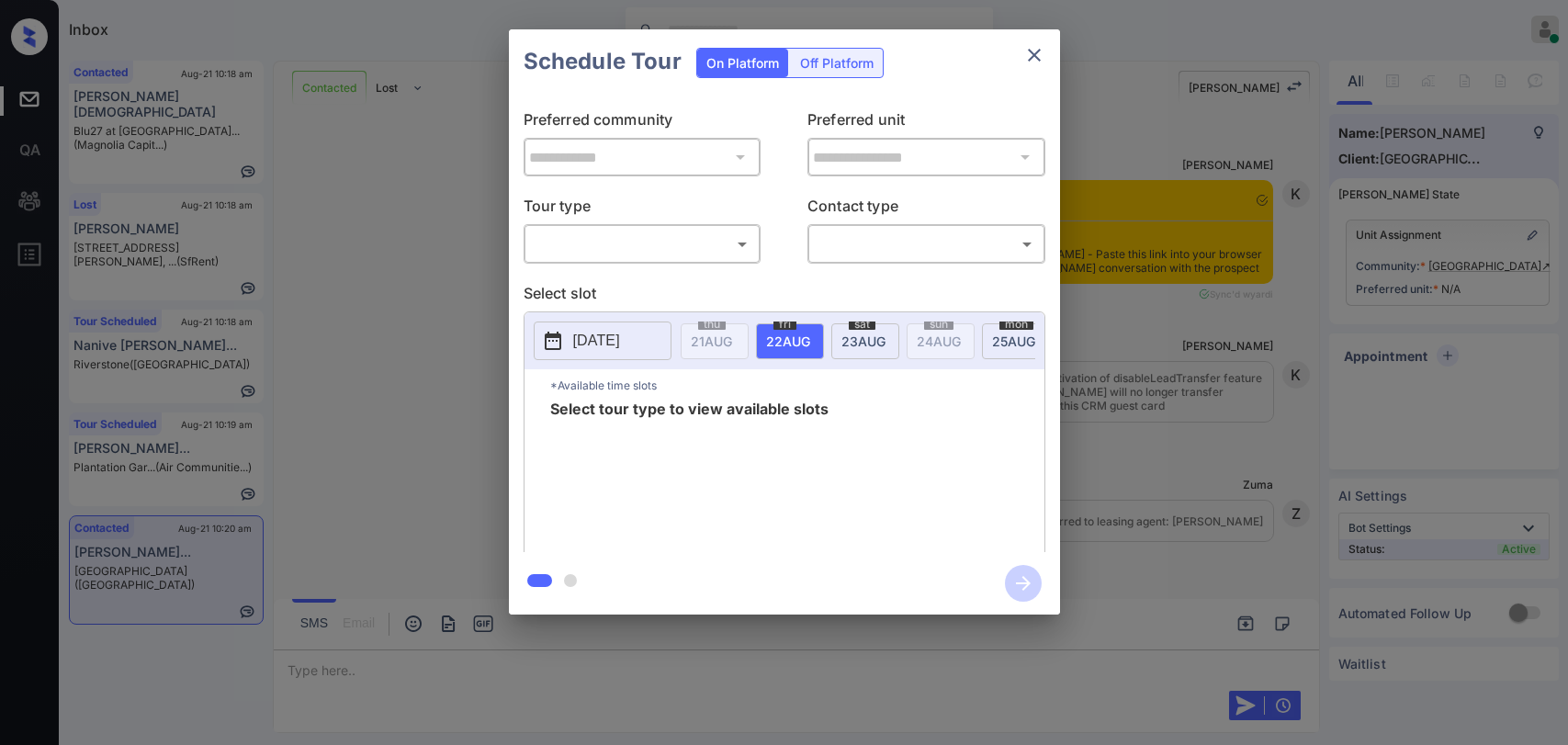
click at [604, 239] on body "Inbox [PERSON_NAME] [PERSON_NAME] Online Set yourself offline Set yourself on b…" at bounding box center [784, 372] width 1568 height 745
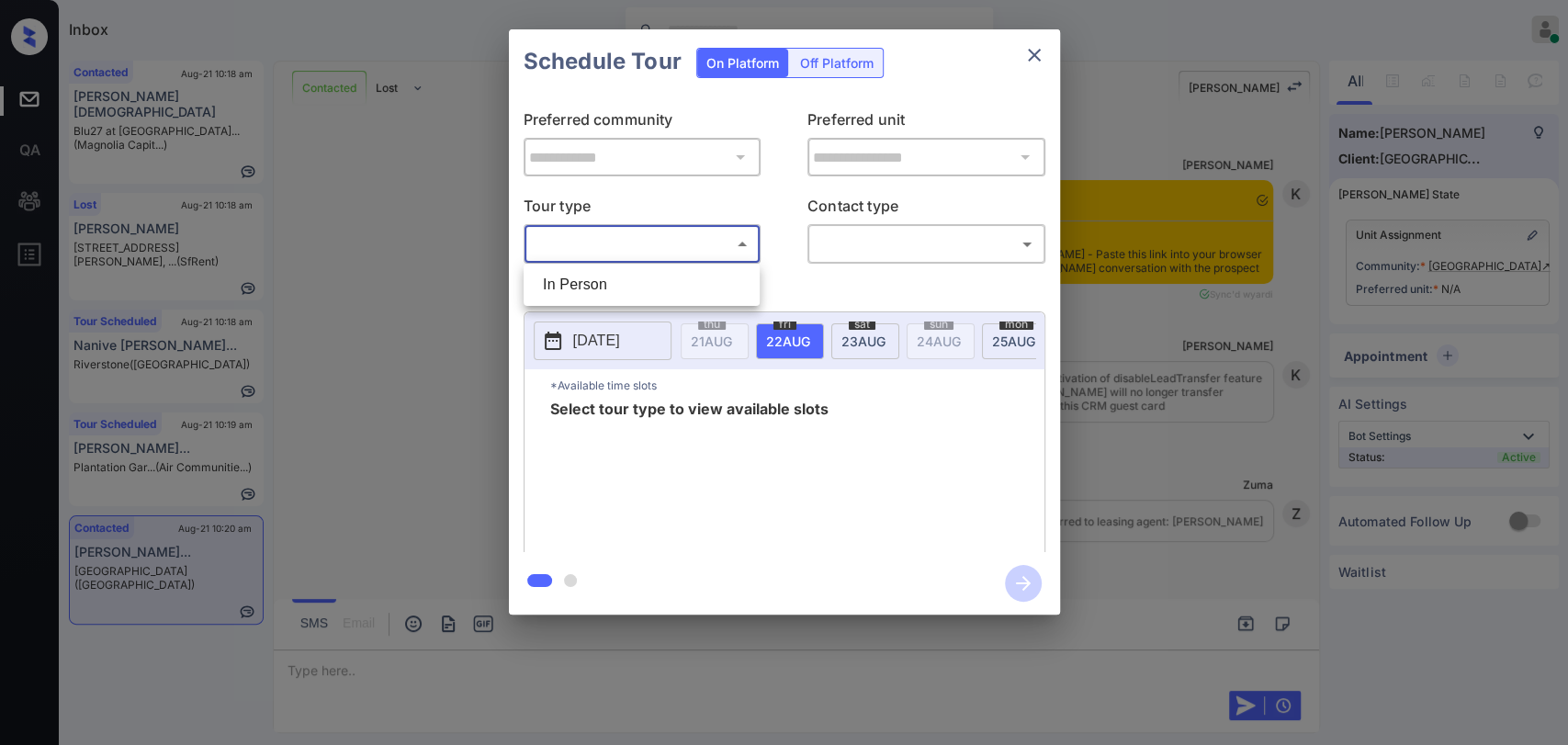
scroll to position [29515, 0]
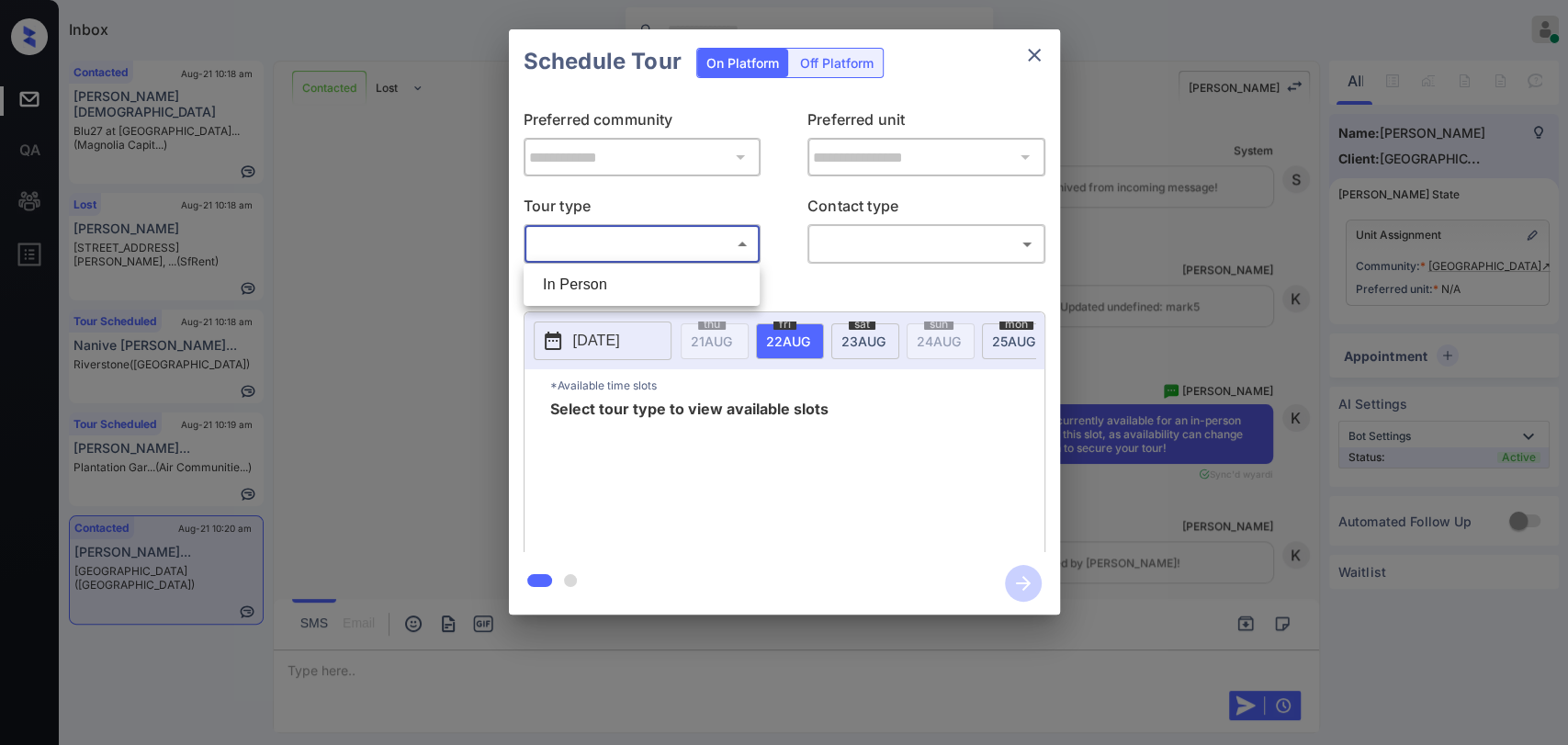
click at [1038, 49] on div at bounding box center [784, 372] width 1568 height 745
click at [1028, 54] on icon "close" at bounding box center [1034, 55] width 22 height 22
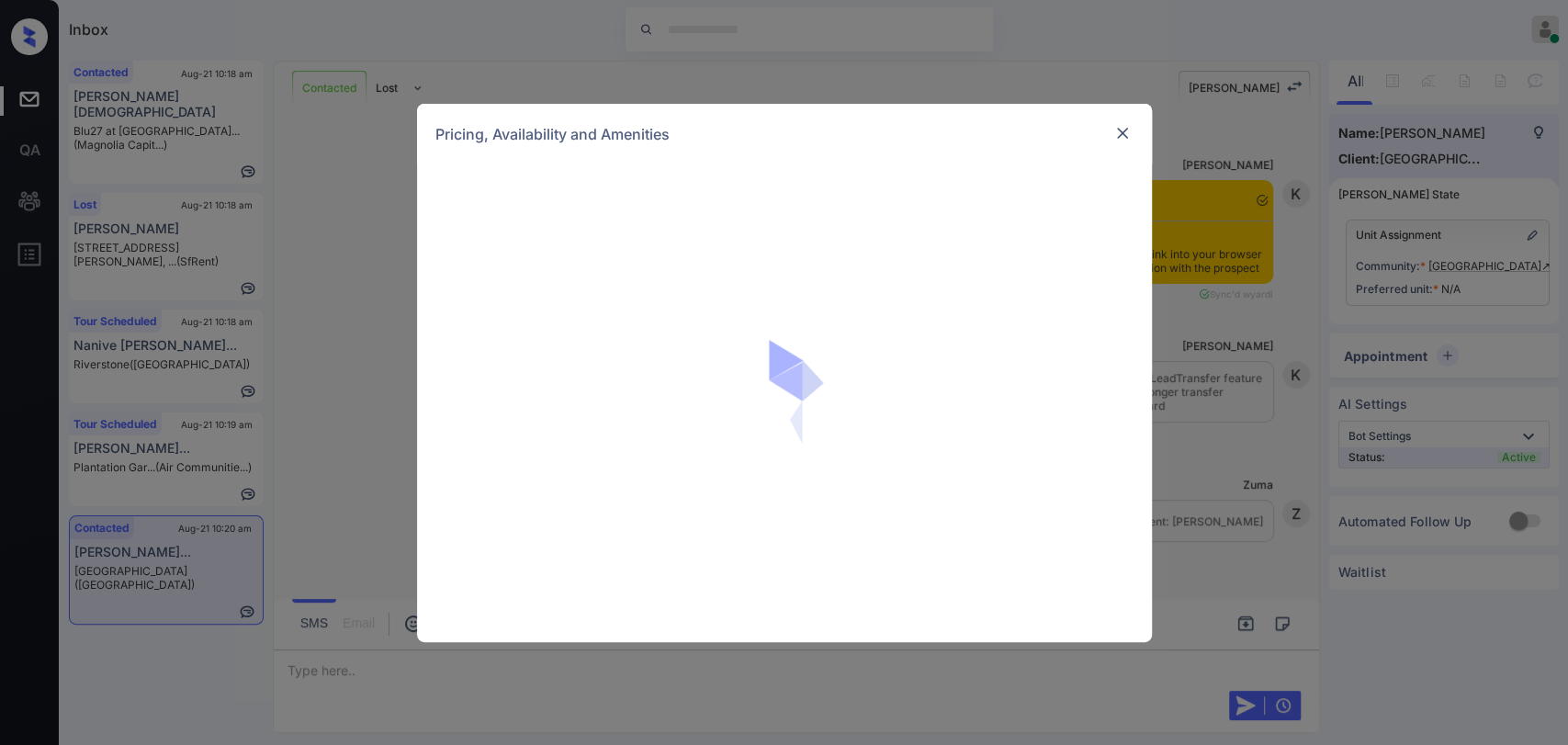
scroll to position [29412, 0]
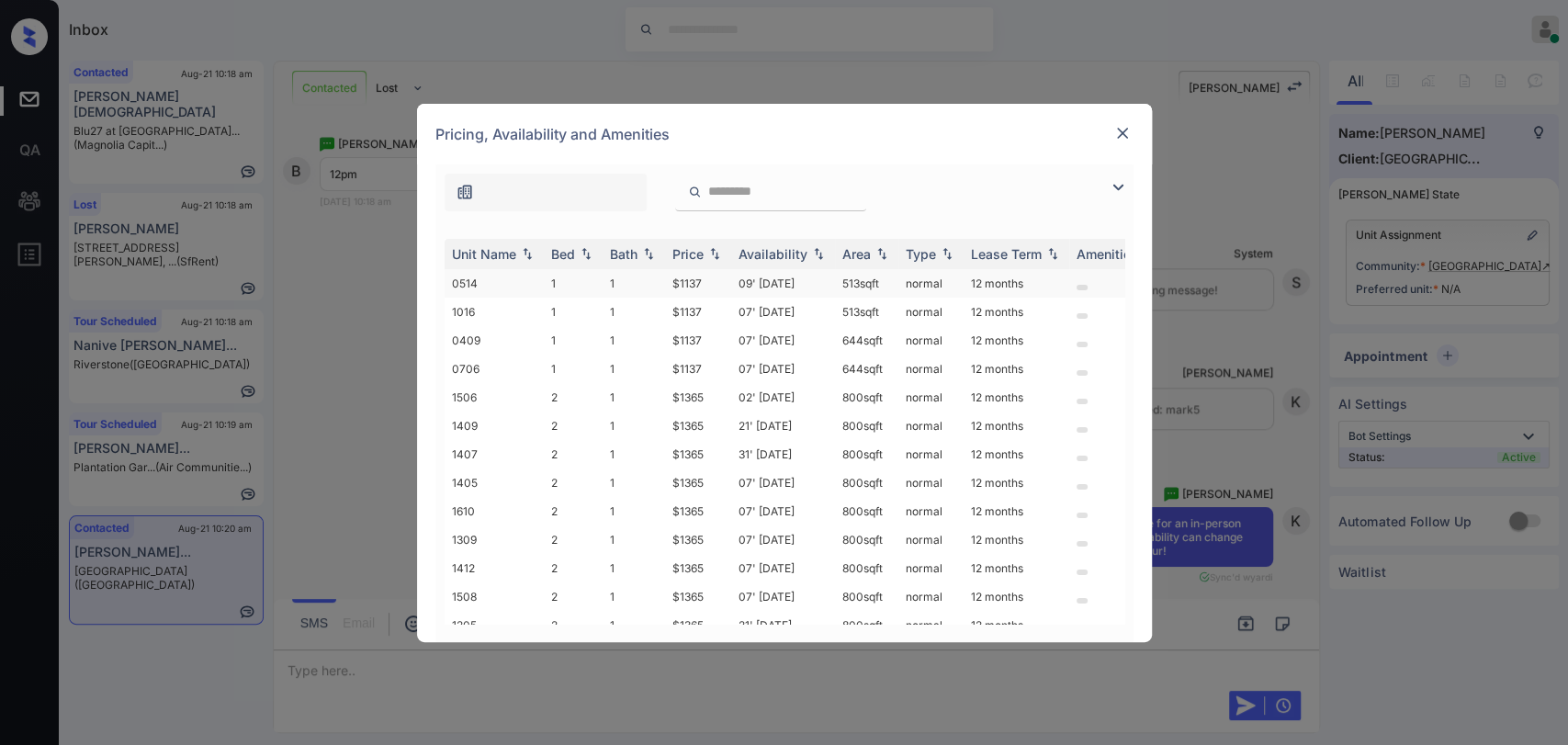
click at [529, 277] on td "0514" at bounding box center [494, 283] width 99 height 28
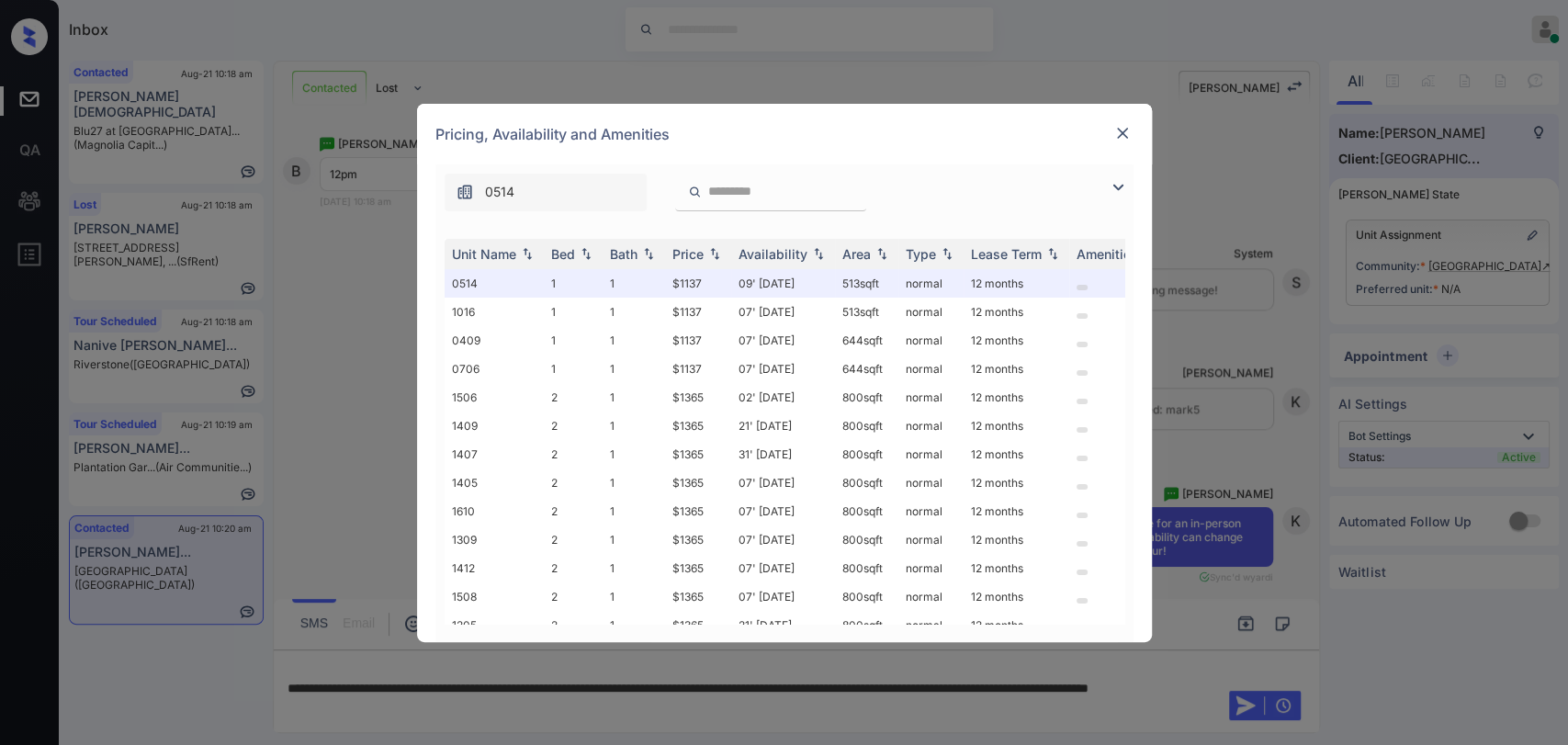
click at [1118, 131] on img at bounding box center [1122, 133] width 18 height 18
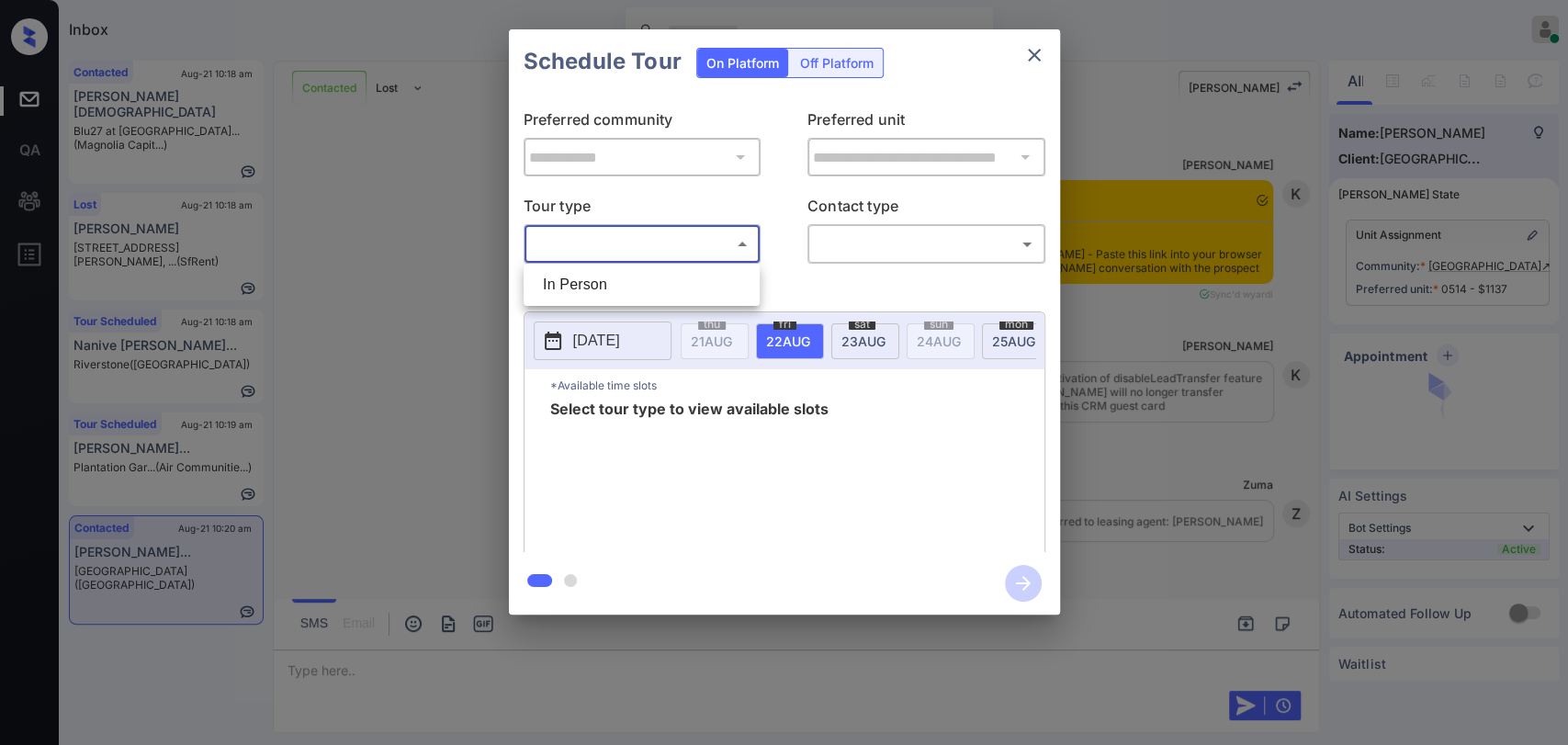
scroll to position [29412, 0]
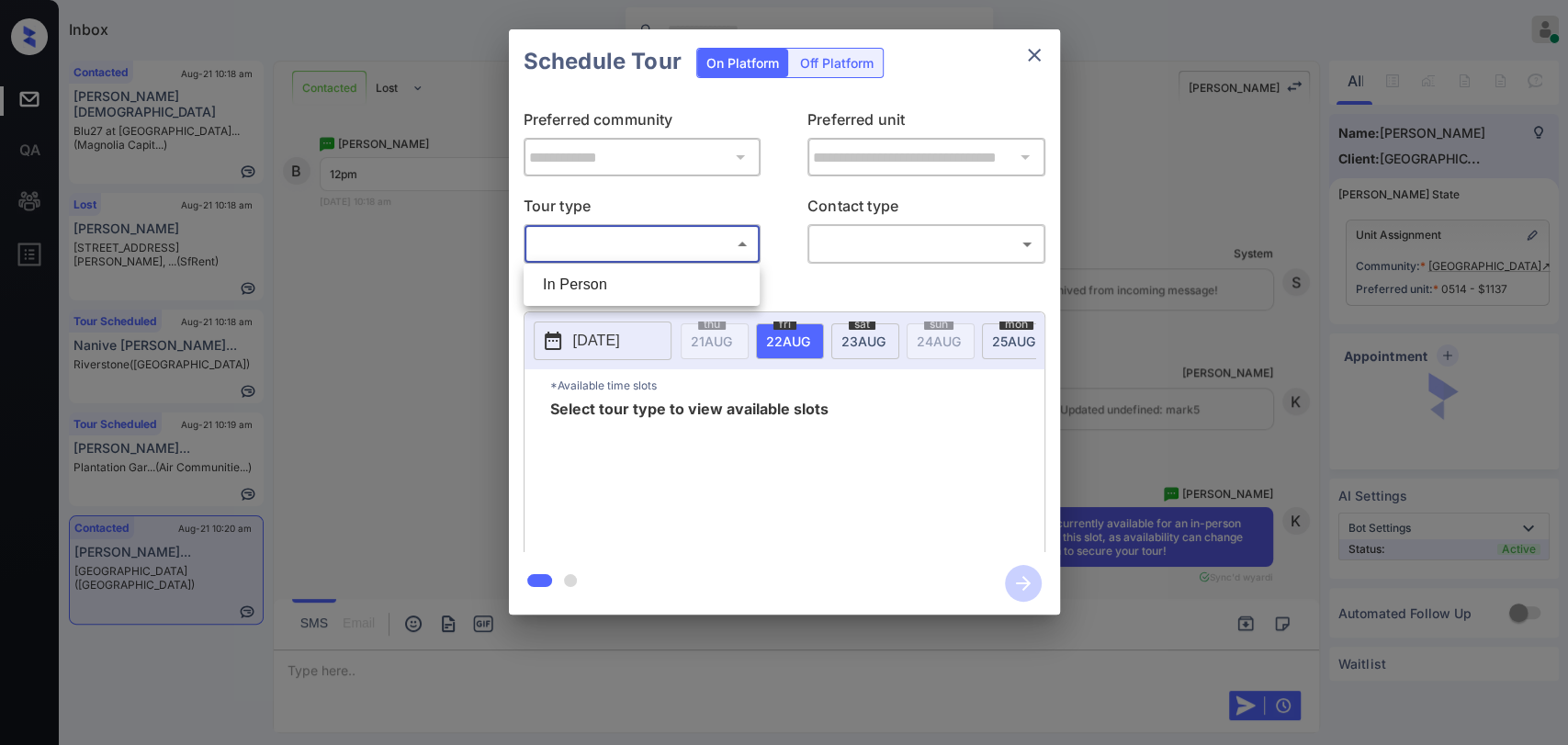
click at [598, 281] on li "In Person" at bounding box center [641, 284] width 227 height 33
click at [926, 236] on div at bounding box center [784, 372] width 1568 height 745
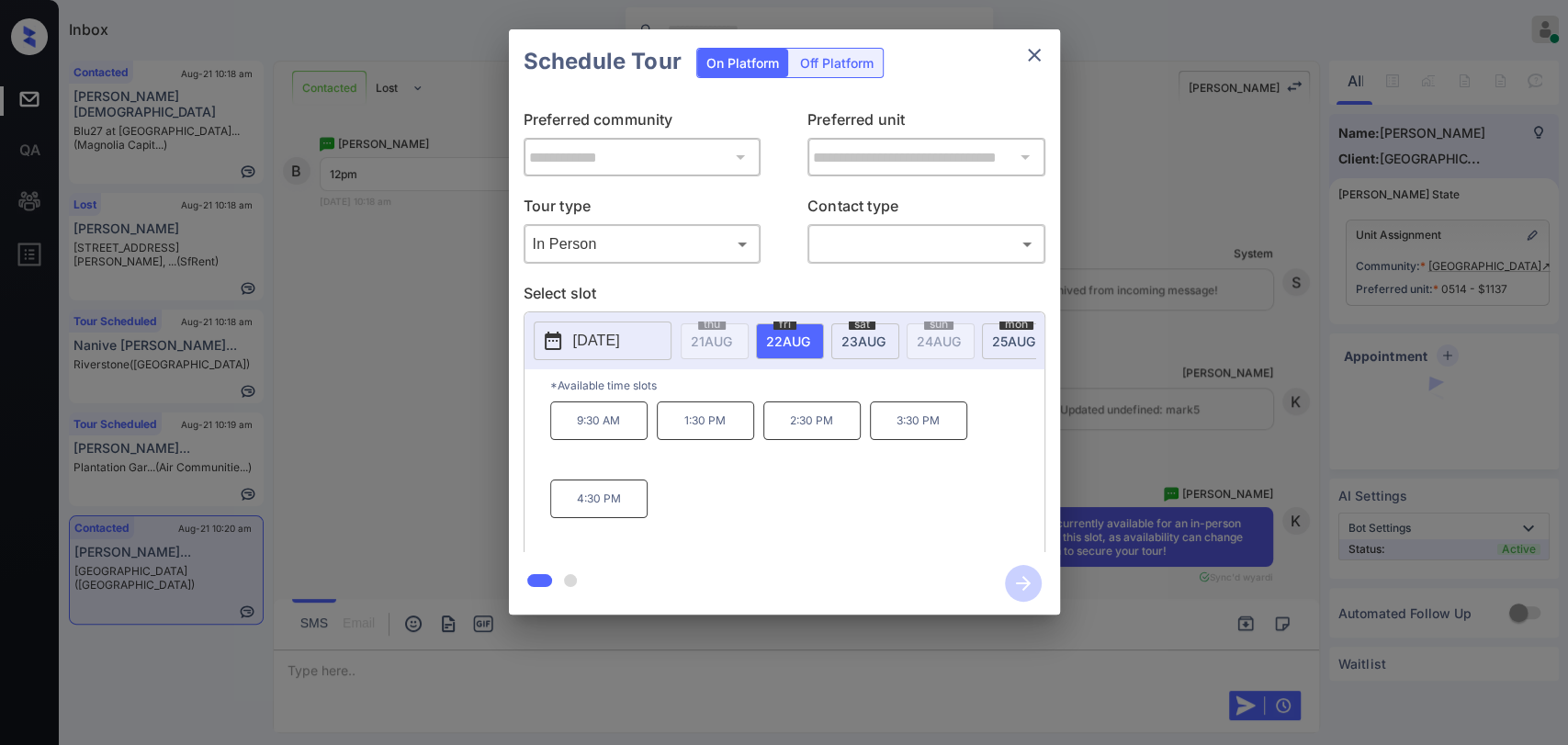
type input "********"
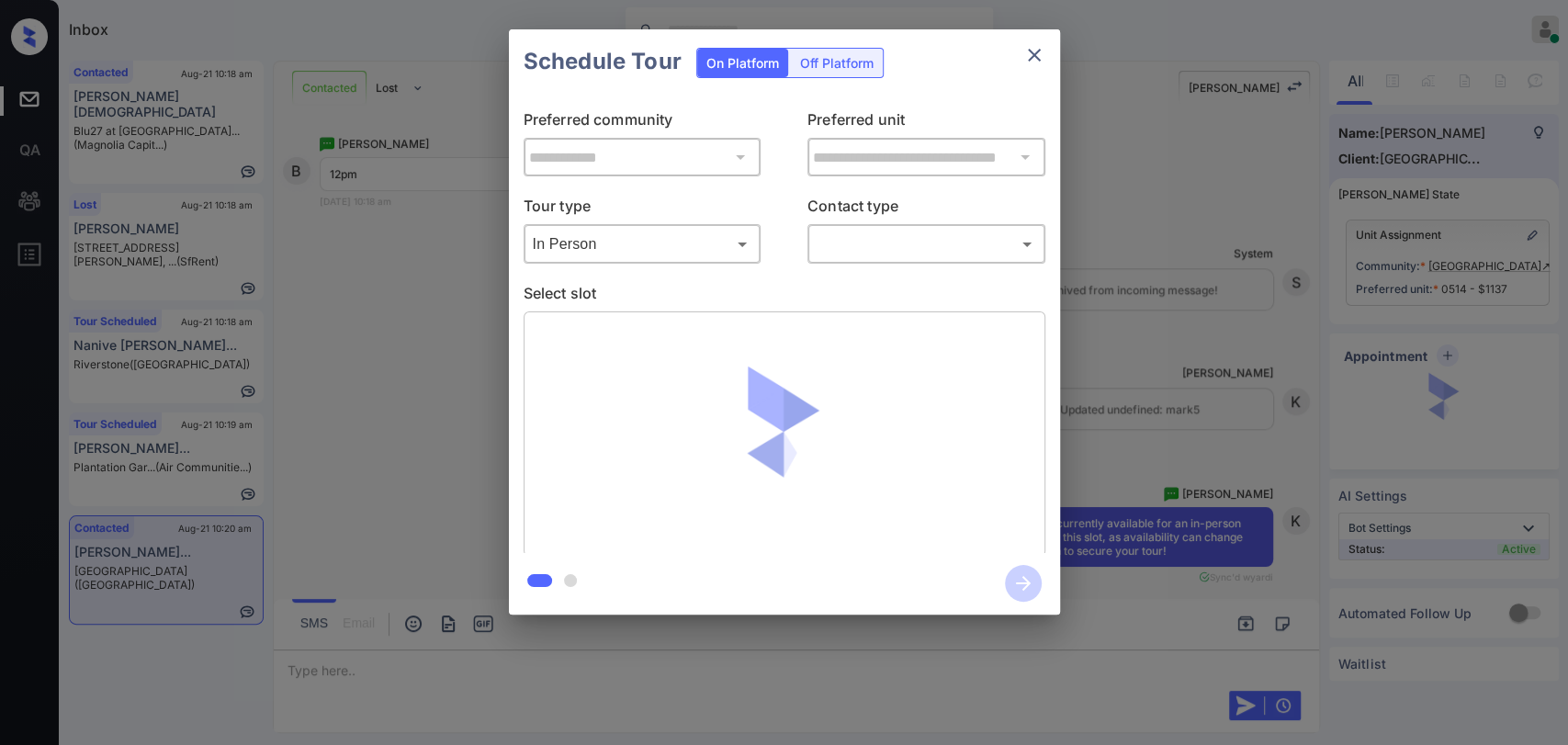
click at [889, 232] on body "Inbox Danielle Dela Cruz Online Set yourself offline Set yourself on break Prof…" at bounding box center [784, 372] width 1568 height 745
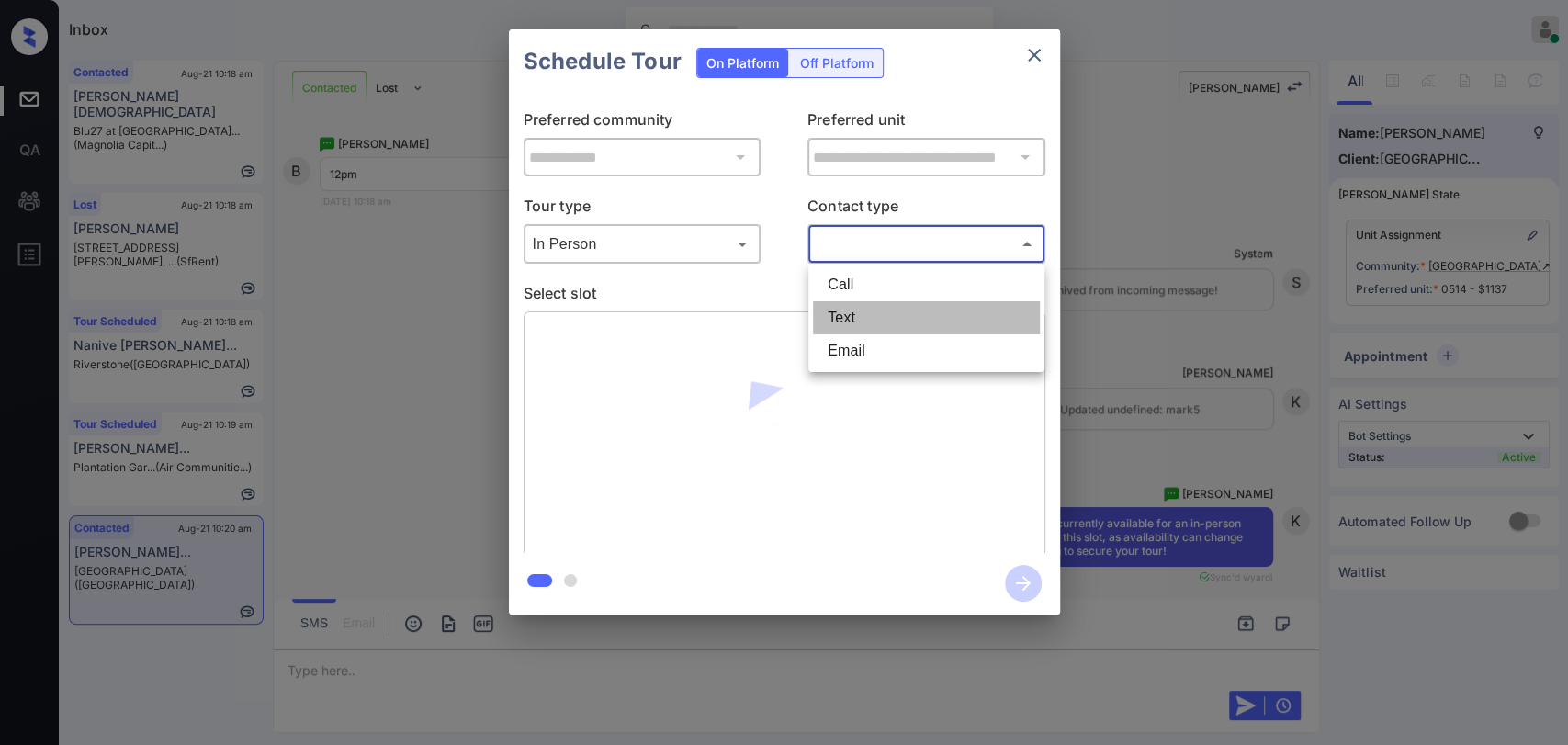
click at [851, 315] on li "Text" at bounding box center [926, 317] width 227 height 33
type input "****"
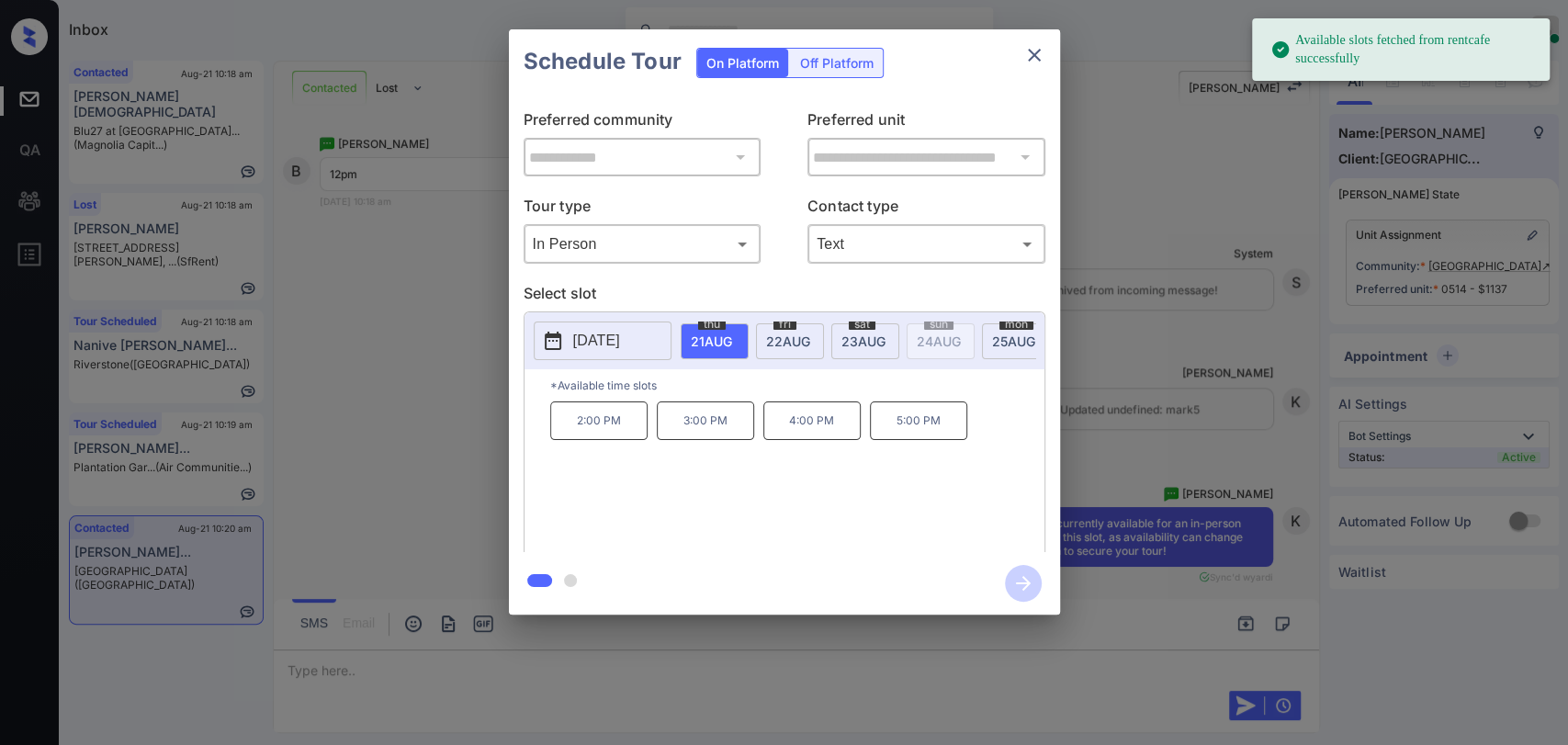
click at [732, 333] on span "22 AUG" at bounding box center [711, 341] width 41 height 16
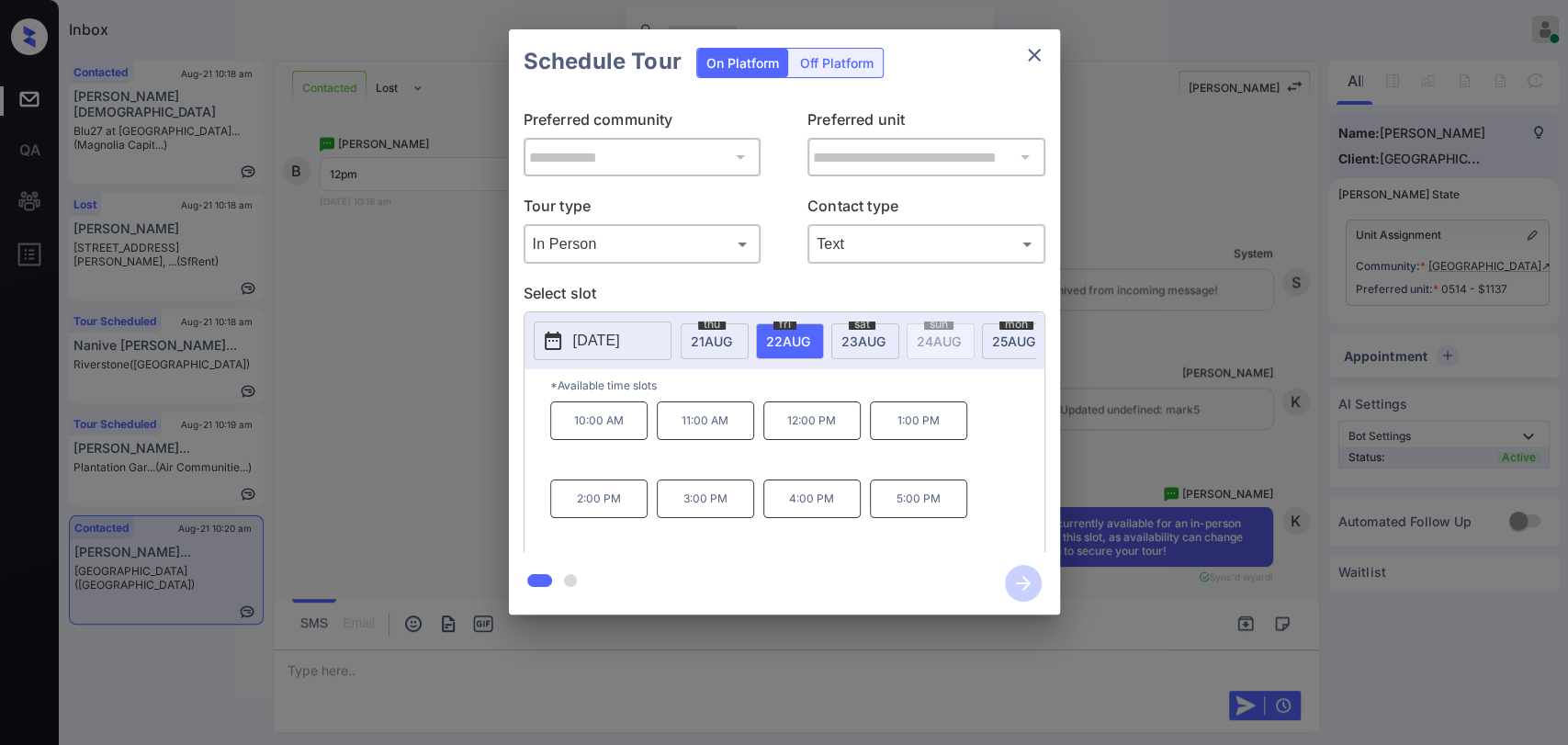
click at [797, 433] on p "12:00 PM" at bounding box center [811, 420] width 97 height 39
click at [1017, 575] on icon "button" at bounding box center [1023, 583] width 37 height 37
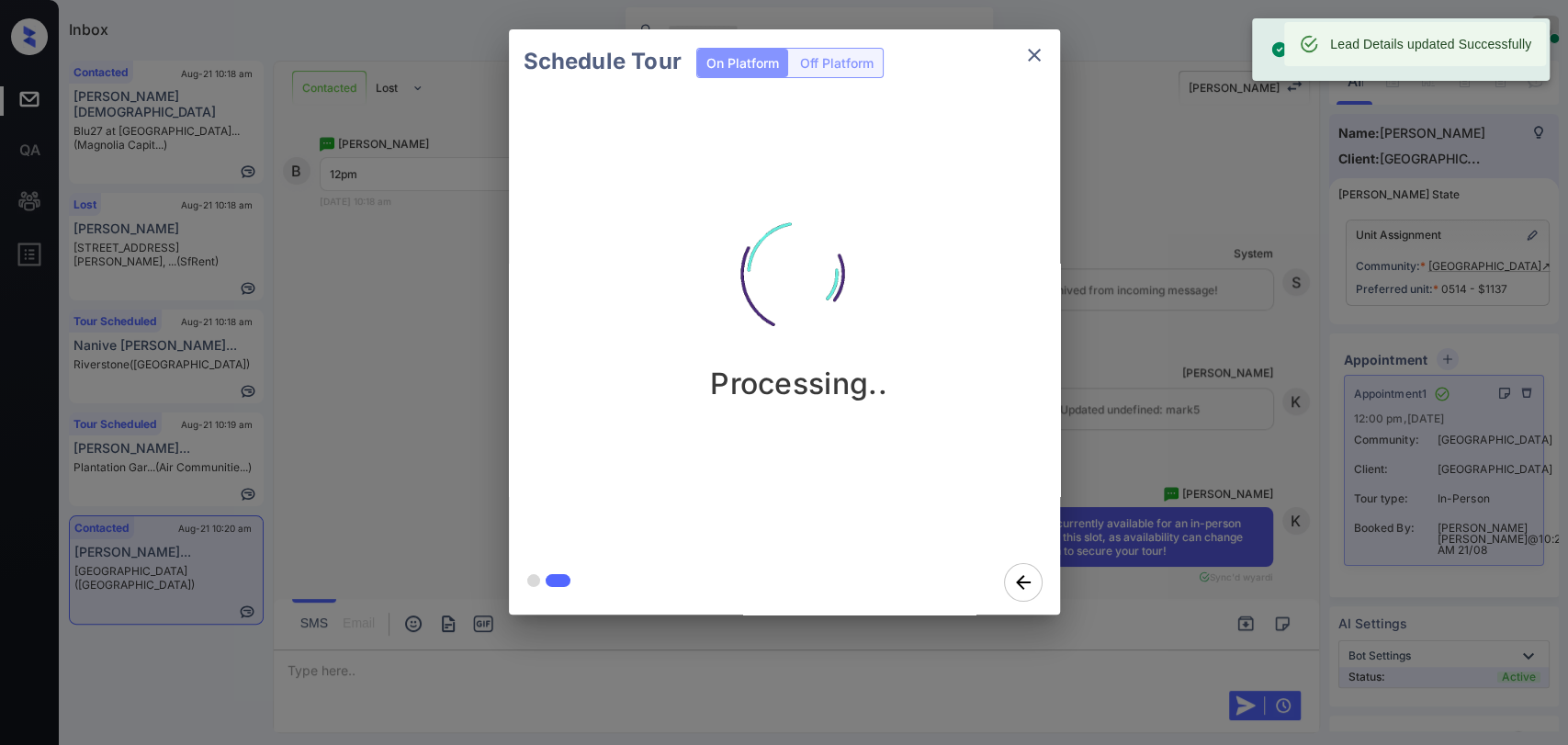
click at [1027, 39] on button "close" at bounding box center [1034, 55] width 37 height 37
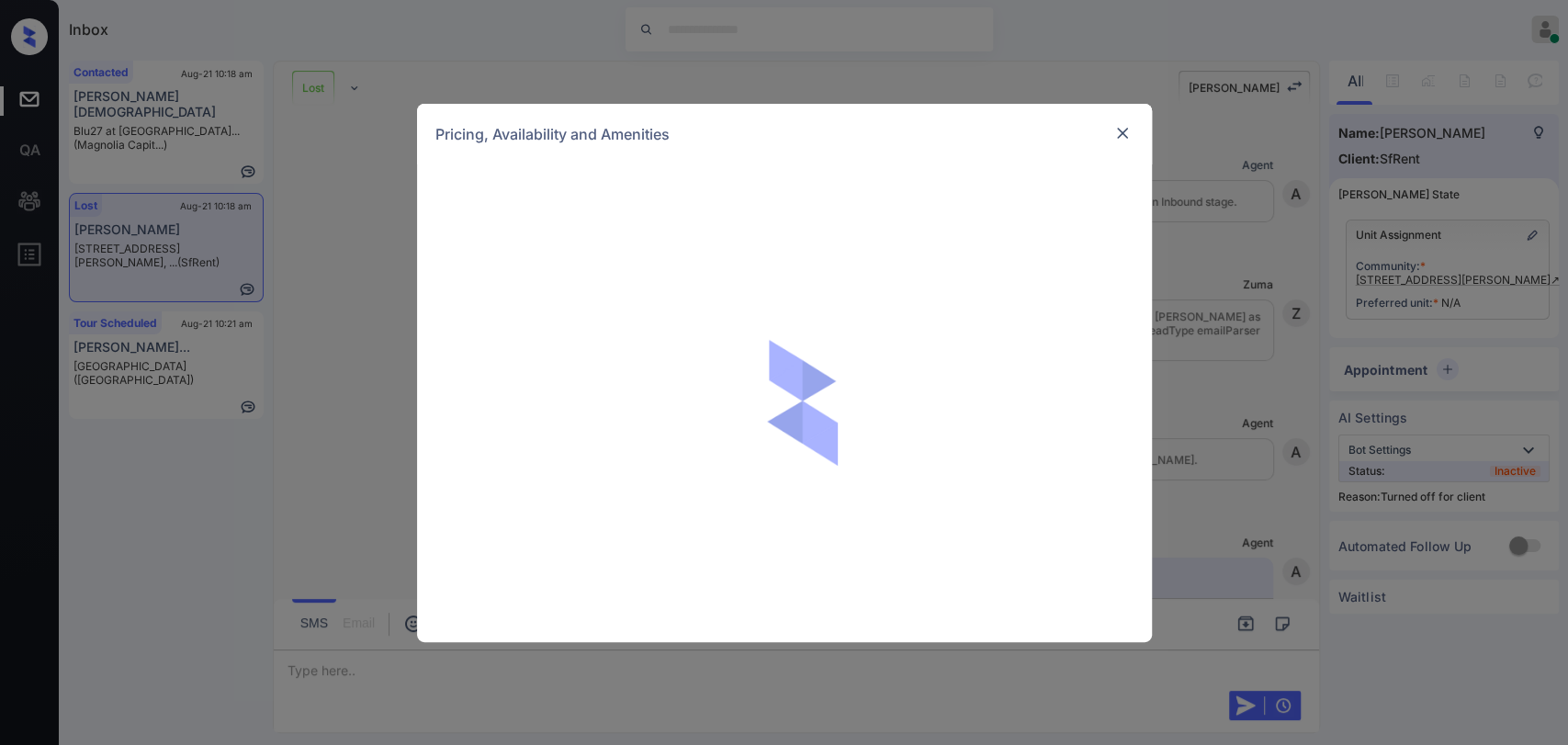
scroll to position [8733, 0]
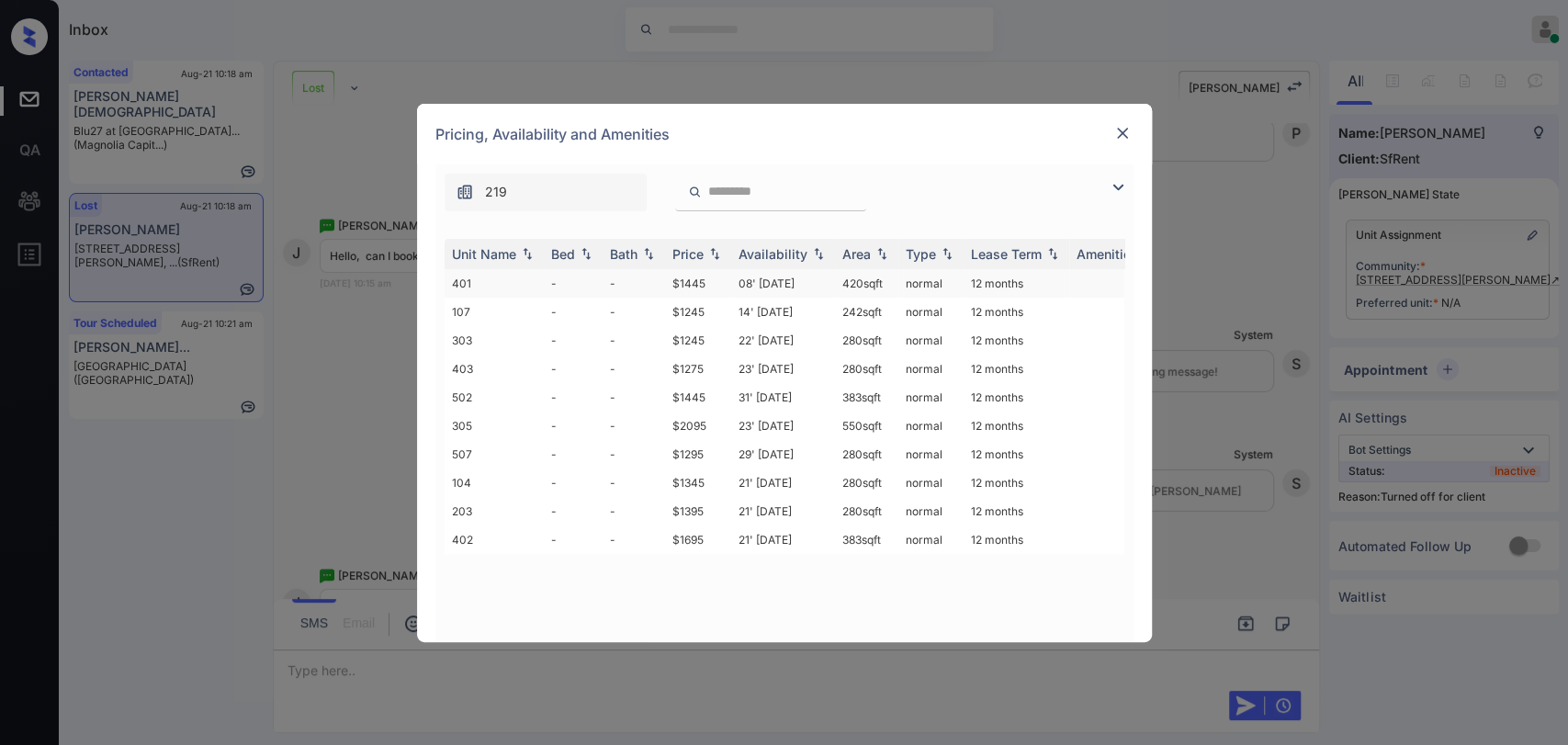
click at [497, 278] on td "401" at bounding box center [494, 283] width 99 height 28
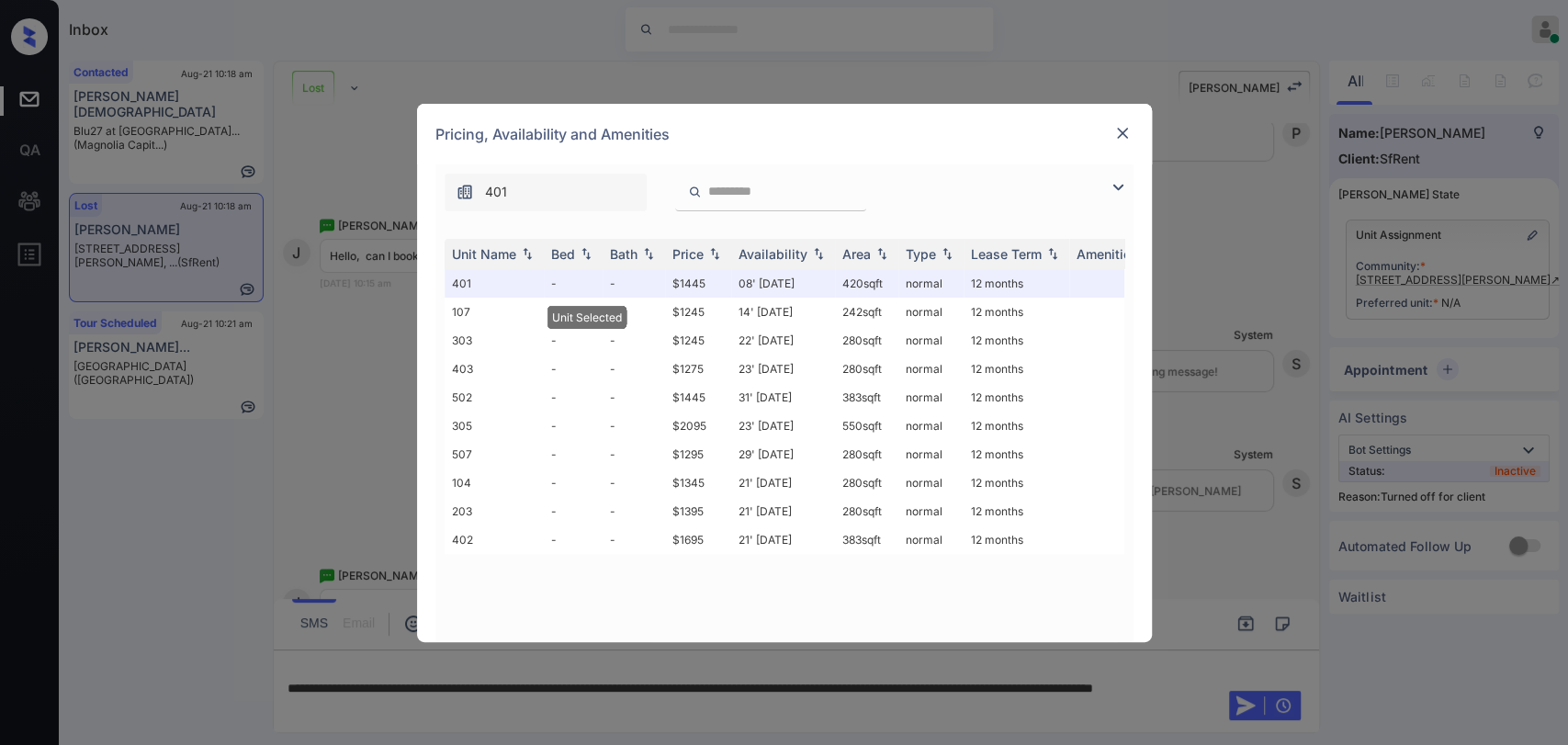
click at [1115, 134] on img at bounding box center [1122, 133] width 18 height 18
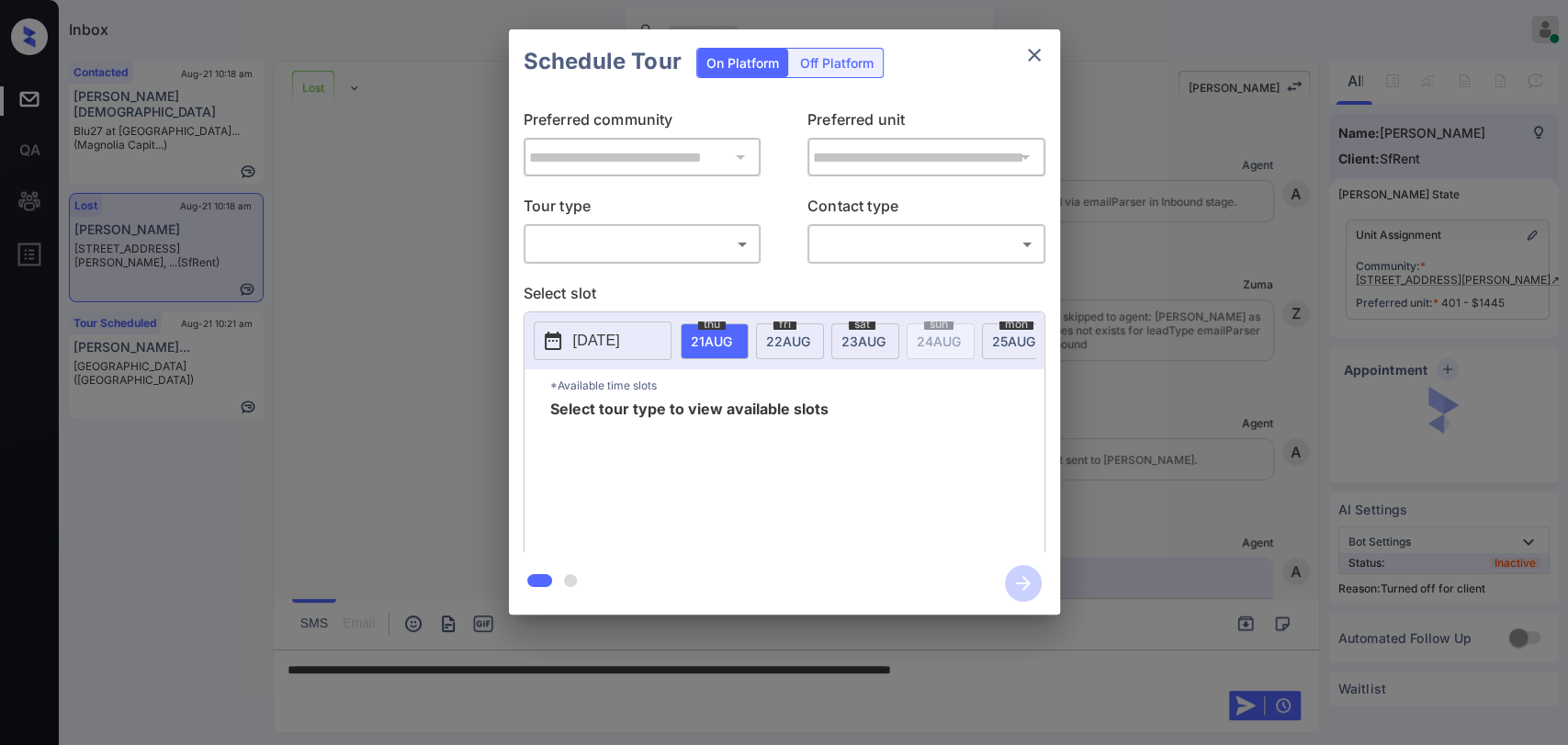
click at [298, 725] on div at bounding box center [784, 372] width 1568 height 745
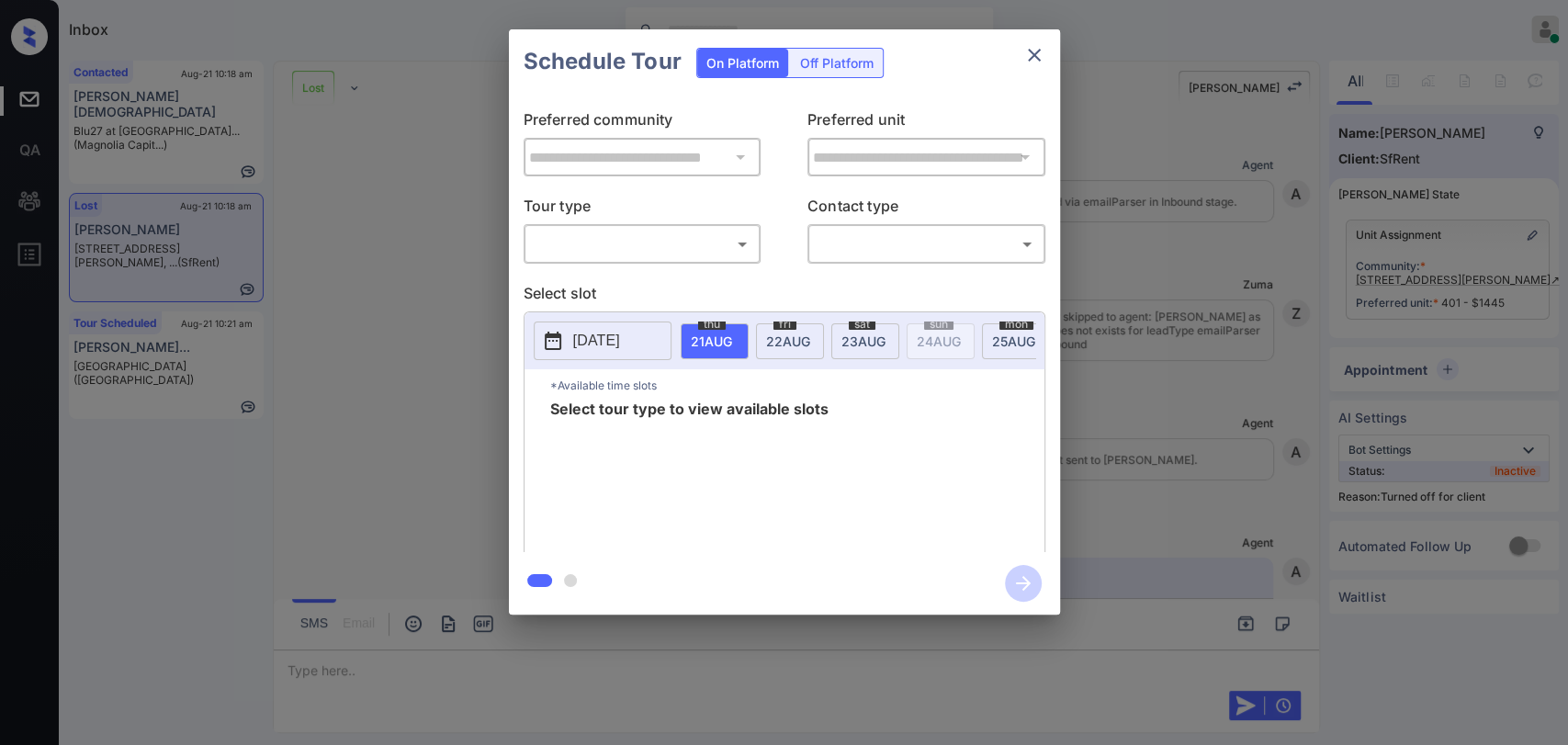
scroll to position [8733, 0]
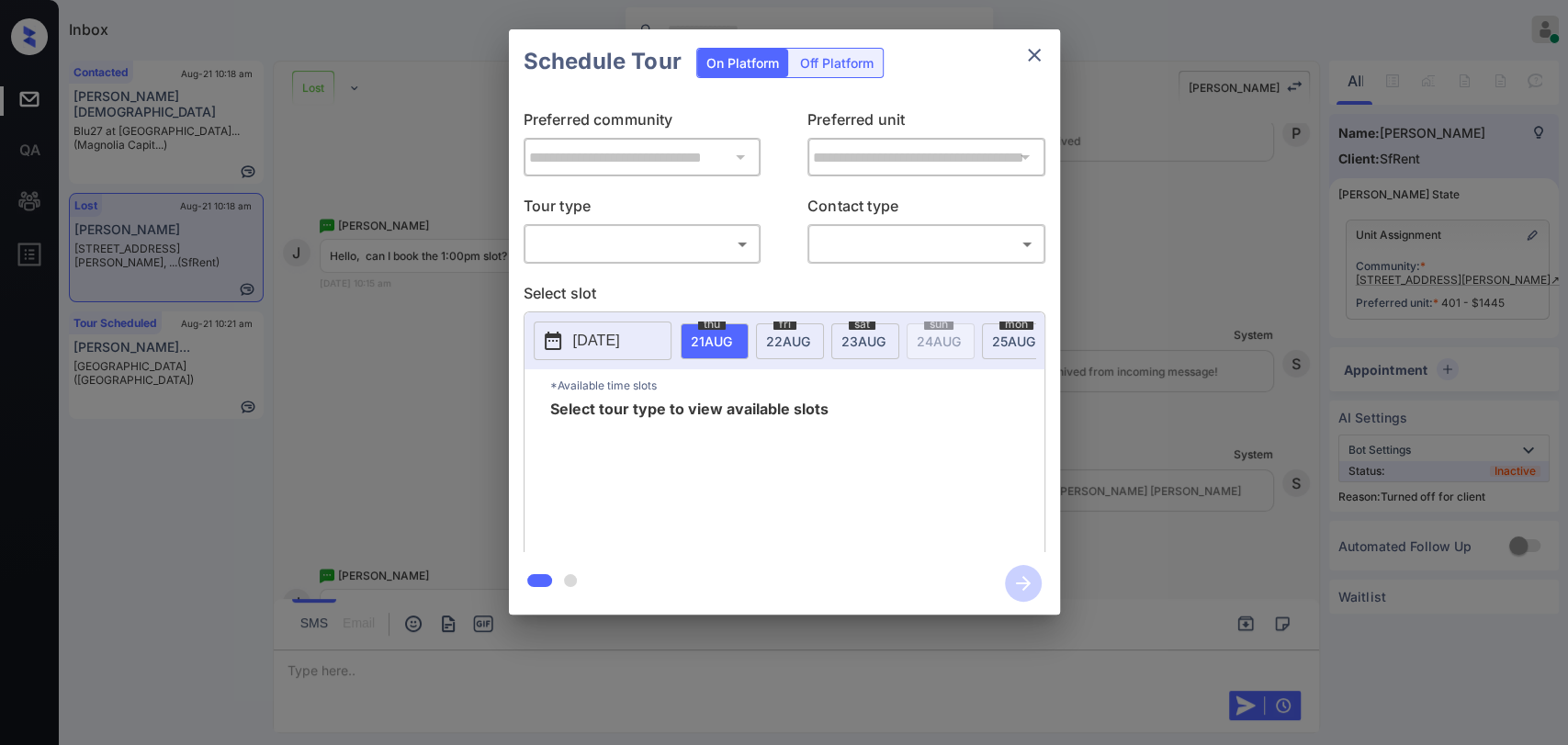
click at [824, 67] on div "Off Platform" at bounding box center [837, 63] width 92 height 28
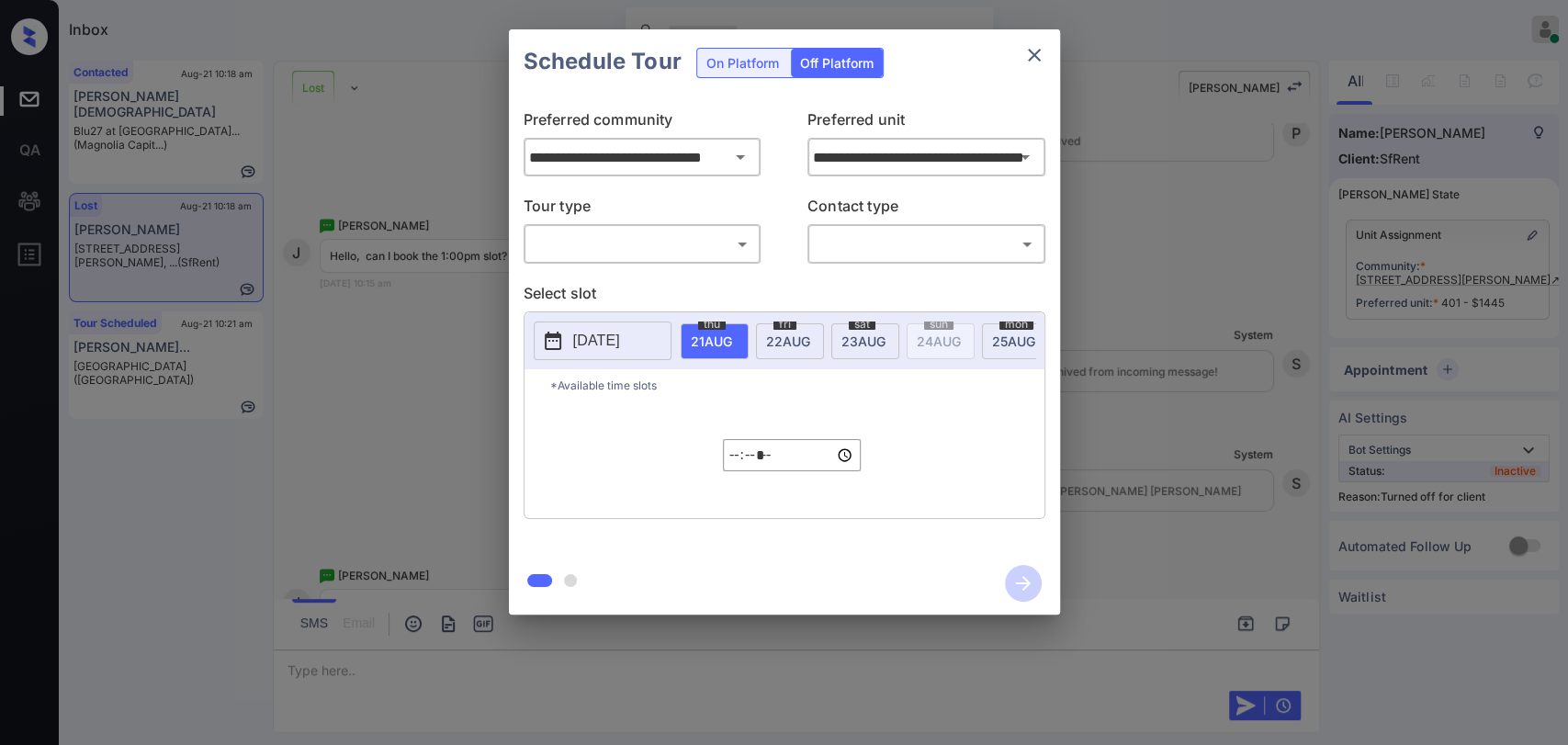
click at [595, 246] on body "Inbox Danielle Dela Cruz Online Set yourself offline Set yourself on break Prof…" at bounding box center [784, 372] width 1568 height 745
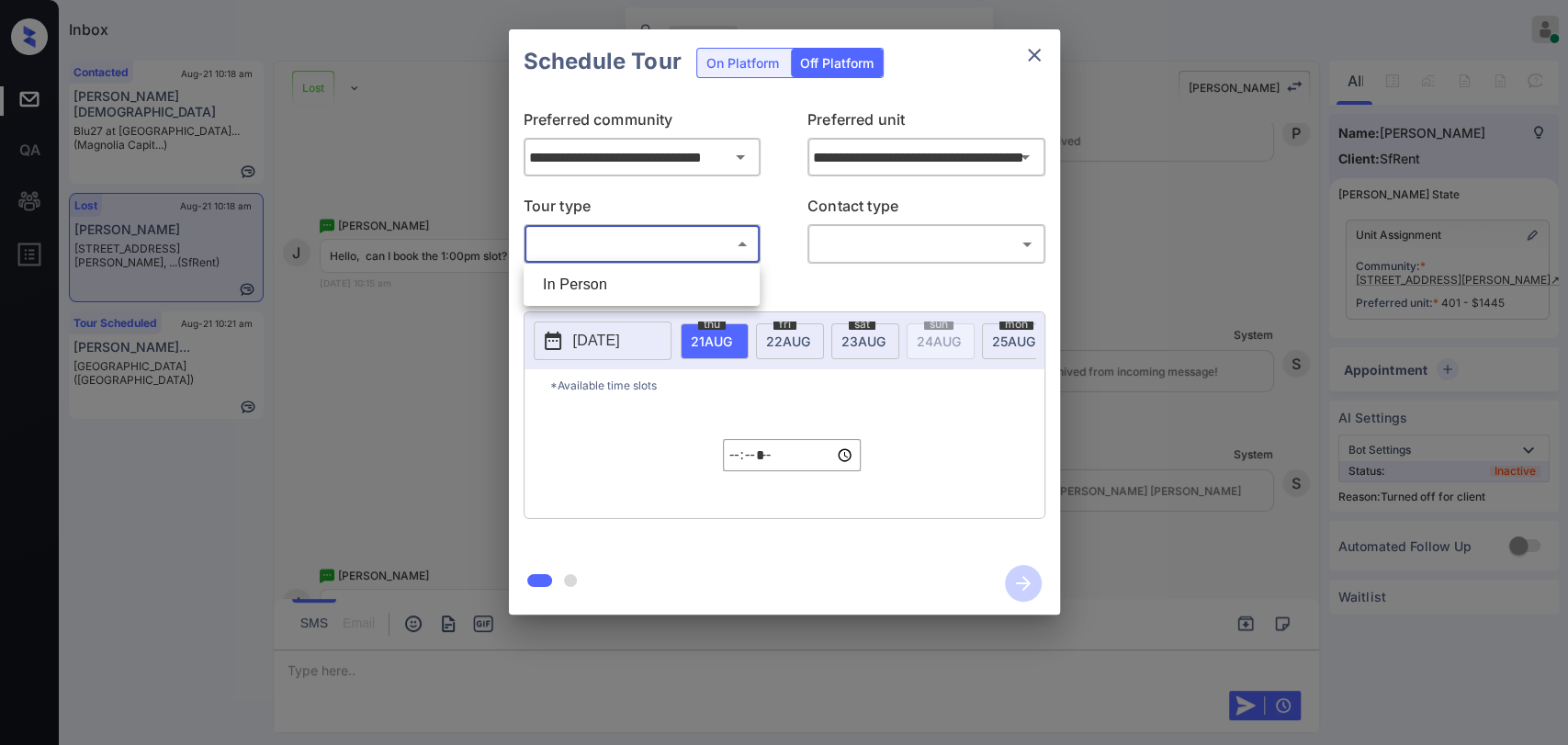
click at [580, 276] on li "In Person" at bounding box center [641, 284] width 227 height 33
type input "********"
click at [732, 333] on span "23 AUG" at bounding box center [711, 341] width 41 height 16
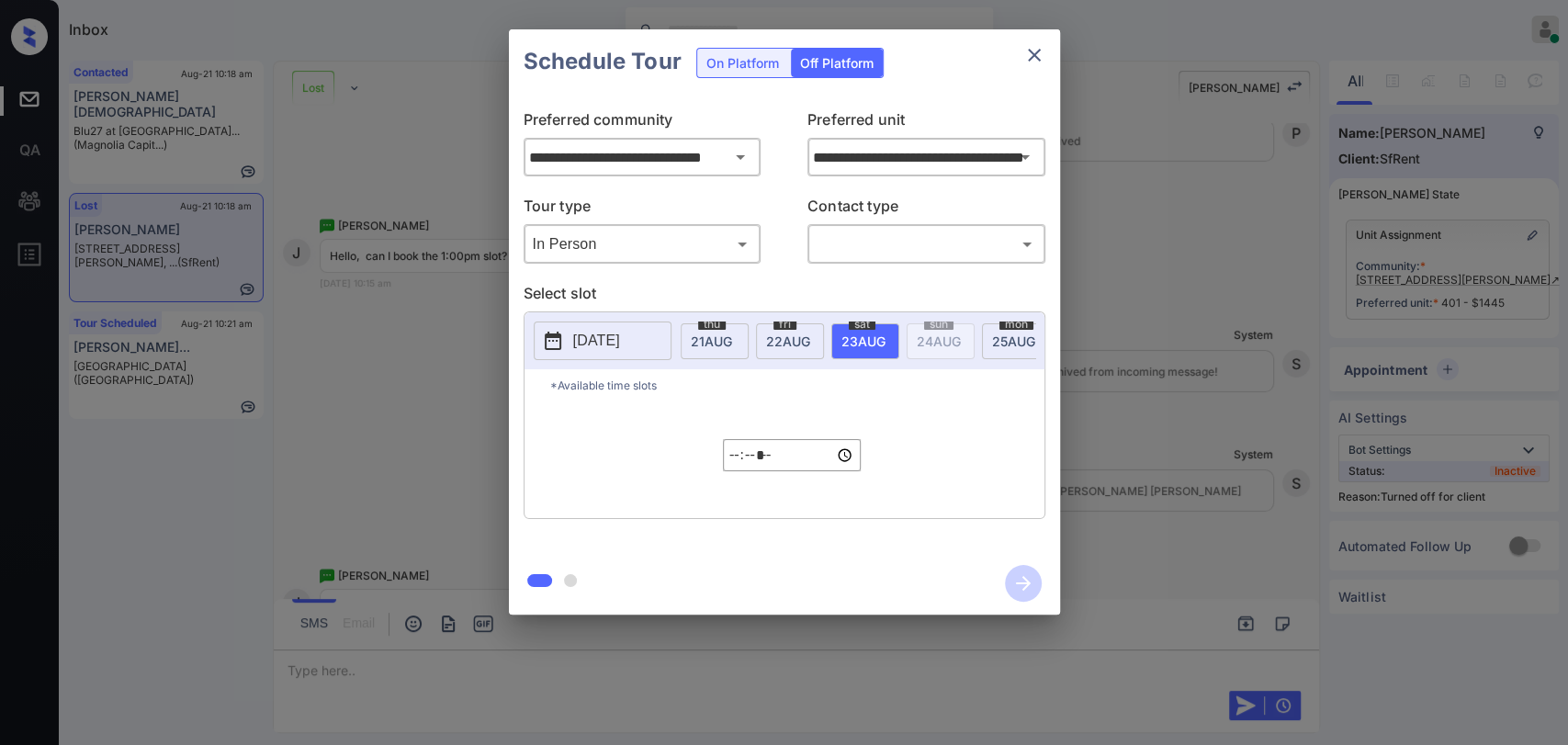
click at [909, 244] on body "Inbox Danielle Dela Cruz Online Set yourself offline Set yourself on break Prof…" at bounding box center [784, 372] width 1568 height 745
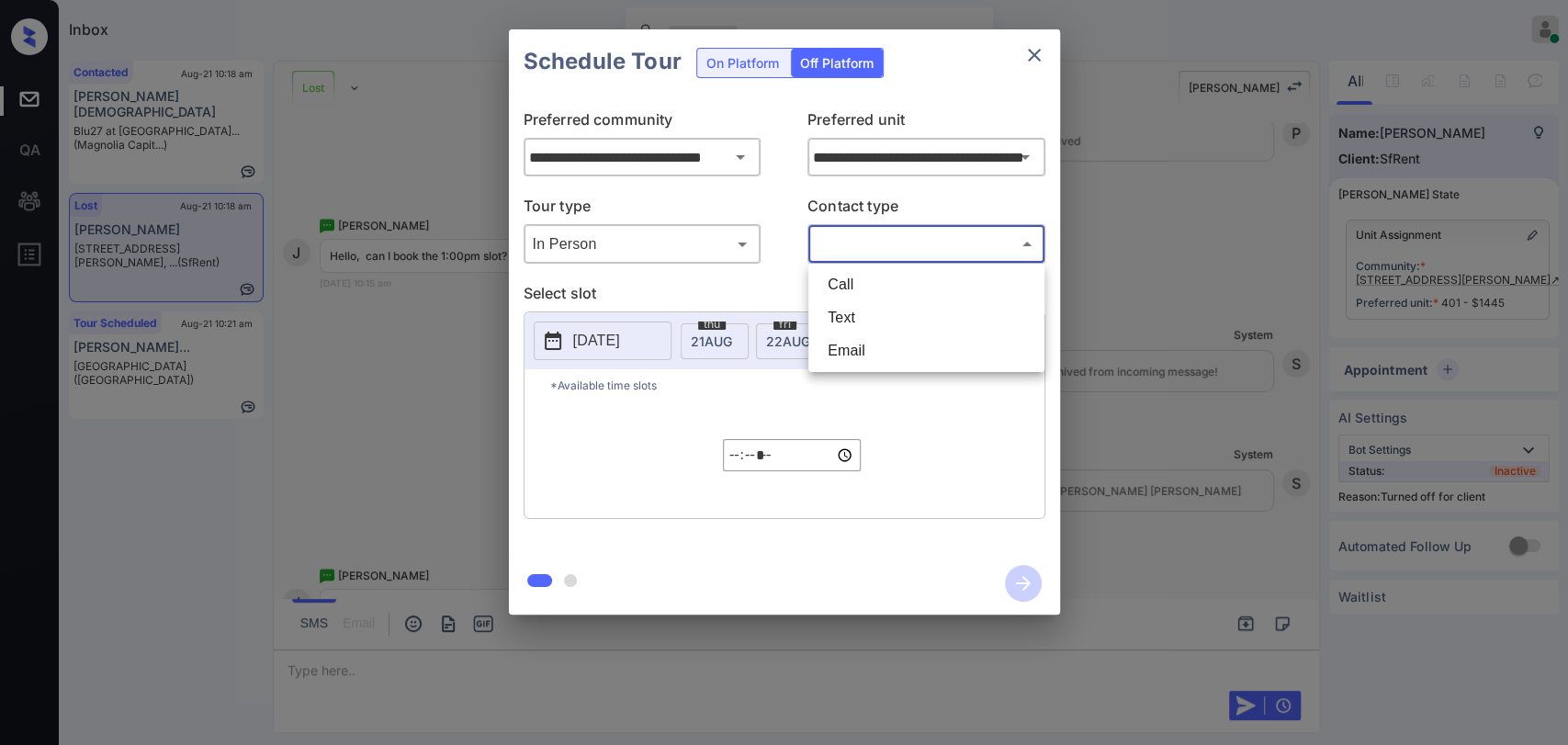
click at [862, 312] on li "Text" at bounding box center [926, 317] width 227 height 33
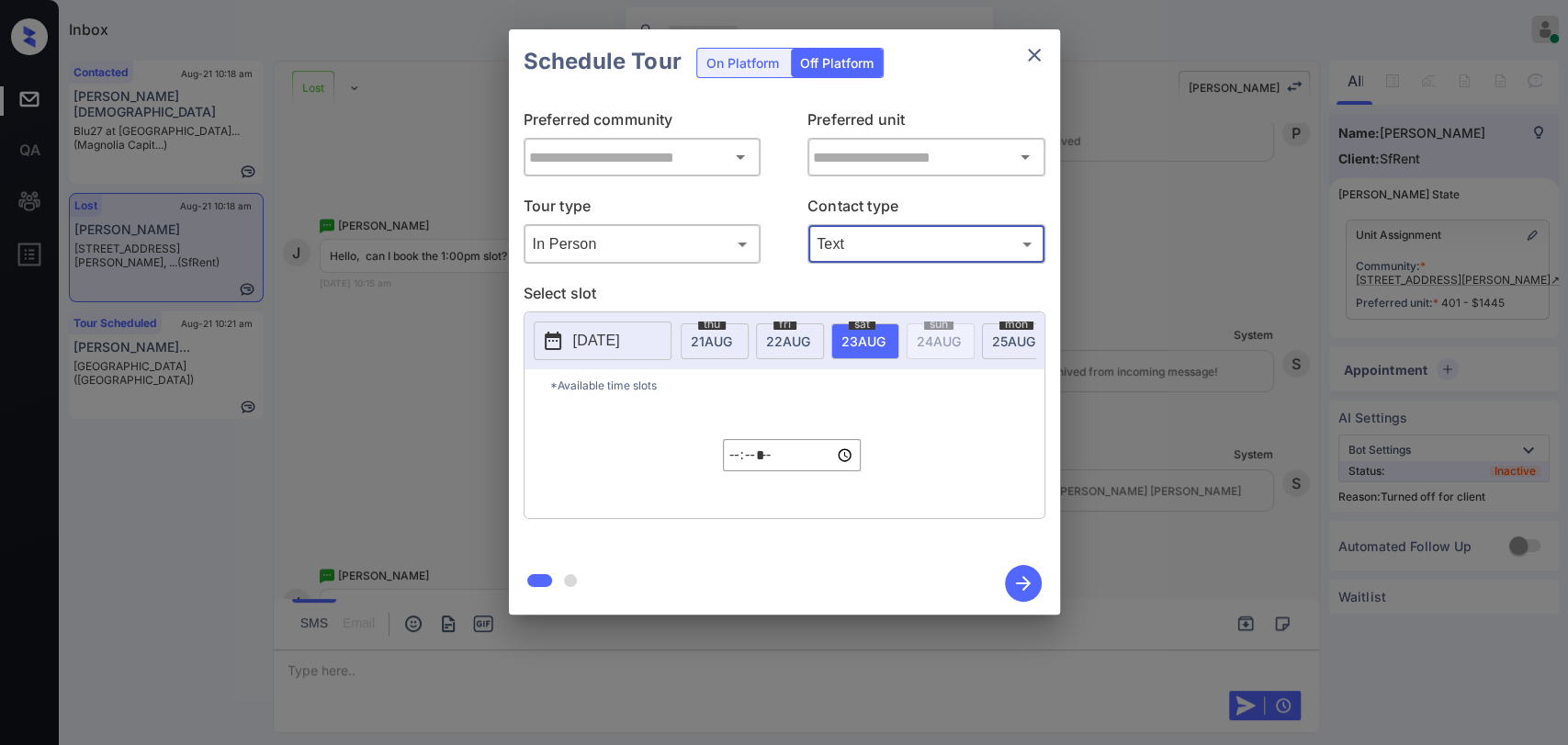
type input "****"
type input "**********"
click at [737, 458] on input "*****" at bounding box center [792, 455] width 138 height 32
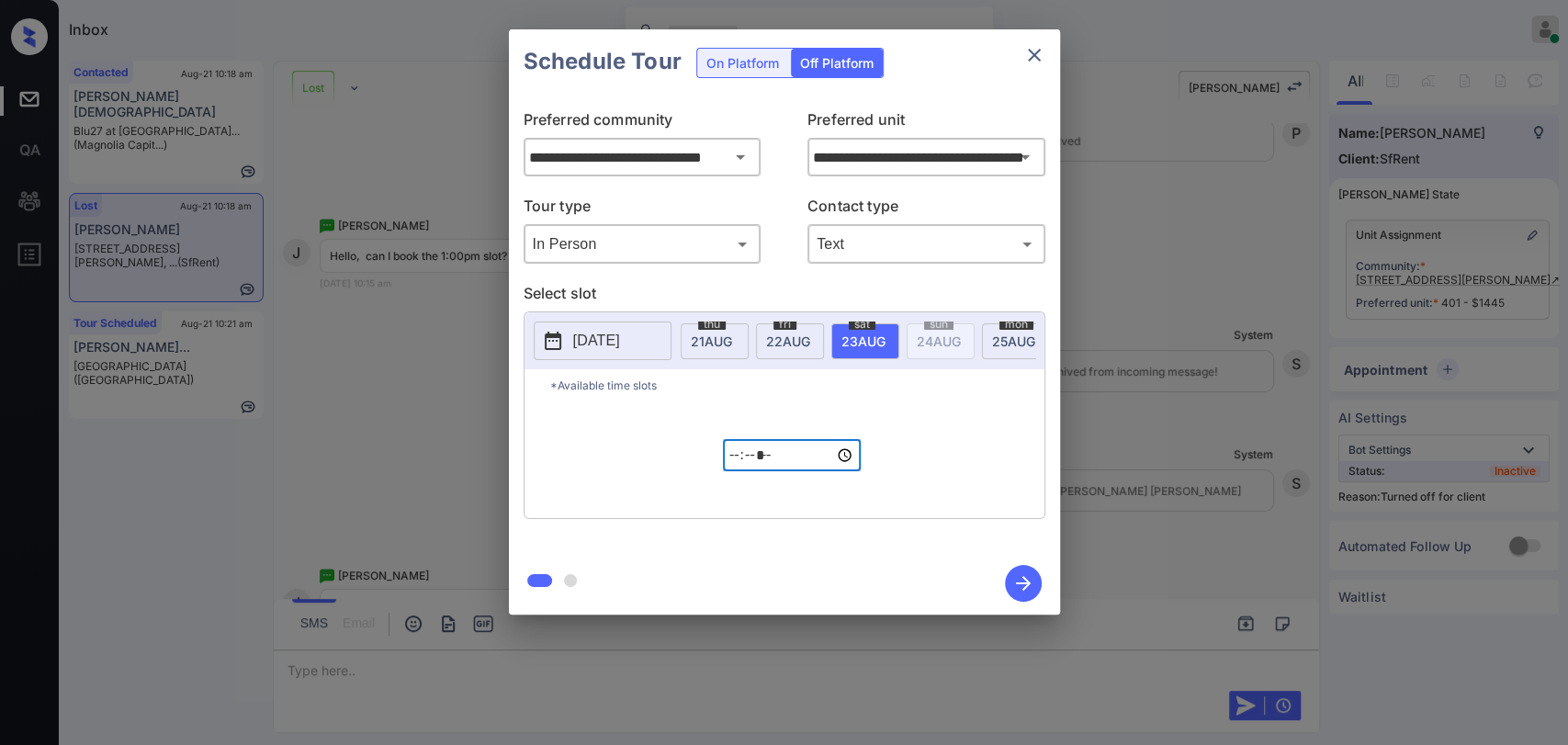
click at [757, 465] on input "*****" at bounding box center [792, 455] width 138 height 32
type input "*****"
click at [904, 460] on div "*Available time slots ***** ​" at bounding box center [784, 443] width 520 height 149
click at [1021, 582] on icon "button" at bounding box center [1023, 583] width 15 height 15
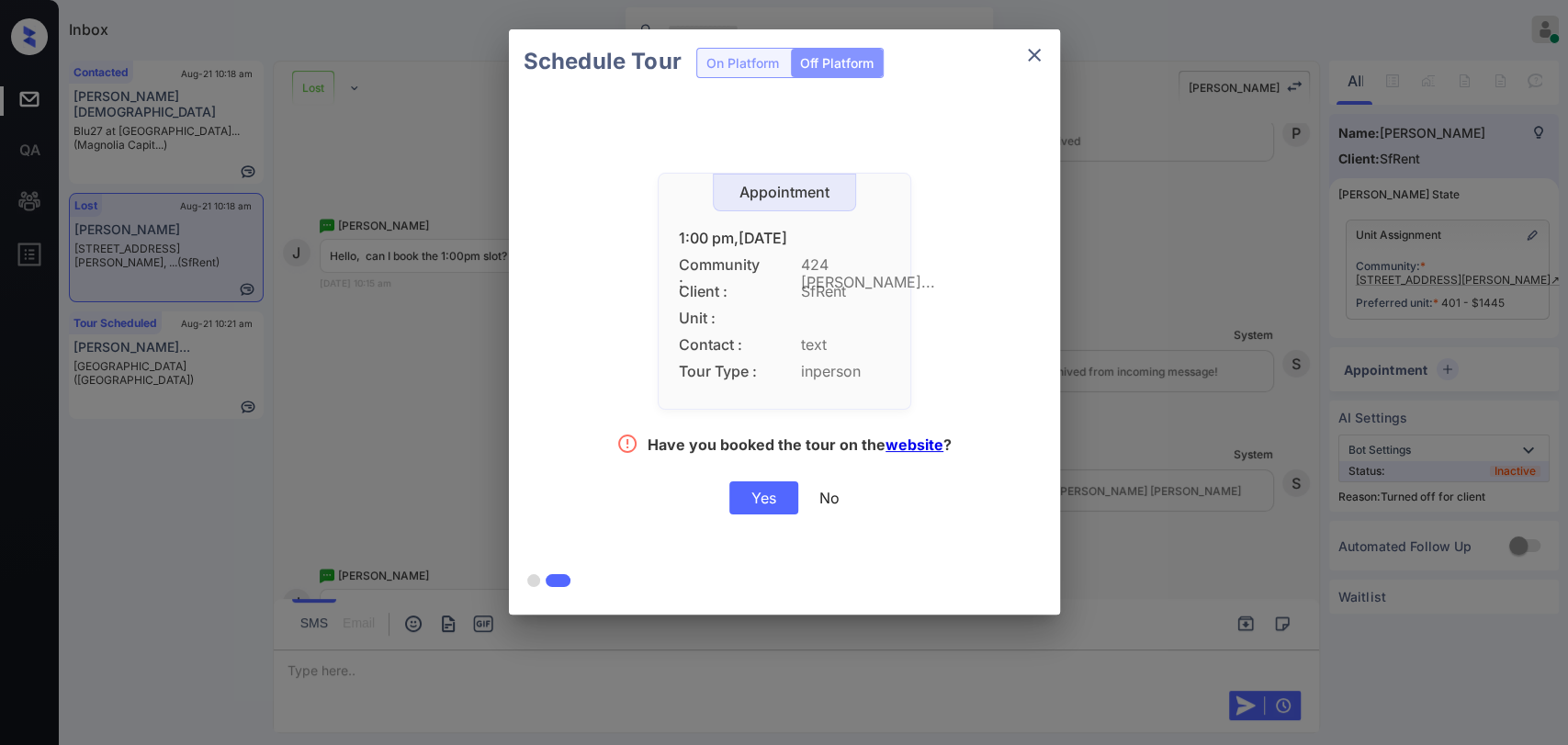
click at [756, 498] on div "Yes" at bounding box center [763, 497] width 69 height 33
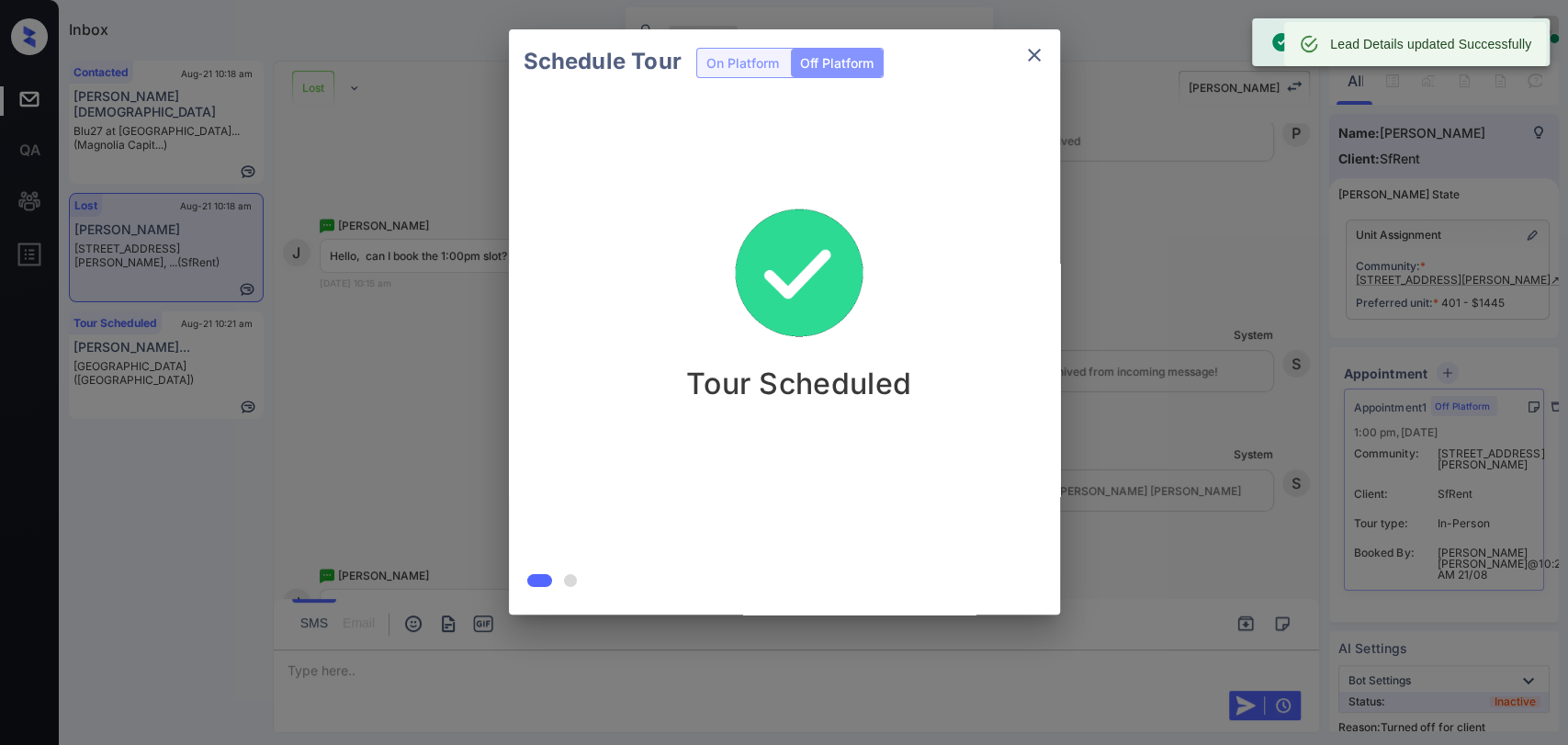
click at [1030, 61] on icon "close" at bounding box center [1034, 55] width 22 height 22
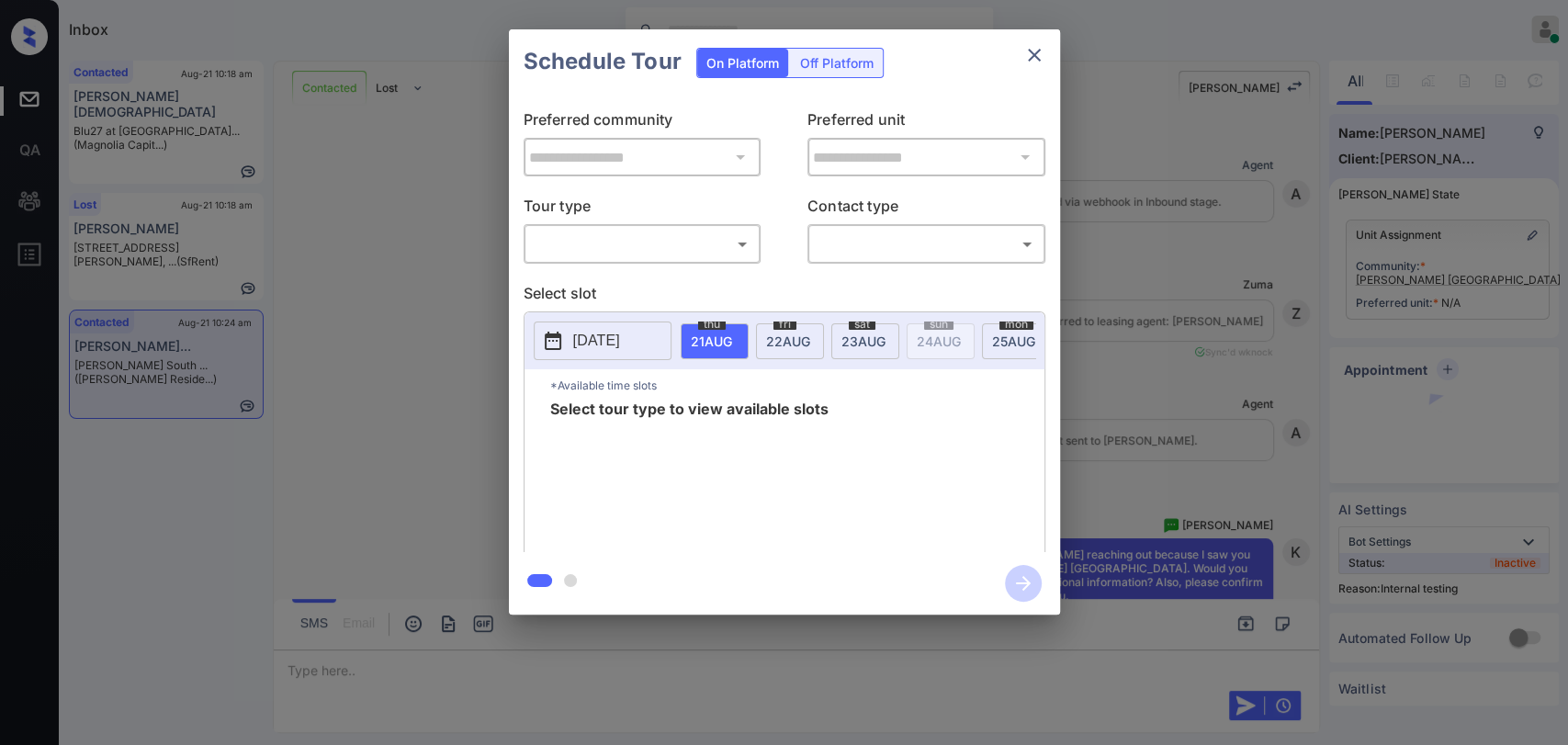
scroll to position [1757, 0]
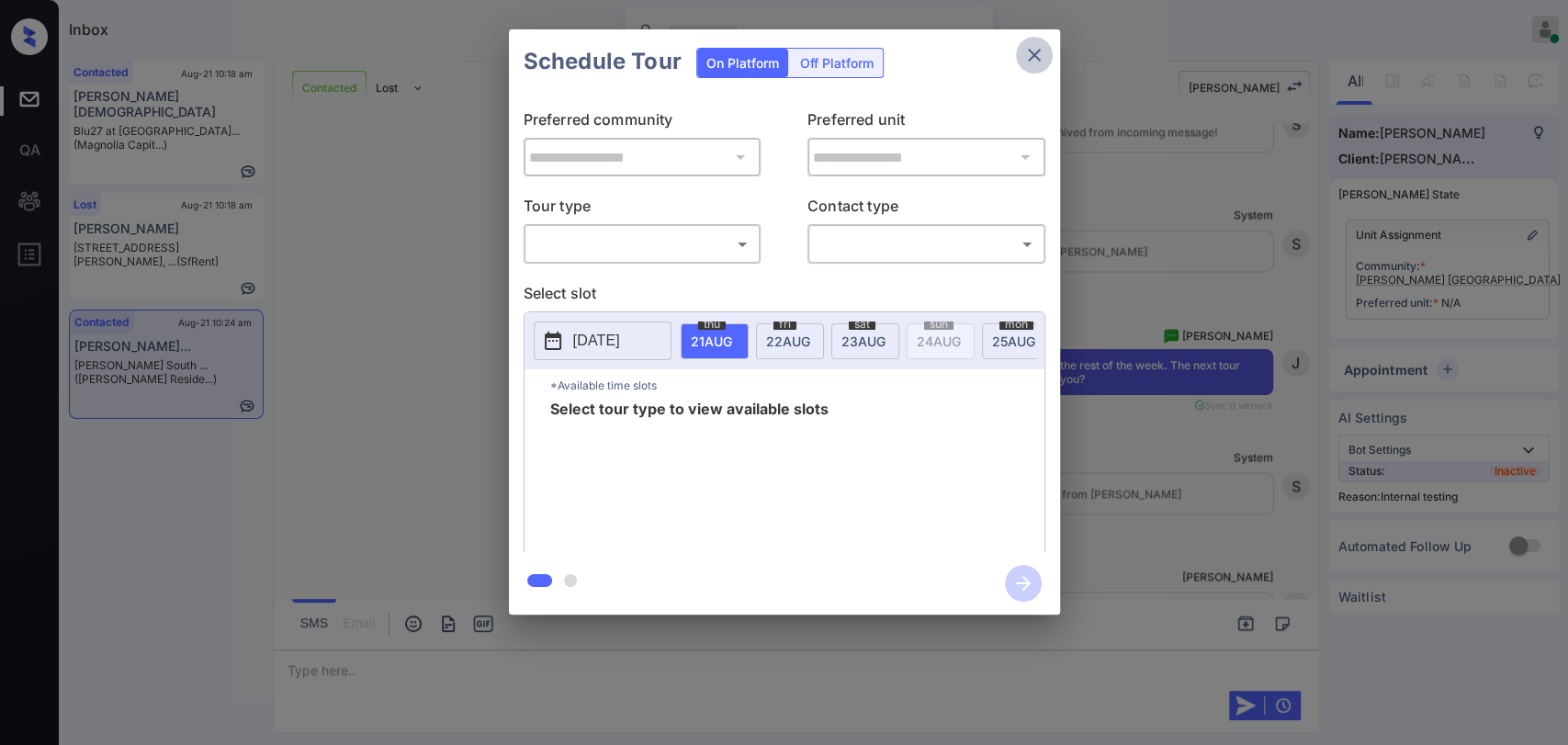
click at [1030, 44] on icon "close" at bounding box center [1034, 55] width 22 height 22
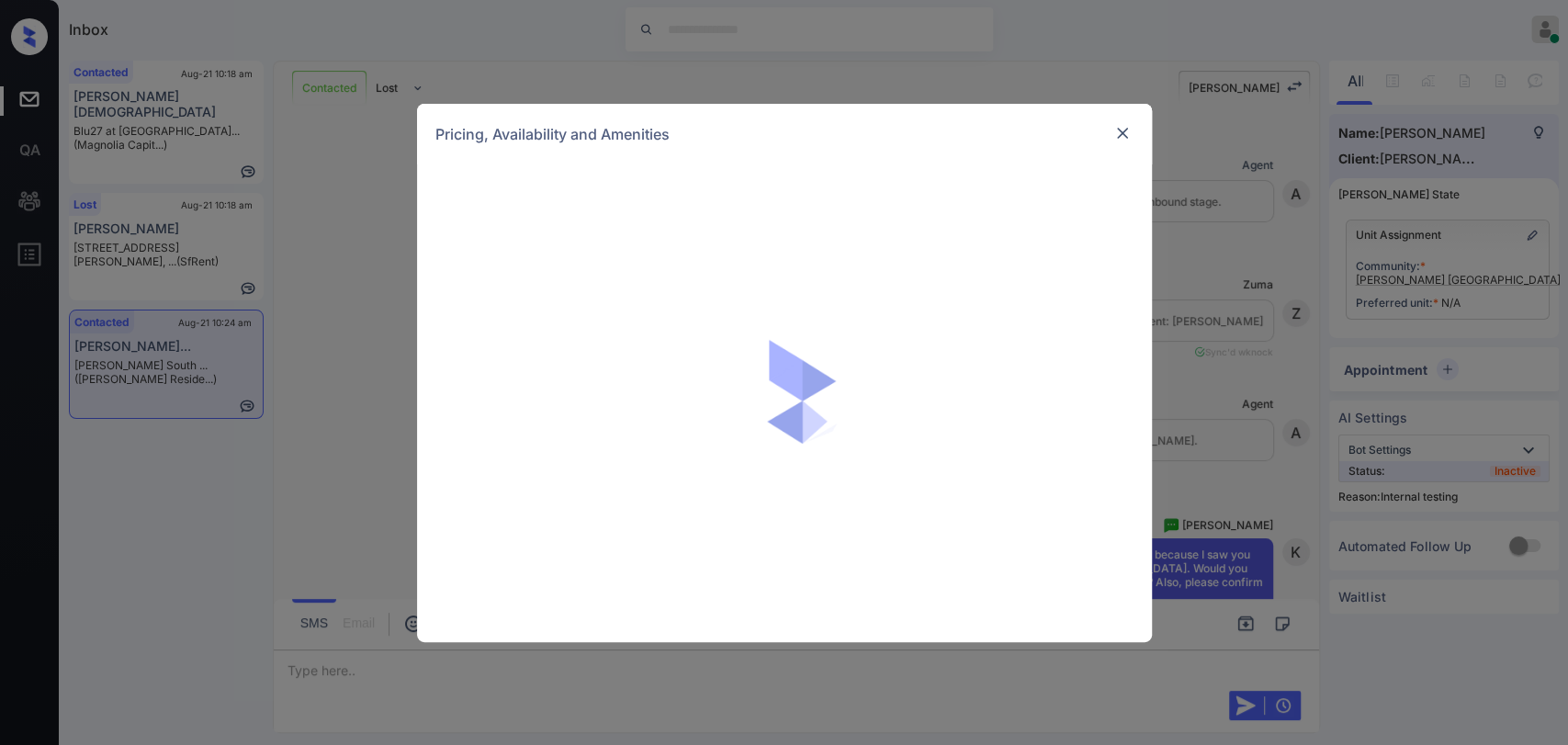
scroll to position [1349, 0]
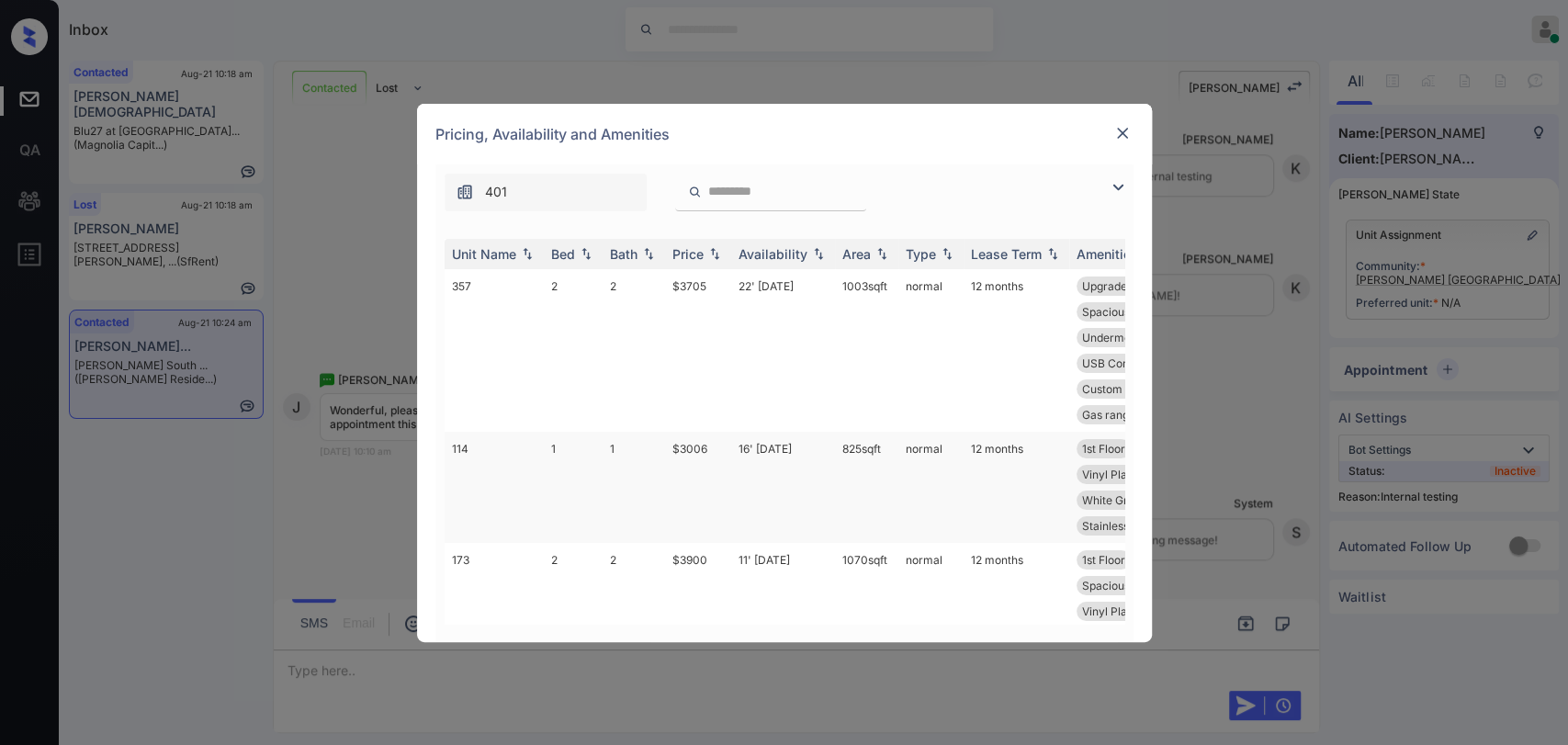
click at [522, 456] on td "114" at bounding box center [494, 487] width 99 height 111
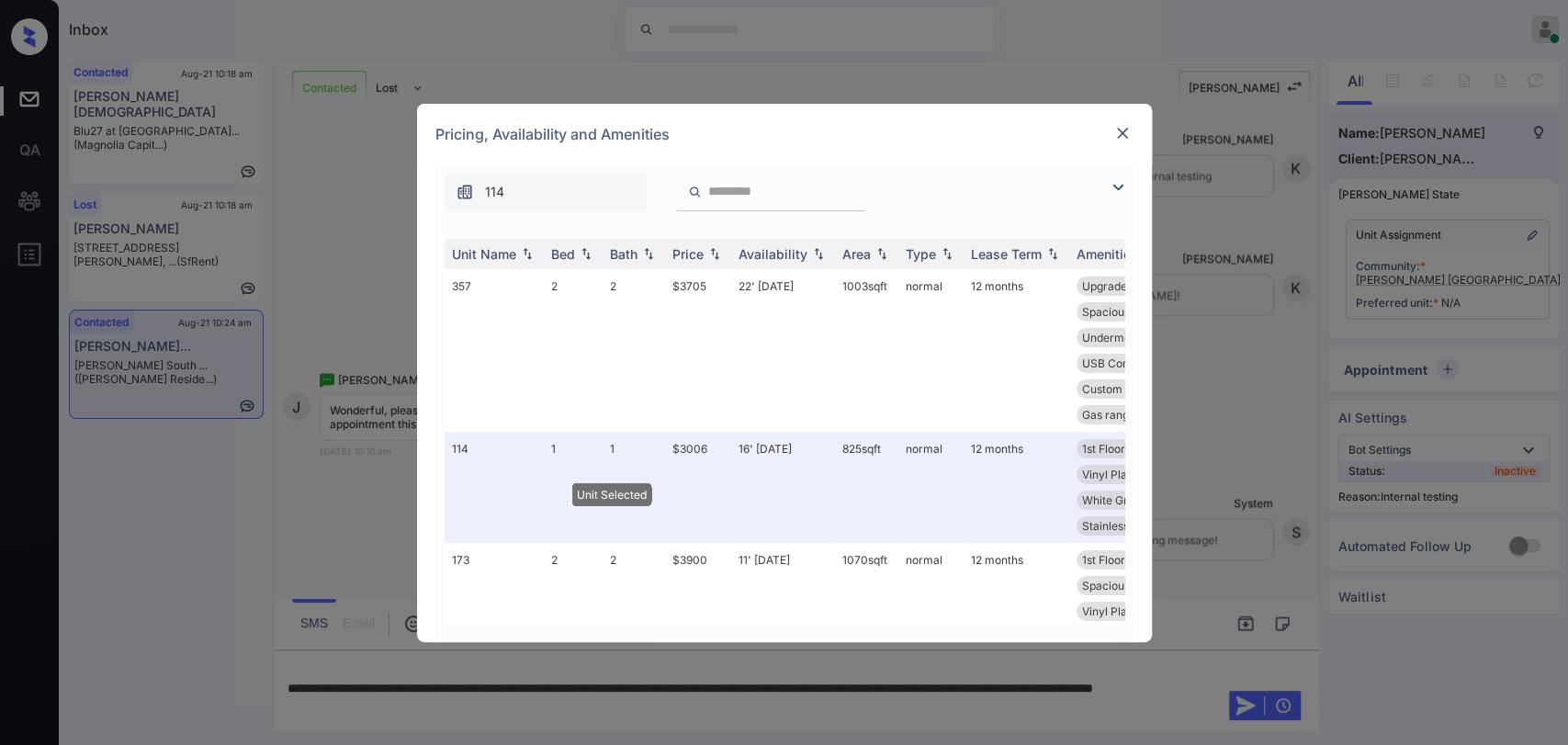
click at [1130, 127] on img at bounding box center [1122, 133] width 18 height 18
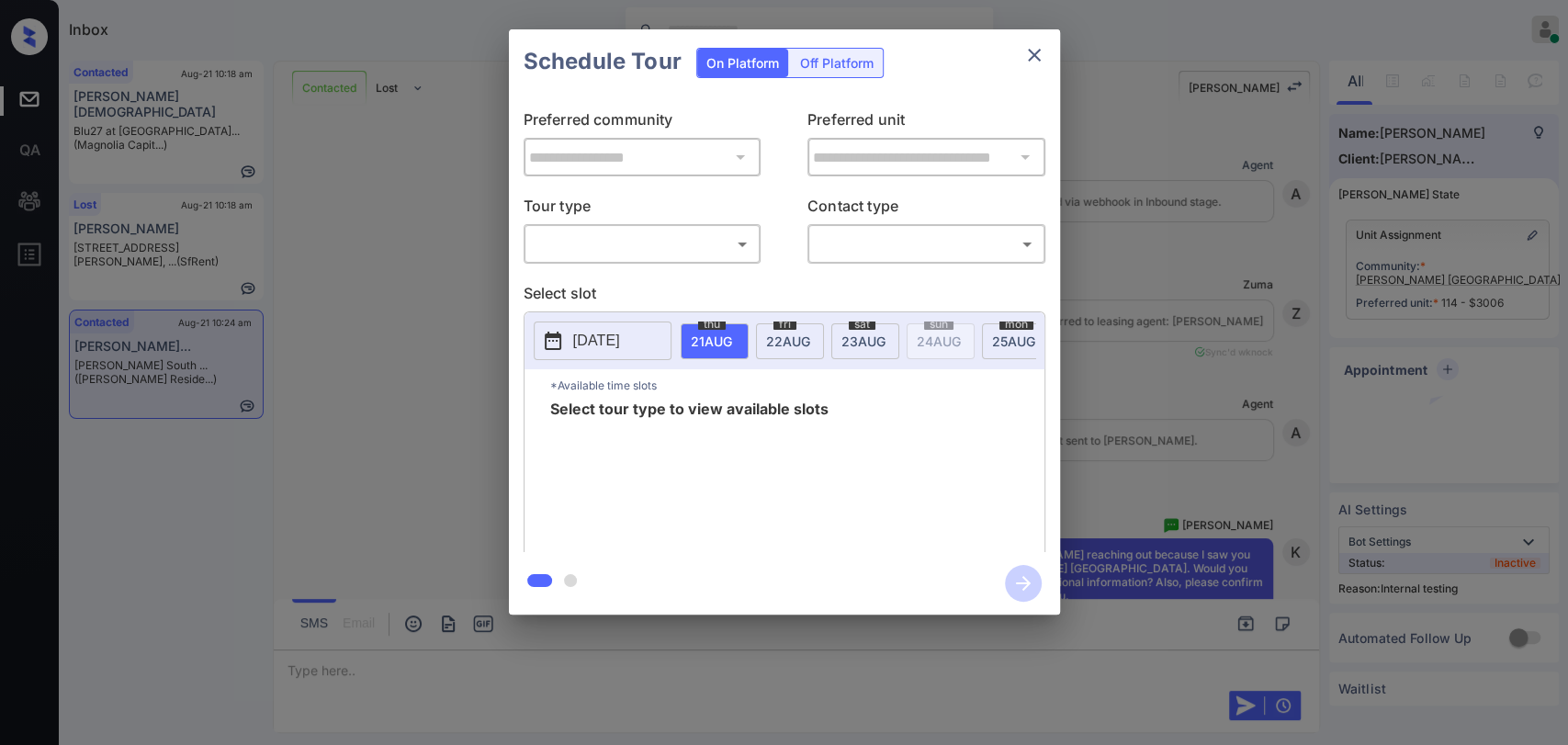
scroll to position [3000, 0]
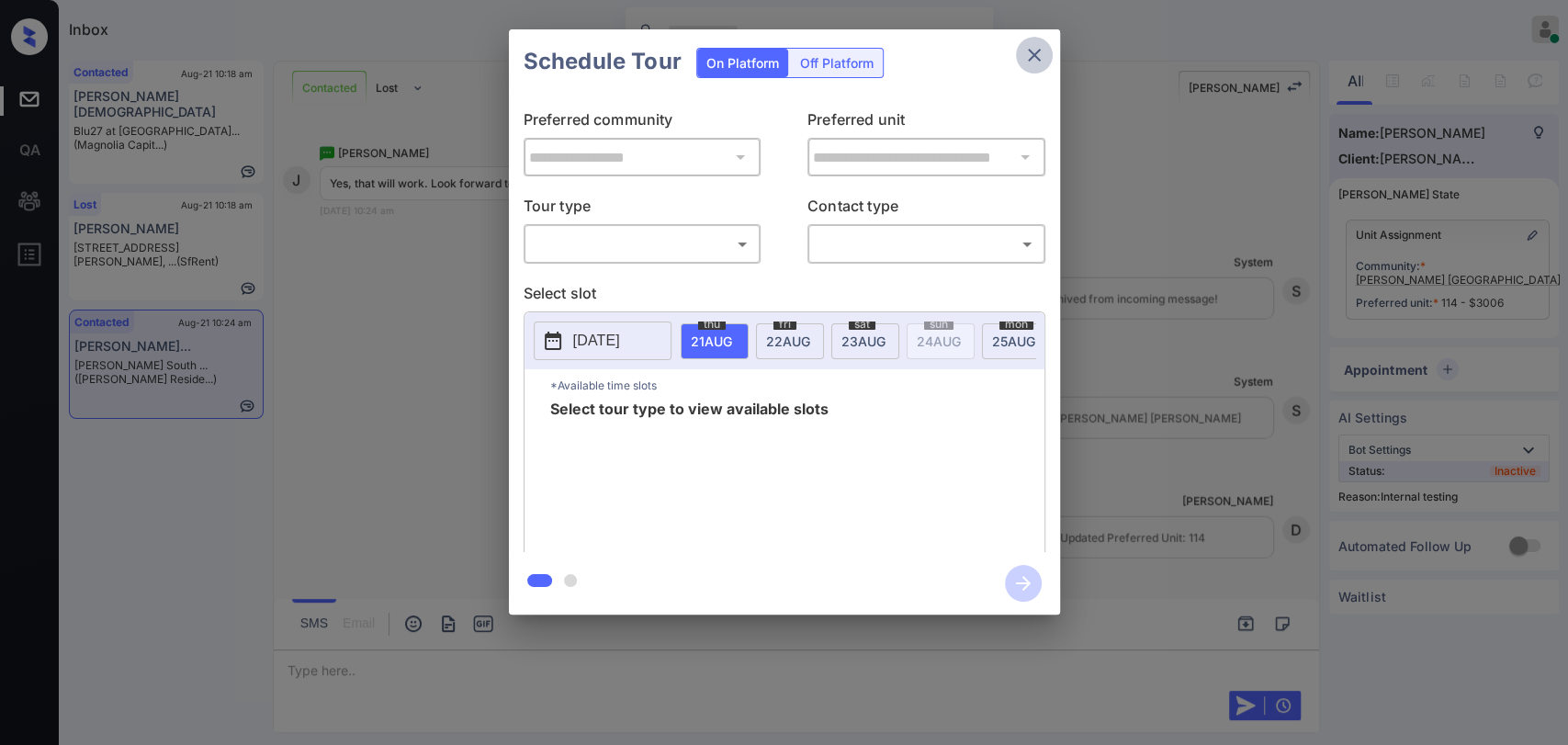
click at [1025, 65] on icon "close" at bounding box center [1034, 55] width 22 height 22
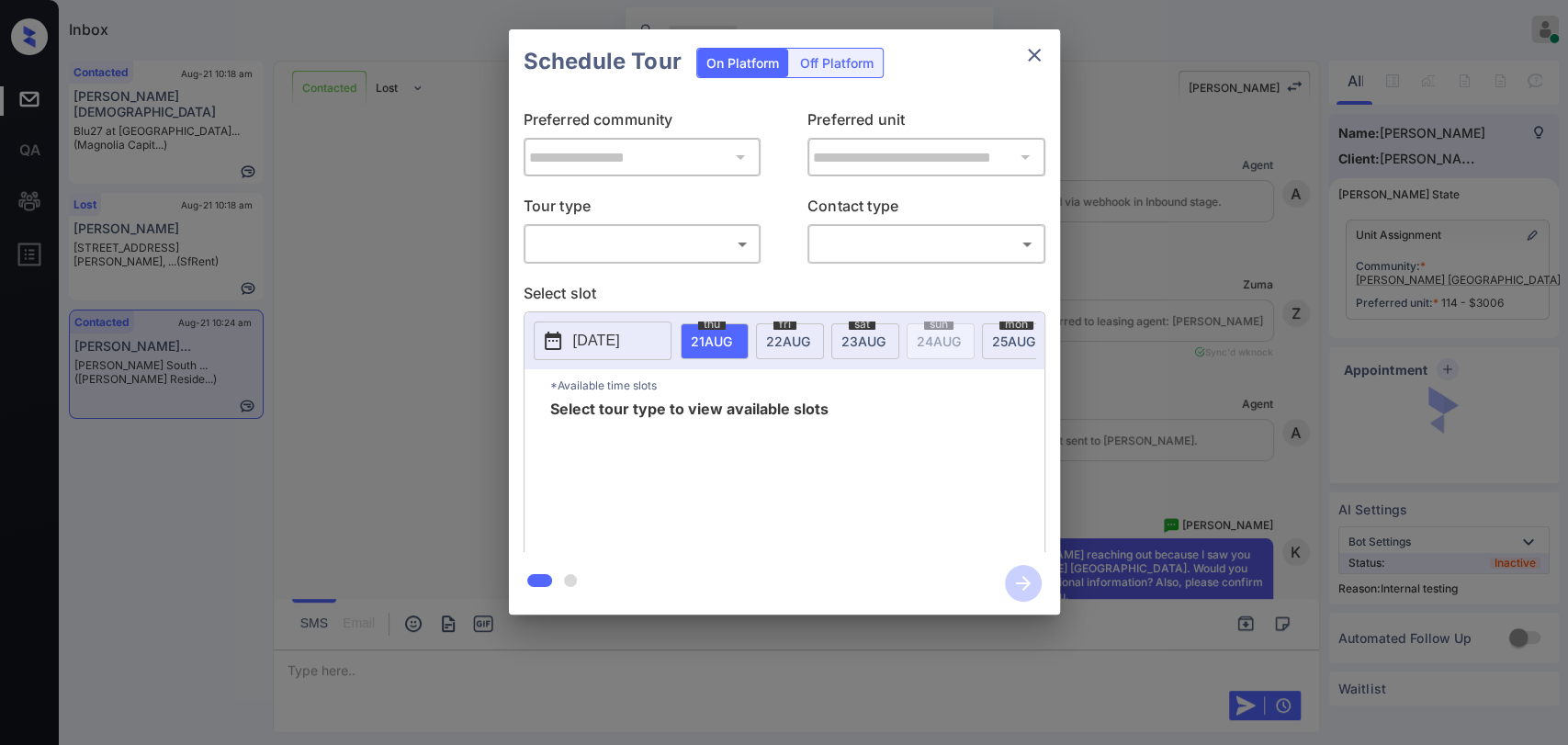
scroll to position [1877, 0]
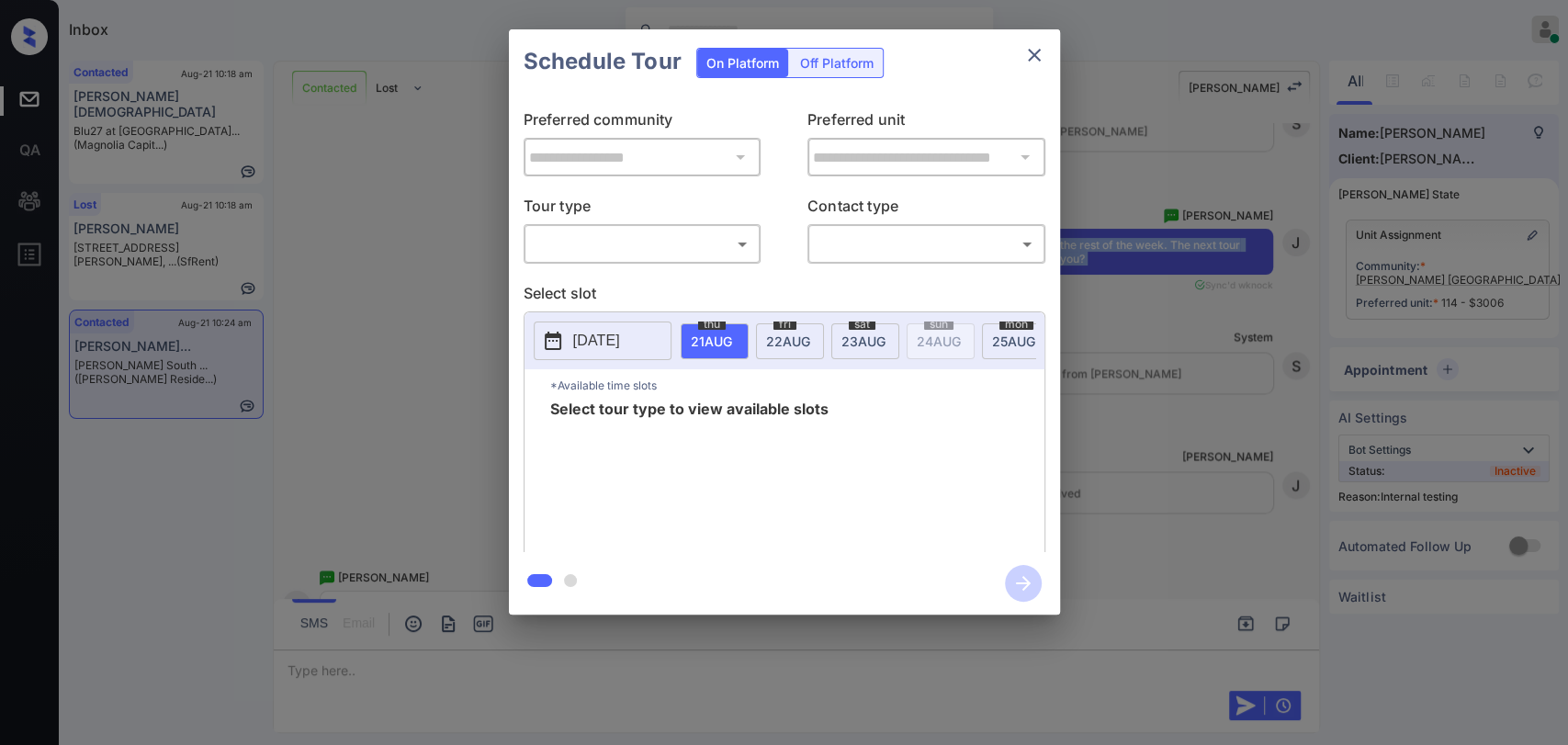
click at [608, 244] on body "Inbox Danielle Dela Cruz Online Set yourself offline Set yourself on break Prof…" at bounding box center [784, 372] width 1568 height 745
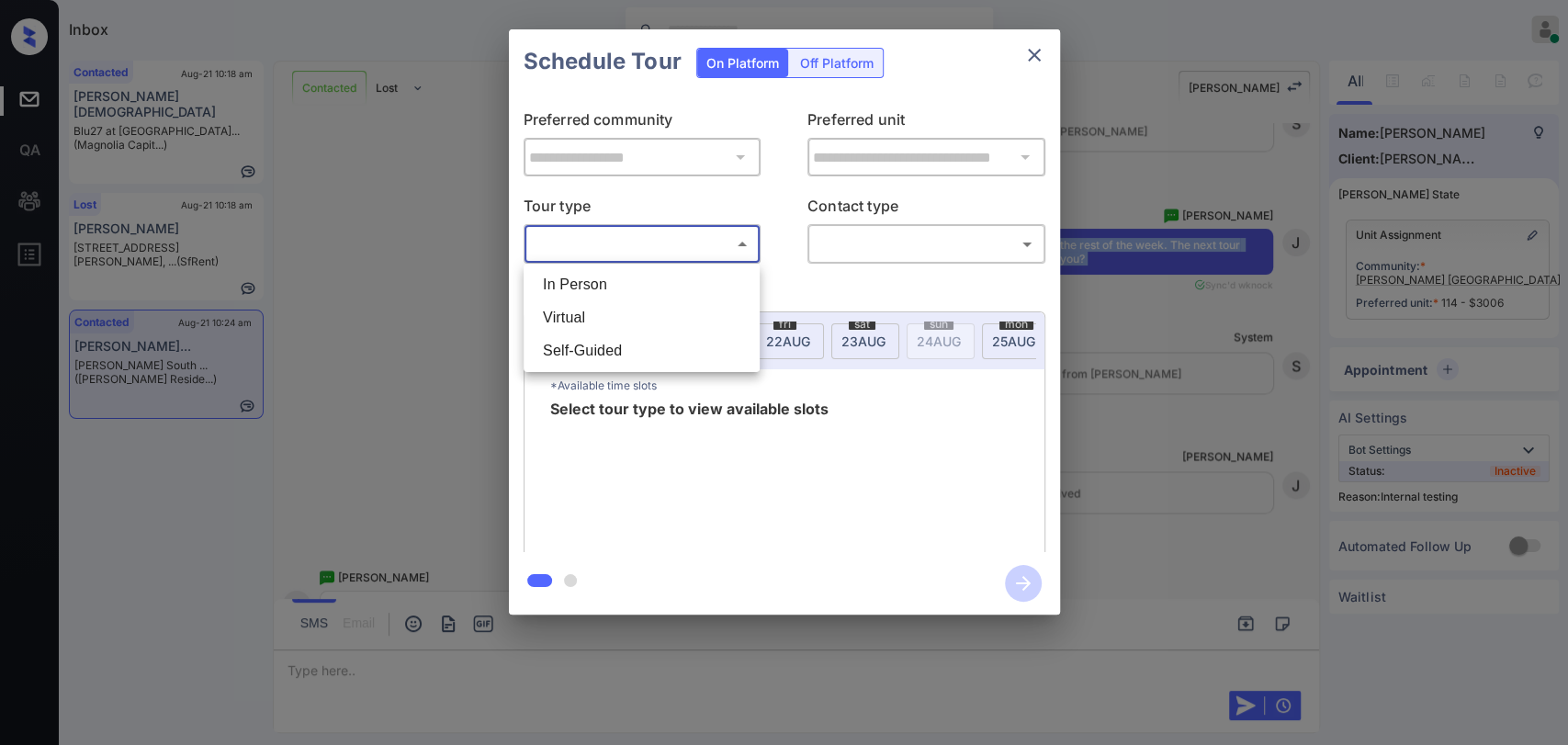
click at [573, 281] on li "In Person" at bounding box center [641, 284] width 227 height 33
type input "********"
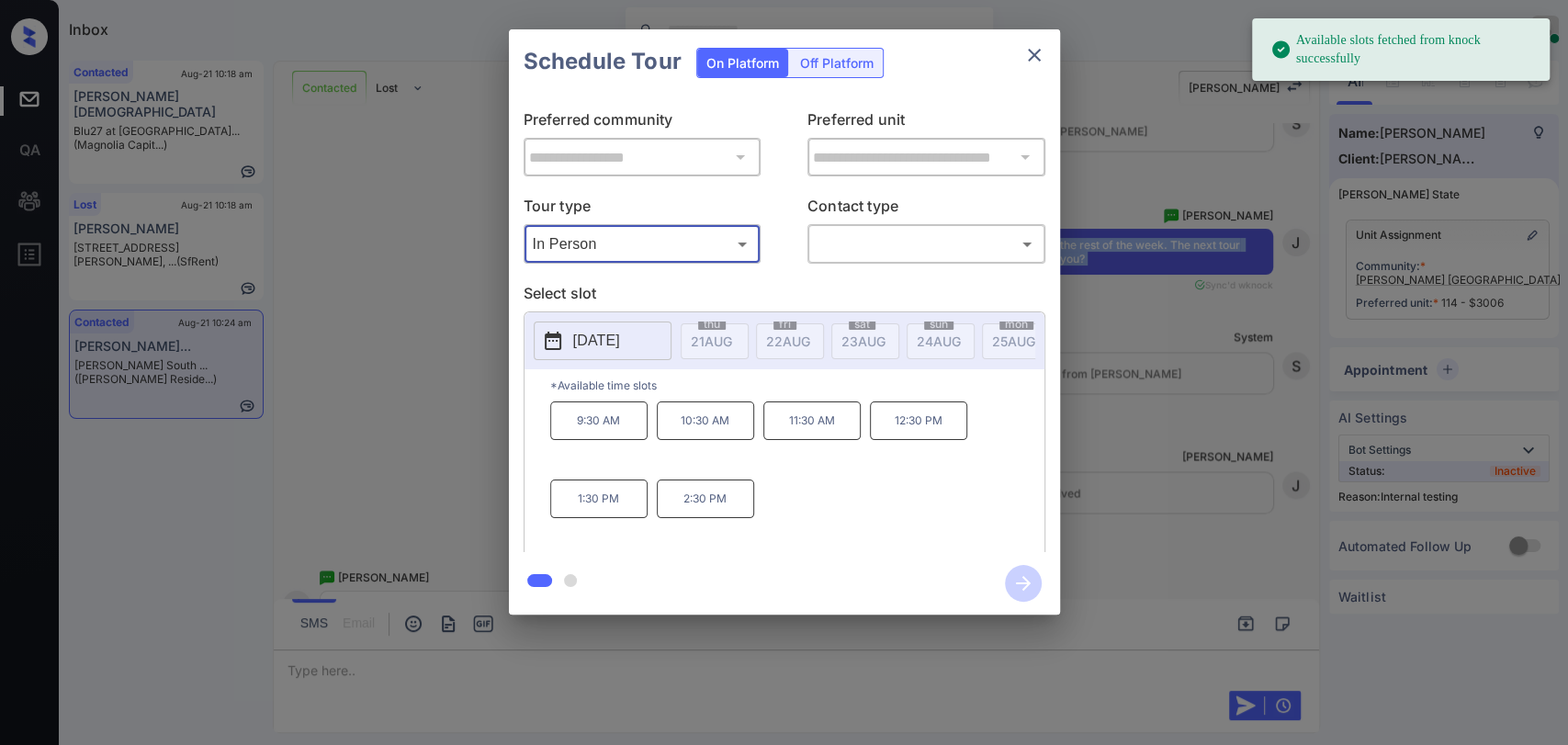
click at [931, 244] on body "Available slots fetched from knock successfully Inbox Danielle Dela Cruz Online…" at bounding box center [784, 372] width 1568 height 745
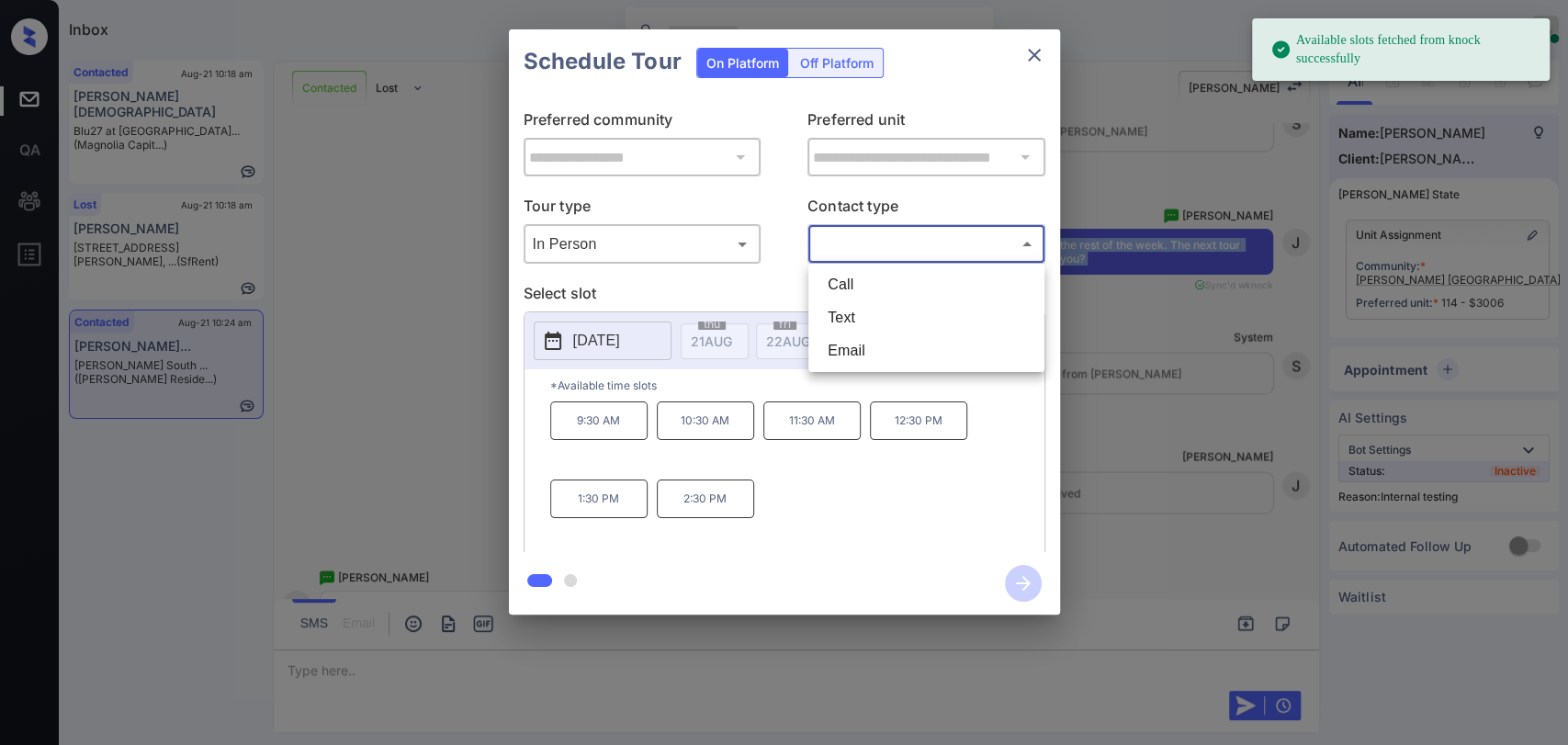
click at [867, 319] on li "Text" at bounding box center [926, 317] width 227 height 33
type input "****"
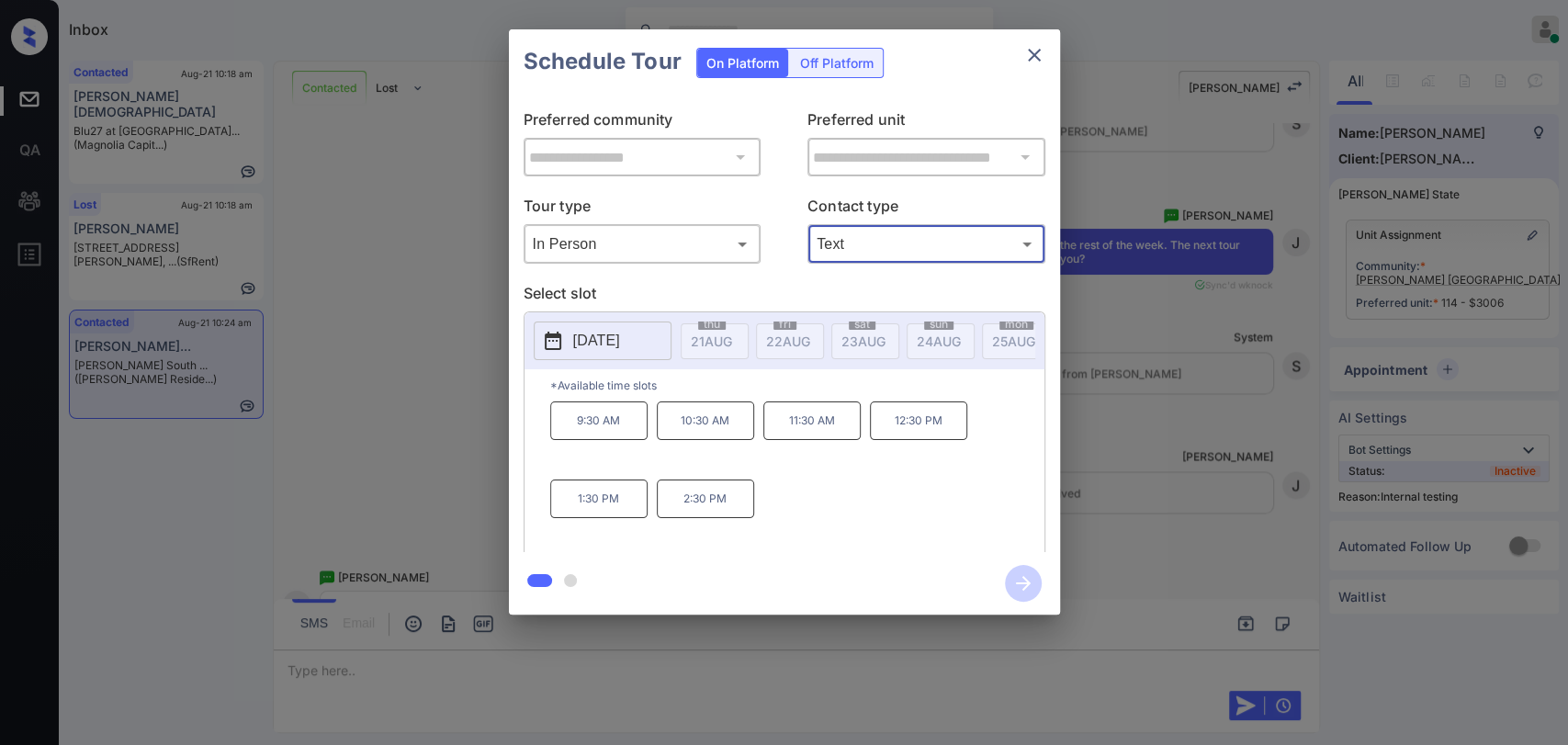
click at [596, 433] on p "9:30 AM" at bounding box center [598, 420] width 97 height 39
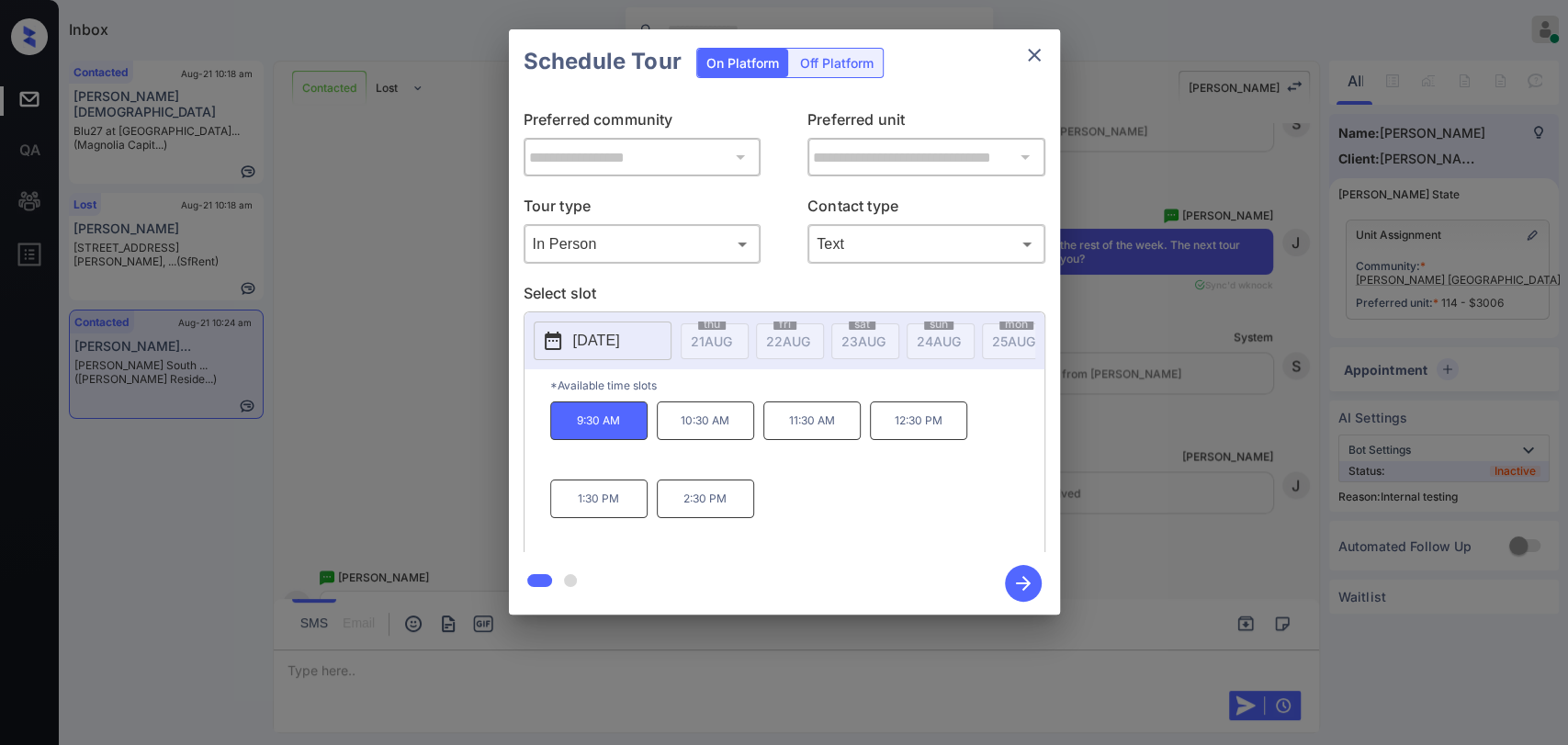
click at [1016, 582] on icon "button" at bounding box center [1023, 583] width 15 height 15
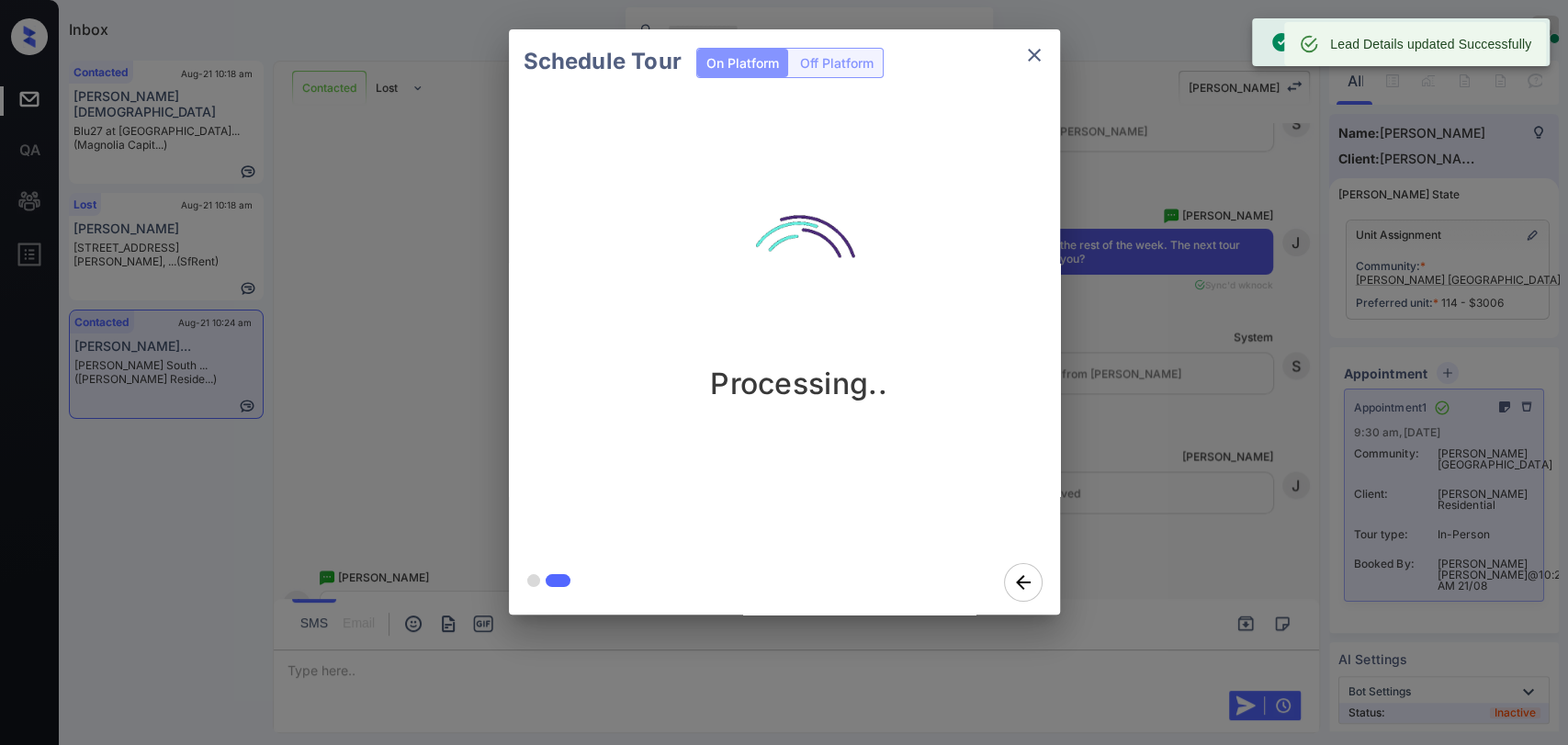
click at [1030, 55] on icon "close" at bounding box center [1034, 55] width 22 height 22
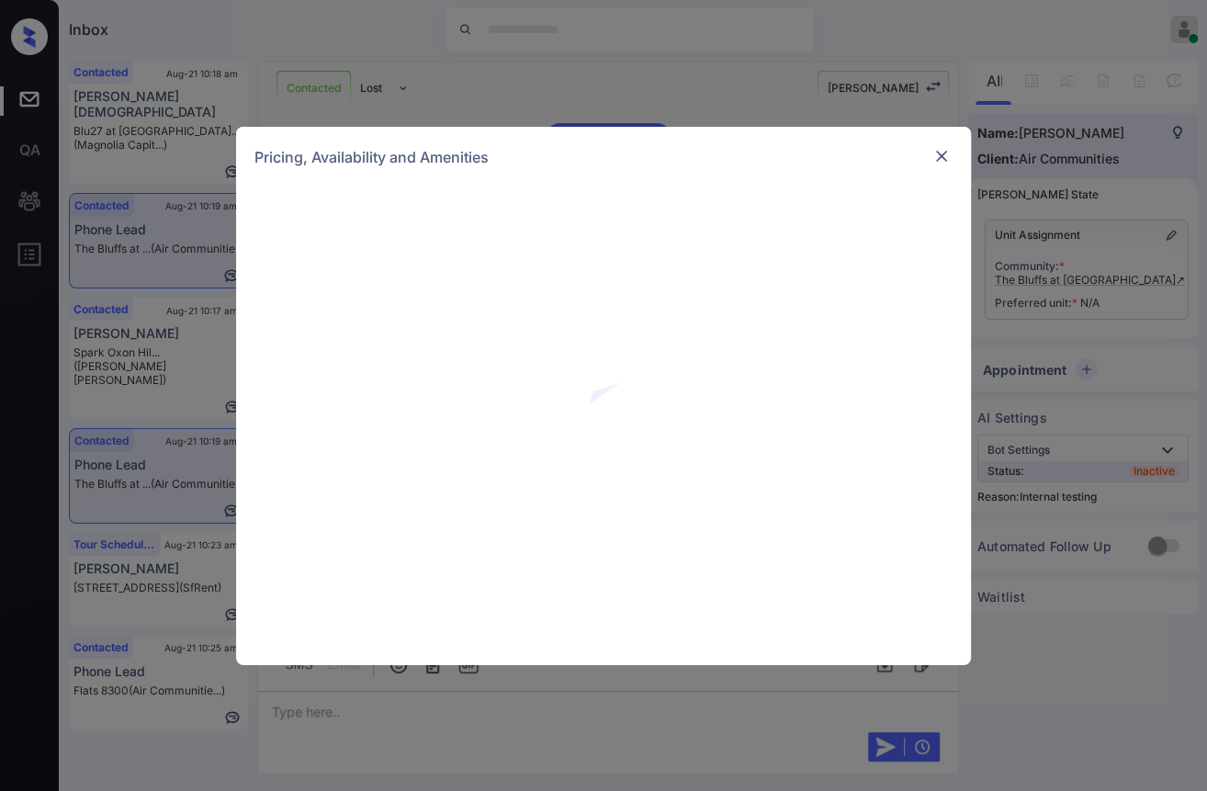
scroll to position [2371, 0]
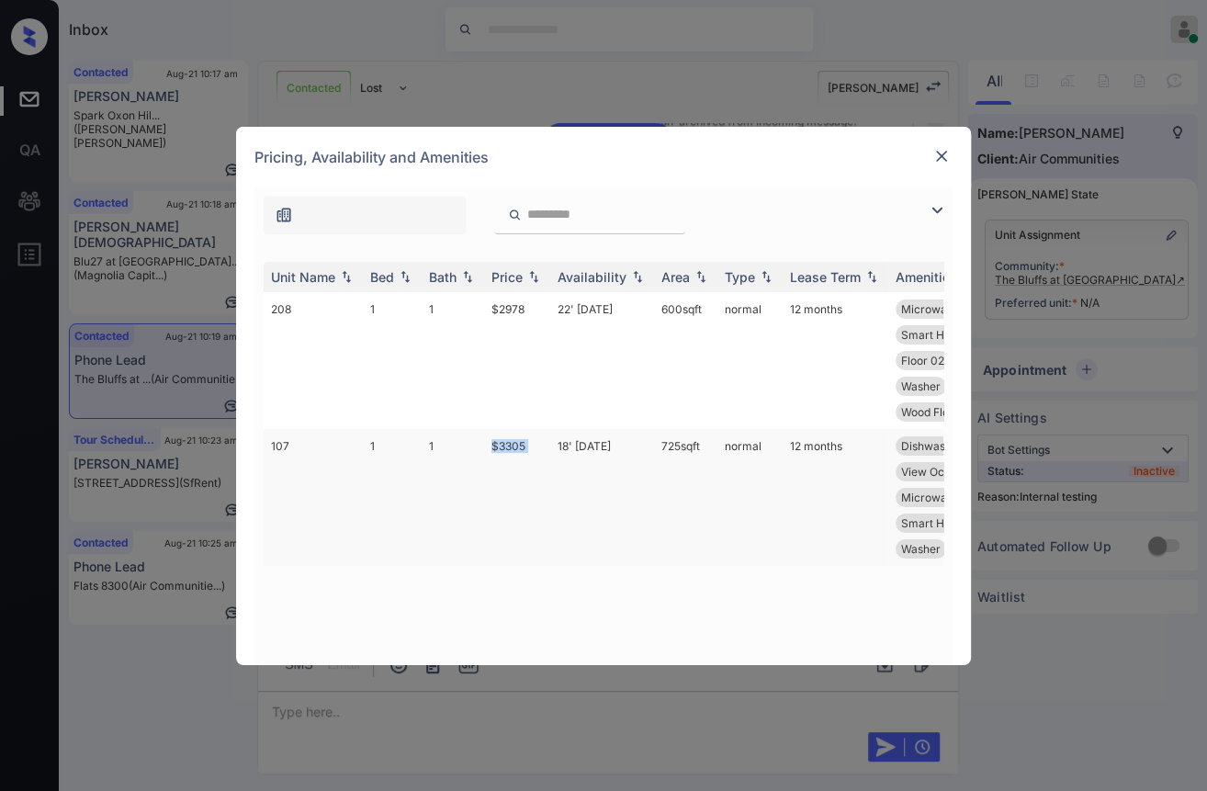
drag, startPoint x: 473, startPoint y: 448, endPoint x: 550, endPoint y: 448, distance: 77.1
click at [550, 448] on tr "107 1 1 $3305 18' [DATE] 725 sqft normal 12 months Dishwasher Satellite TV Re..…" at bounding box center [744, 497] width 960 height 137
copy tr "$3305"
drag, startPoint x: 490, startPoint y: 307, endPoint x: 527, endPoint y: 310, distance: 37.8
click at [527, 310] on td "$2978" at bounding box center [517, 360] width 66 height 137
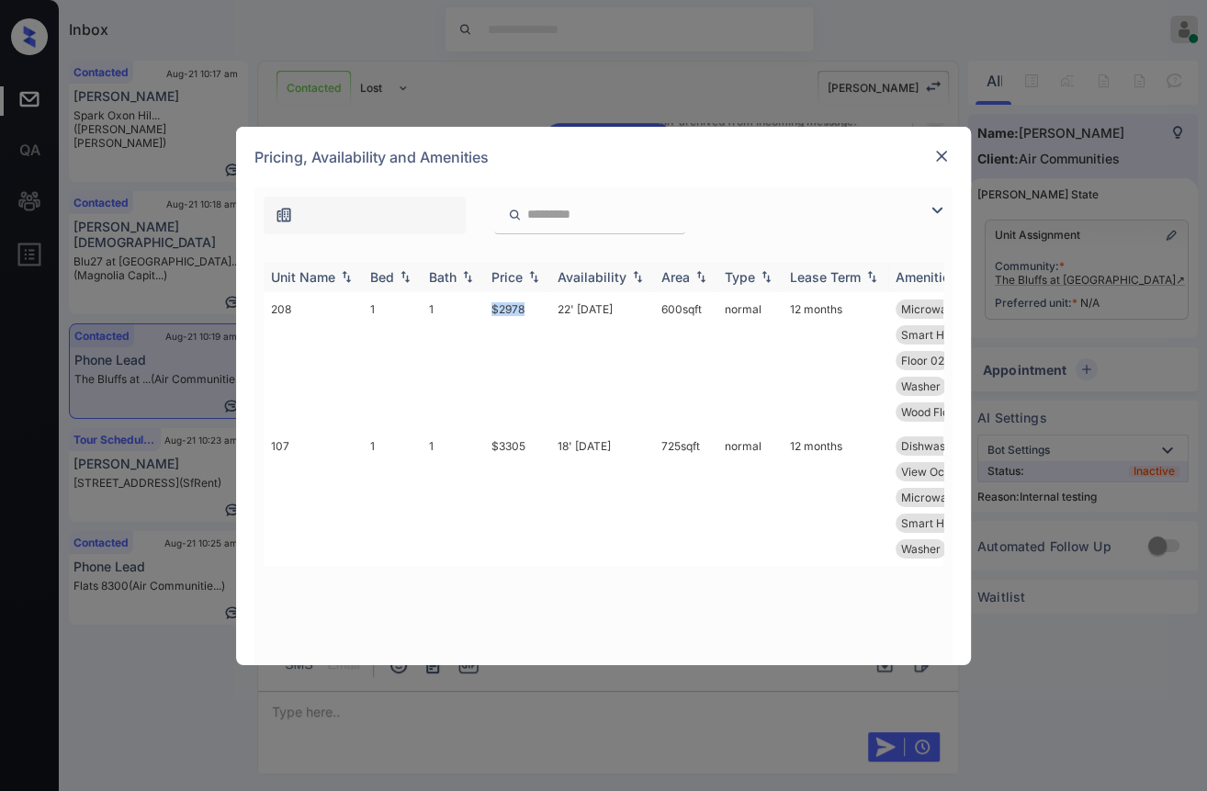
copy td "$2978"
click at [937, 151] on img at bounding box center [941, 156] width 18 height 18
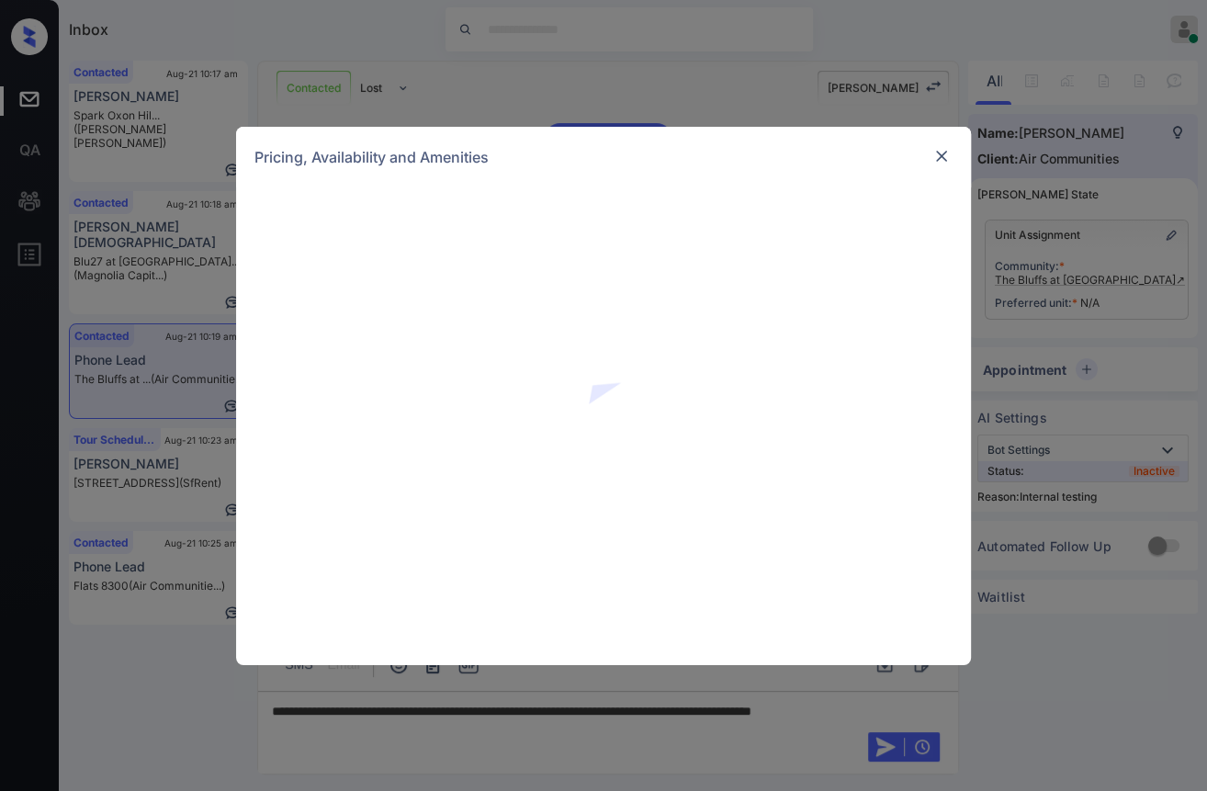
scroll to position [2371, 0]
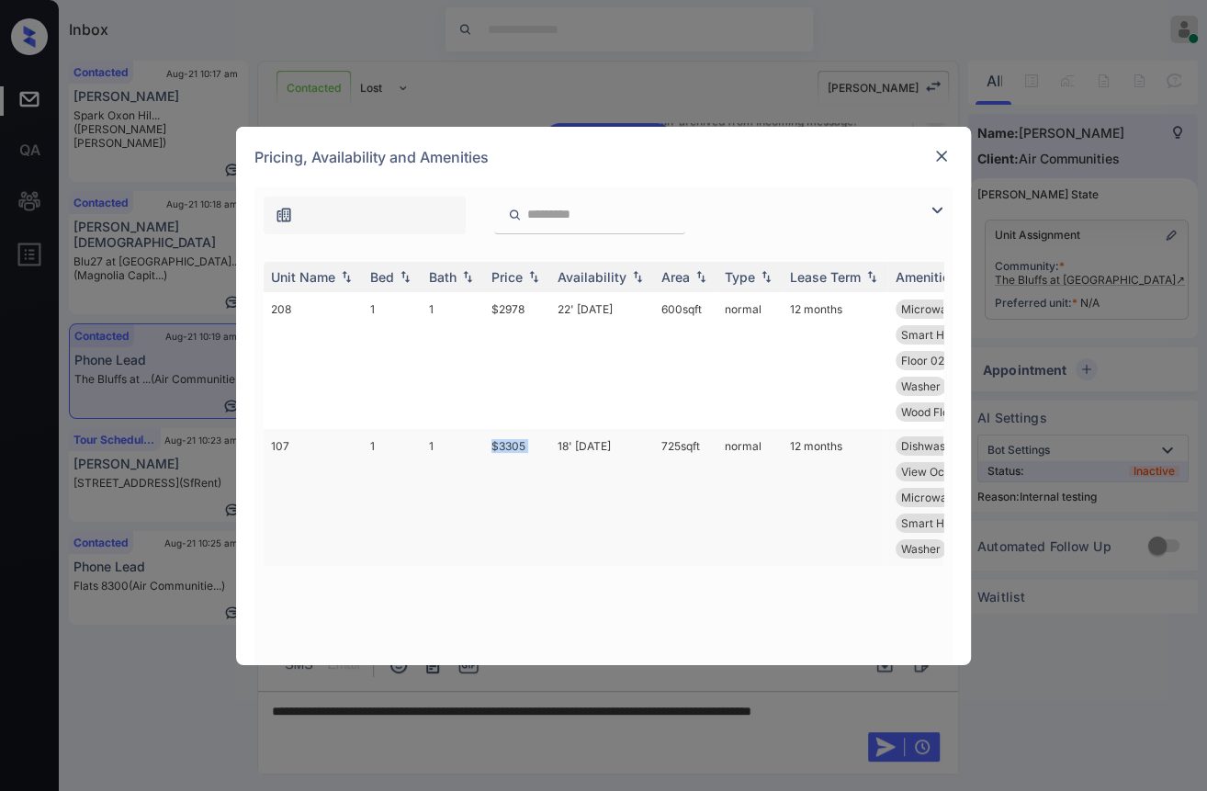
drag, startPoint x: 479, startPoint y: 443, endPoint x: 552, endPoint y: 450, distance: 73.8
click at [552, 450] on tr "107 1 1 $3305 18' [DATE] 725 sqft normal 12 months Dishwasher Satellite TV Re..…" at bounding box center [744, 497] width 960 height 137
copy tr "$3305"
click at [941, 152] on img at bounding box center [941, 156] width 18 height 18
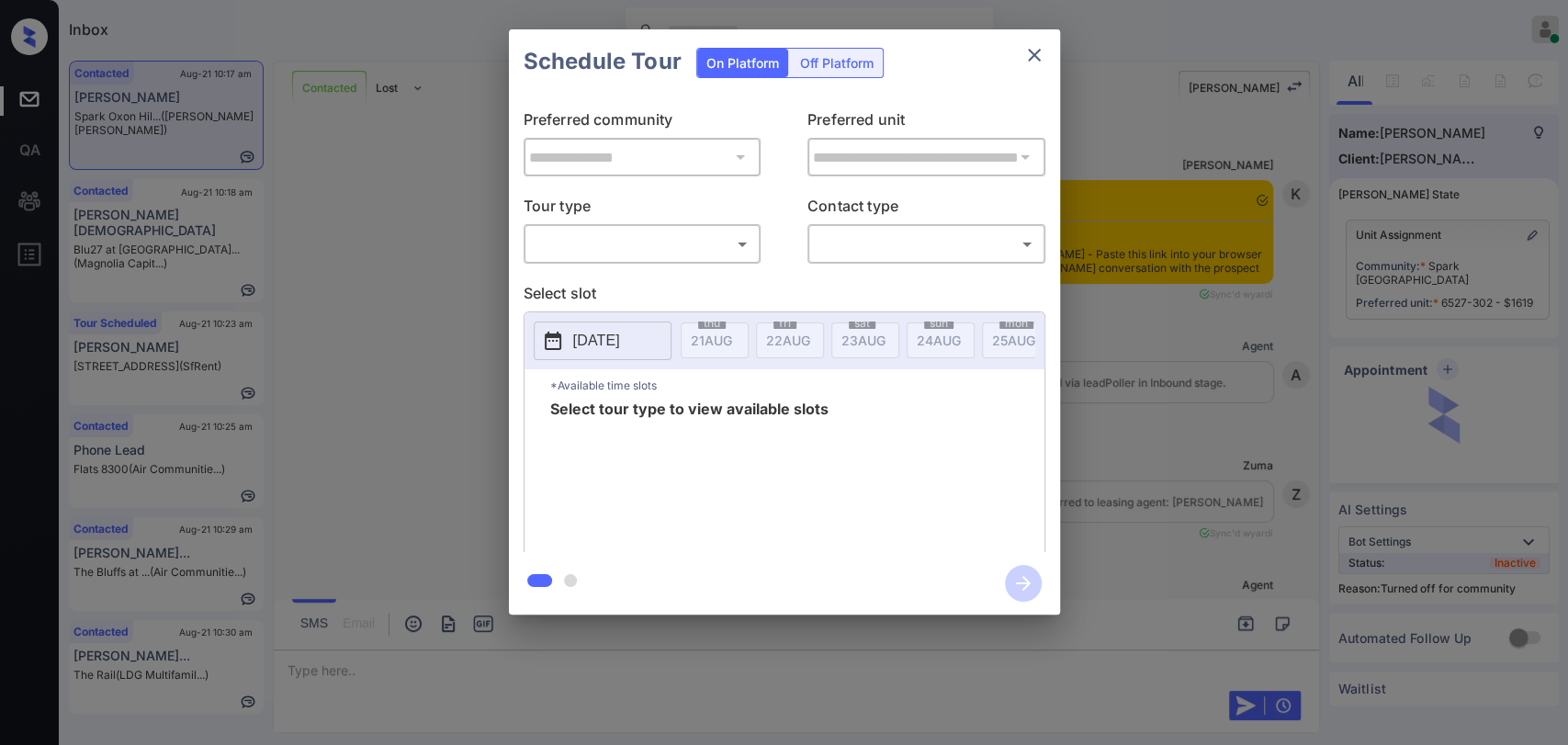
scroll to position [1678, 0]
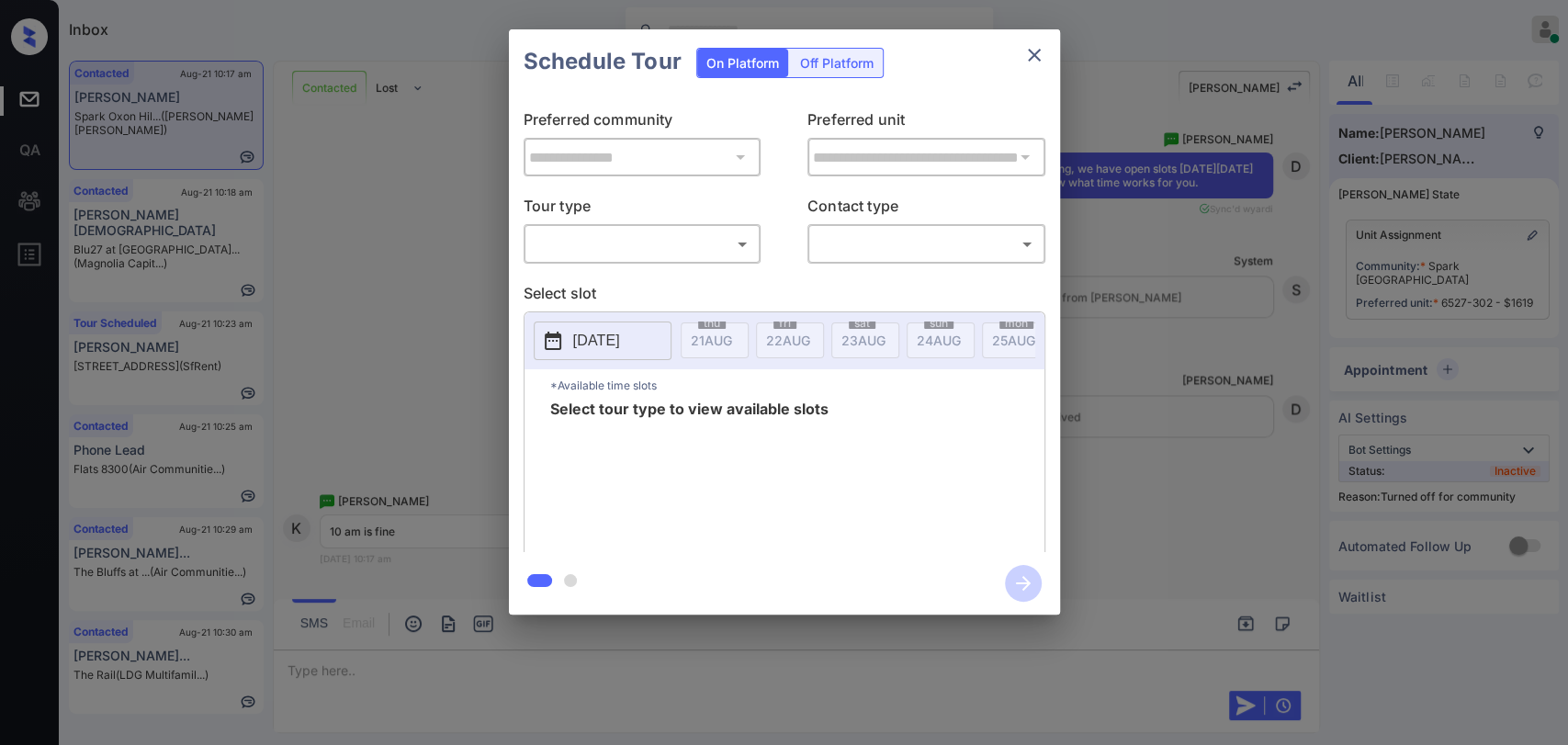
click at [630, 237] on body "Inbox [PERSON_NAME] [PERSON_NAME] Online Set yourself offline Set yourself on b…" at bounding box center [784, 372] width 1568 height 745
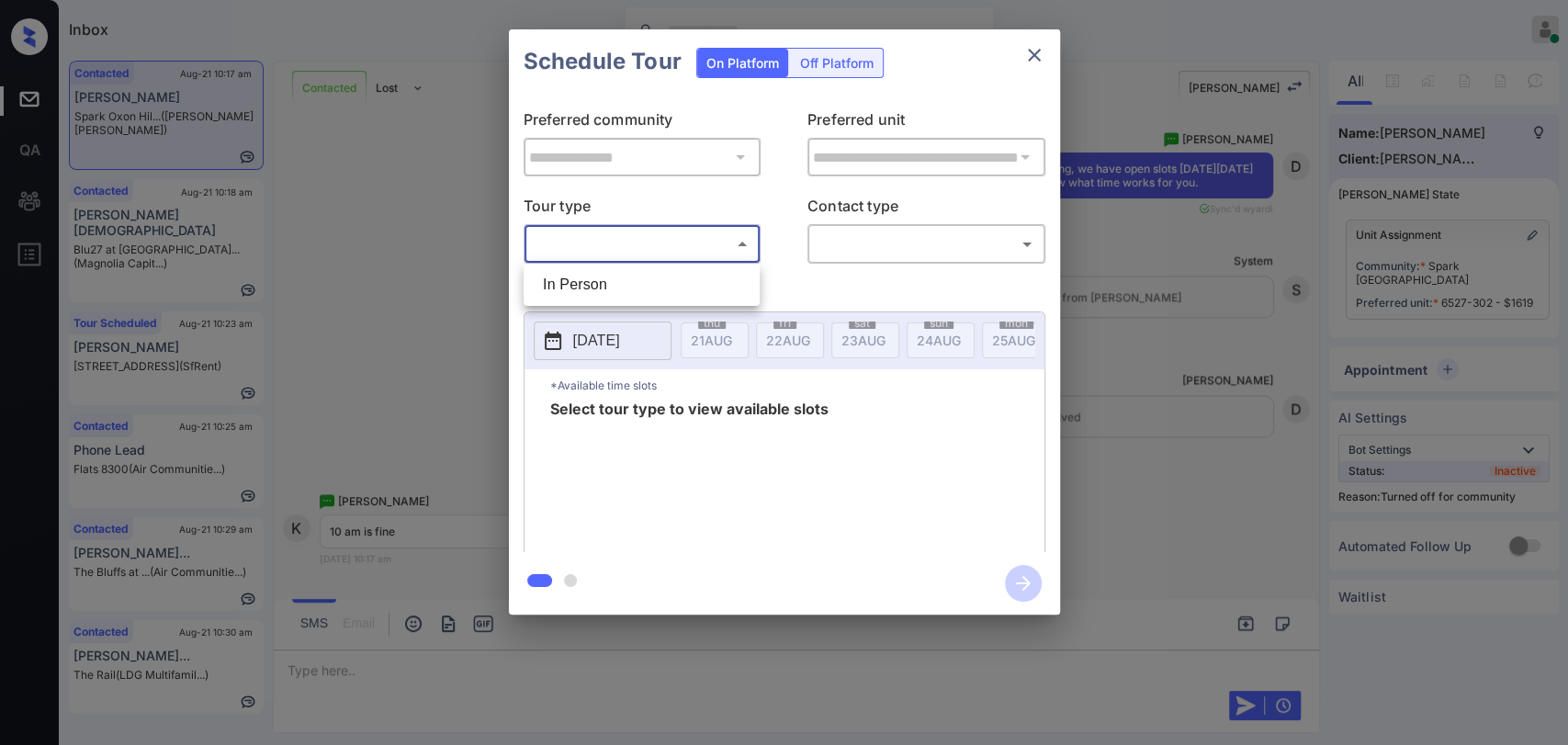
click at [603, 281] on li "In Person" at bounding box center [641, 284] width 227 height 33
type input "********"
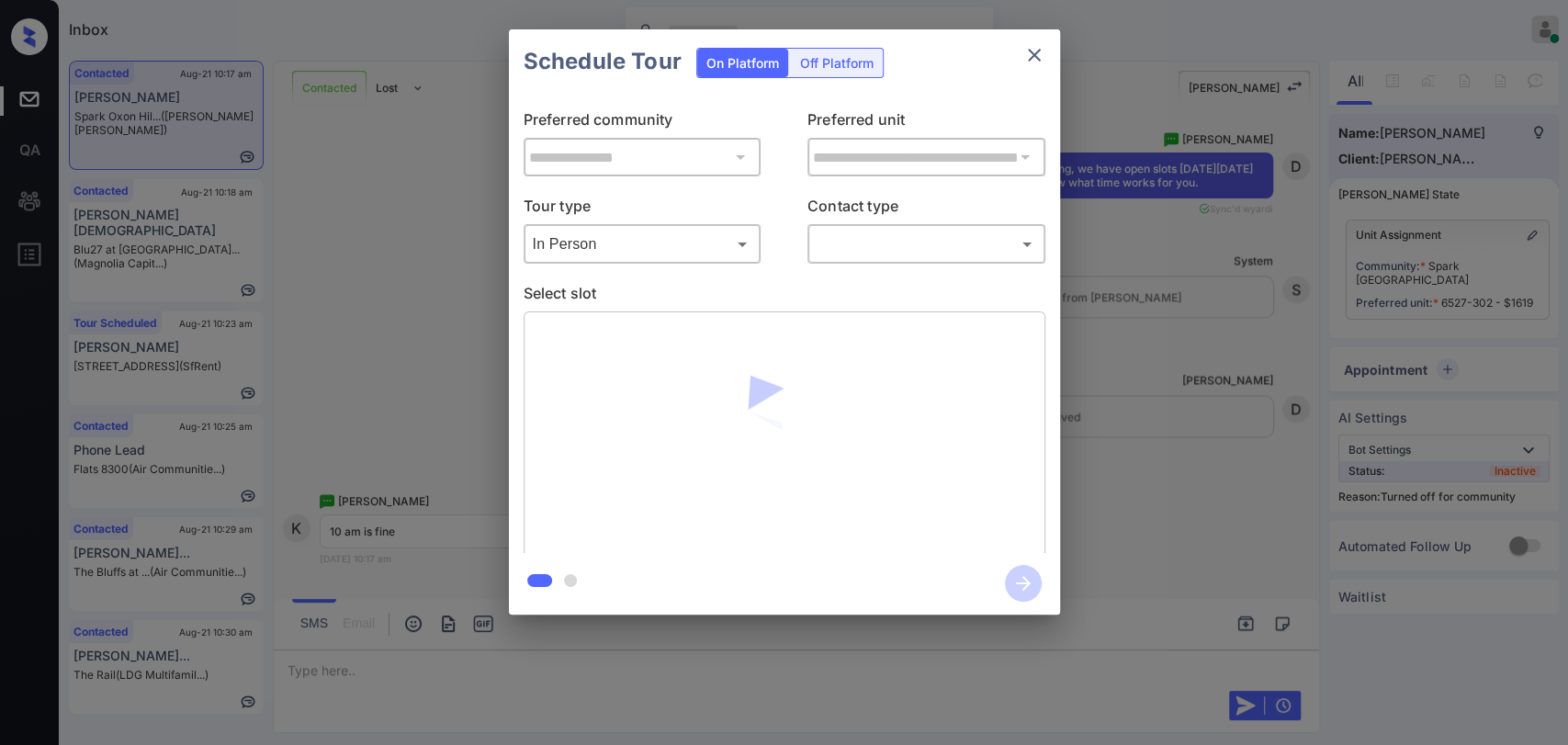
click at [874, 243] on div at bounding box center [784, 372] width 1568 height 745
click at [873, 243] on body "Inbox [PERSON_NAME] [PERSON_NAME] Online Set yourself offline Set yourself on b…" at bounding box center [784, 372] width 1568 height 745
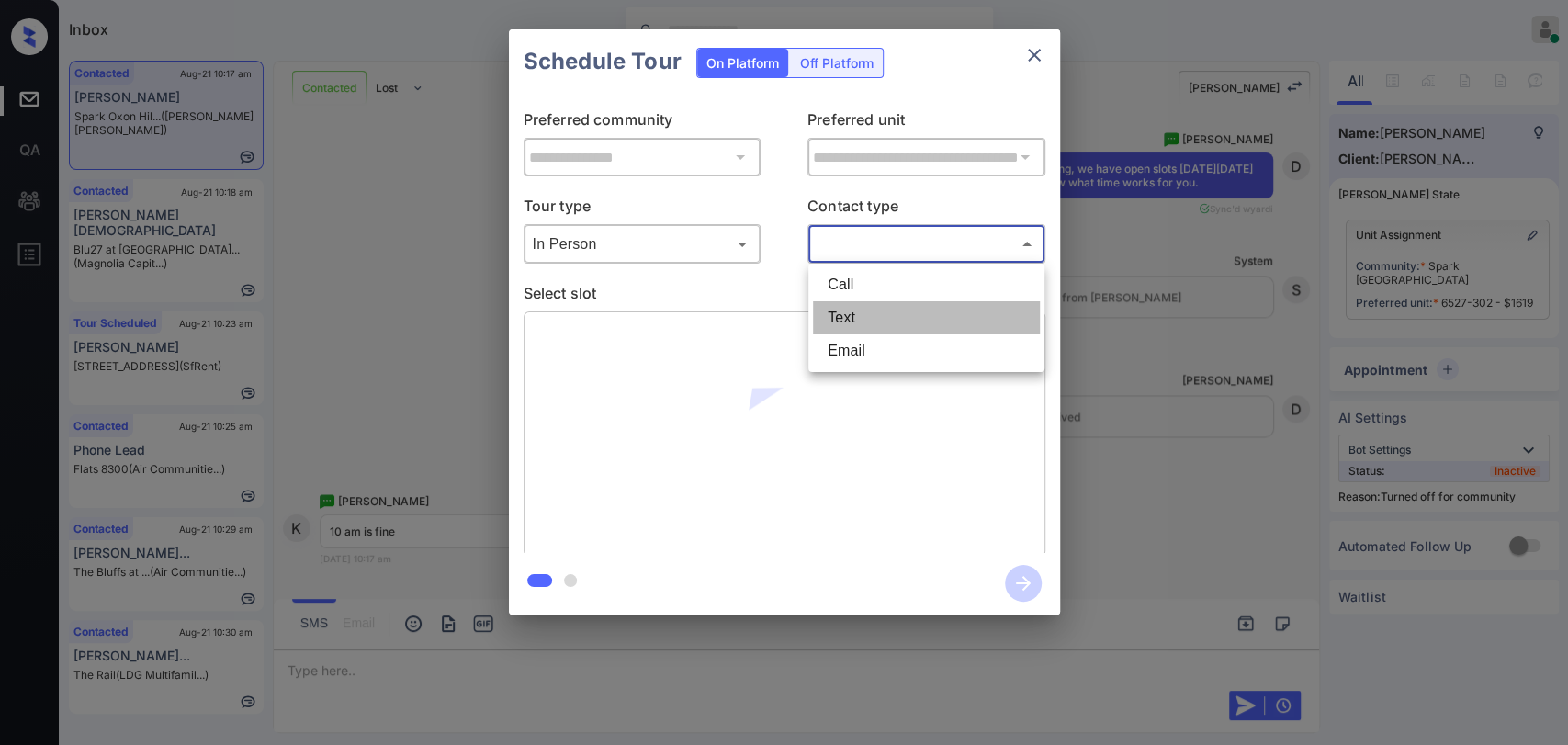
click at [861, 313] on li "Text" at bounding box center [926, 317] width 227 height 33
type input "****"
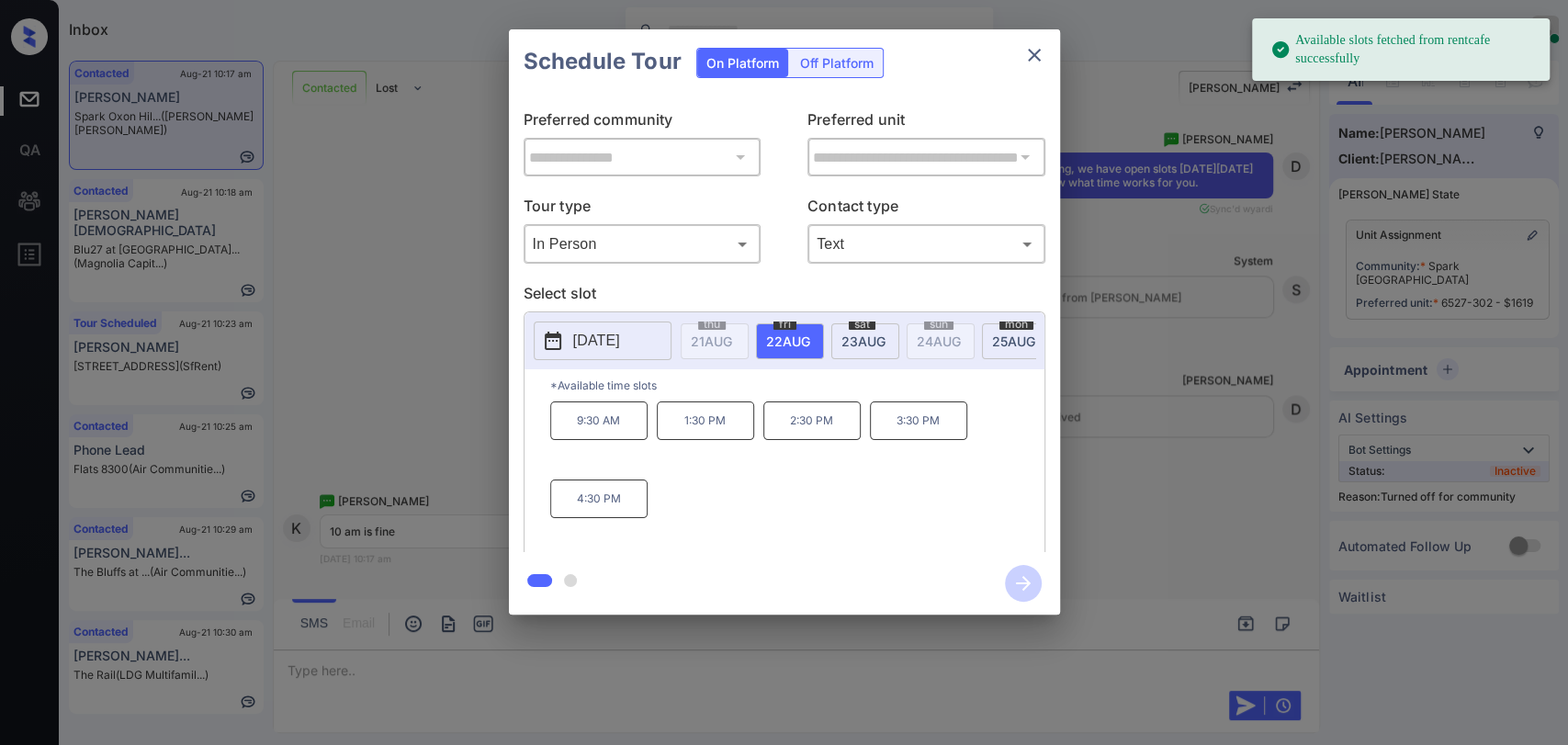
click at [732, 337] on span "[DATE]" at bounding box center [711, 341] width 41 height 16
click at [706, 432] on p "10:00 AM" at bounding box center [705, 420] width 97 height 39
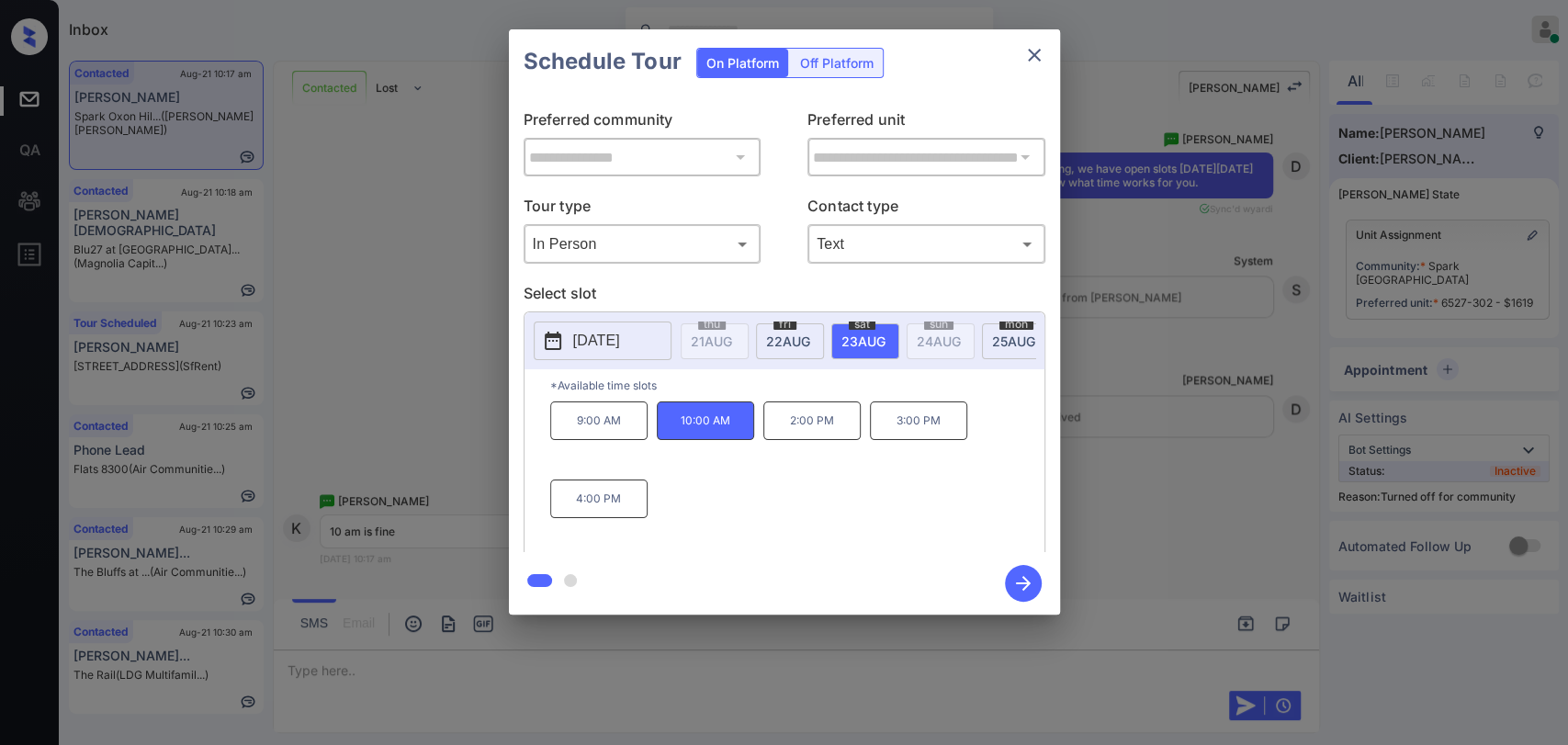
click at [1019, 582] on icon "button" at bounding box center [1023, 583] width 15 height 15
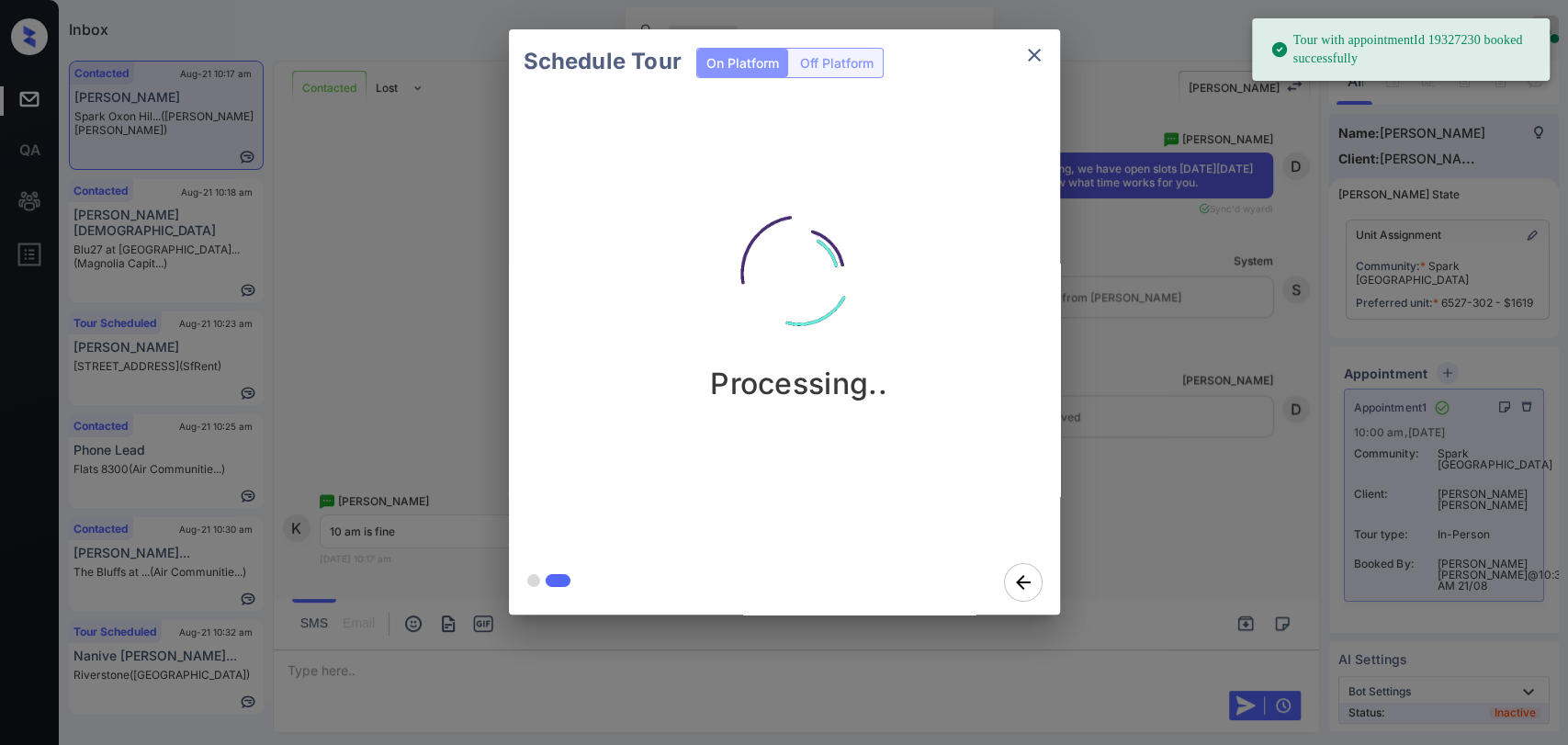
click at [1029, 56] on icon "close" at bounding box center [1034, 55] width 22 height 22
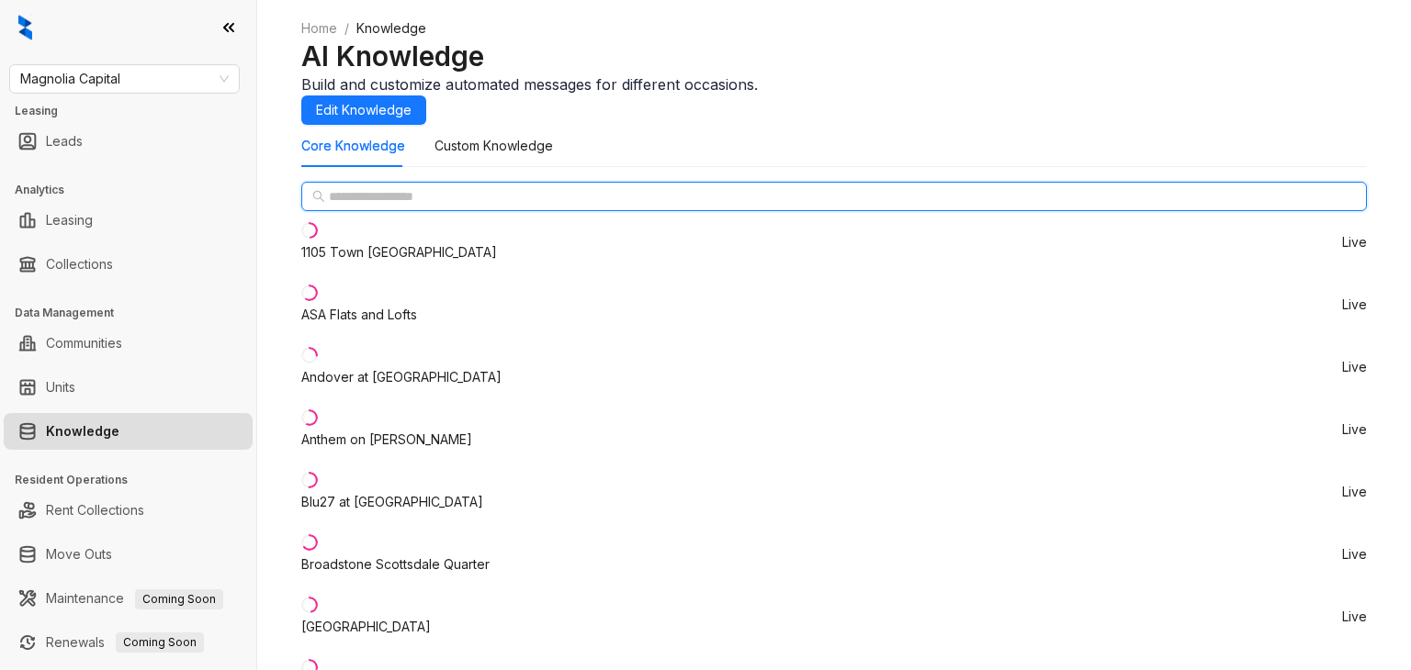
click at [421, 207] on input "text" at bounding box center [835, 196] width 1012 height 20
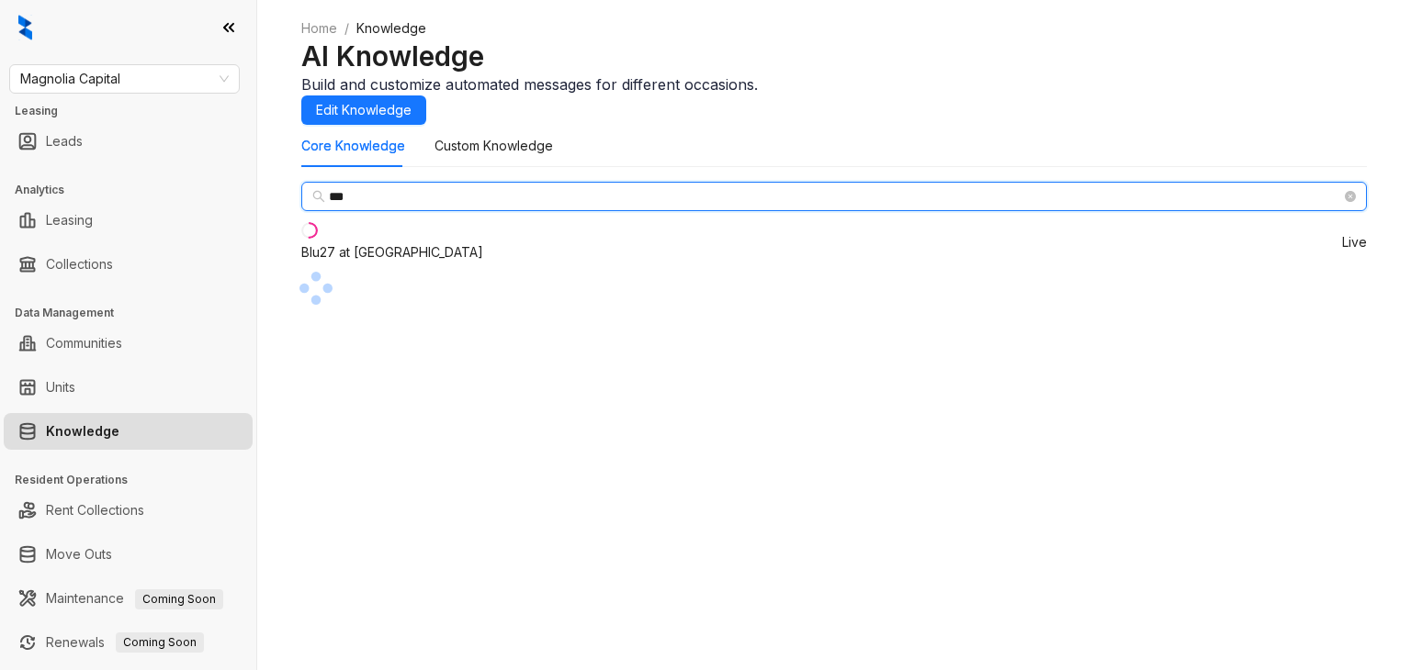
type input "***"
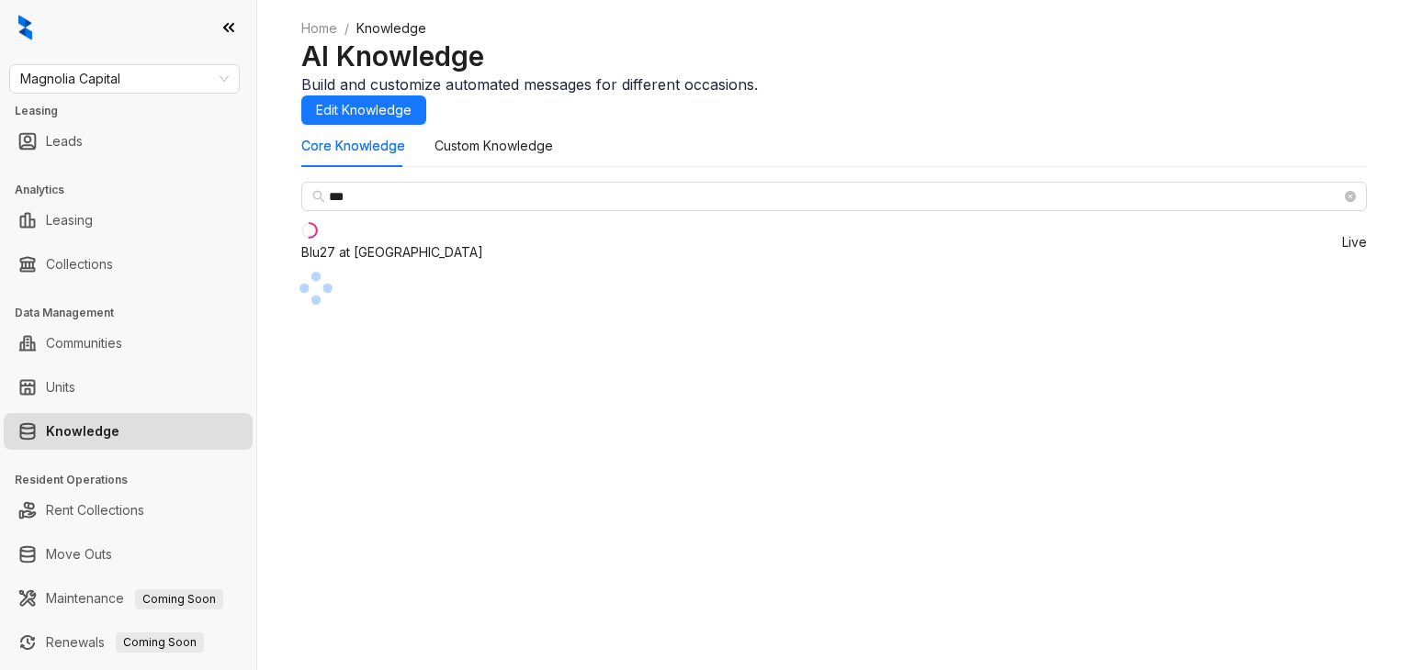
click at [410, 263] on div "Blu27 at [GEOGRAPHIC_DATA]" at bounding box center [392, 252] width 182 height 20
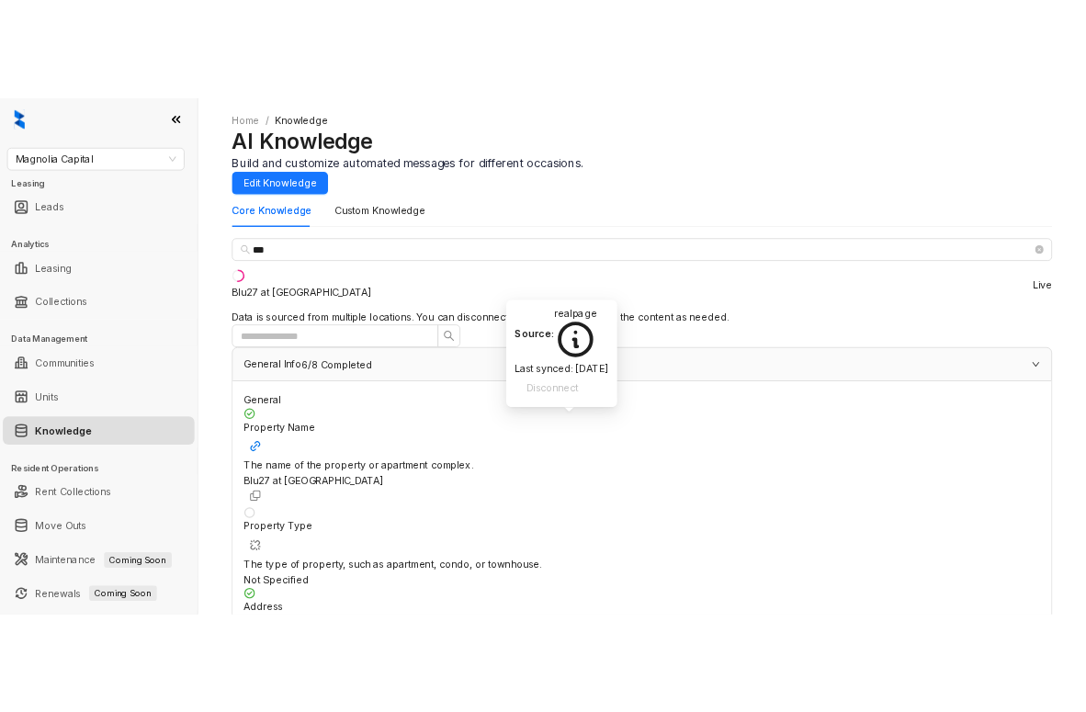
scroll to position [276, 0]
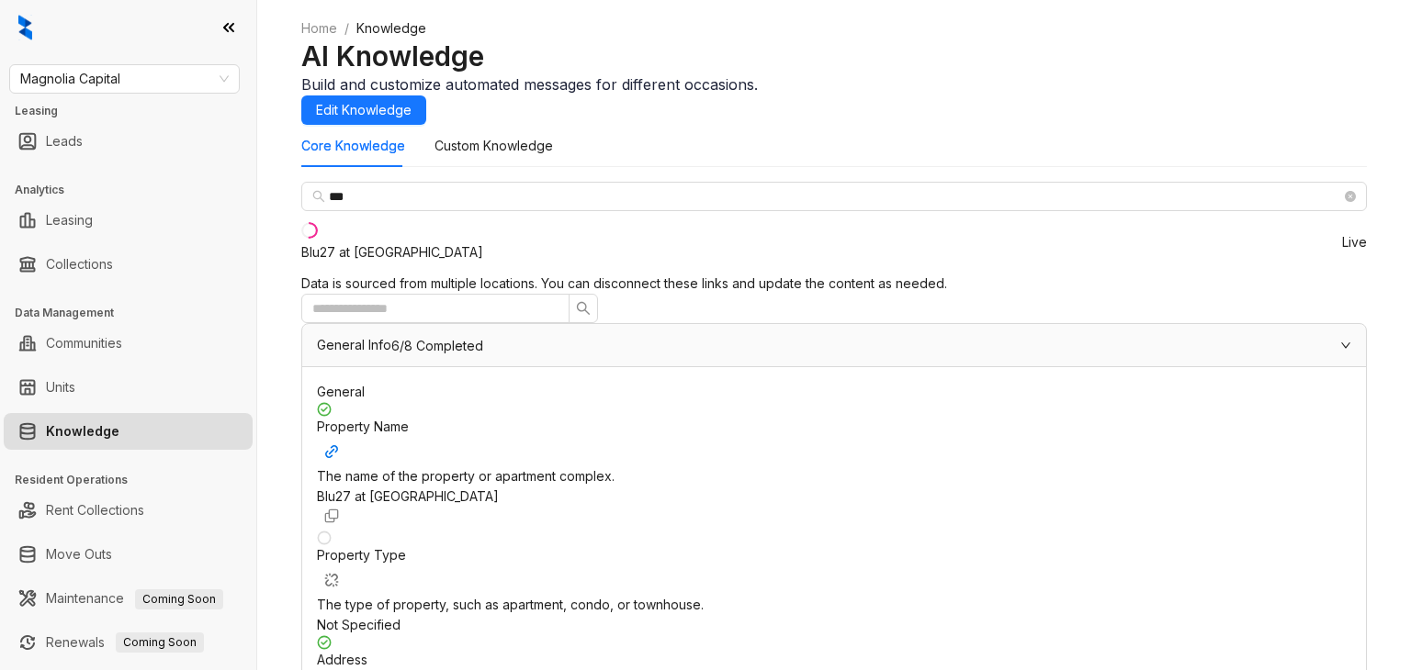
copy div "[PHONE_NUMBER]"
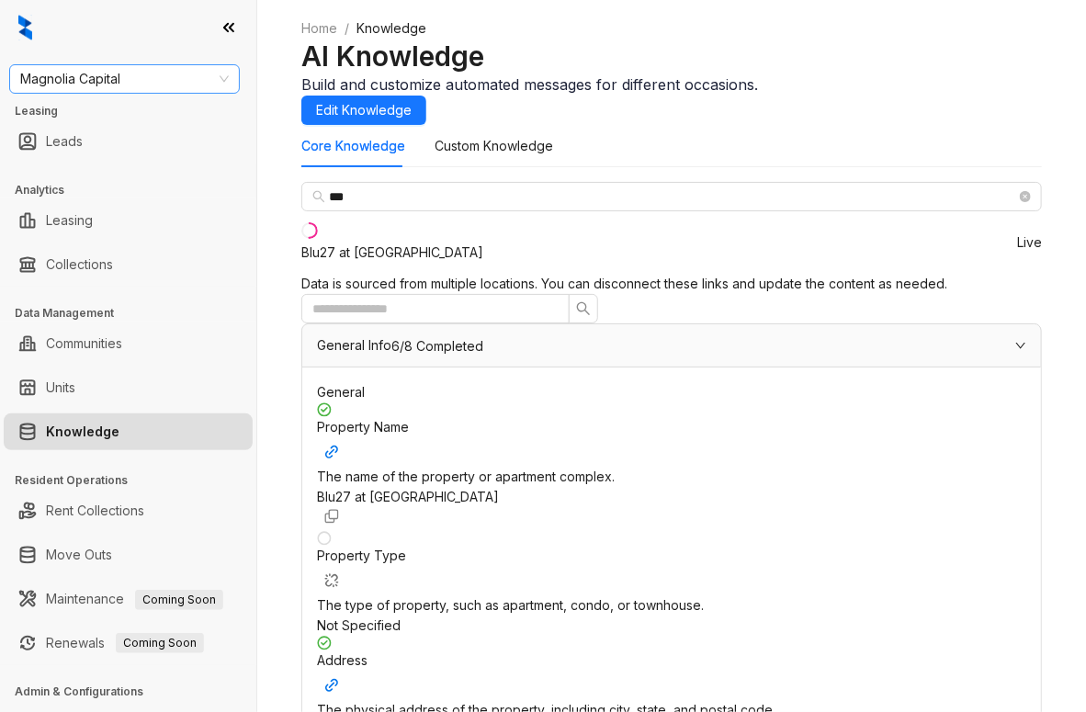
click at [157, 77] on span "Magnolia Capital" at bounding box center [124, 79] width 208 height 28
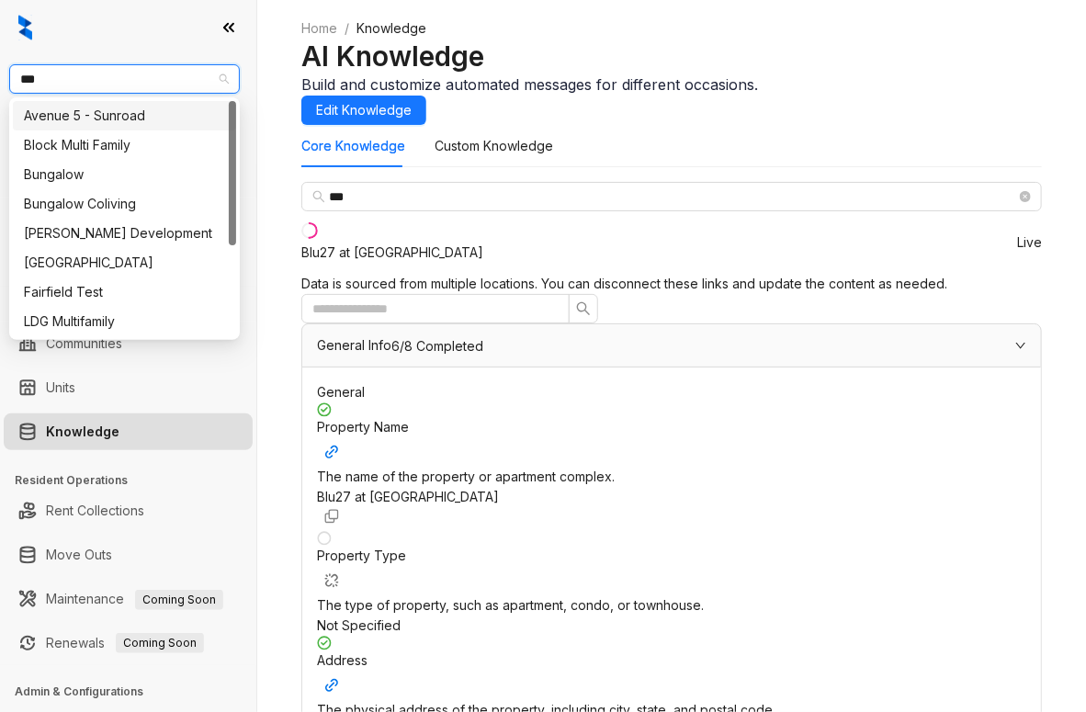
type input "****"
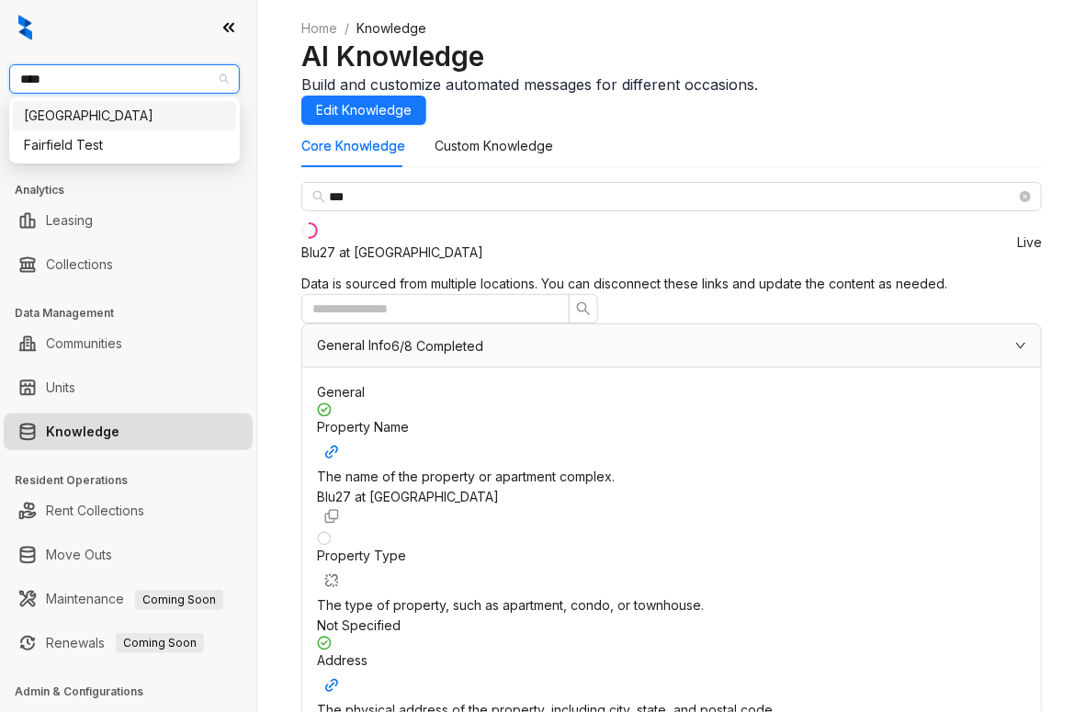
click at [84, 108] on div "[GEOGRAPHIC_DATA]" at bounding box center [124, 116] width 201 height 20
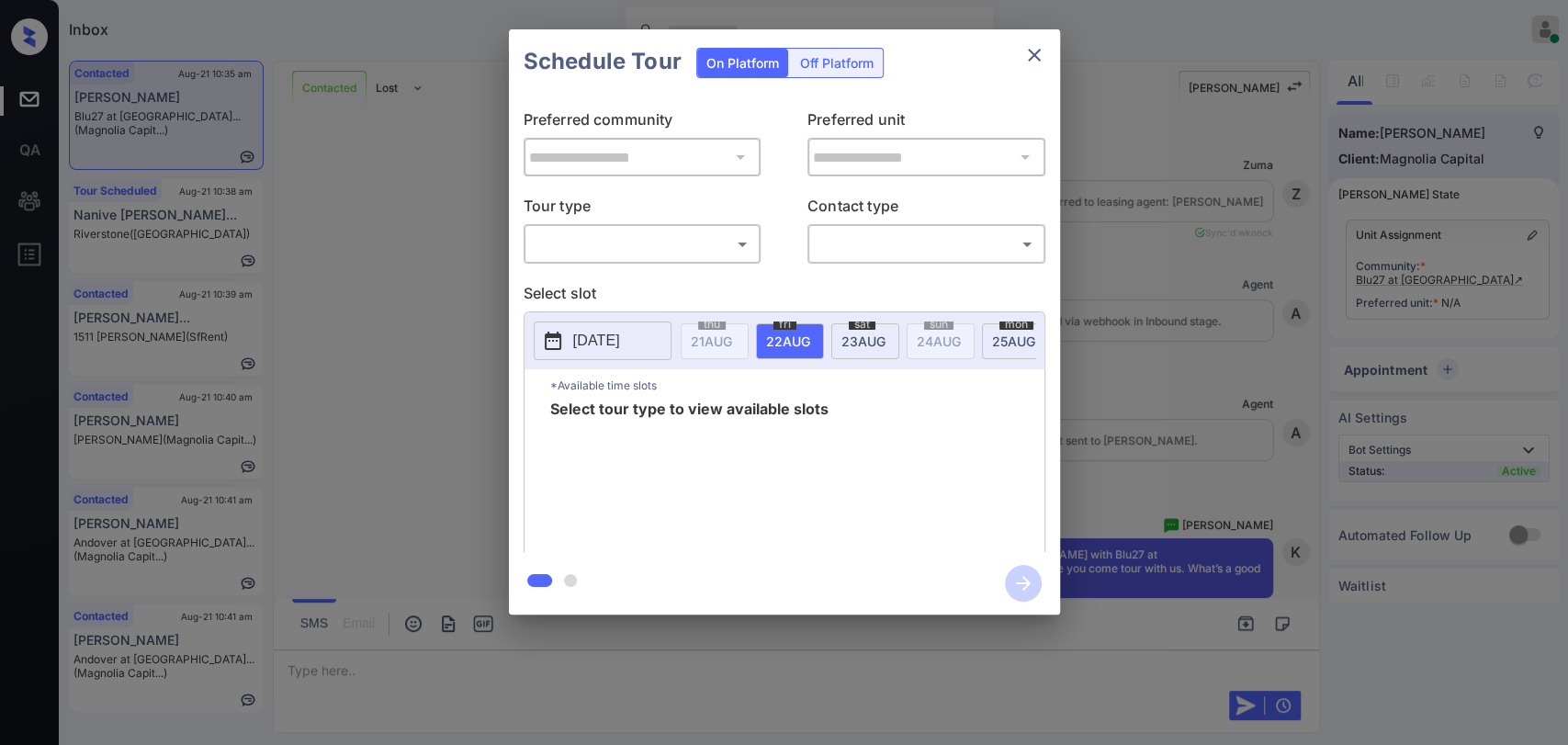
scroll to position [4959, 0]
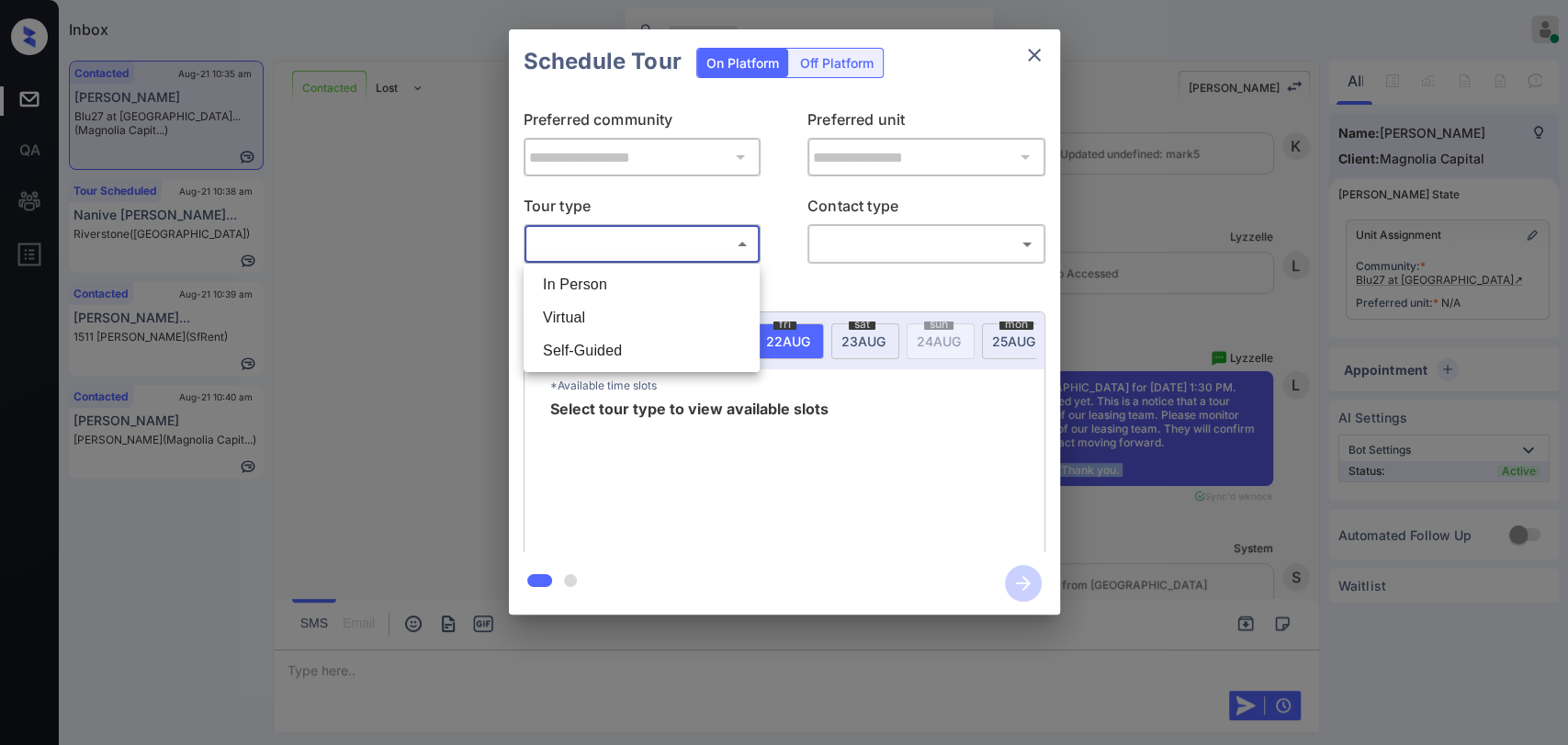
click at [624, 251] on body "Inbox [PERSON_NAME] [PERSON_NAME] Online Set yourself offline Set yourself on b…" at bounding box center [784, 372] width 1568 height 745
click at [579, 276] on li "In Person" at bounding box center [641, 284] width 227 height 33
type input "********"
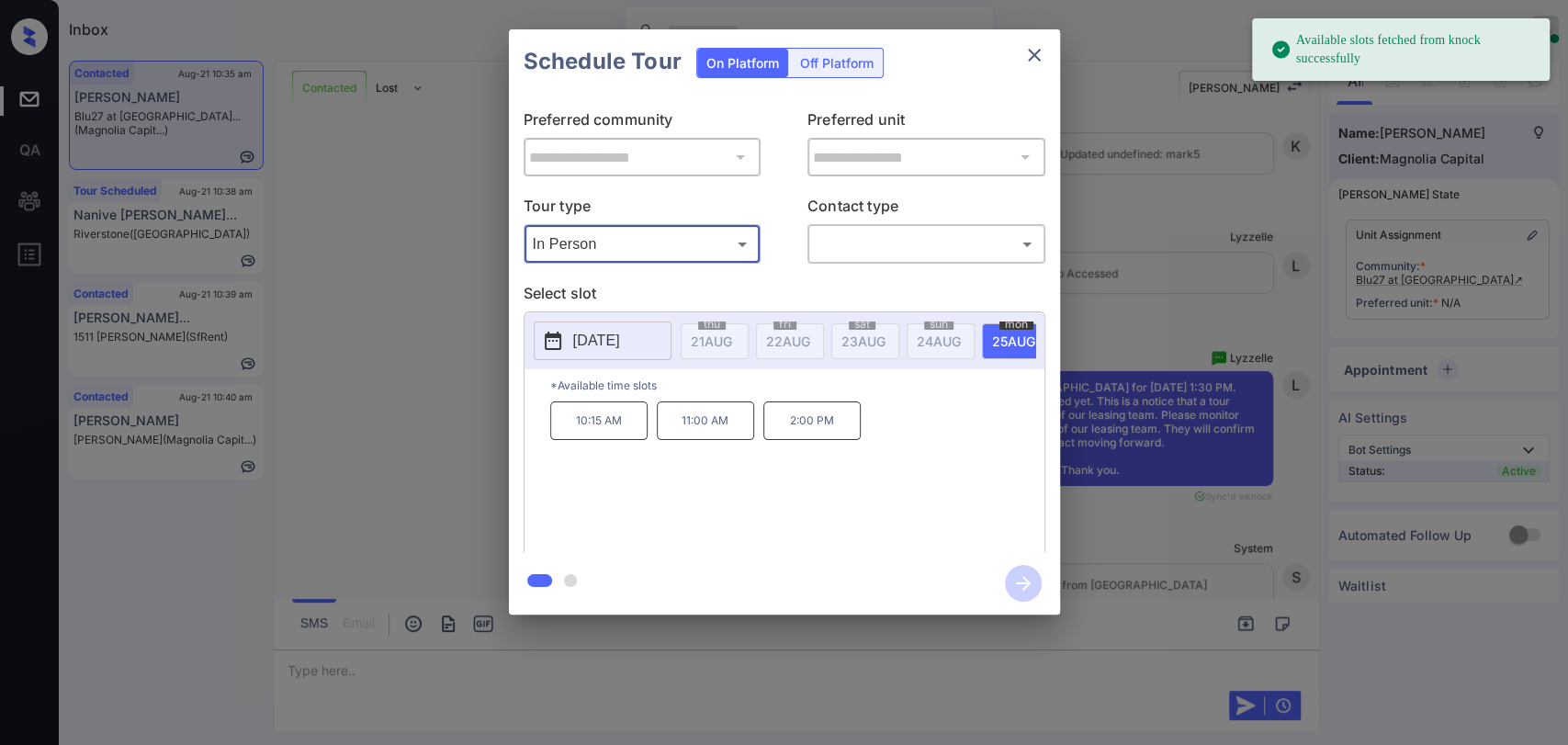
click at [365, 325] on div "**********" at bounding box center [784, 322] width 1568 height 644
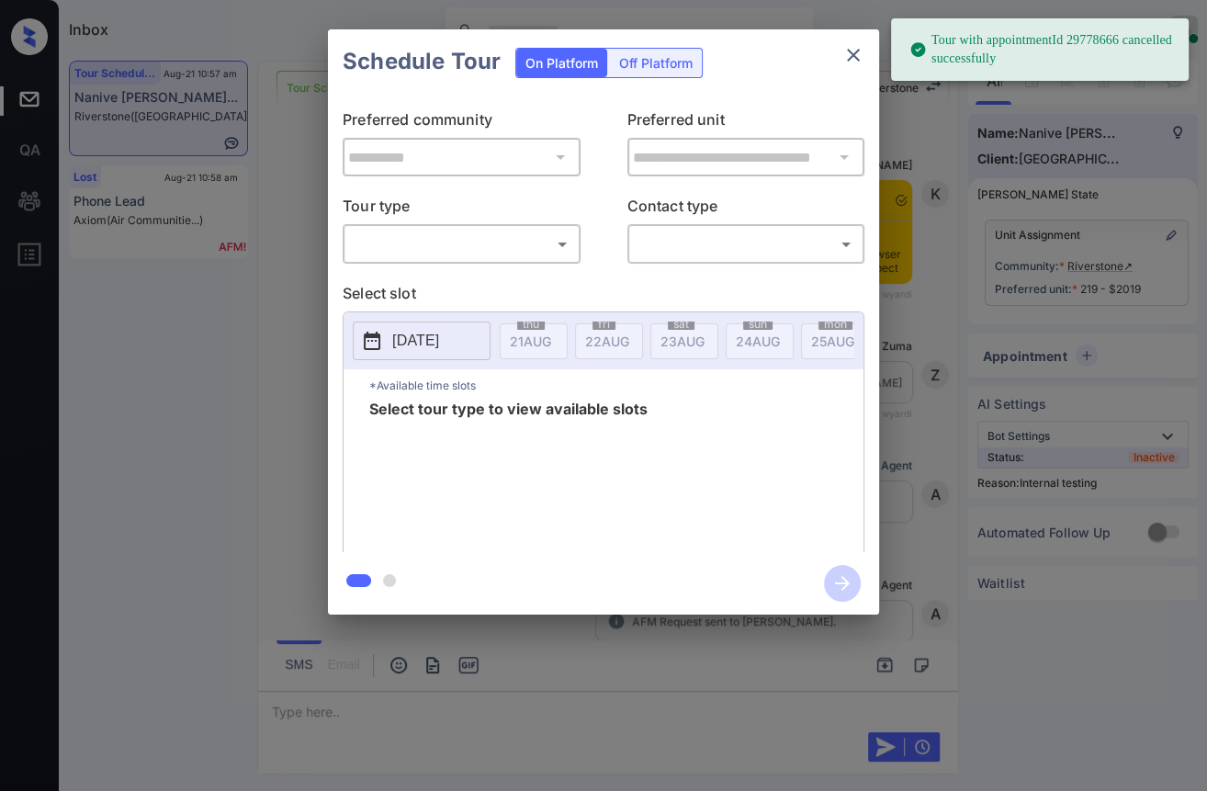
scroll to position [14646, 0]
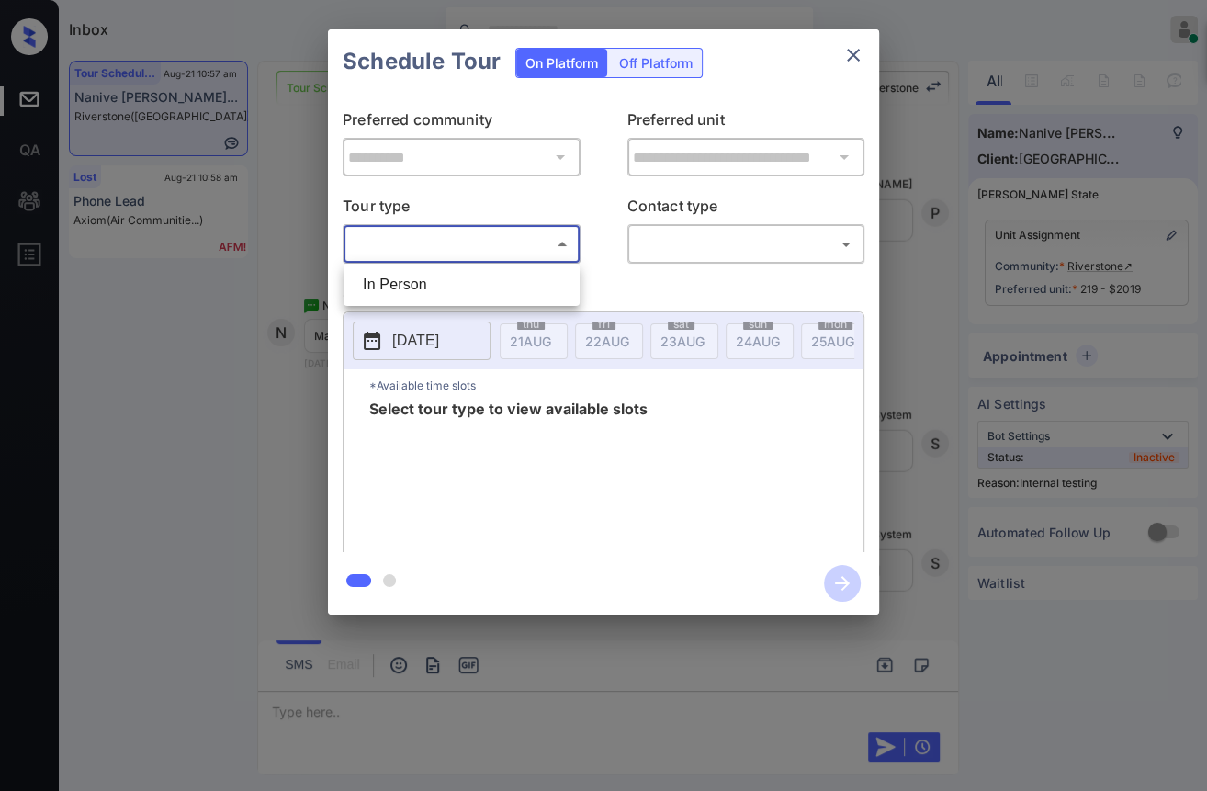
click at [445, 238] on body "Tour with appointmentId 29778666 cancelled successfully Inbox [PERSON_NAME] [PE…" at bounding box center [603, 395] width 1207 height 791
click at [413, 292] on li "In Person" at bounding box center [461, 284] width 227 height 33
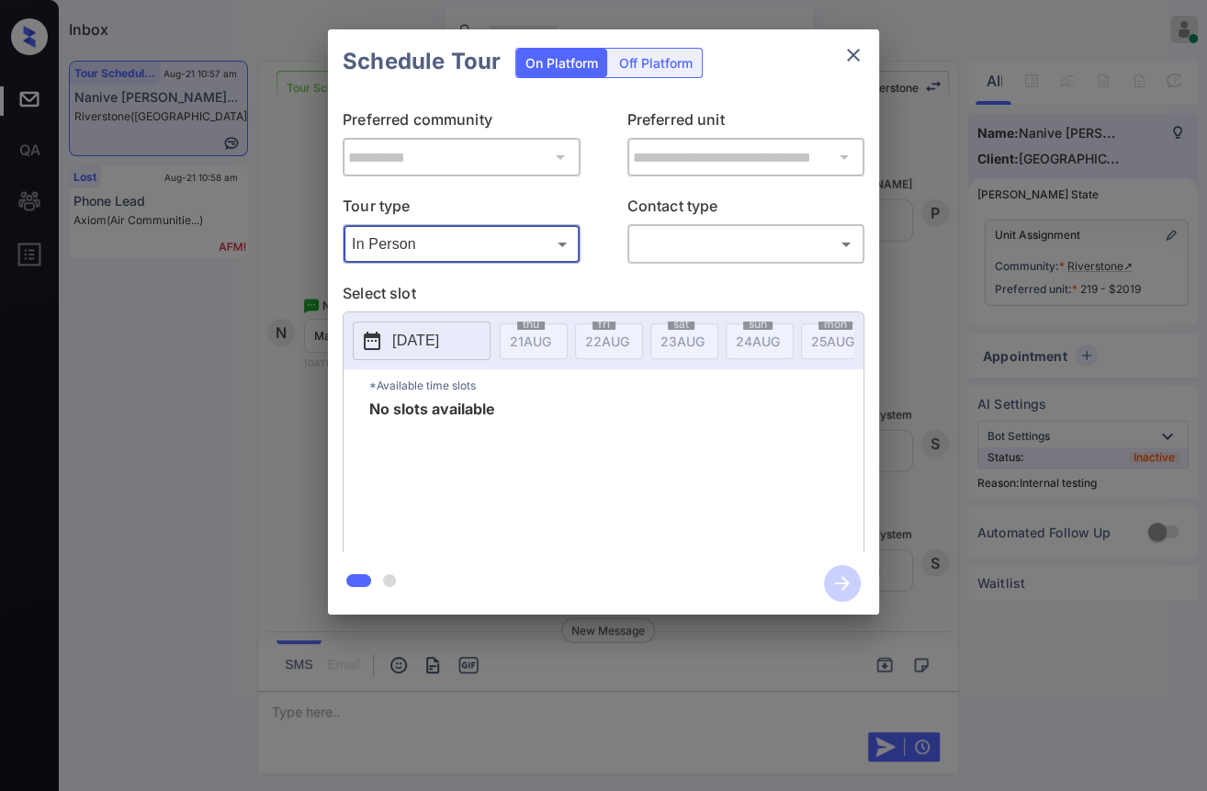
type input "********"
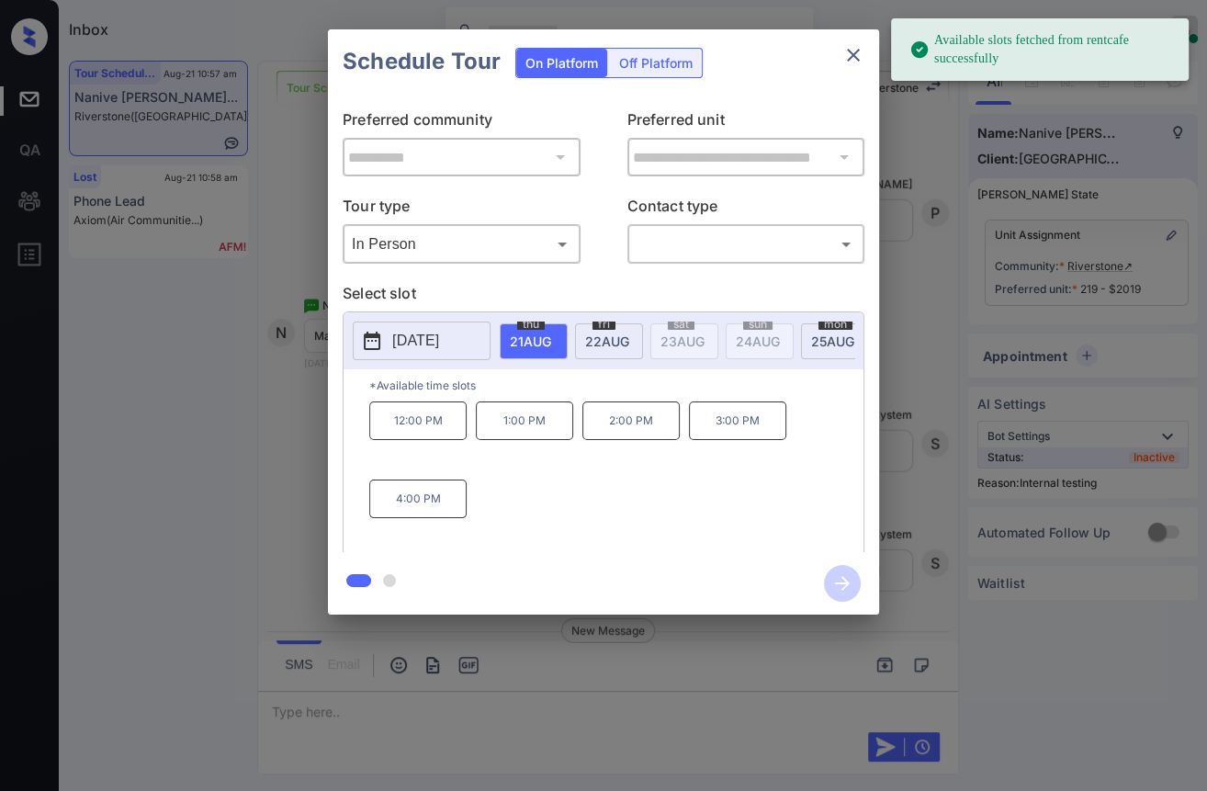
click at [551, 333] on span "22 AUG" at bounding box center [530, 341] width 41 height 16
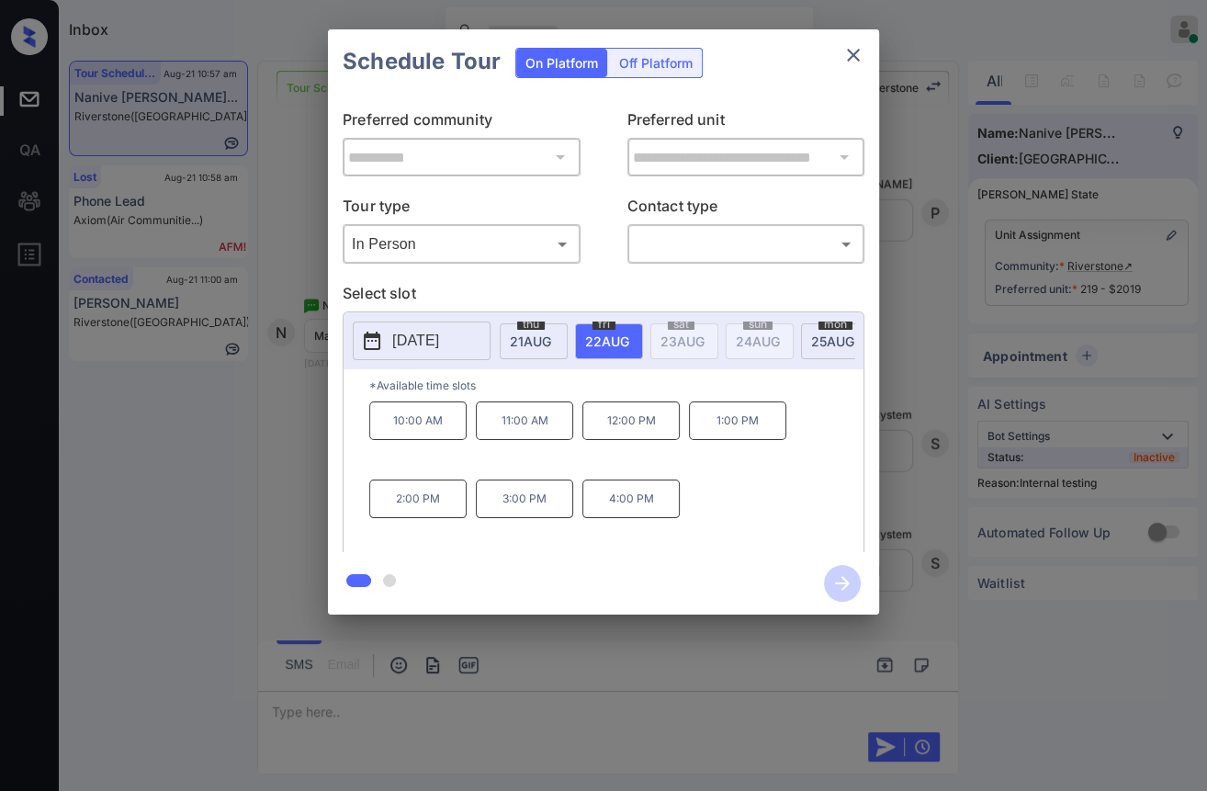
click at [854, 48] on icon "close" at bounding box center [853, 55] width 22 height 22
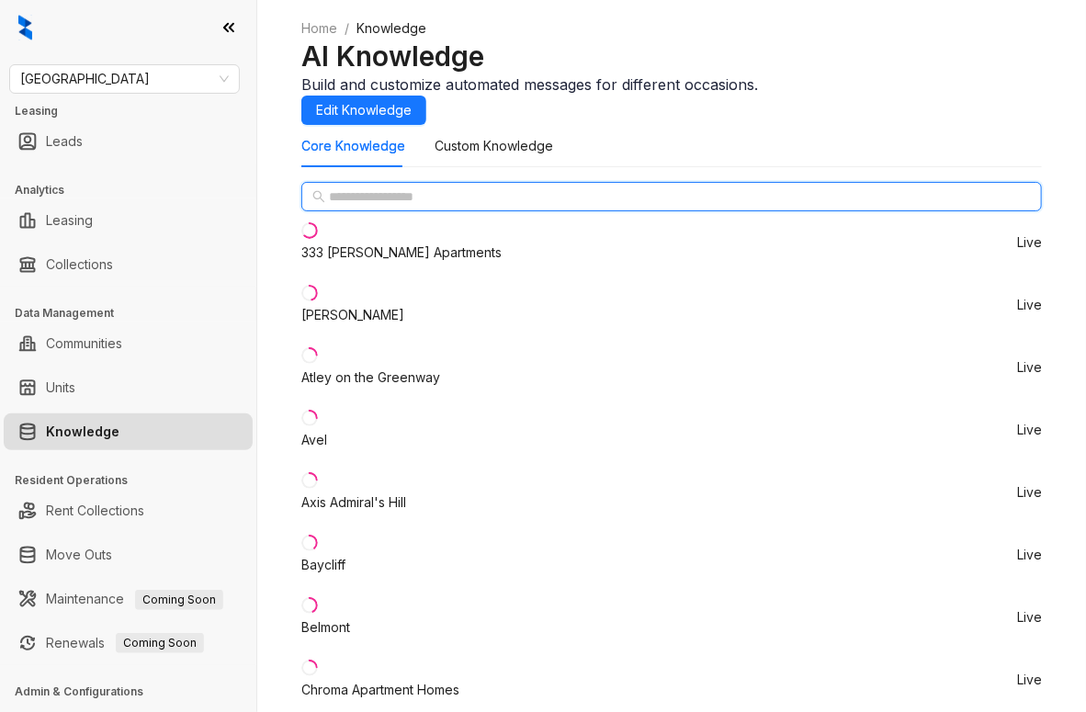
click at [398, 207] on input "text" at bounding box center [672, 196] width 687 height 20
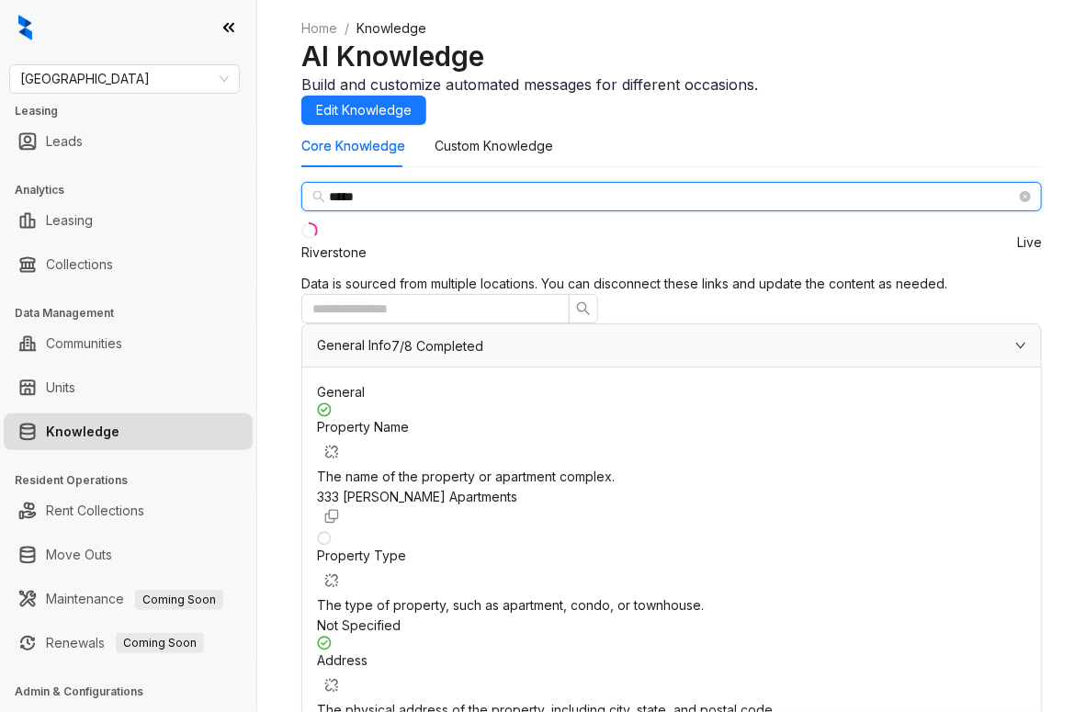
type input "*****"
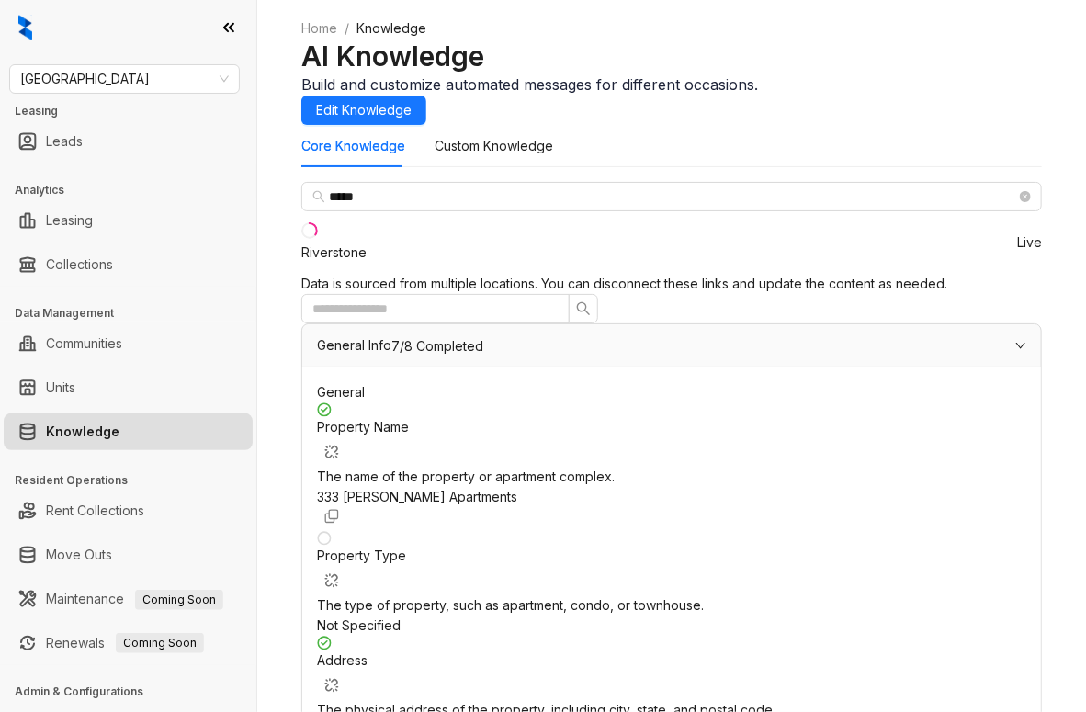
click at [385, 274] on li "Riverstone Live" at bounding box center [671, 242] width 740 height 62
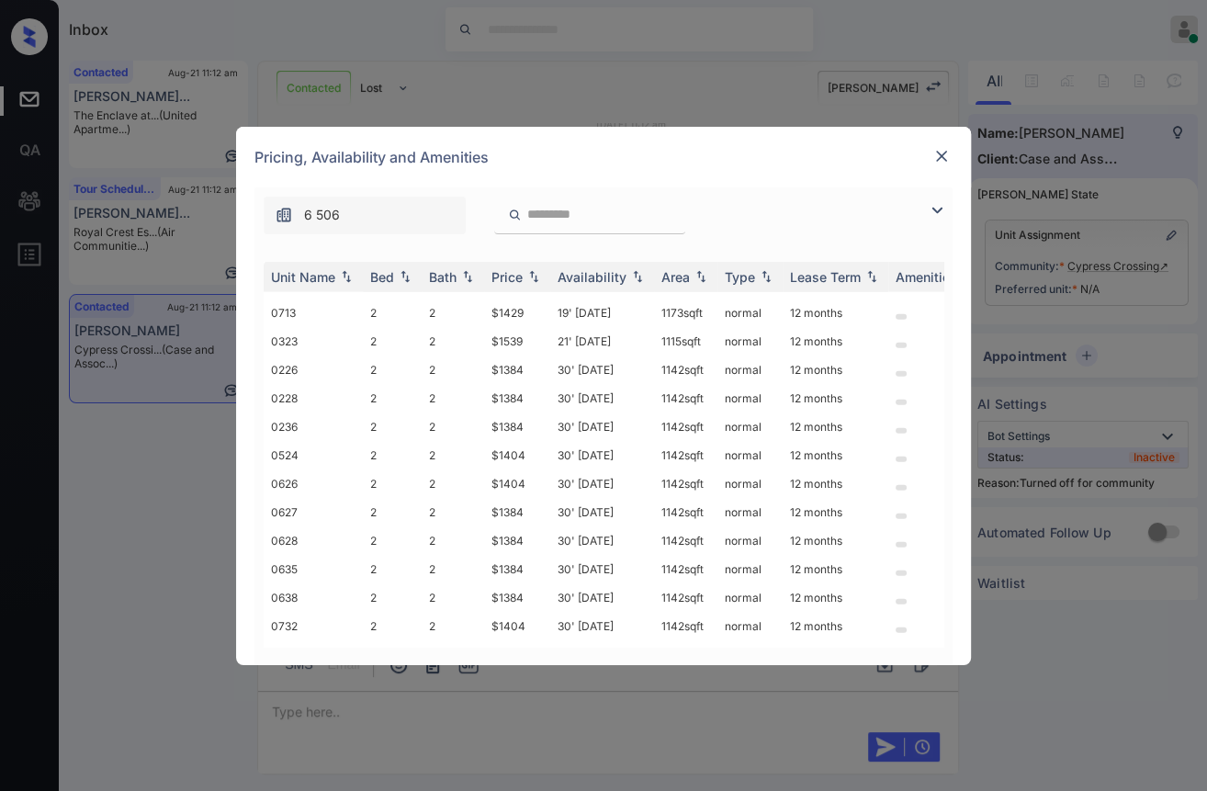
scroll to position [4253, 0]
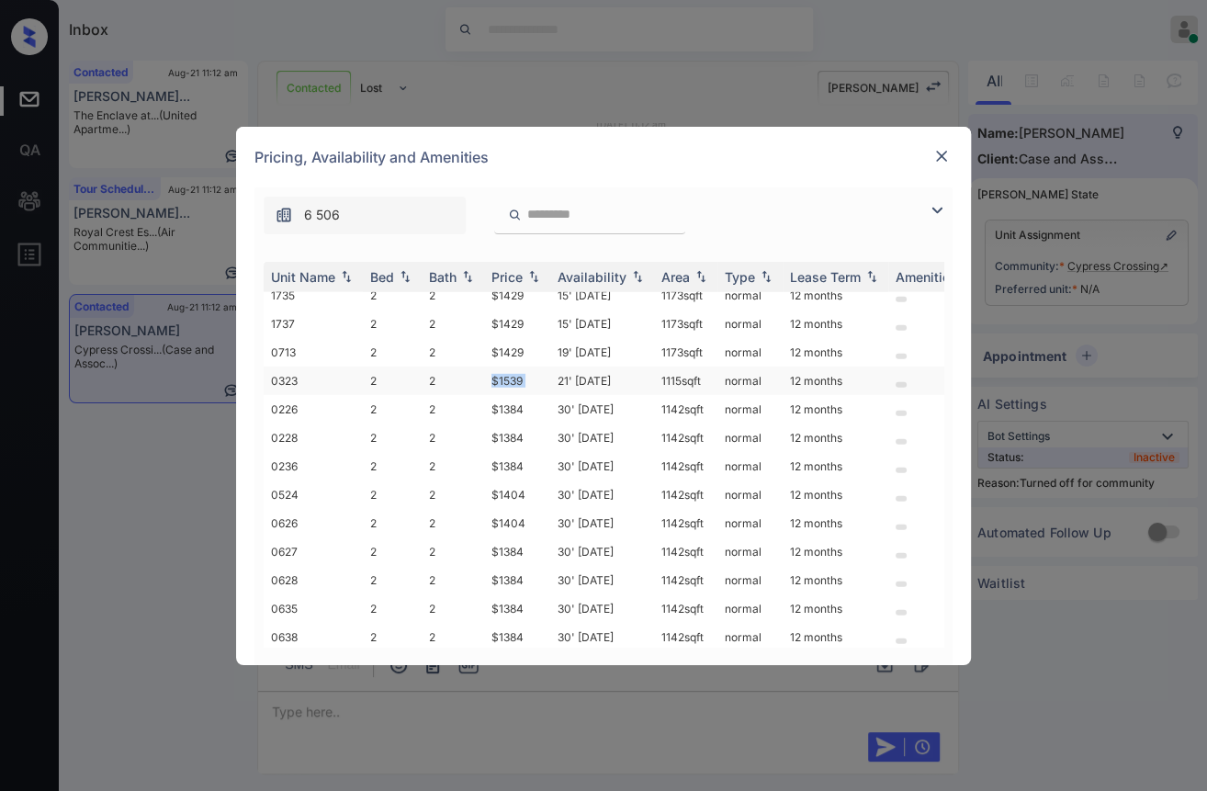
drag, startPoint x: 535, startPoint y: 324, endPoint x: 556, endPoint y: 324, distance: 21.1
click at [556, 366] on tr "0323 2 2 $1539 21' Jul 25 1115 sqft normal 12 months" at bounding box center [744, 380] width 960 height 28
copy tr "$1539"
click at [939, 157] on img at bounding box center [941, 156] width 18 height 18
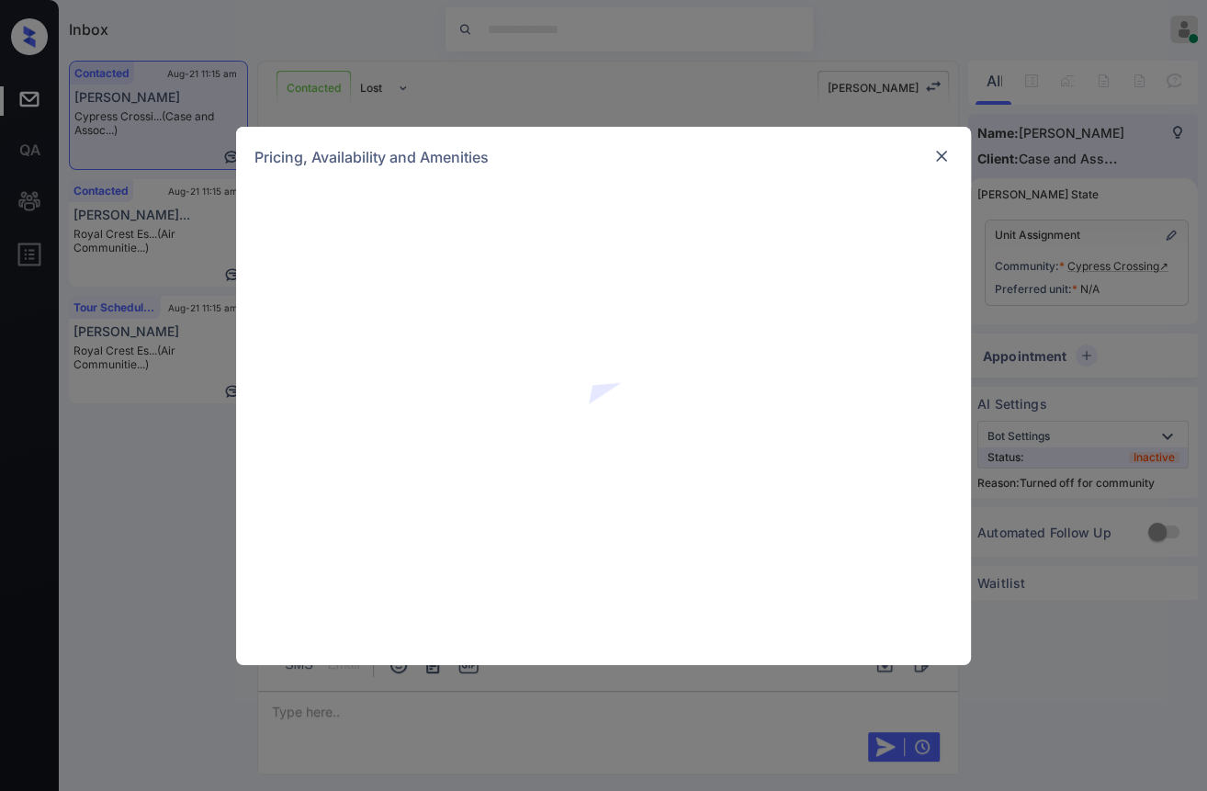
scroll to position [3395, 0]
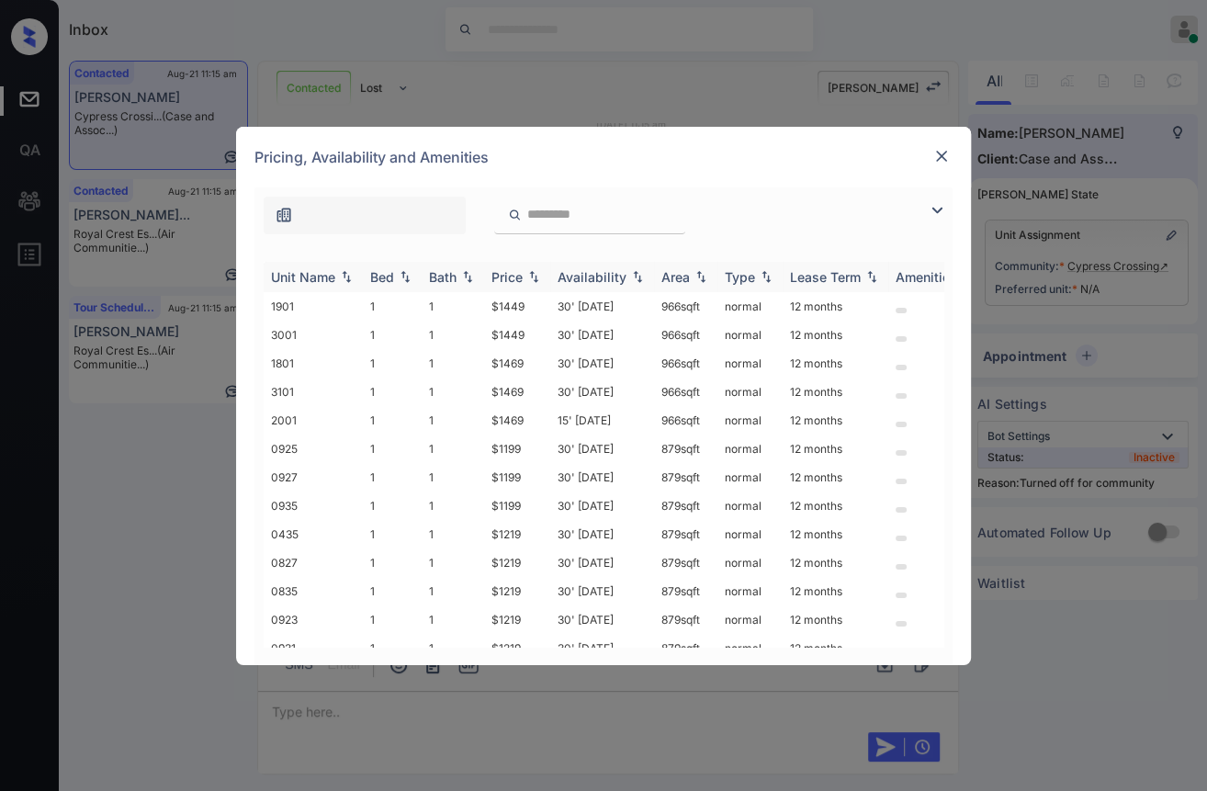
click at [382, 275] on div "Bed" at bounding box center [382, 277] width 24 height 16
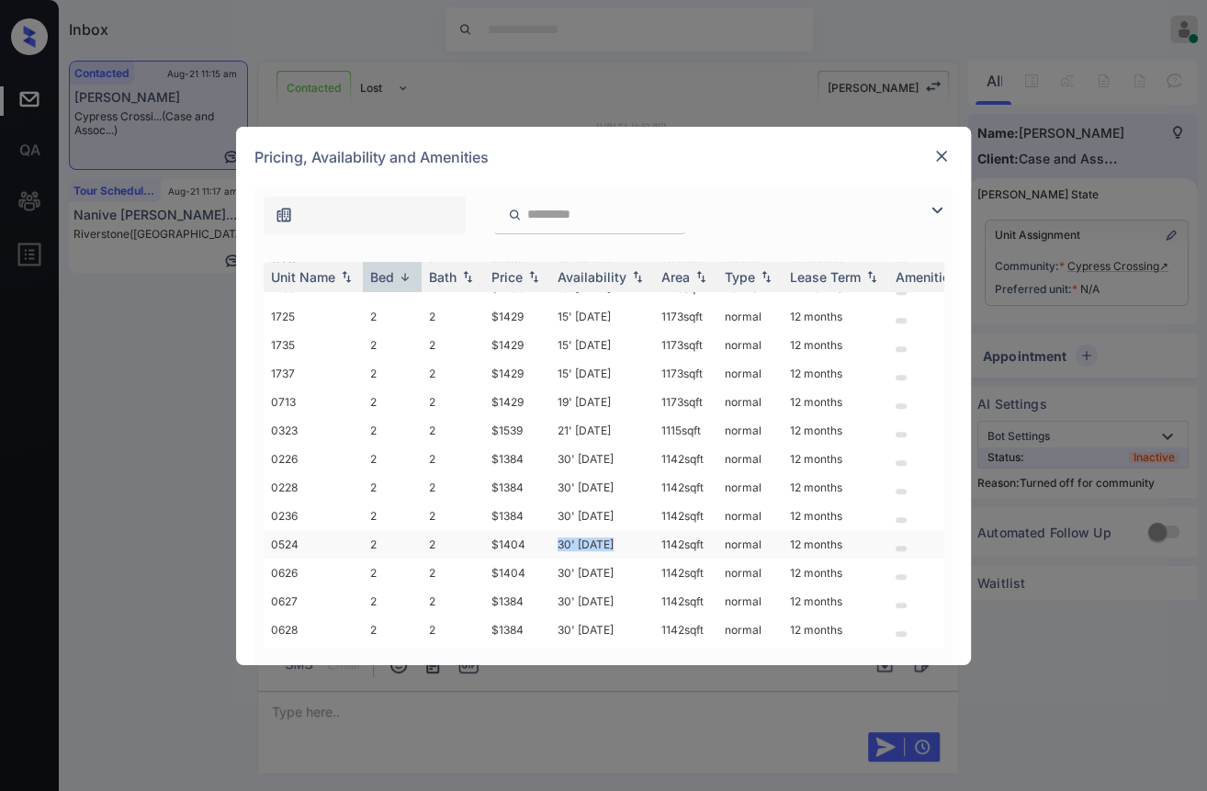
drag, startPoint x: 556, startPoint y: 528, endPoint x: 618, endPoint y: 528, distance: 62.5
click at [618, 530] on td "30' [DATE]" at bounding box center [602, 544] width 104 height 28
copy td "30' [DATE]"
copy tr "$1404"
drag, startPoint x: 479, startPoint y: 533, endPoint x: 523, endPoint y: 527, distance: 44.4
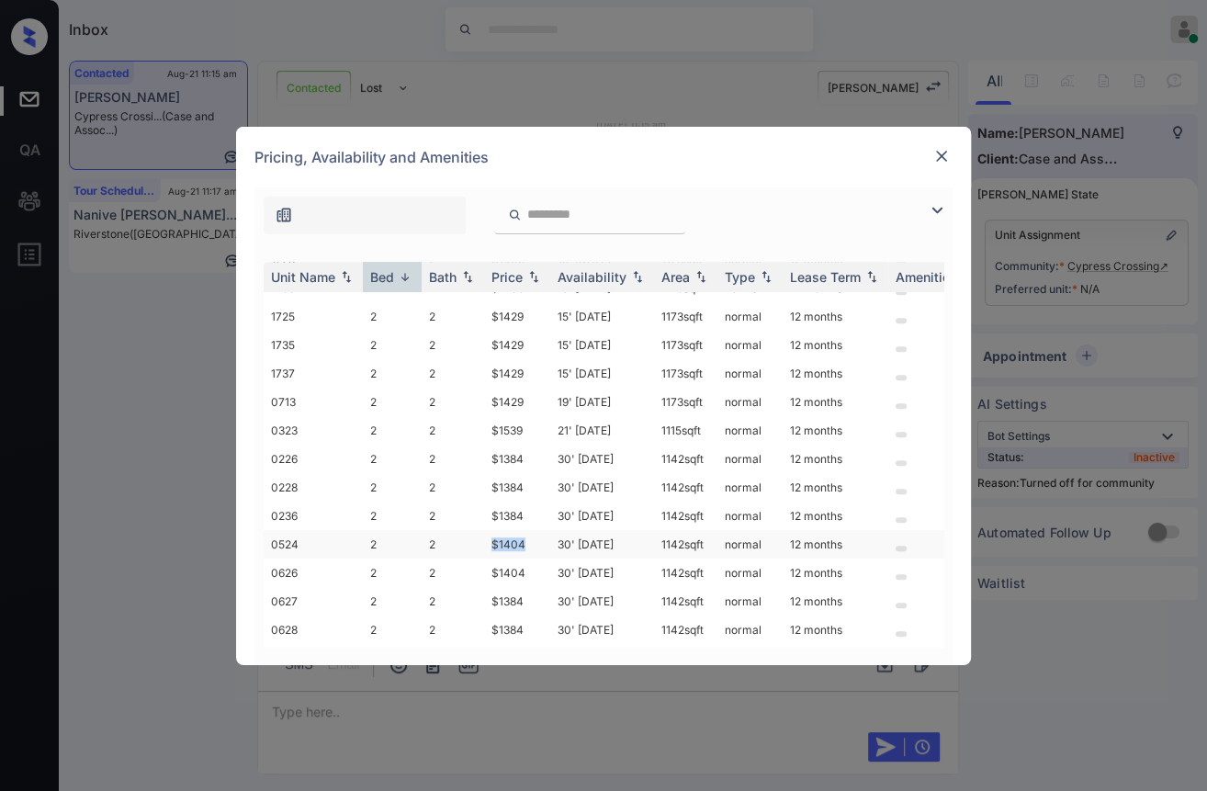
click at [523, 530] on tr "0524 2 2 $1404 30' [DATE] sqft normal 12 months" at bounding box center [744, 544] width 960 height 28
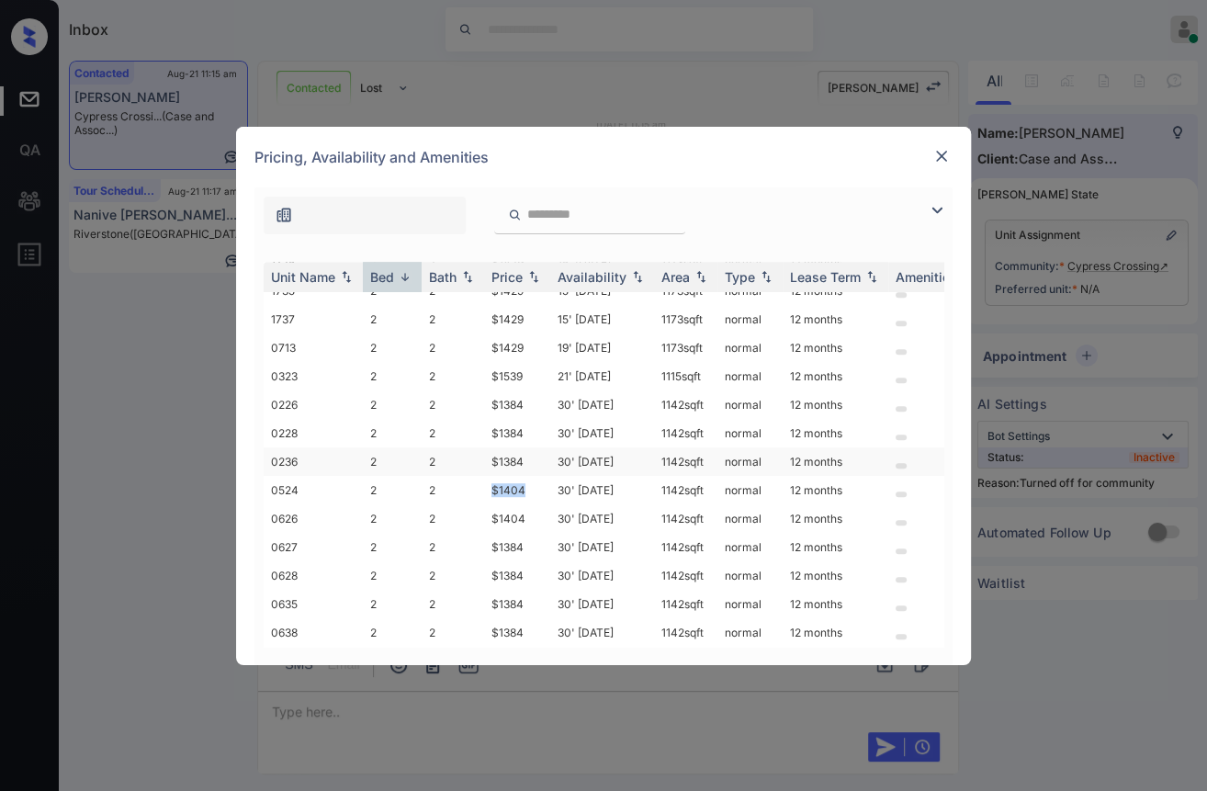
scroll to position [918, 0]
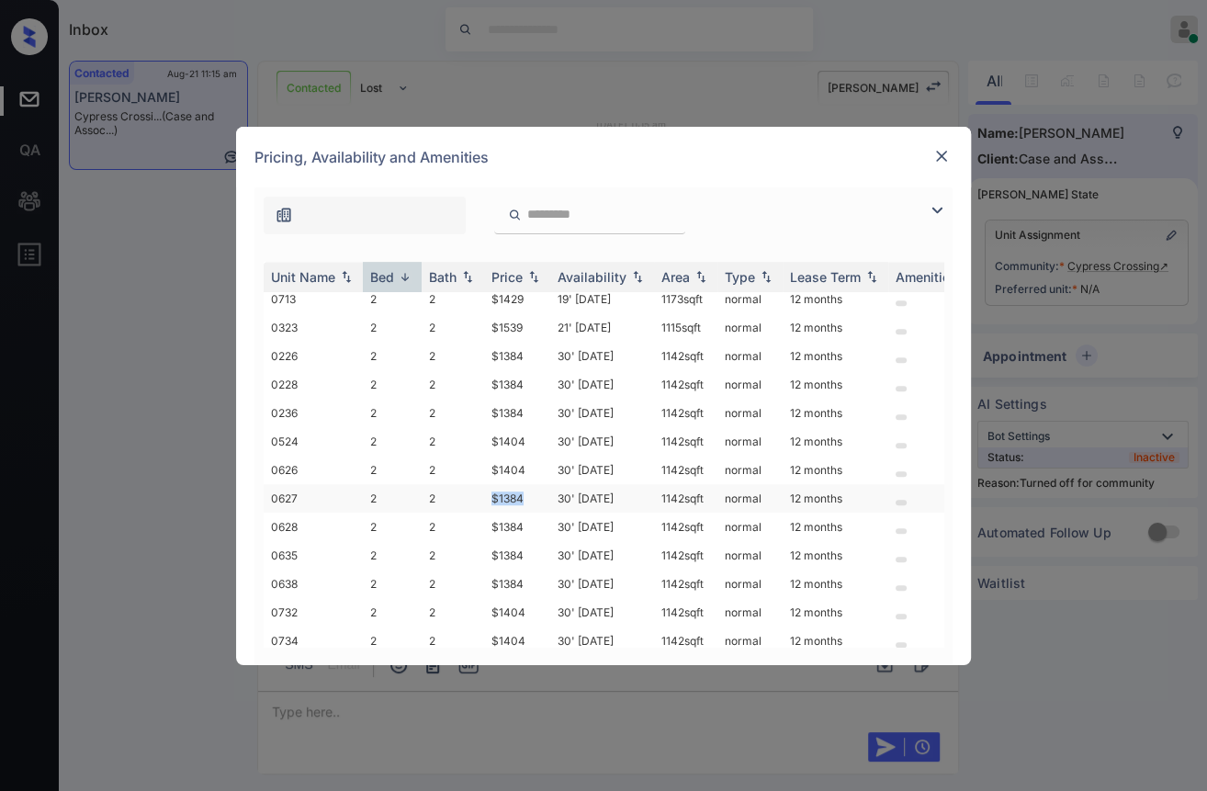
drag, startPoint x: 499, startPoint y: 490, endPoint x: 533, endPoint y: 489, distance: 34.0
click at [533, 489] on td "$1384" at bounding box center [517, 498] width 66 height 28
copy td "$1384"
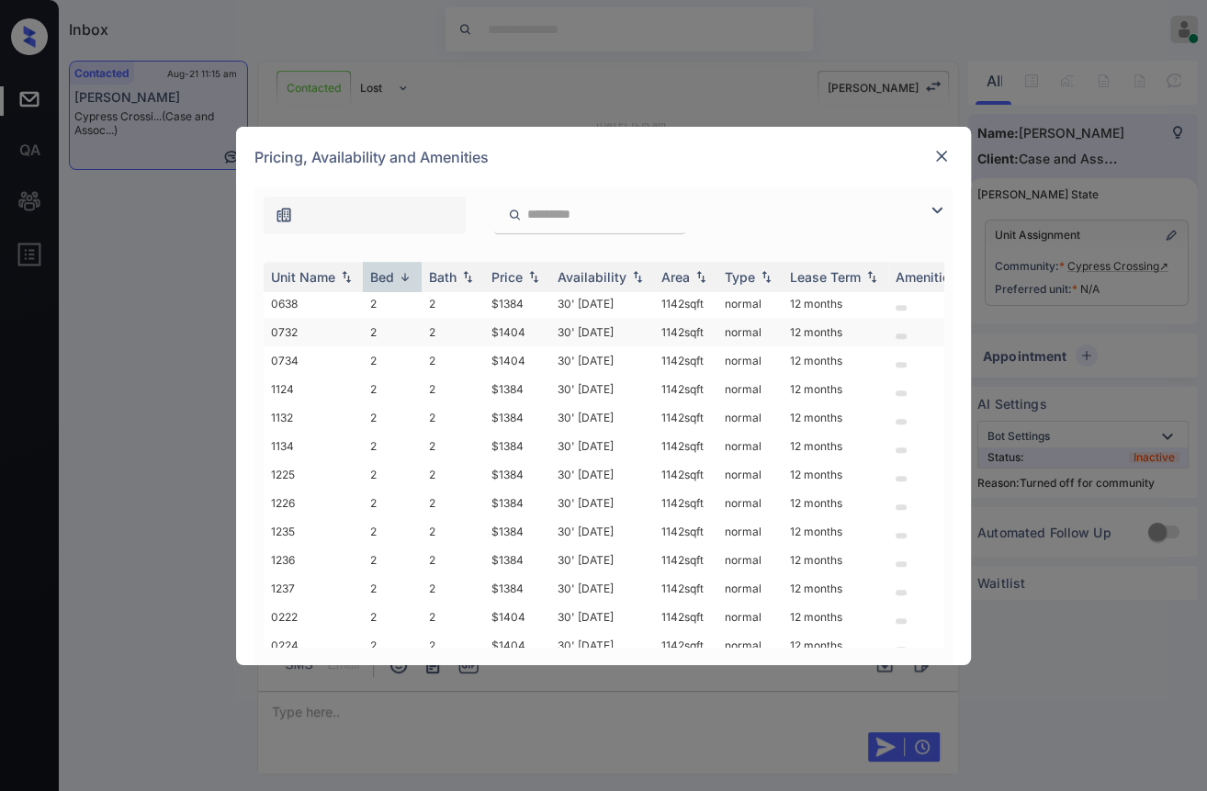
scroll to position [1020, 0]
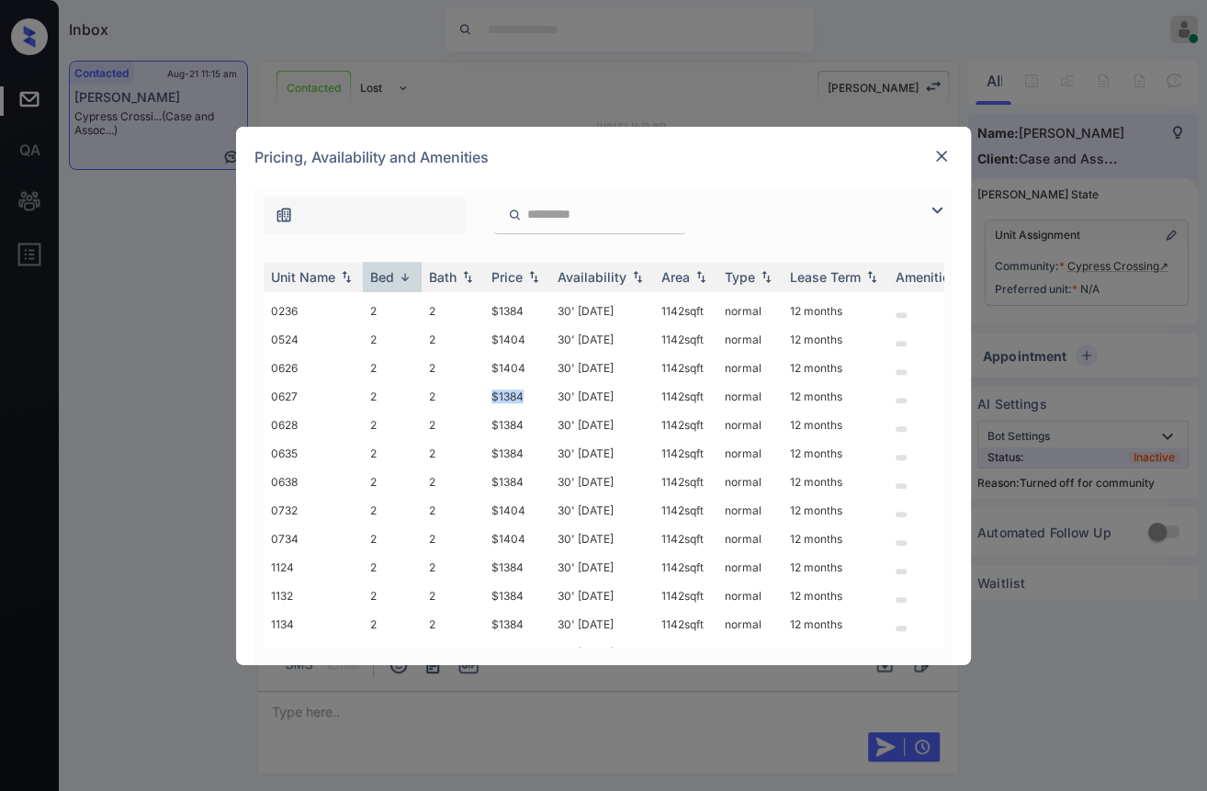
click at [940, 163] on img at bounding box center [941, 156] width 18 height 18
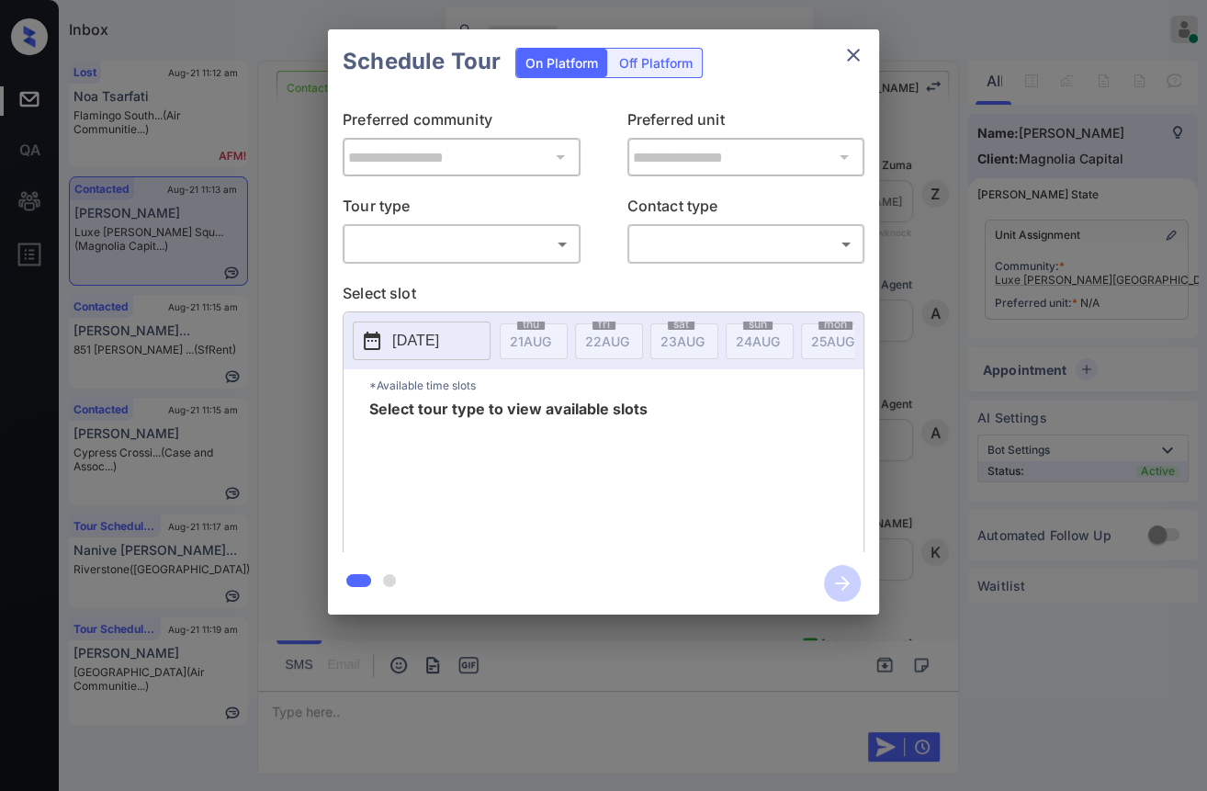
scroll to position [4049, 0]
click at [415, 233] on body "Inbox [PERSON_NAME] [PERSON_NAME] Online Set yourself offline Set yourself on b…" at bounding box center [603, 395] width 1207 height 791
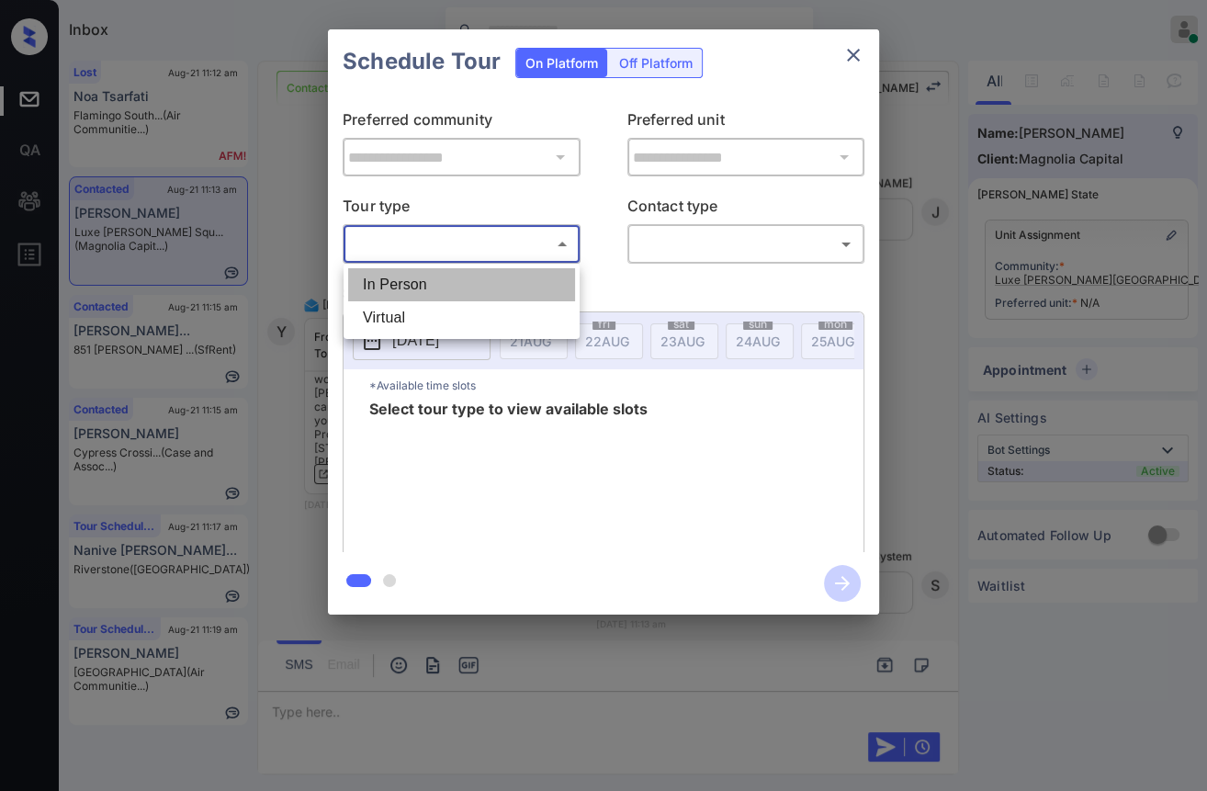
drag, startPoint x: 410, startPoint y: 274, endPoint x: 648, endPoint y: 252, distance: 238.9
click at [409, 274] on li "In Person" at bounding box center [461, 284] width 227 height 33
type input "********"
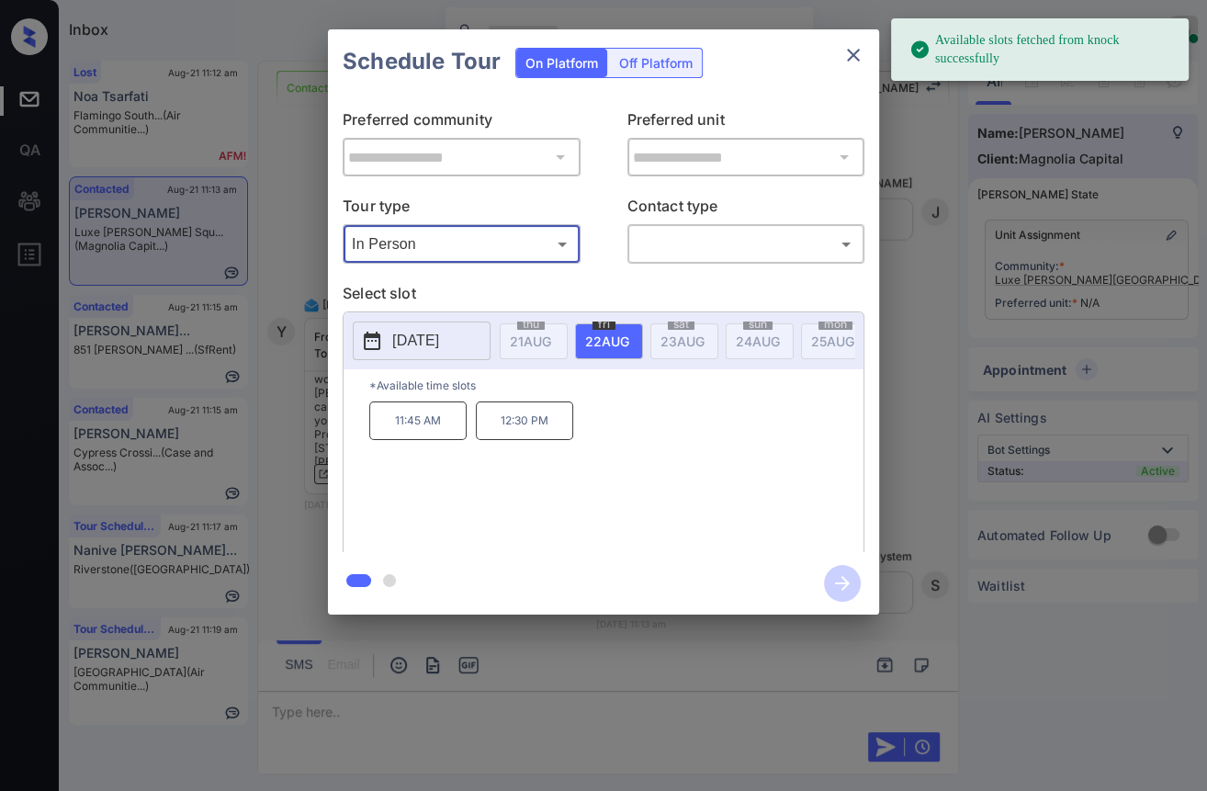
click at [846, 61] on icon "close" at bounding box center [853, 55] width 22 height 22
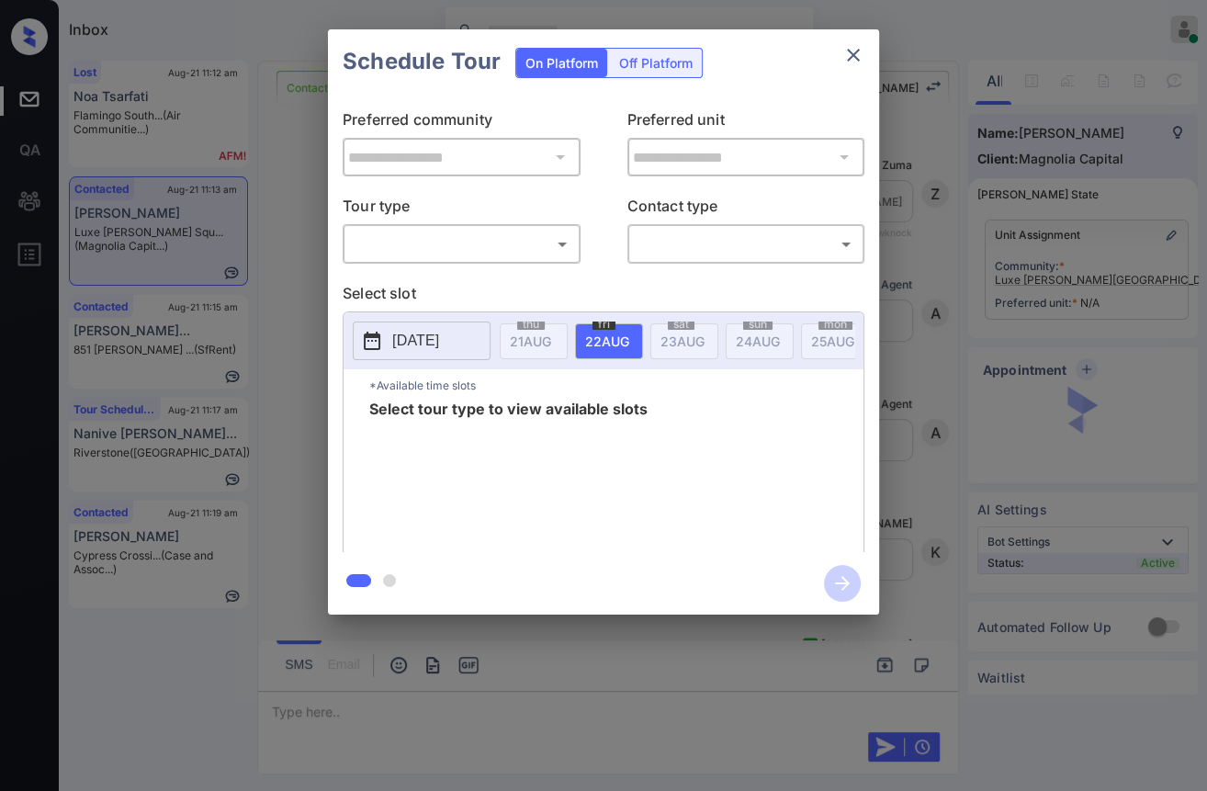
scroll to position [3540, 0]
click at [456, 250] on body "Inbox [PERSON_NAME] [PERSON_NAME] Online Set yourself offline Set yourself on b…" at bounding box center [603, 395] width 1207 height 791
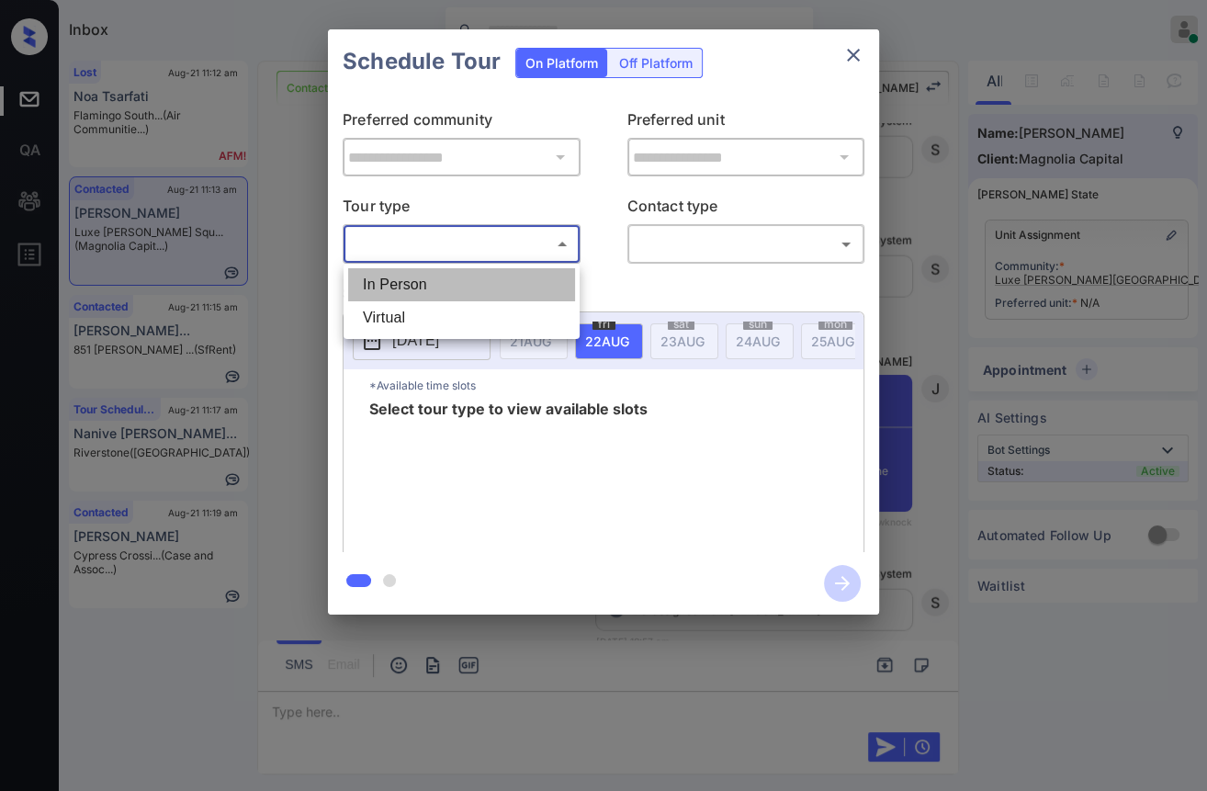
click at [422, 284] on li "In Person" at bounding box center [461, 284] width 227 height 33
type input "********"
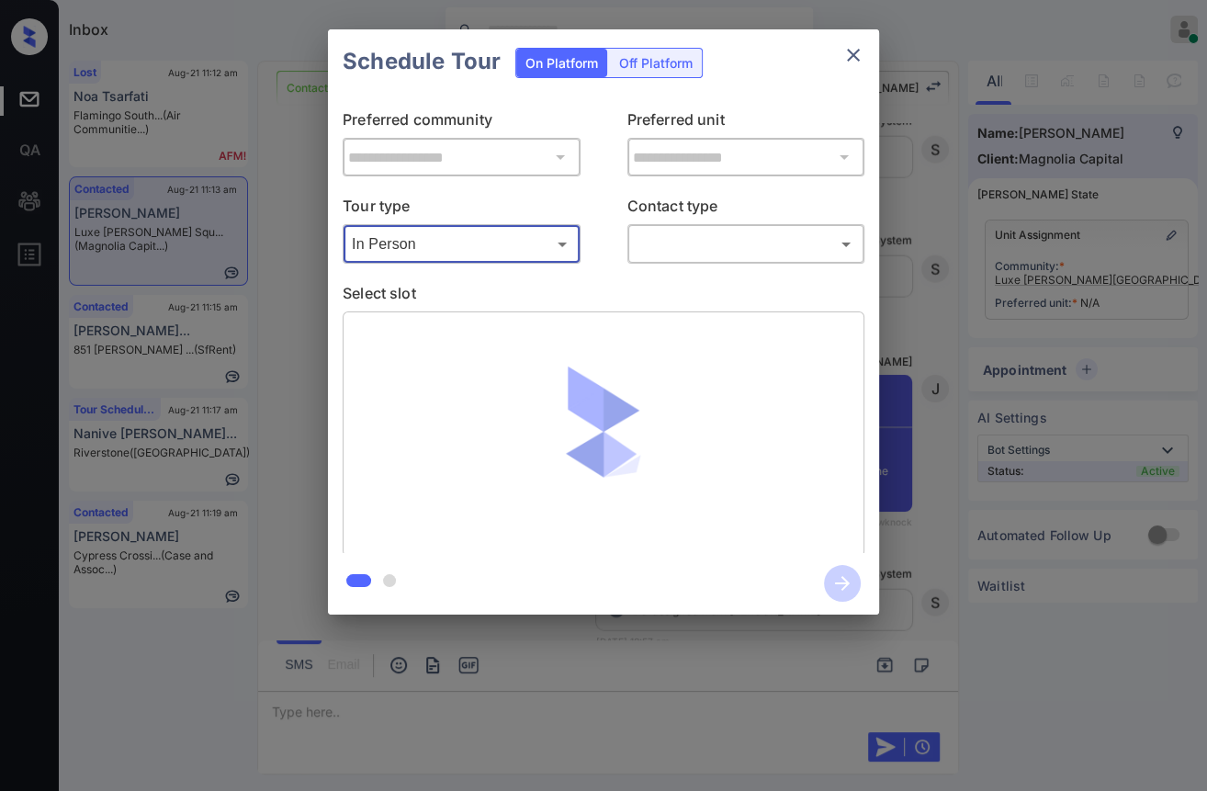
click at [704, 243] on body "Inbox Danielle Dela Cruz Online Set yourself offline Set yourself on break Prof…" at bounding box center [603, 395] width 1207 height 791
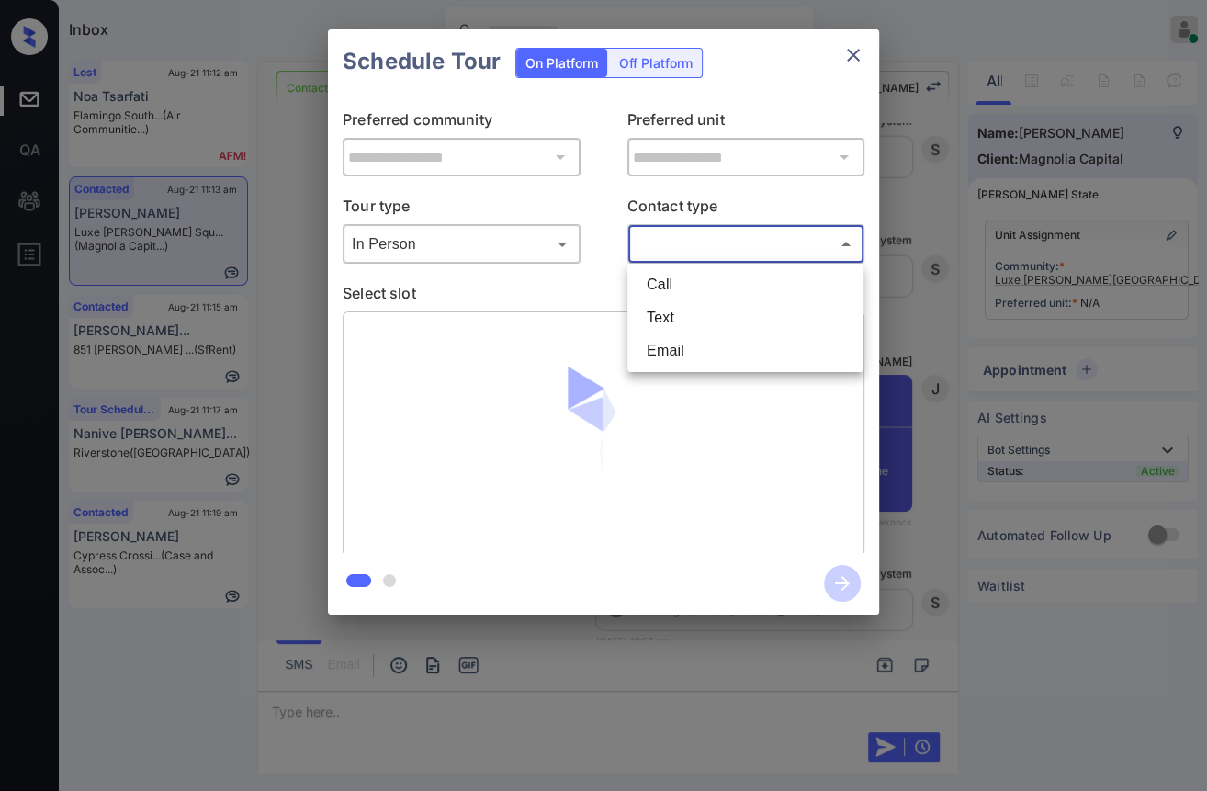
click at [670, 318] on li "Text" at bounding box center [745, 317] width 227 height 33
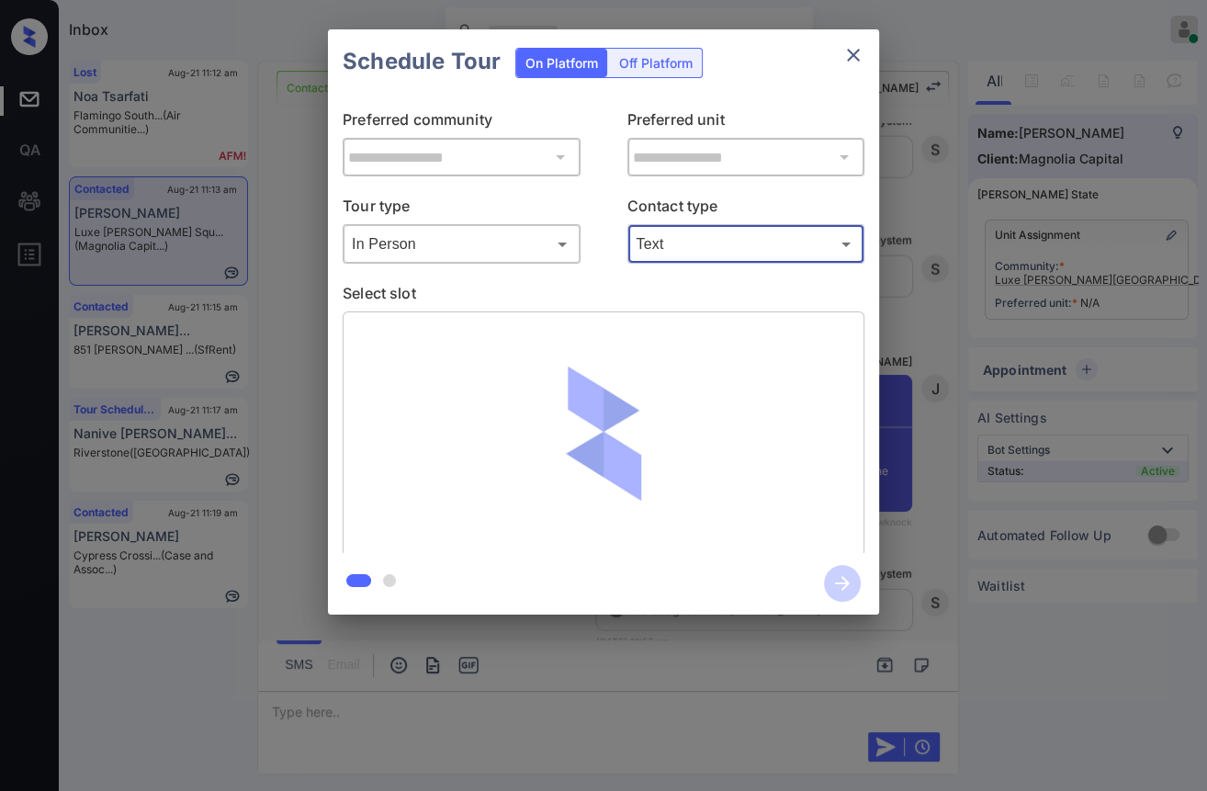
type input "****"
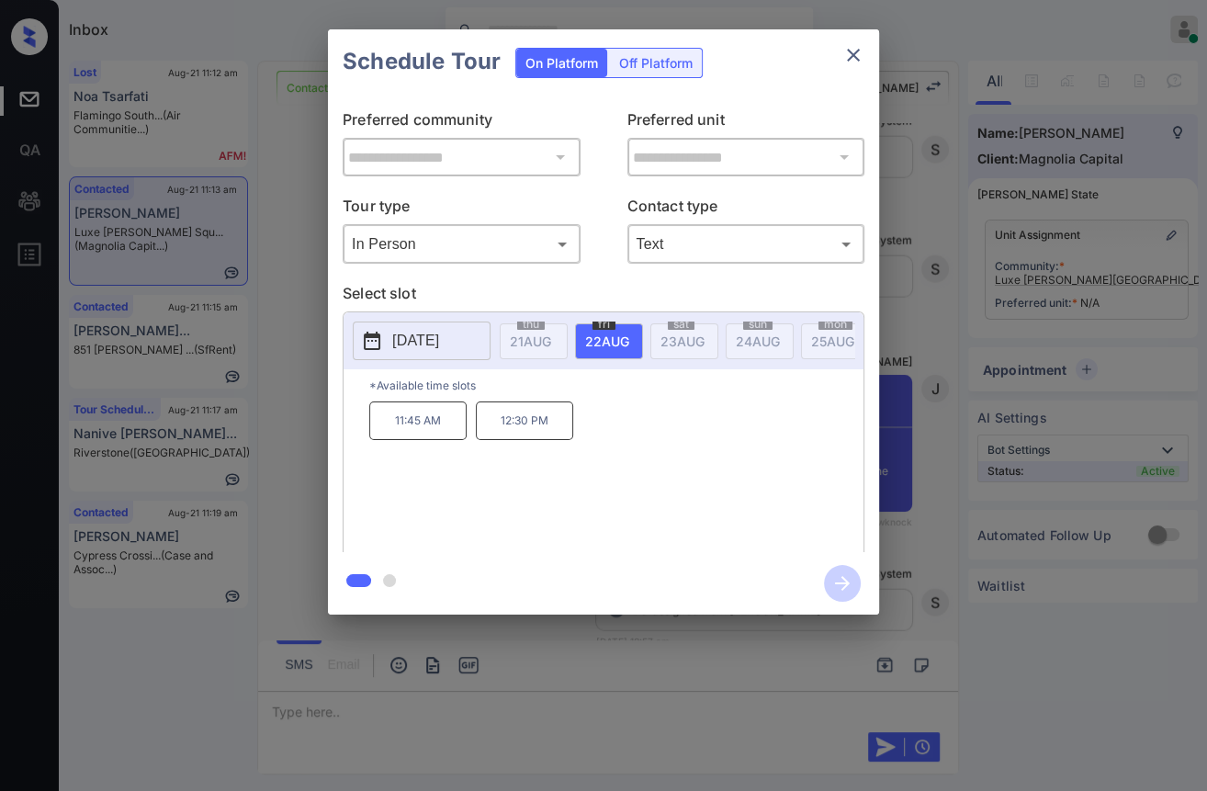
click at [425, 345] on p "2025-08-22" at bounding box center [415, 341] width 47 height 22
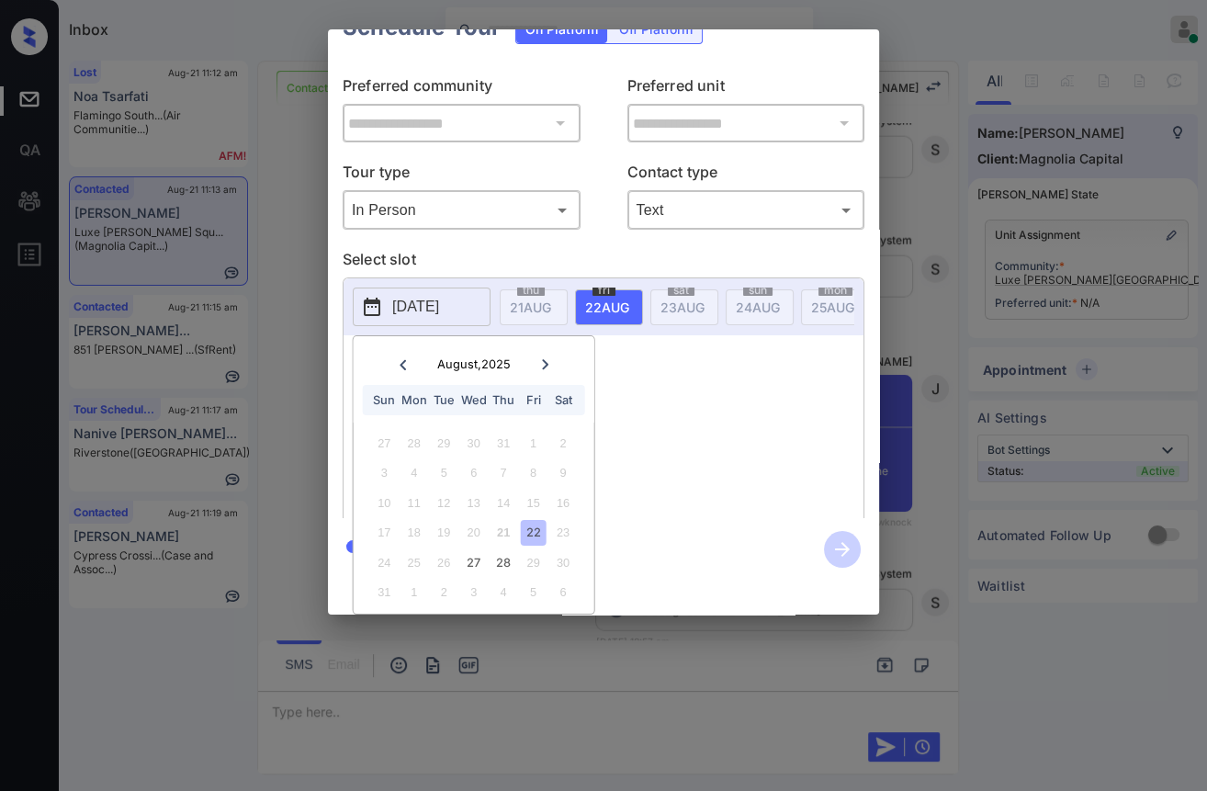
scroll to position [52, 0]
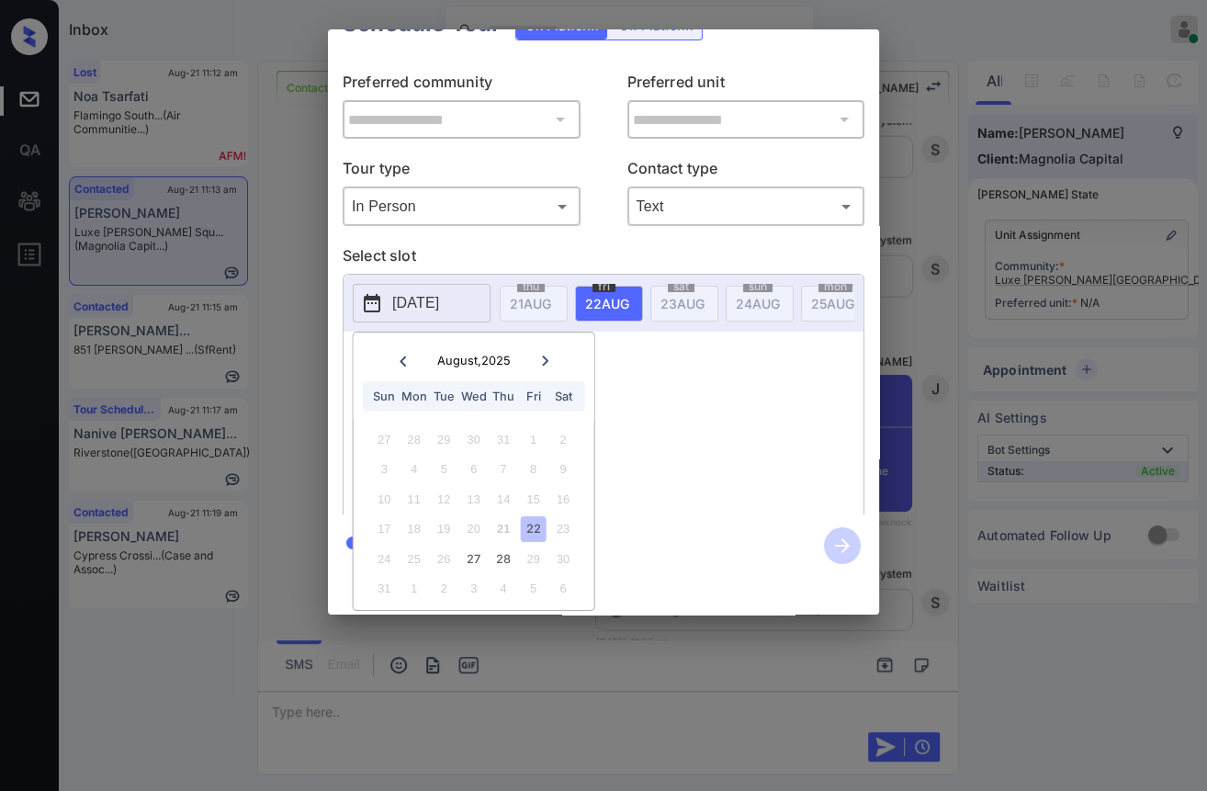
click at [667, 357] on div "2025-08-22 August , 2025 Sun Mon Tue Wed Thu Fri Sat 27 28 29 30 31 1 2 3 4 5 6…" at bounding box center [604, 397] width 522 height 247
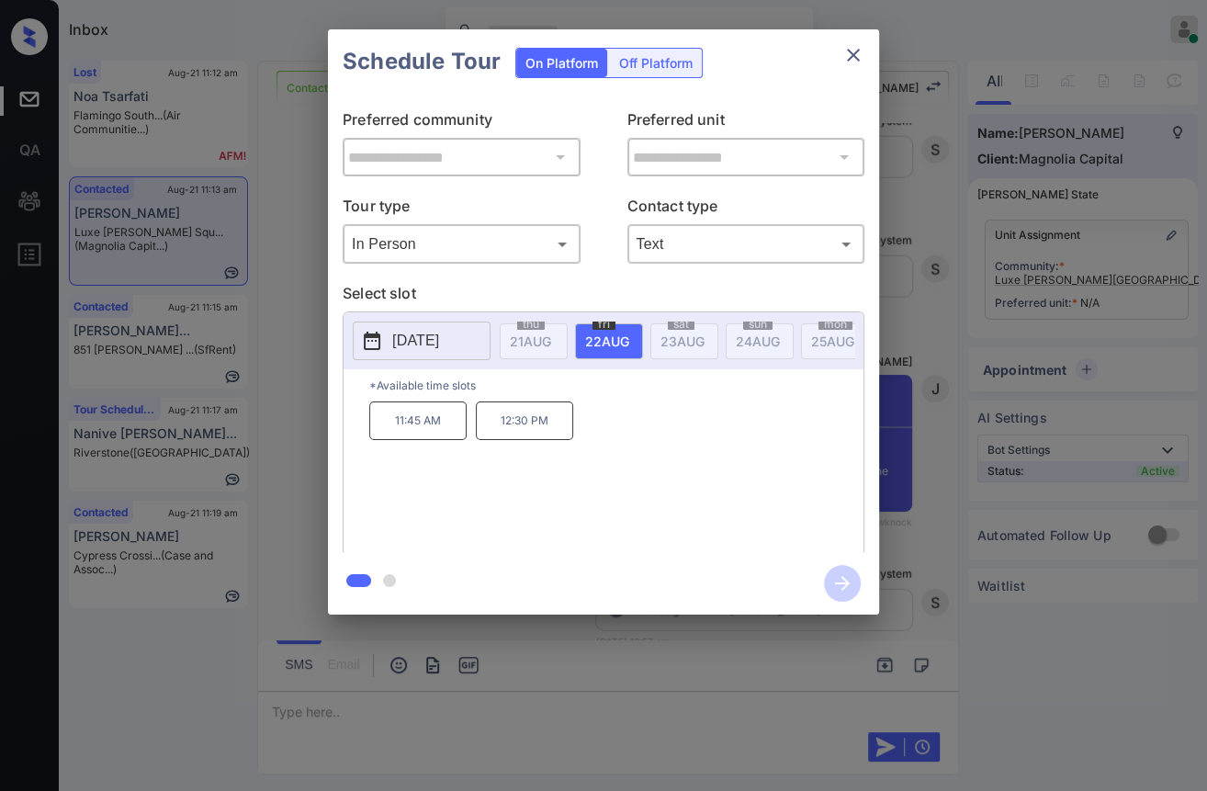
scroll to position [0, 0]
drag, startPoint x: 383, startPoint y: 431, endPoint x: 556, endPoint y: 418, distance: 173.1
click at [556, 418] on div "11:45 AM 12:30 PM" at bounding box center [616, 474] width 494 height 147
copy div "11:45 AM 12:30 PM"
click at [426, 337] on p "2025-08-22" at bounding box center [415, 341] width 47 height 22
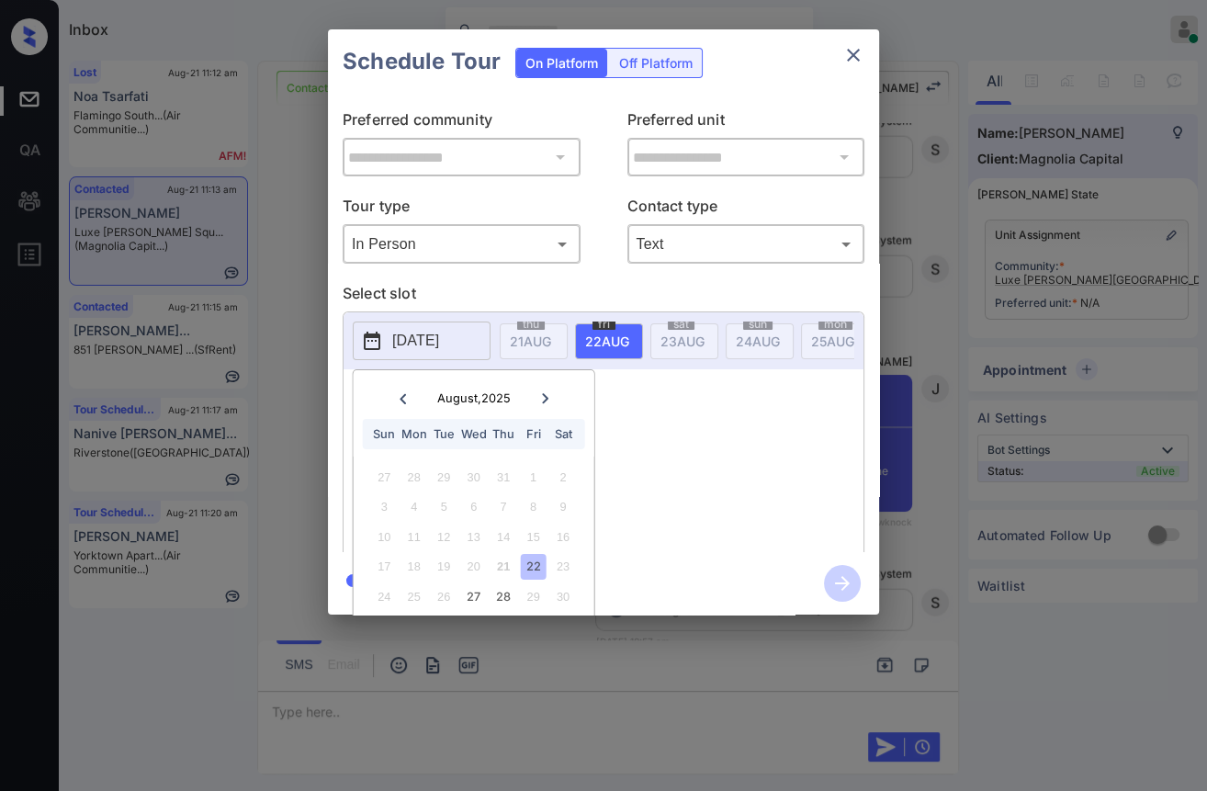
scroll to position [52, 0]
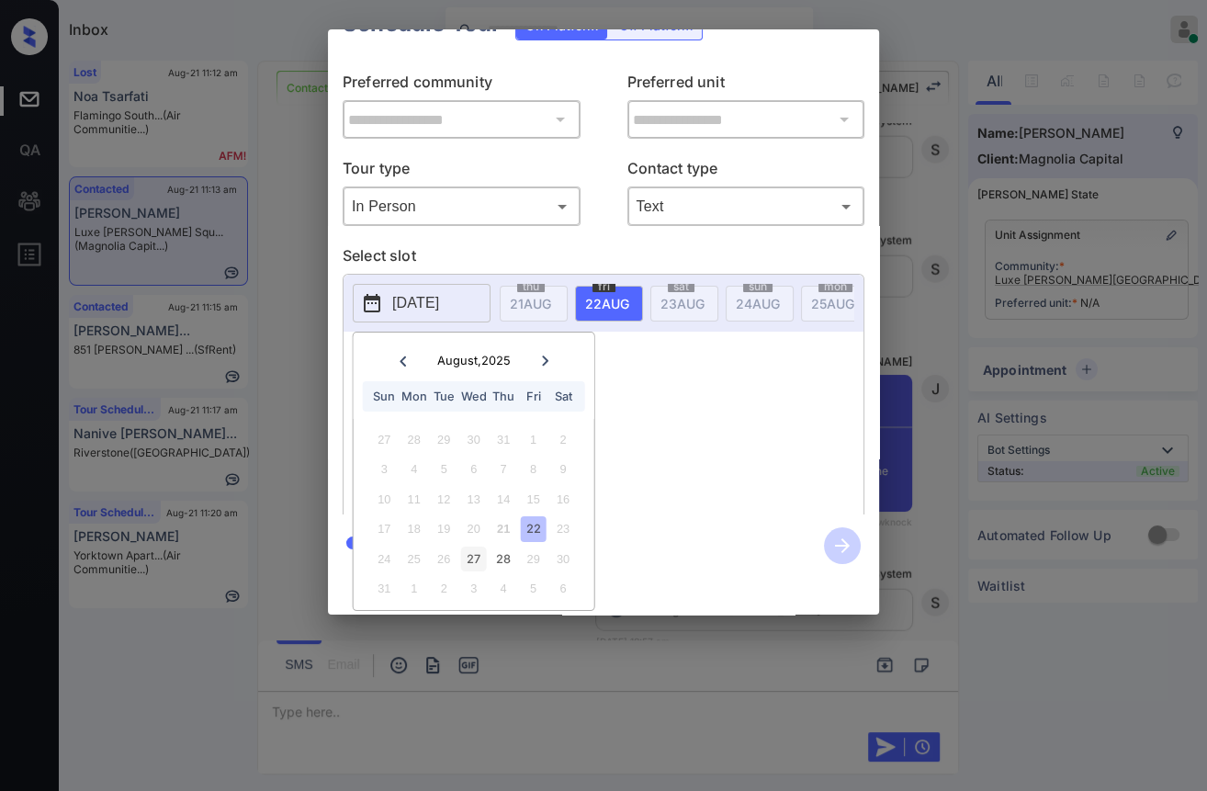
click at [473, 546] on div "27" at bounding box center [473, 558] width 25 height 25
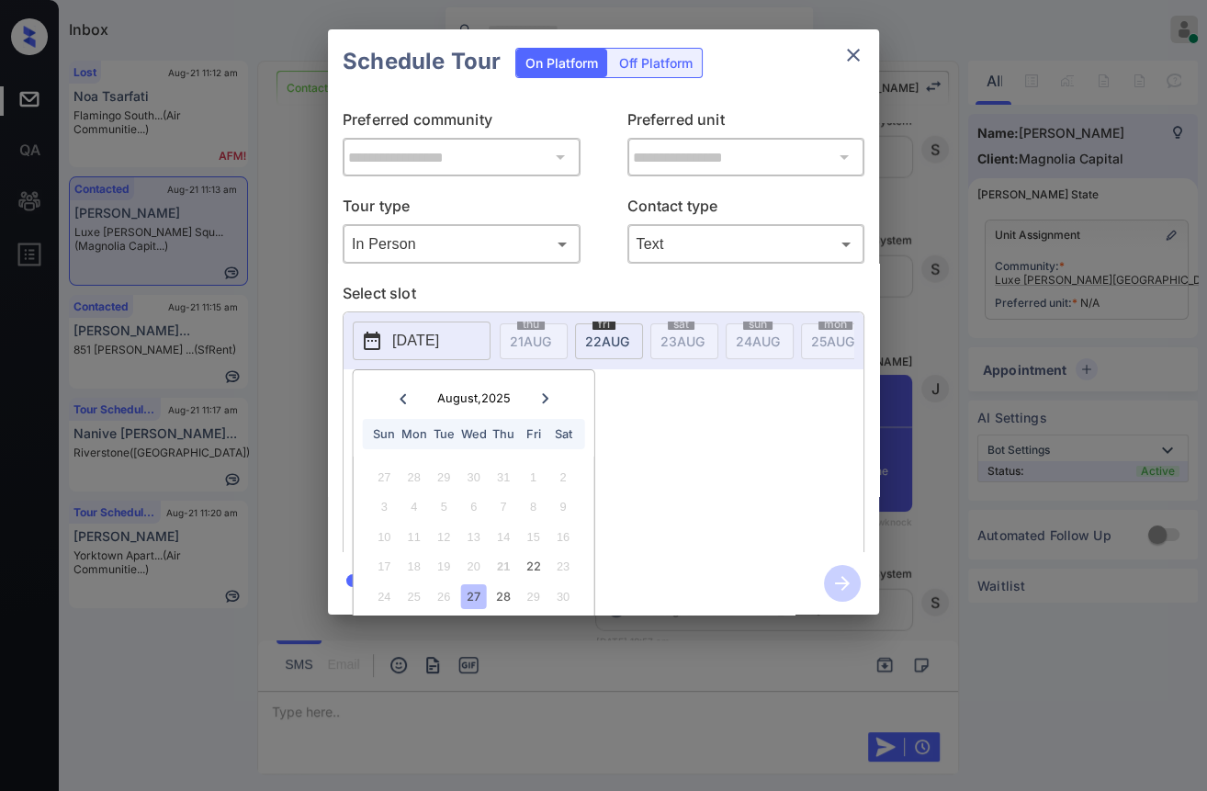
click at [717, 419] on div "9:30 AM 3:15 PM" at bounding box center [616, 474] width 494 height 147
drag, startPoint x: 386, startPoint y: 428, endPoint x: 551, endPoint y: 428, distance: 165.3
click at [551, 428] on div "9:30 AM 3:15 PM" at bounding box center [616, 474] width 494 height 147
copy div "9:30 AM 3:15 PM"
click at [855, 46] on icon "close" at bounding box center [853, 55] width 22 height 22
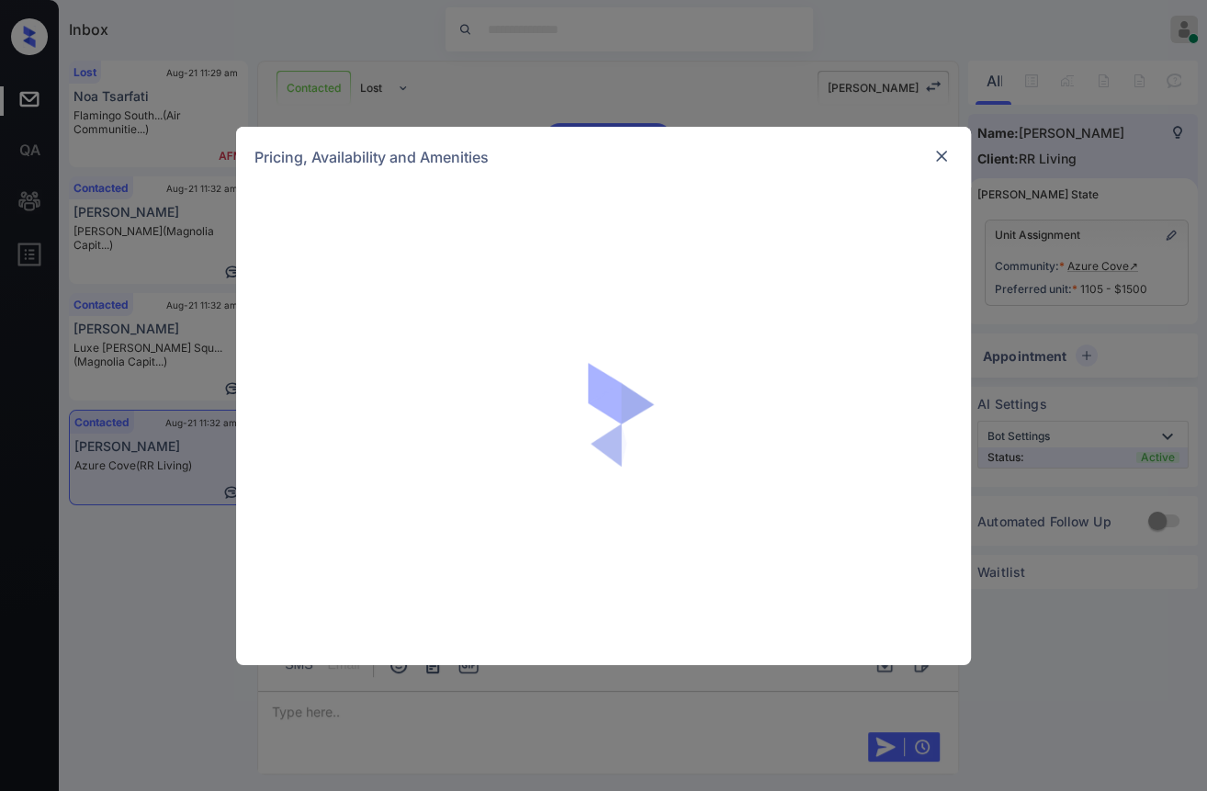
scroll to position [1599, 0]
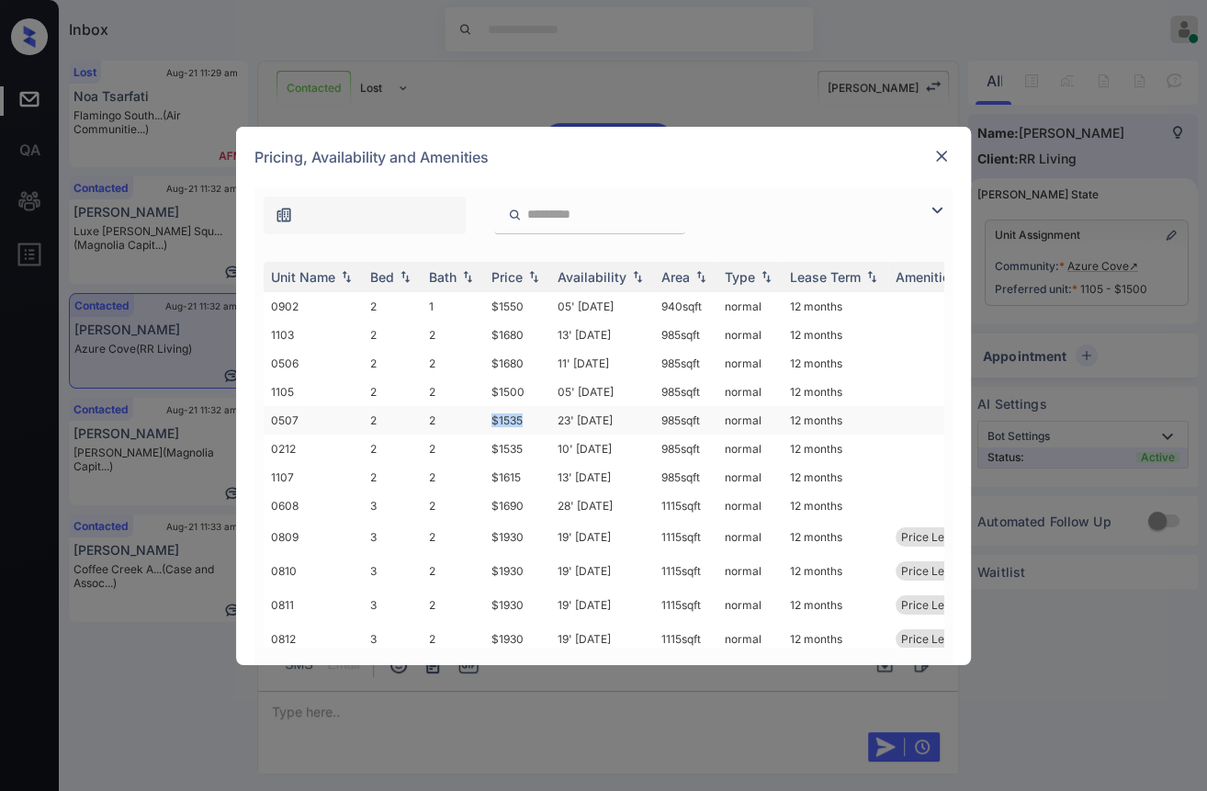
drag, startPoint x: 487, startPoint y: 416, endPoint x: 522, endPoint y: 414, distance: 34.9
click at [522, 414] on td "$1535" at bounding box center [517, 420] width 66 height 28
copy td "$1535"
drag, startPoint x: 489, startPoint y: 471, endPoint x: 522, endPoint y: 471, distance: 33.1
click at [522, 471] on td "$1615" at bounding box center [517, 477] width 66 height 28
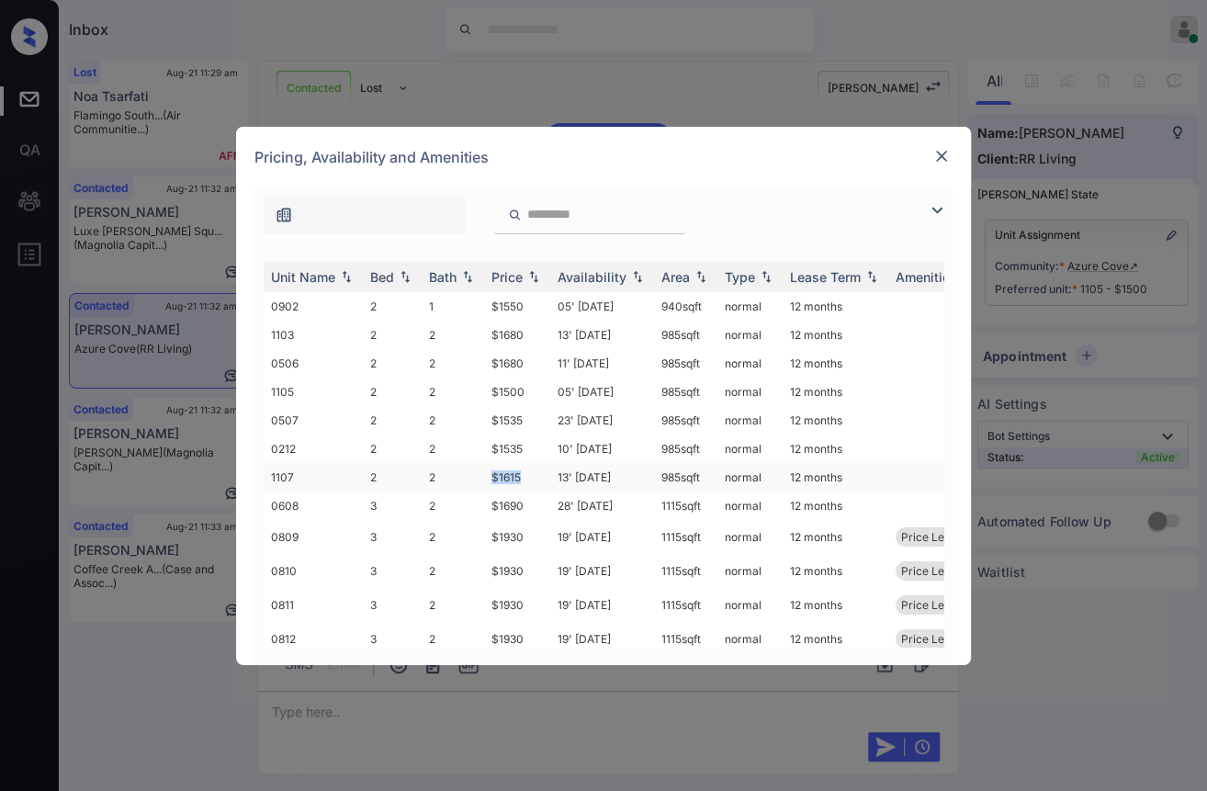
copy td "$1615"
drag, startPoint x: 487, startPoint y: 418, endPoint x: 533, endPoint y: 421, distance: 46.0
click at [533, 421] on td "$1535" at bounding box center [517, 420] width 66 height 28
copy td "$1535"
click at [947, 149] on img at bounding box center [941, 156] width 18 height 18
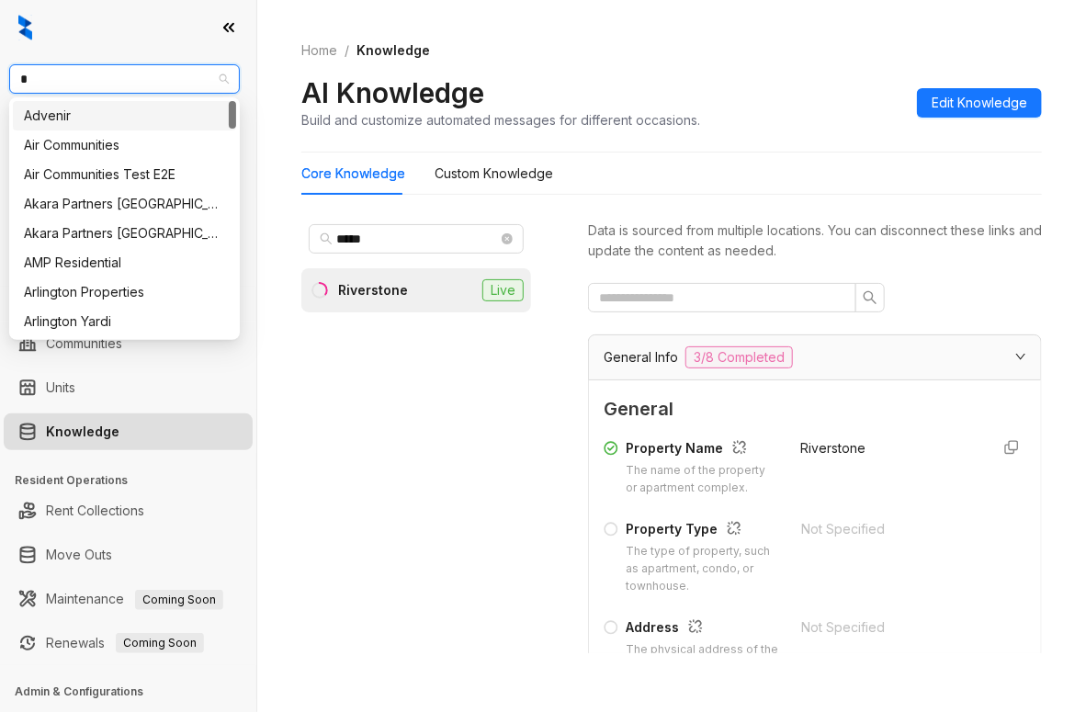
type input "**"
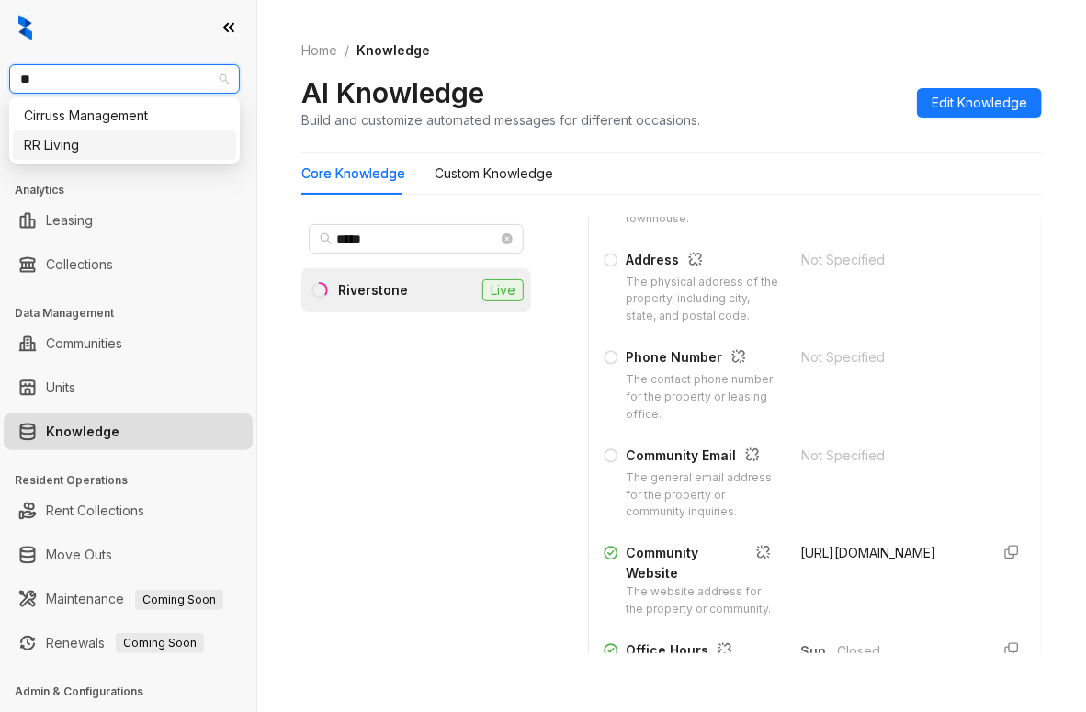
click at [48, 150] on div "RR Living" at bounding box center [124, 145] width 201 height 20
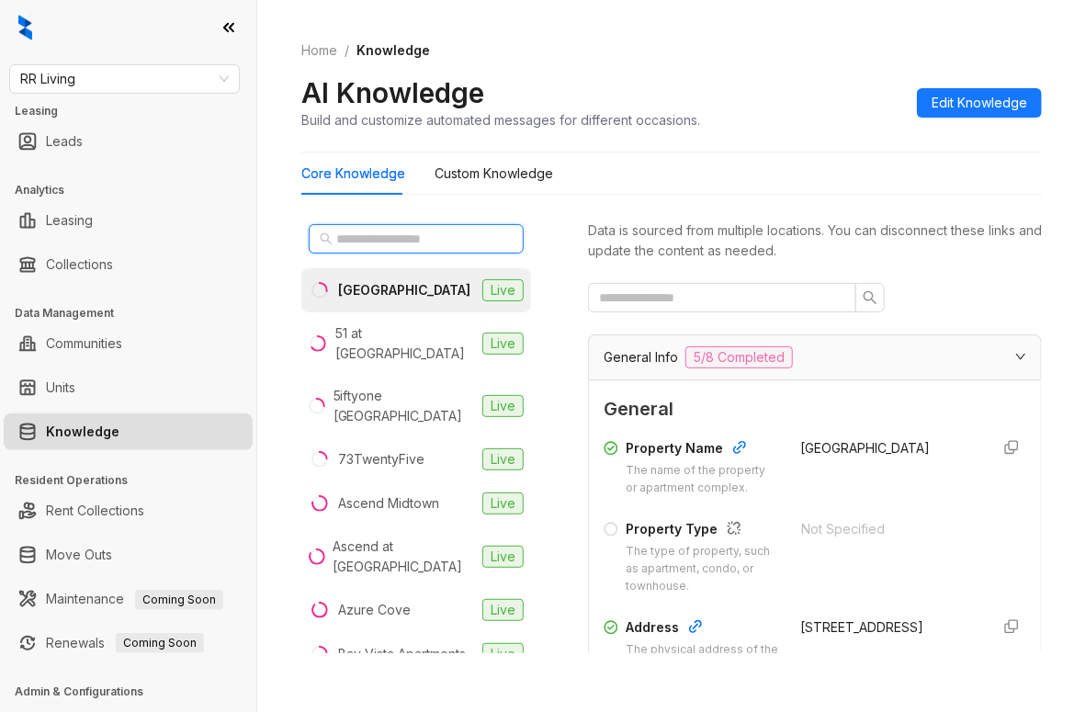
click at [360, 237] on input "text" at bounding box center [417, 239] width 162 height 20
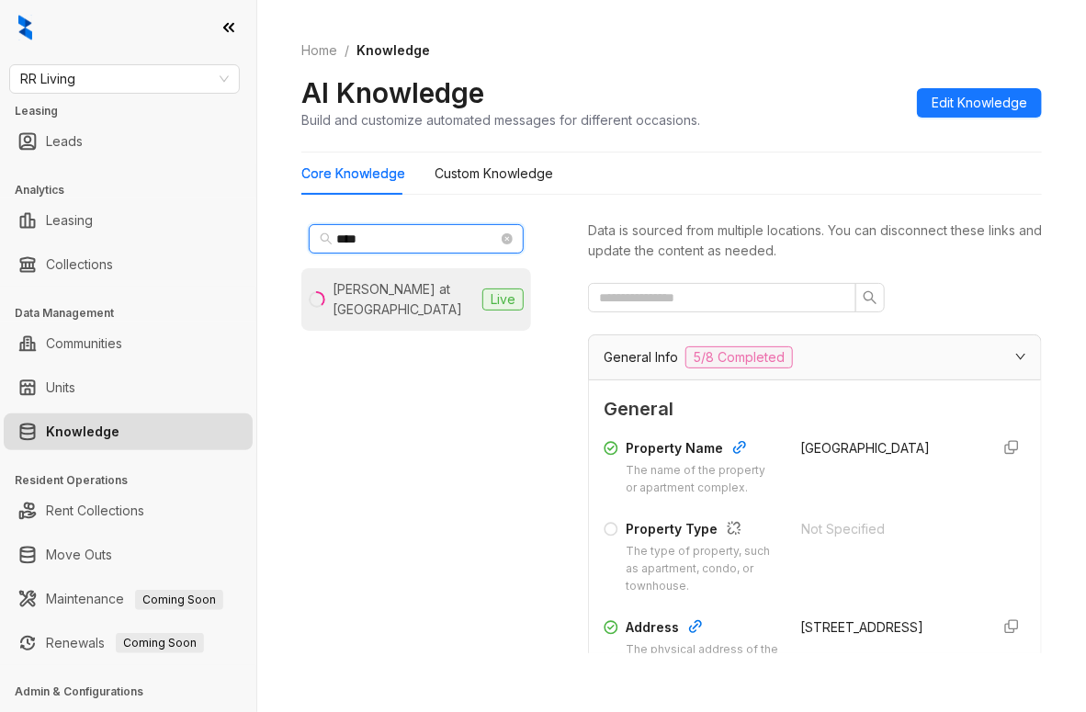
type input "****"
click at [403, 272] on li "[PERSON_NAME] at [GEOGRAPHIC_DATA] Live" at bounding box center [416, 299] width 230 height 62
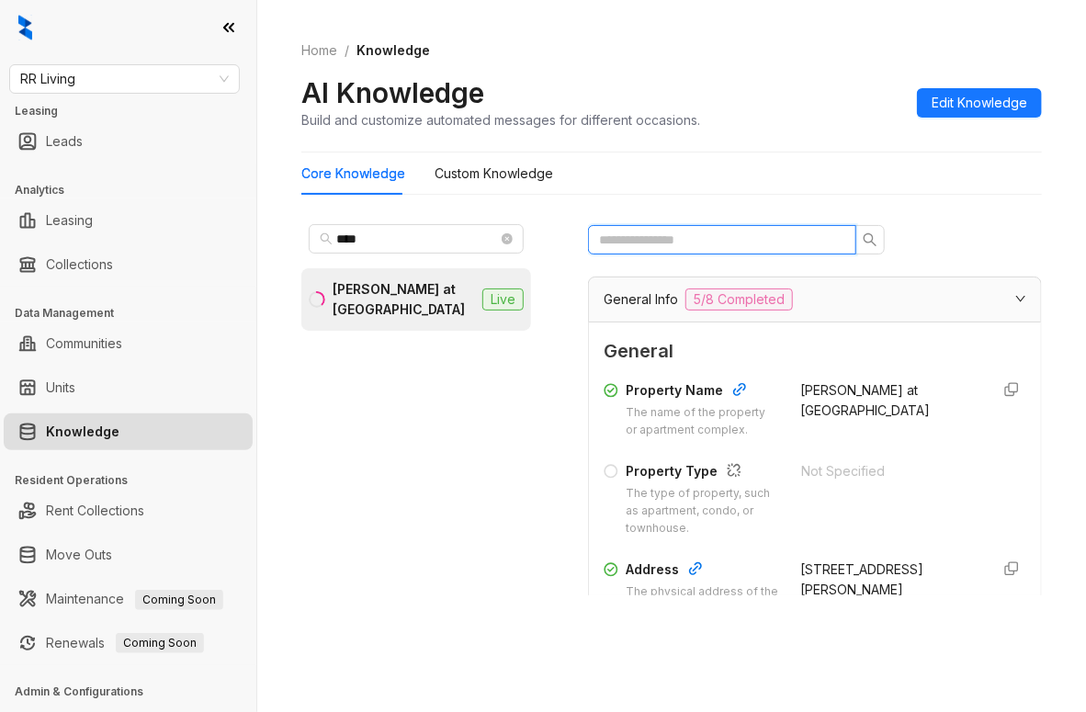
click at [683, 246] on input "text" at bounding box center [714, 240] width 231 height 20
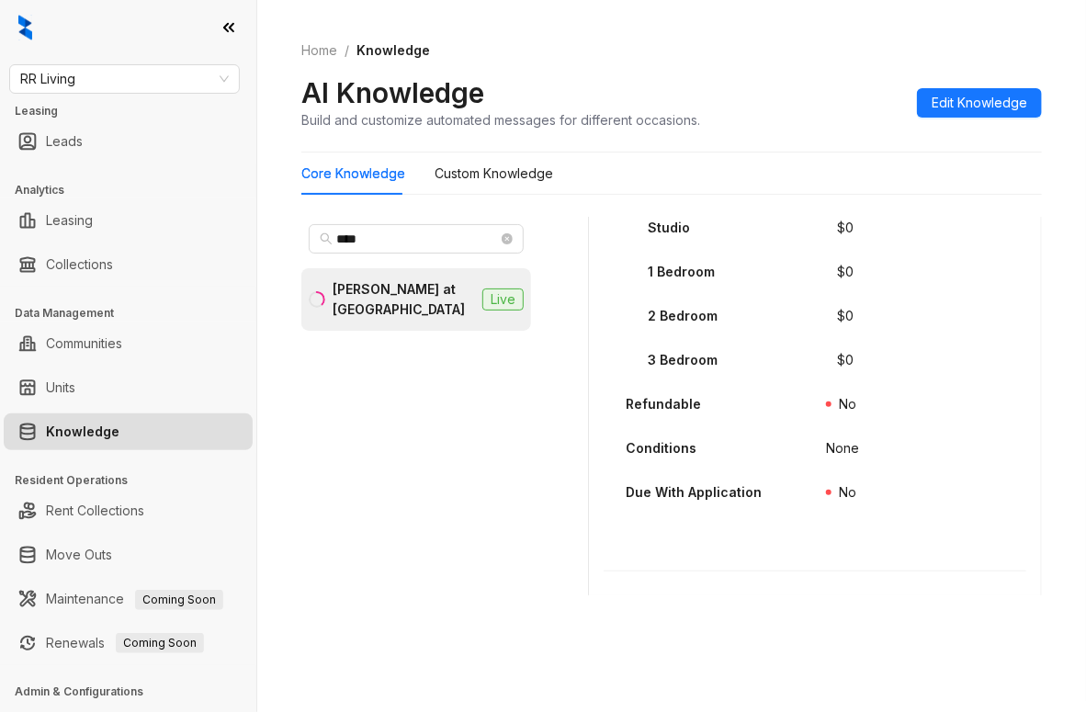
scroll to position [459, 0]
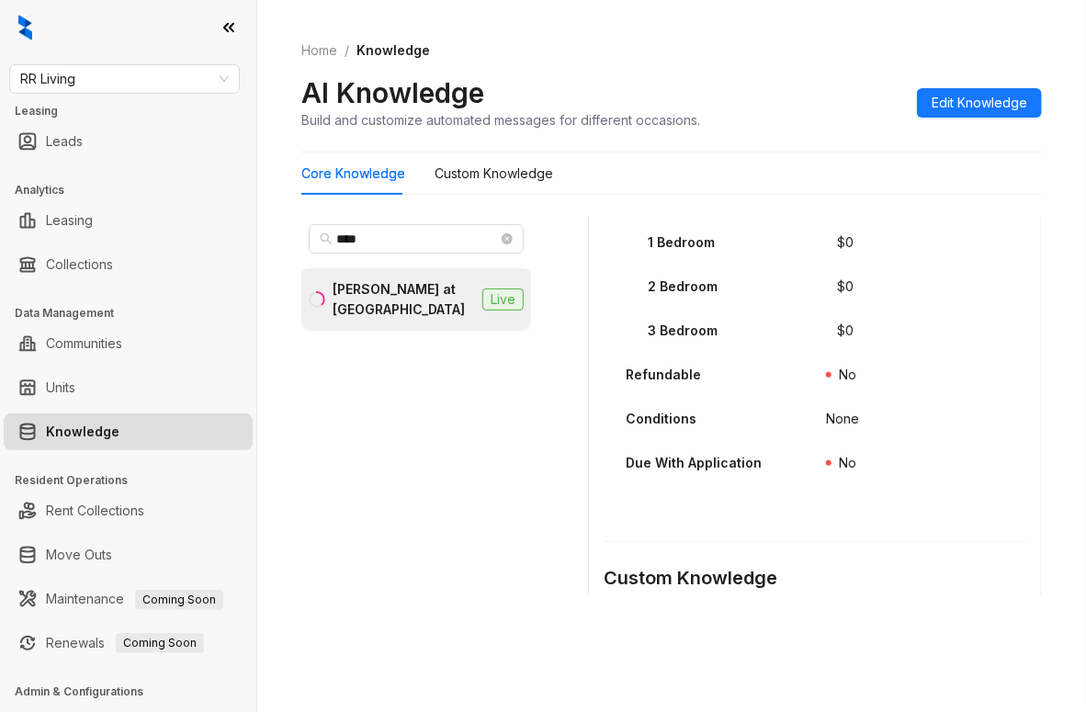
type input "*****"
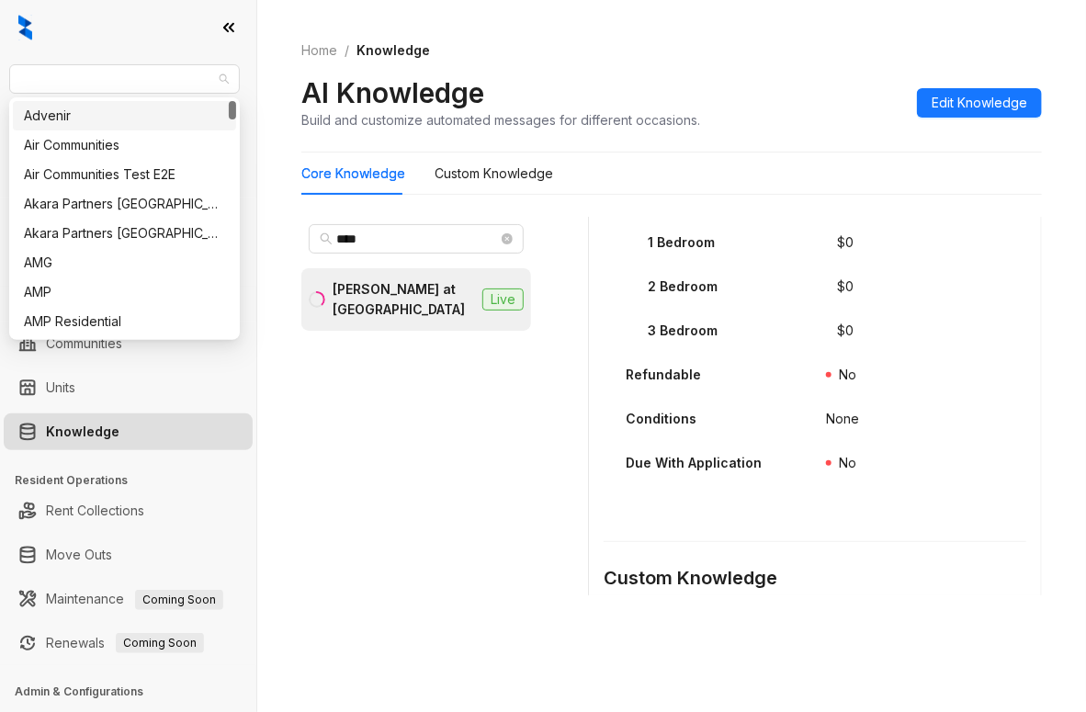
drag, startPoint x: 138, startPoint y: 75, endPoint x: 0, endPoint y: 82, distance: 137.9
click at [0, 82] on div "RR Living Leasing Leads Analytics Leasing Collections Data Management Communiti…" at bounding box center [128, 356] width 256 height 712
click at [127, 85] on span "RR Living" at bounding box center [124, 79] width 208 height 28
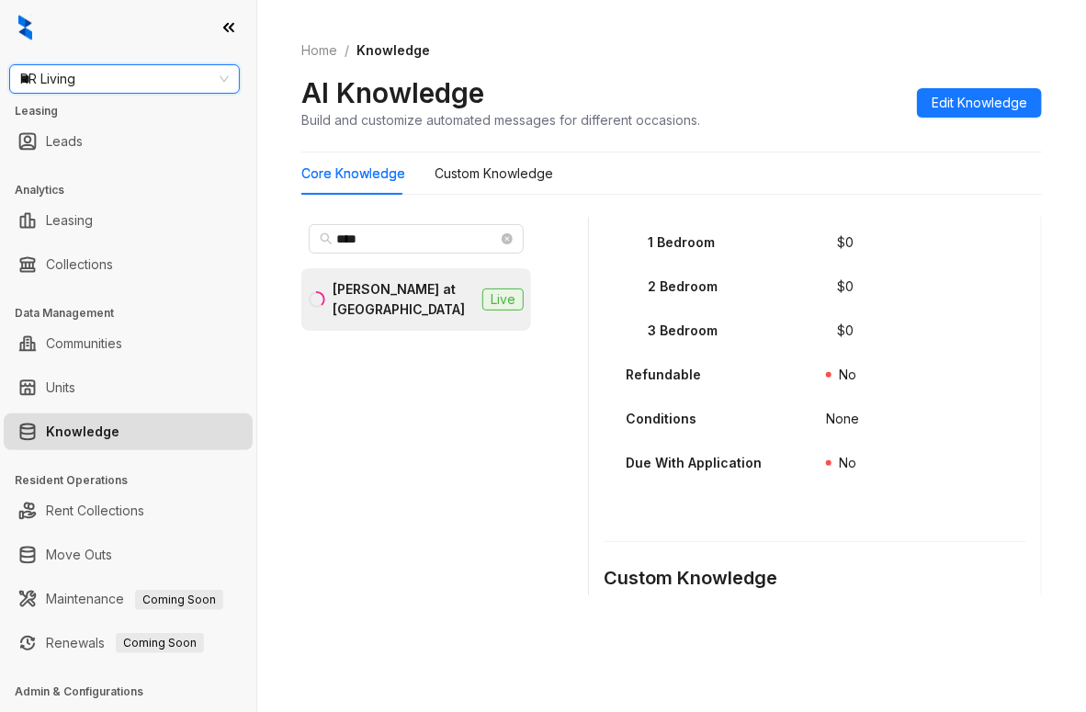
type input "***"
click at [107, 104] on div "Magnolia Capital" at bounding box center [124, 115] width 223 height 29
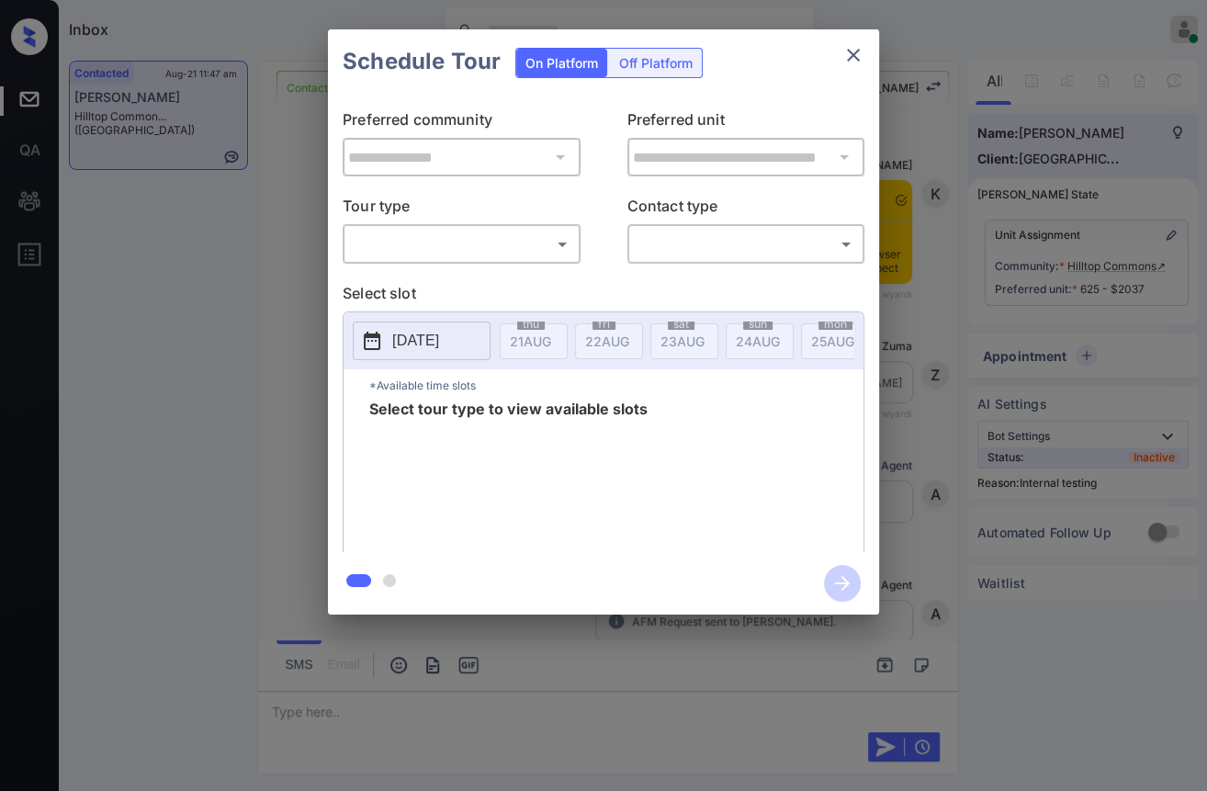
scroll to position [3690, 0]
click at [463, 251] on body "Inbox [PERSON_NAME] [PERSON_NAME] Online Set yourself offline Set yourself on b…" at bounding box center [603, 395] width 1207 height 791
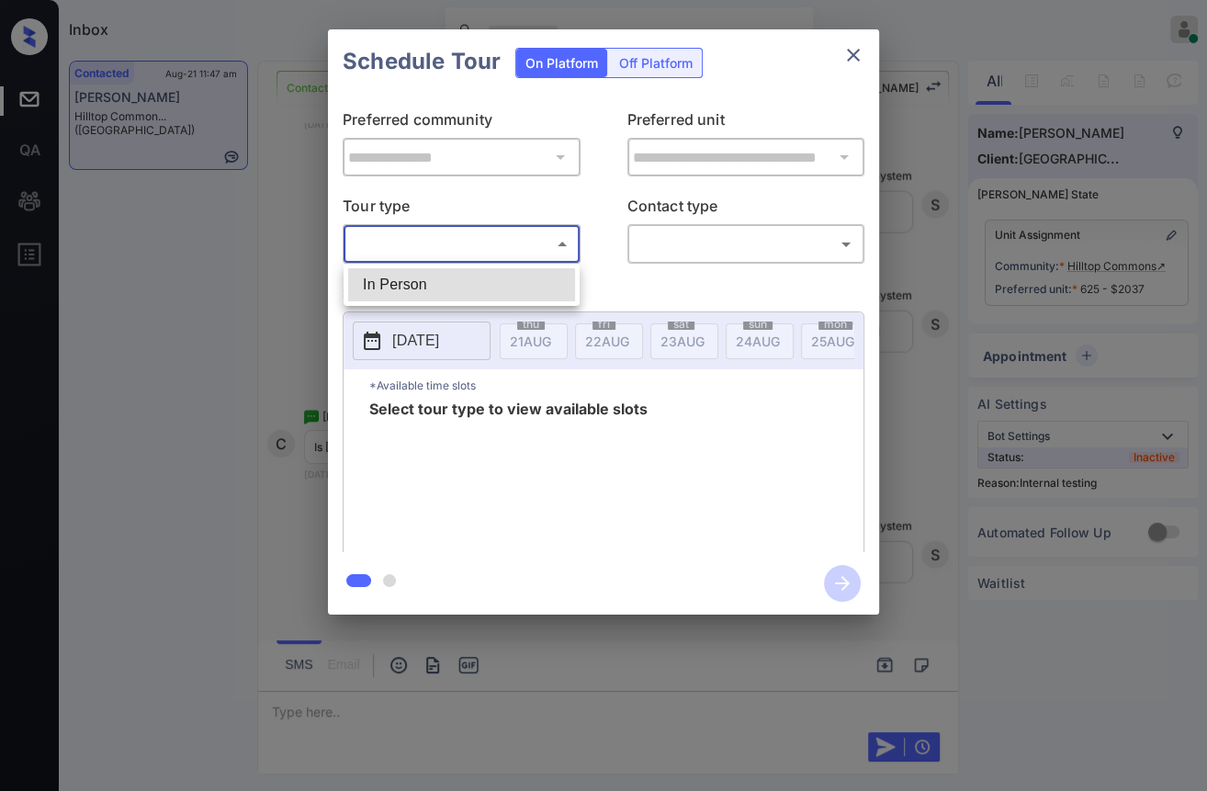
click at [453, 294] on li "In Person" at bounding box center [461, 284] width 227 height 33
type input "********"
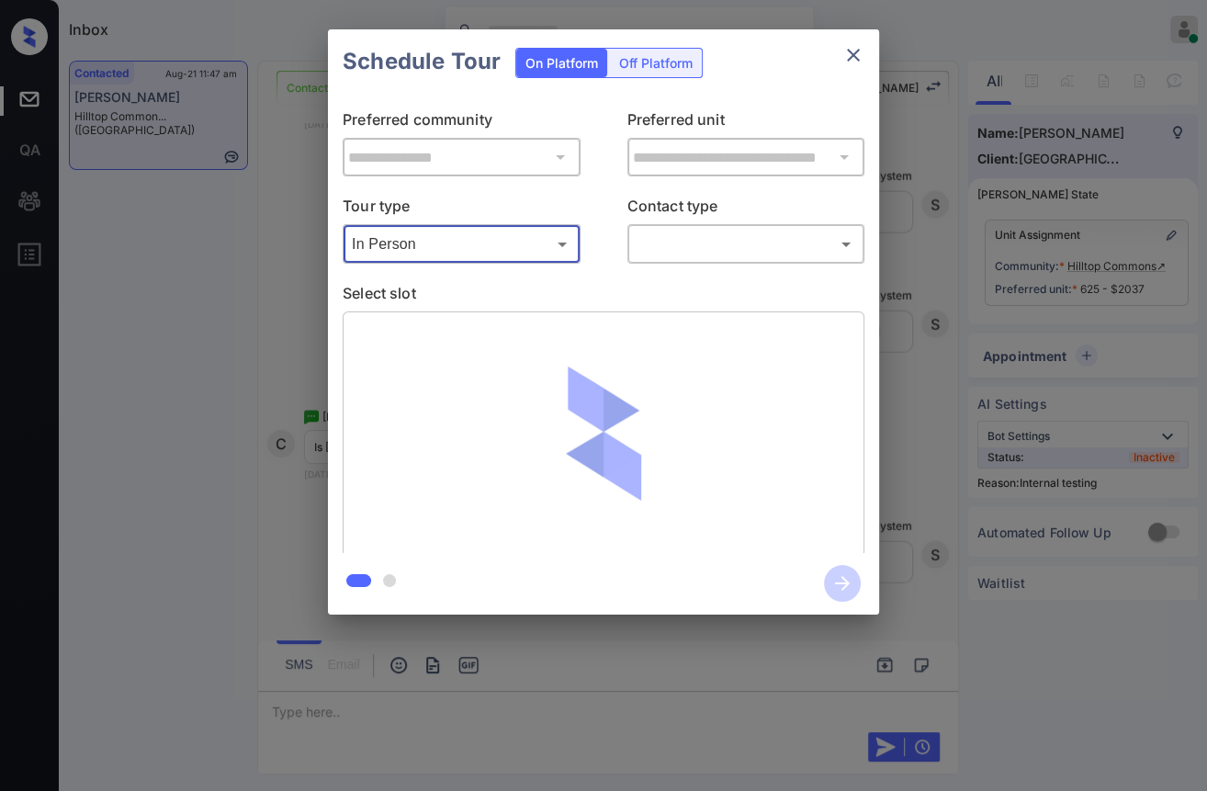
click at [727, 244] on div at bounding box center [603, 395] width 1207 height 791
click at [689, 246] on body "Inbox [PERSON_NAME] [PERSON_NAME] Online Set yourself offline Set yourself on b…" at bounding box center [603, 395] width 1207 height 791
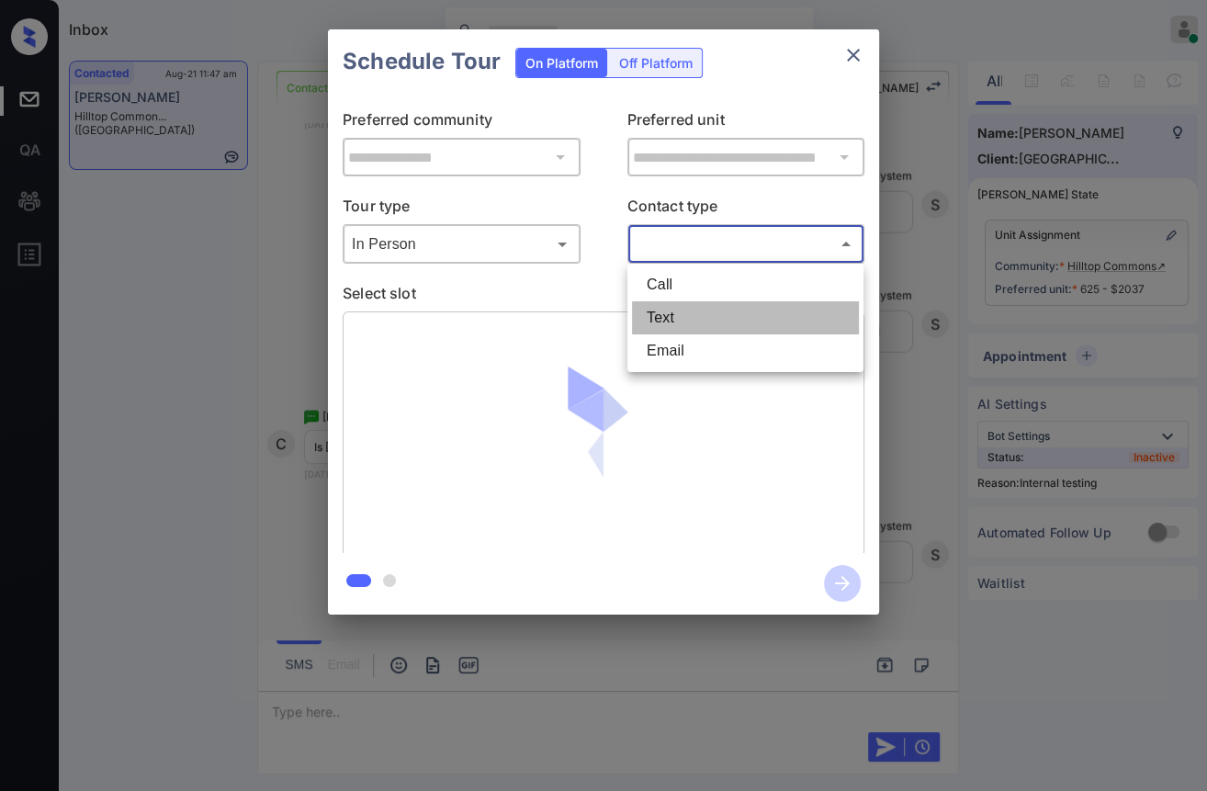
click at [664, 324] on li "Text" at bounding box center [745, 317] width 227 height 33
type input "****"
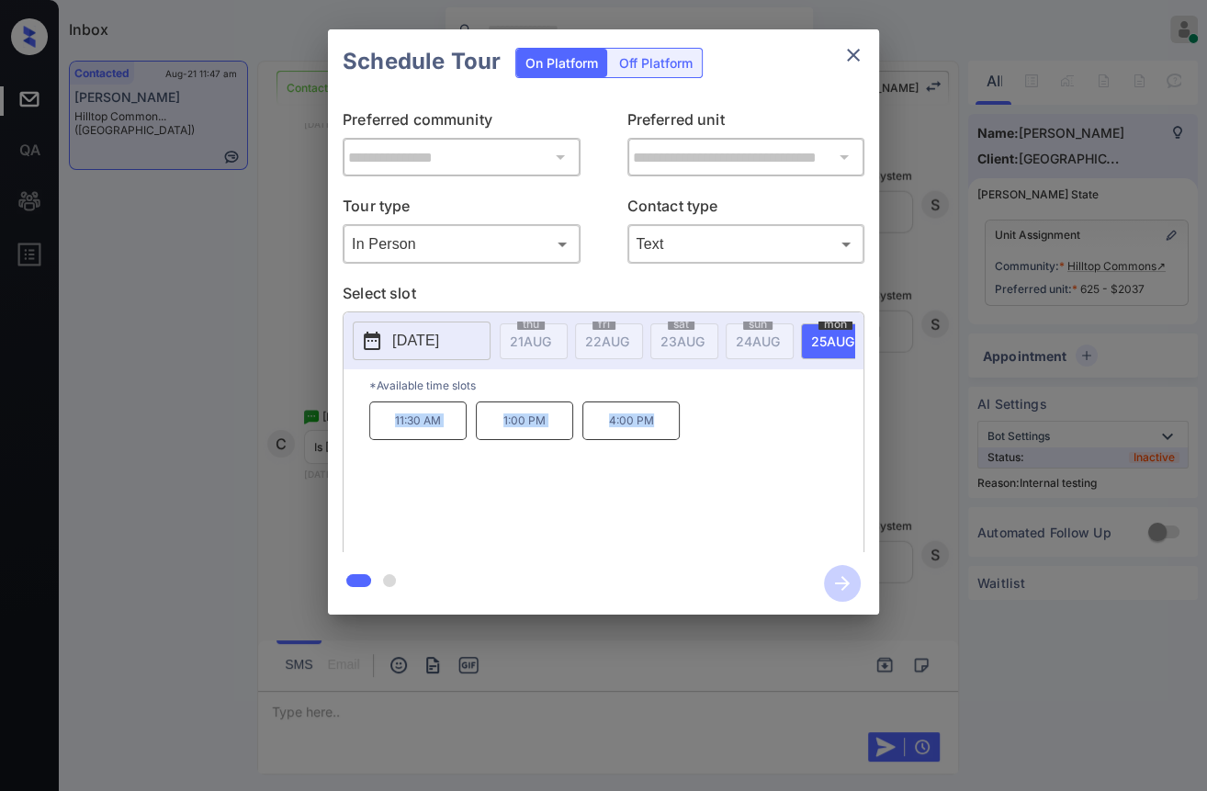
drag, startPoint x: 389, startPoint y: 431, endPoint x: 665, endPoint y: 446, distance: 276.0
click at [665, 446] on div "11:30 AM 1:00 PM 4:00 PM" at bounding box center [616, 474] width 494 height 147
copy div "11:30 AM 1:00 PM 4:00 PM"
click at [298, 704] on div at bounding box center [603, 395] width 1207 height 791
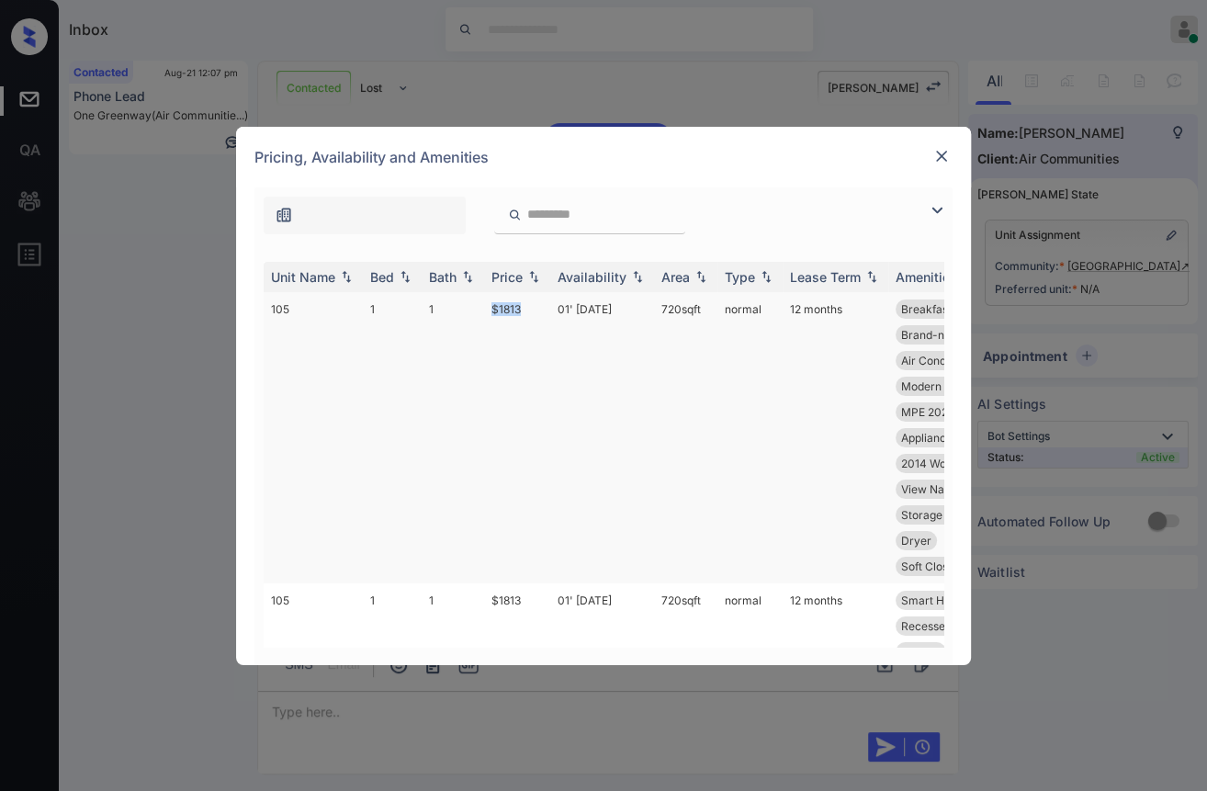
drag, startPoint x: 485, startPoint y: 311, endPoint x: 534, endPoint y: 310, distance: 48.7
click at [534, 310] on td "$1813" at bounding box center [517, 437] width 66 height 291
copy td "$1813"
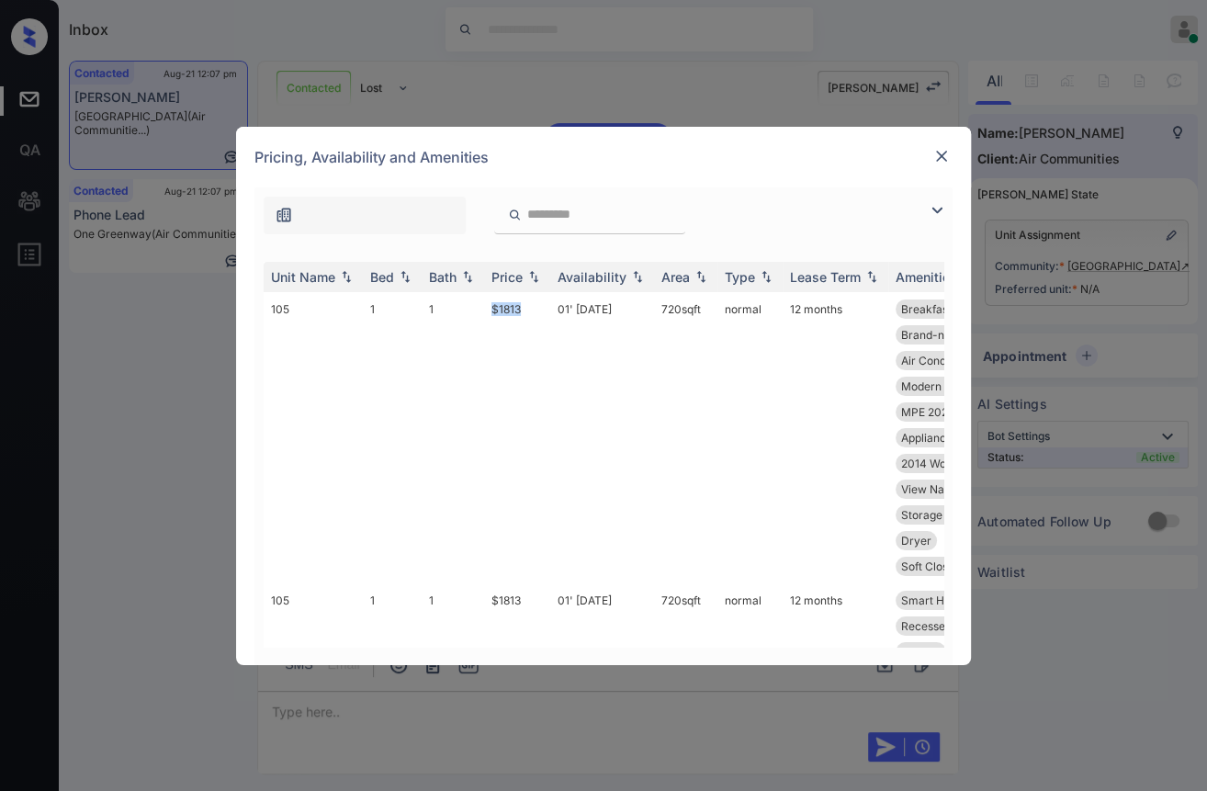
click at [940, 155] on img at bounding box center [941, 156] width 18 height 18
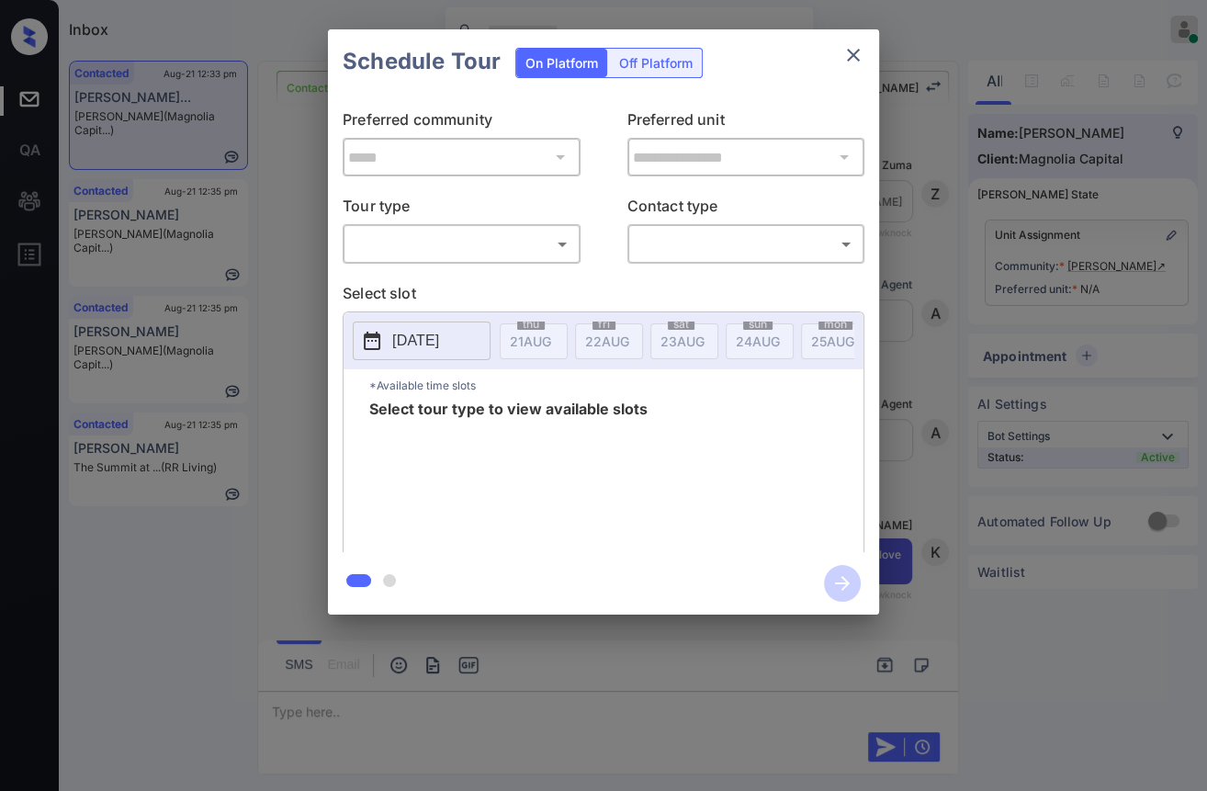
scroll to position [2059, 0]
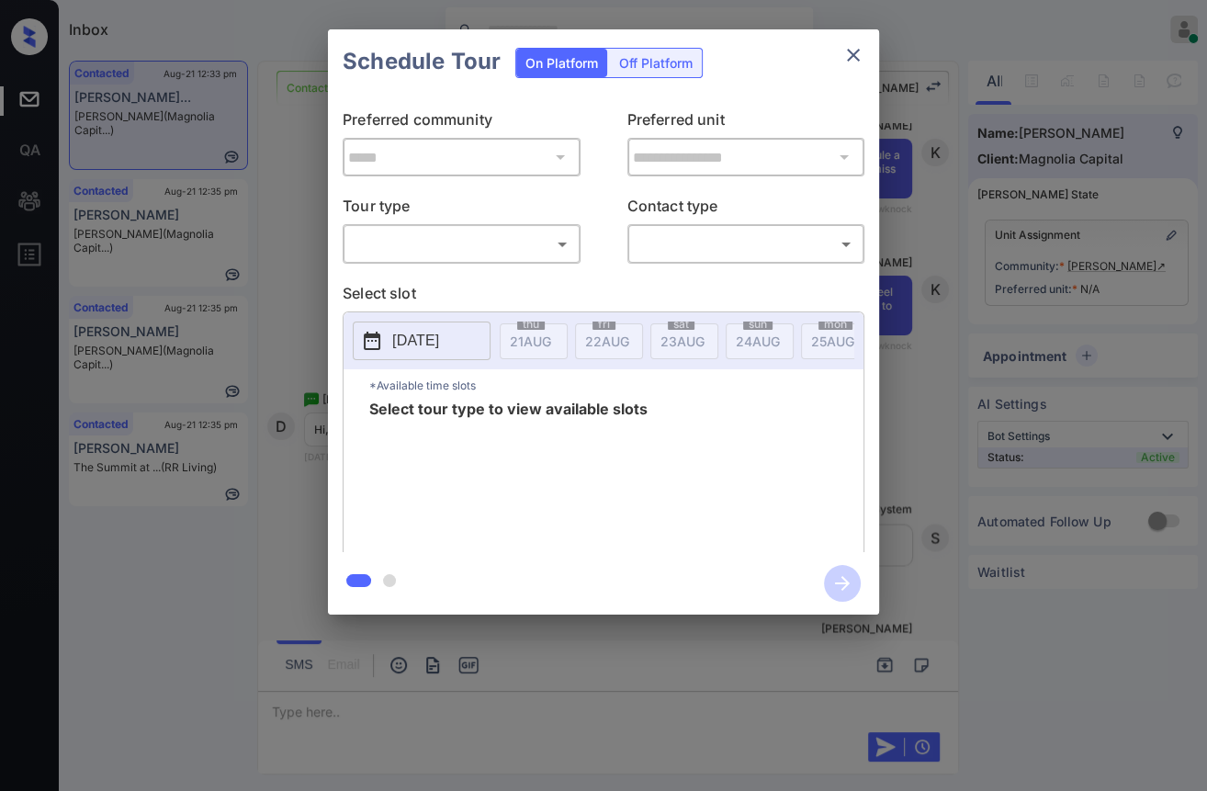
click at [852, 54] on icon "close" at bounding box center [853, 55] width 13 height 13
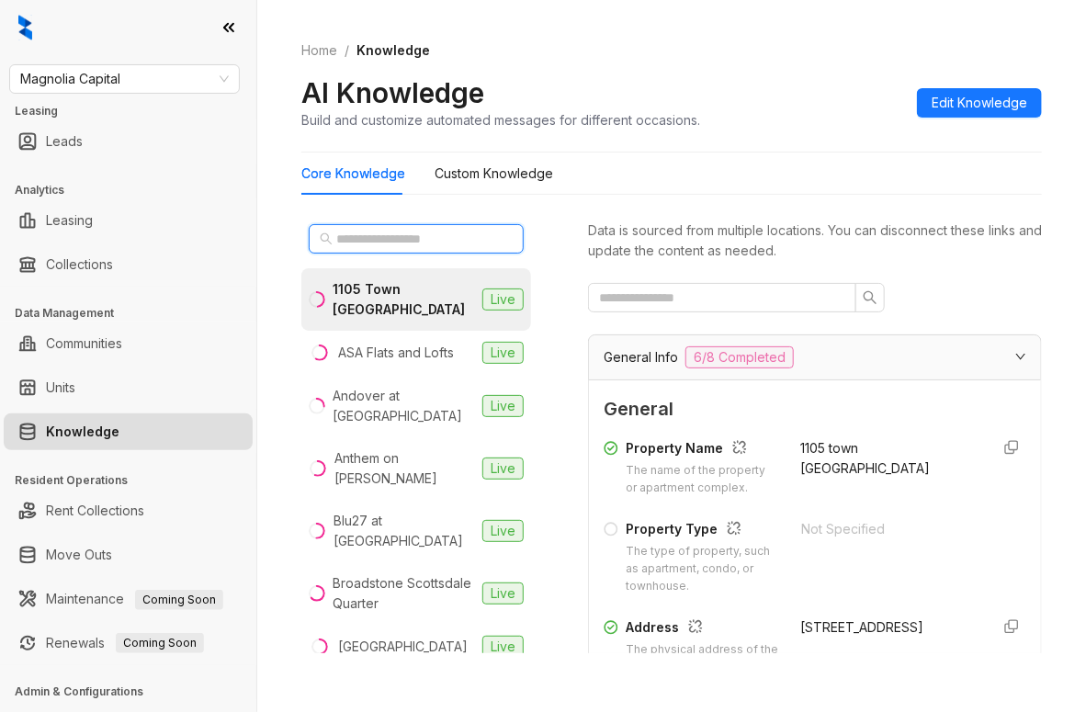
click at [383, 230] on input "text" at bounding box center [417, 239] width 162 height 20
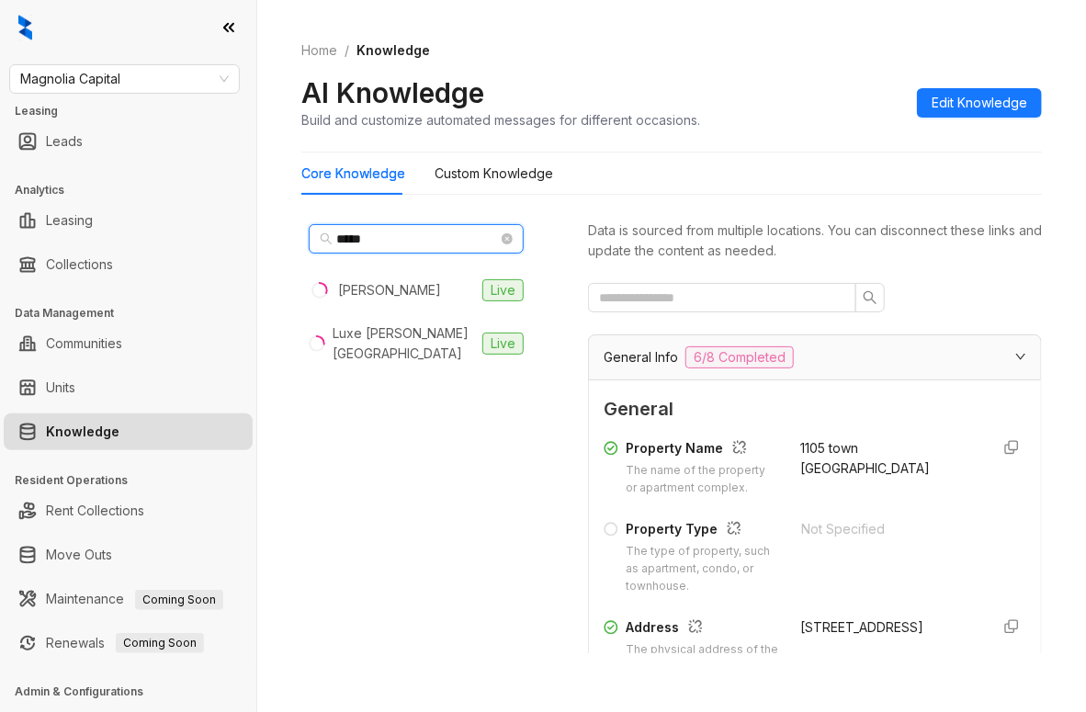
type input "*****"
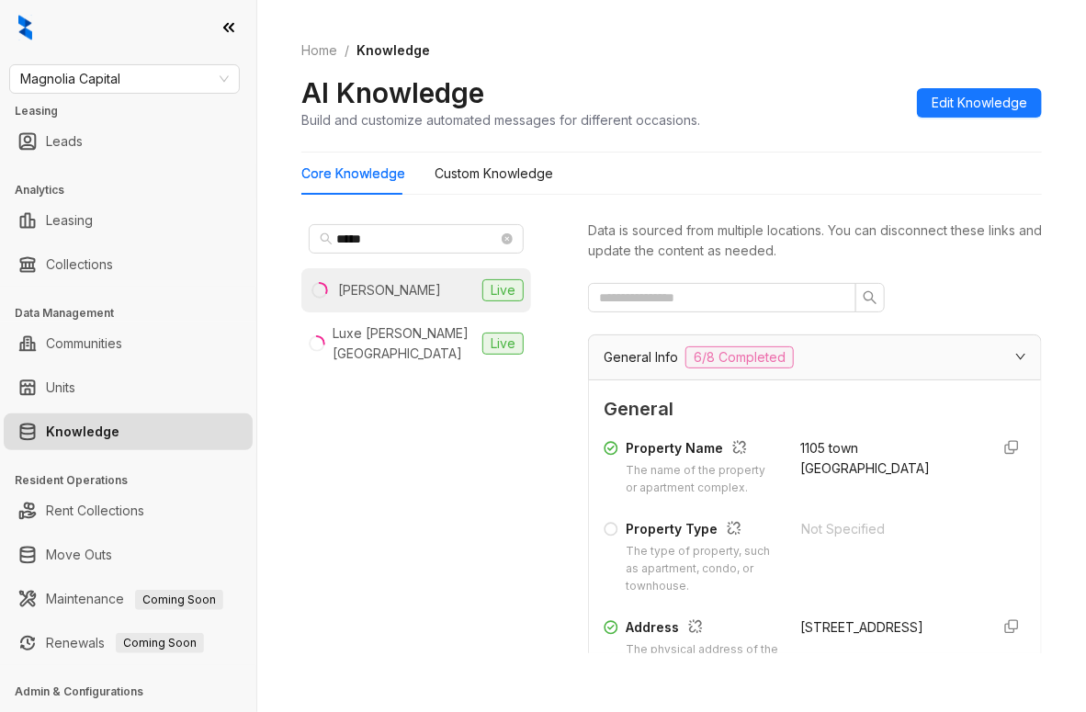
click at [375, 284] on div "[PERSON_NAME]" at bounding box center [389, 290] width 103 height 20
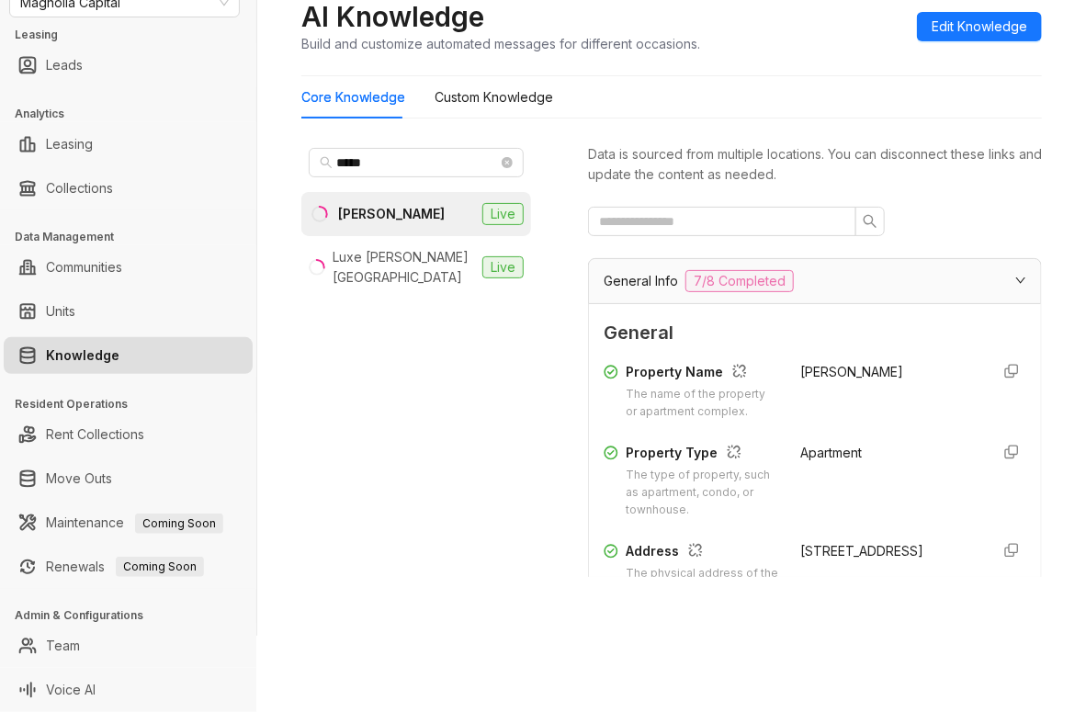
scroll to position [184, 0]
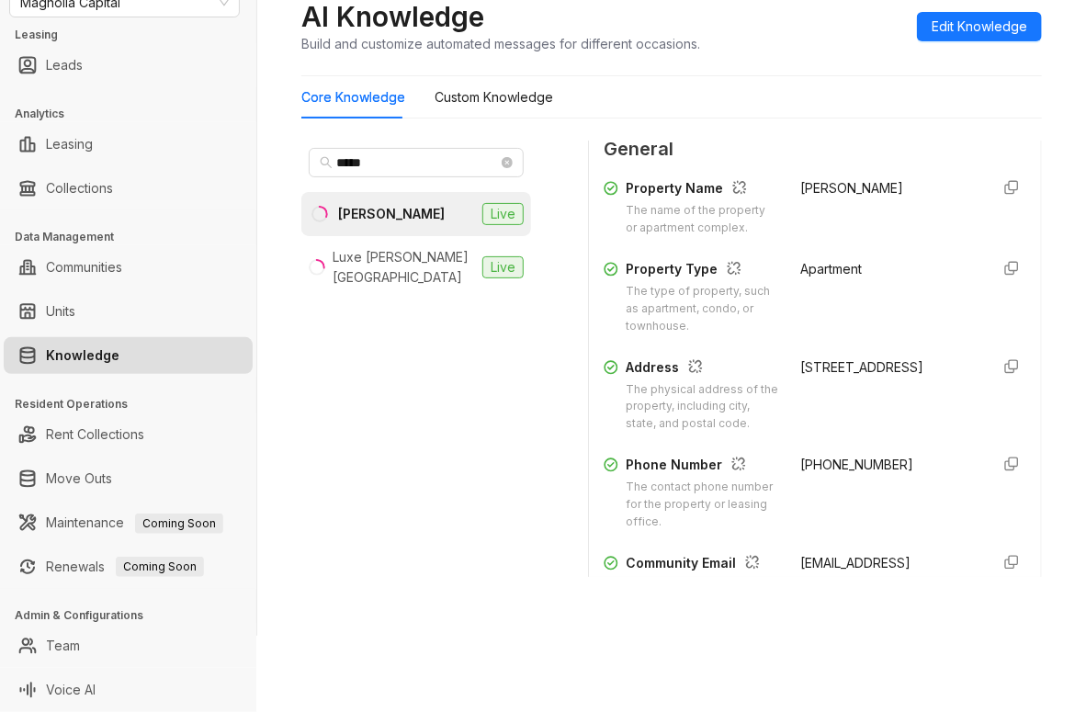
click at [801, 377] on div "[STREET_ADDRESS]" at bounding box center [887, 367] width 175 height 20
copy div "[STREET_ADDRESS]"
